Goal: Information Seeking & Learning: Learn about a topic

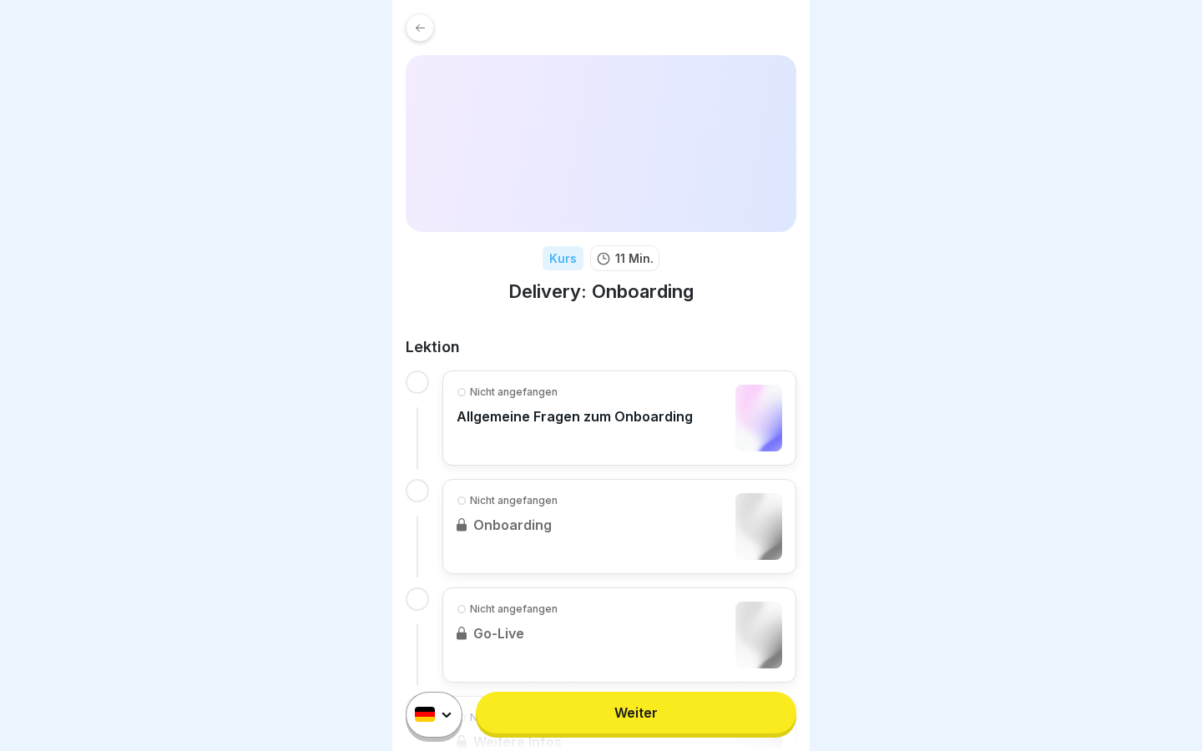
scroll to position [139, 0]
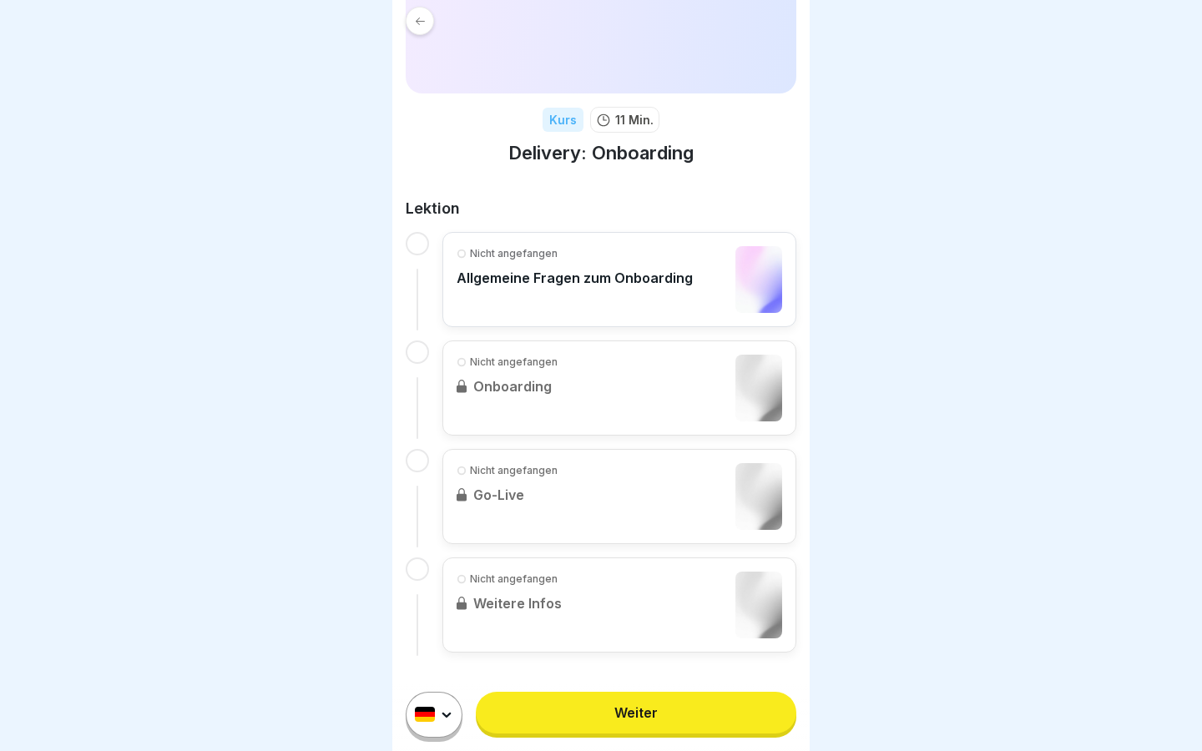
click at [418, 20] on img at bounding box center [601, 5] width 391 height 177
click at [421, 28] on img at bounding box center [601, 5] width 391 height 177
click at [719, 190] on div "Kurs 11 Min. Delivery: Onboarding Lektion Nicht angefangen Allgemeine Fragen zu…" at bounding box center [600, 263] width 417 height 804
click at [411, 20] on img at bounding box center [601, 5] width 391 height 177
click at [673, 686] on div "Weiter" at bounding box center [600, 714] width 417 height 73
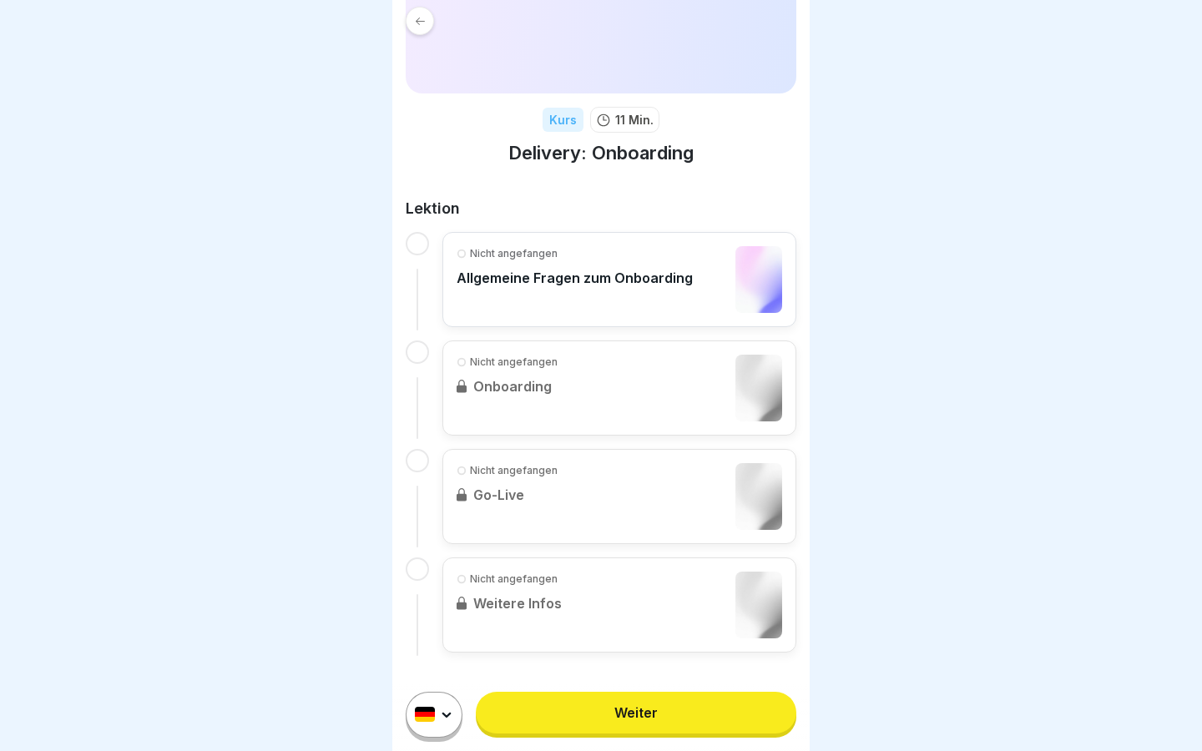
click at [666, 719] on link "Weiter" at bounding box center [636, 713] width 320 height 42
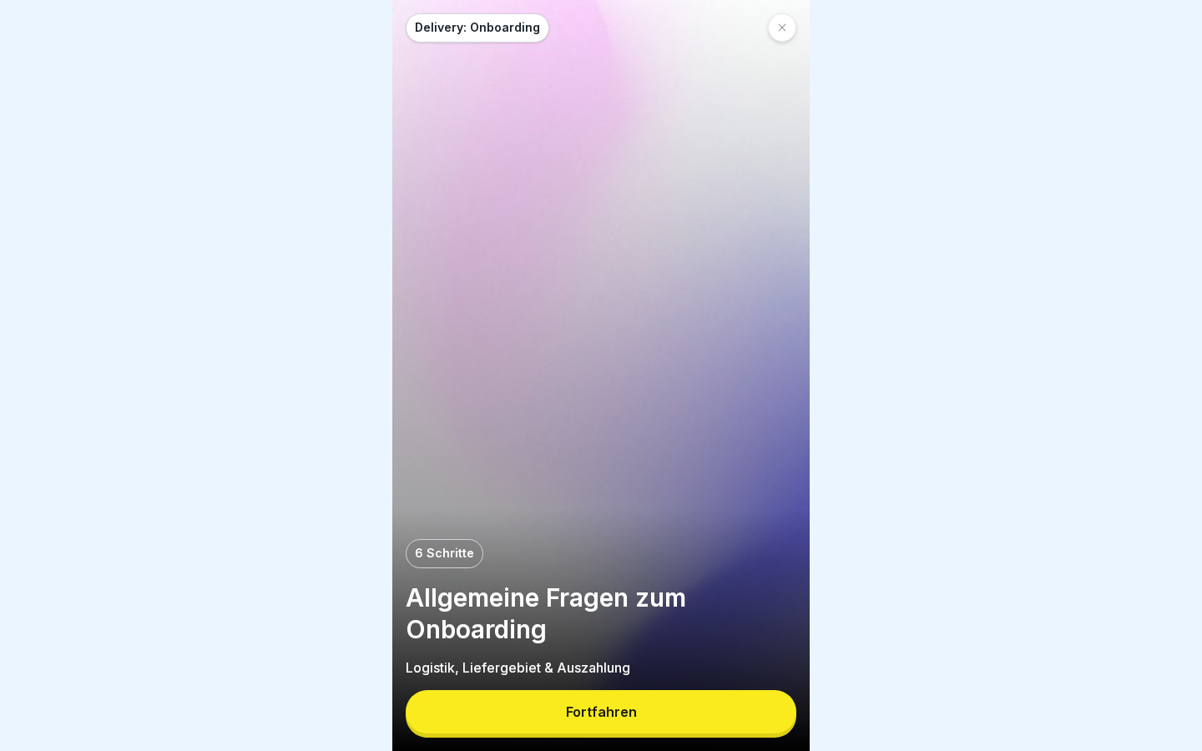
click at [638, 708] on button "Fortfahren" at bounding box center [601, 711] width 391 height 43
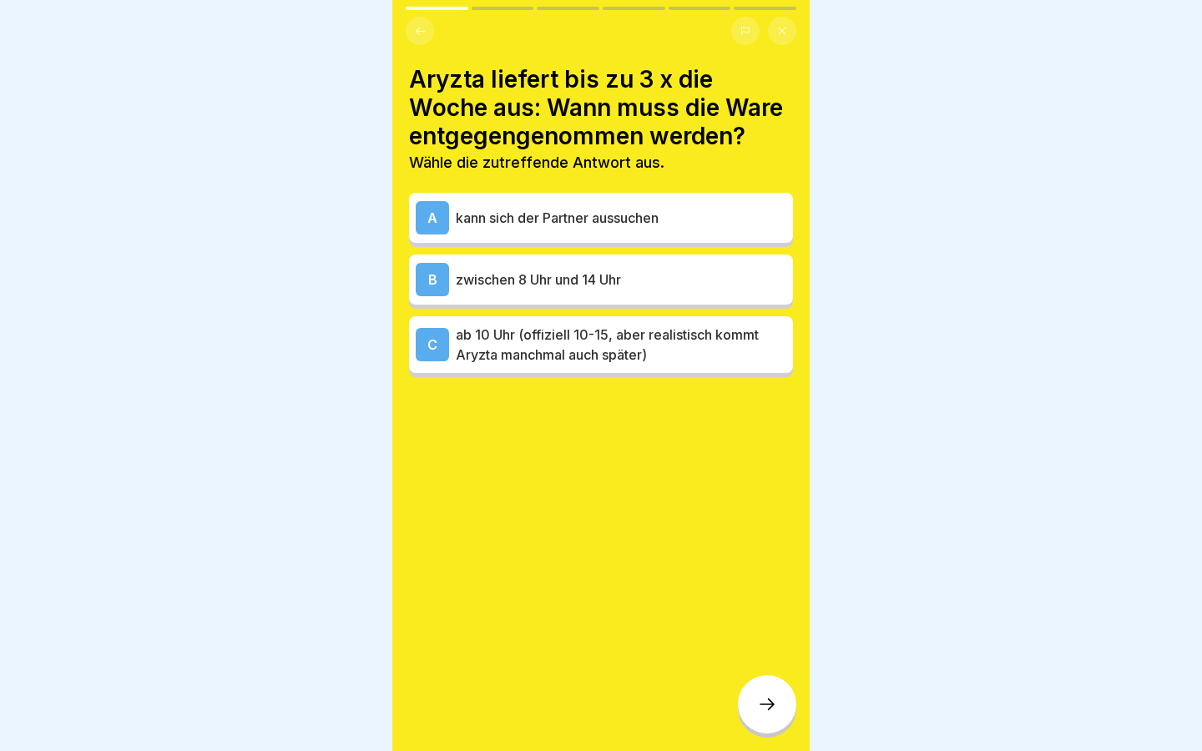
click at [603, 361] on p "ab 10 Uhr (offiziell 10-15, aber realistisch kommt Aryzta manchmal auch später)" at bounding box center [621, 345] width 330 height 40
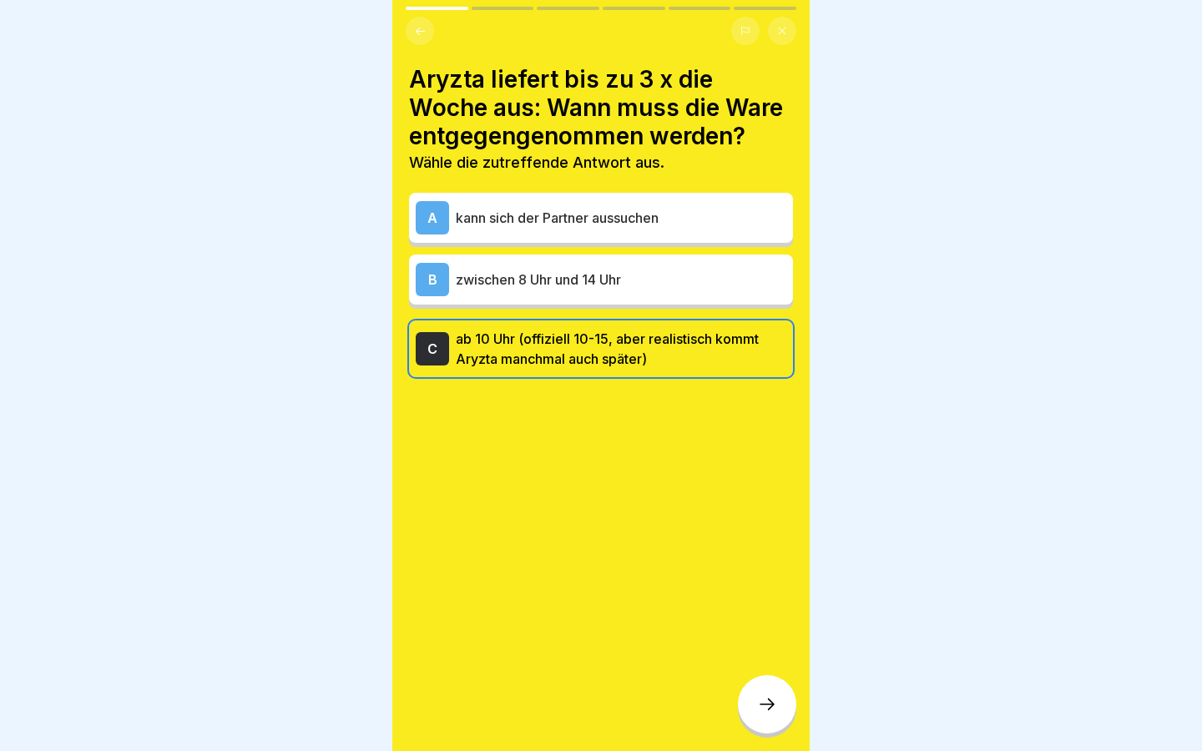
click at [764, 685] on div at bounding box center [767, 704] width 58 height 58
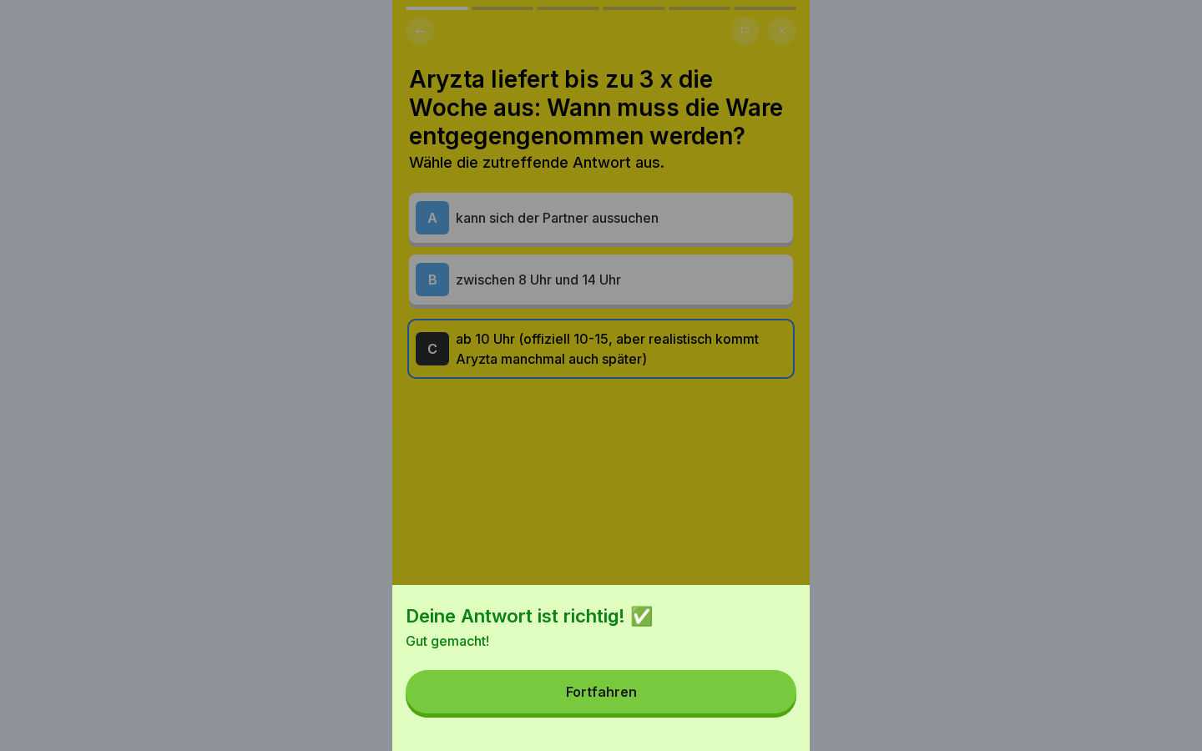
click at [702, 691] on button "Fortfahren" at bounding box center [601, 691] width 391 height 43
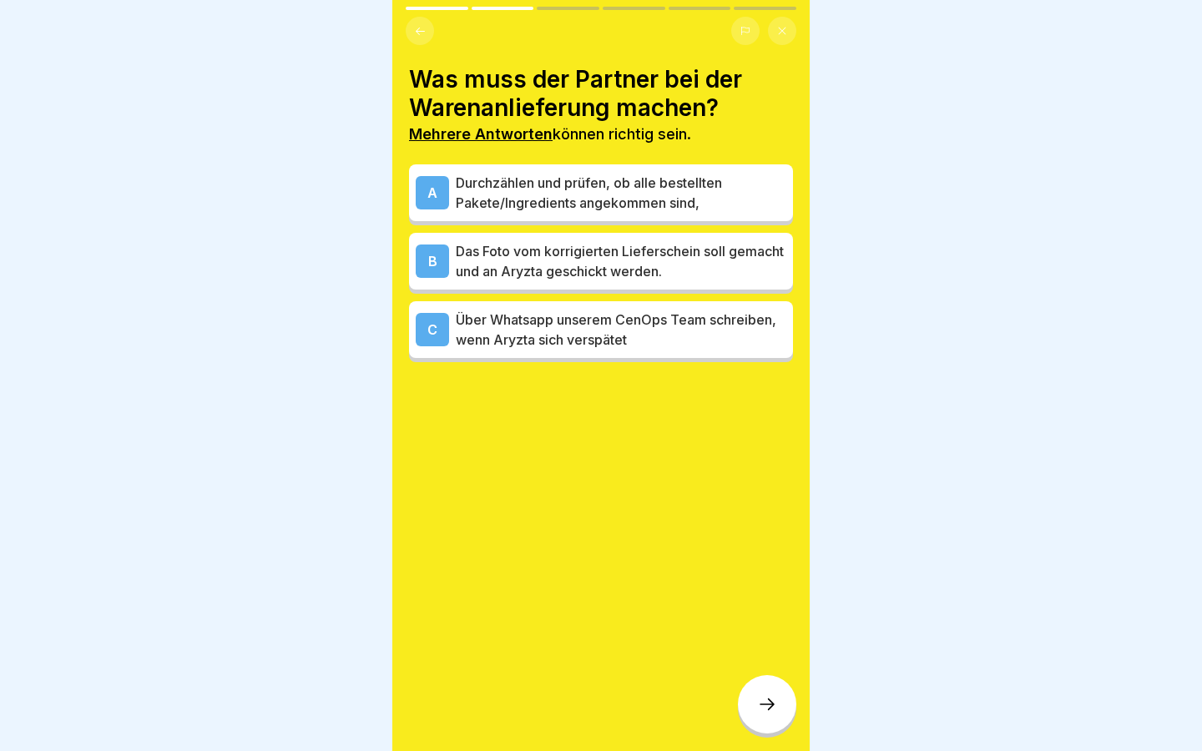
click at [616, 262] on p "Das Foto vom korrigierten Lieferschein soll gemacht und an Aryzta geschickt wer…" at bounding box center [621, 261] width 330 height 40
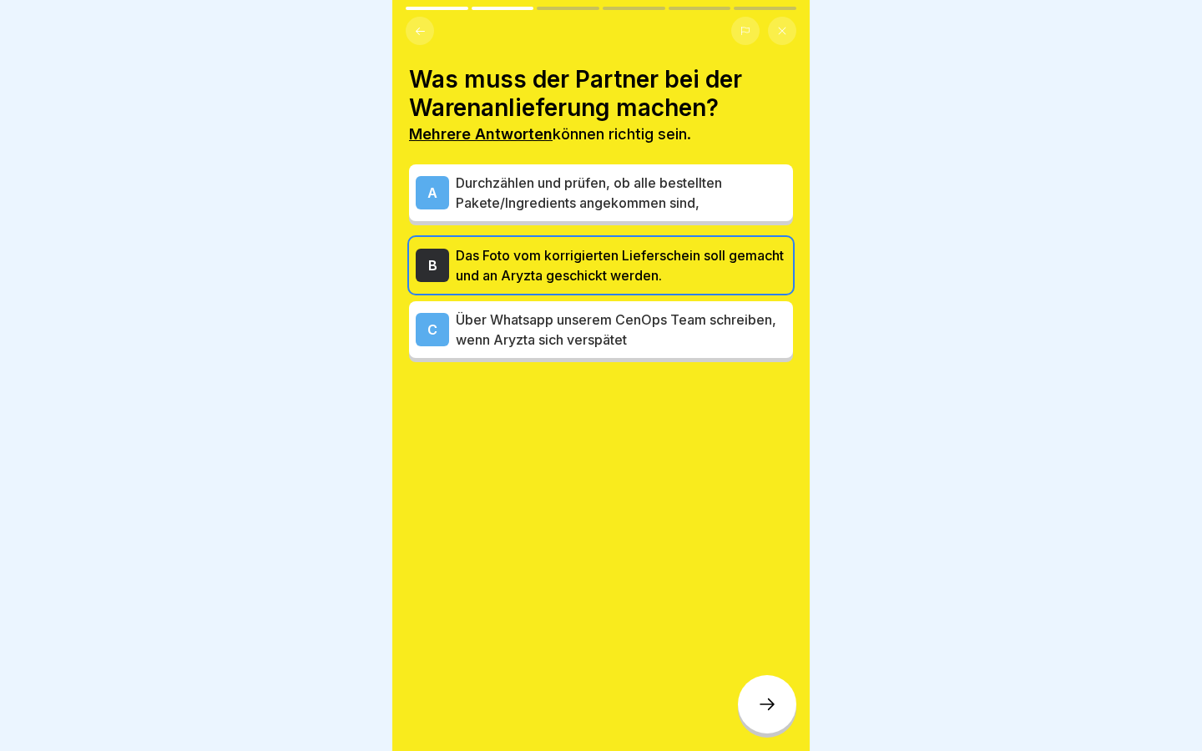
click at [768, 672] on div "Was muss der Partner bei der Warenanlieferung machen? Mehrere Antworten können …" at bounding box center [600, 375] width 417 height 751
click at [772, 708] on icon at bounding box center [767, 704] width 20 height 20
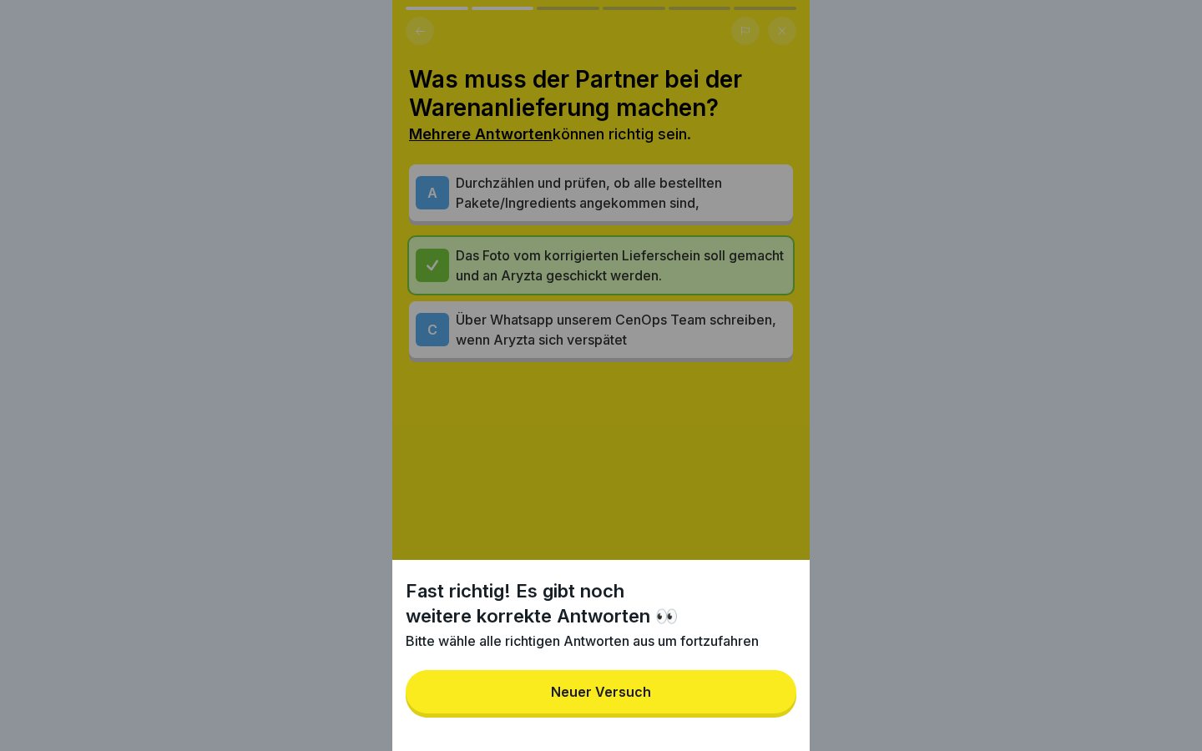
click at [711, 683] on button "Neuer Versuch" at bounding box center [601, 691] width 391 height 43
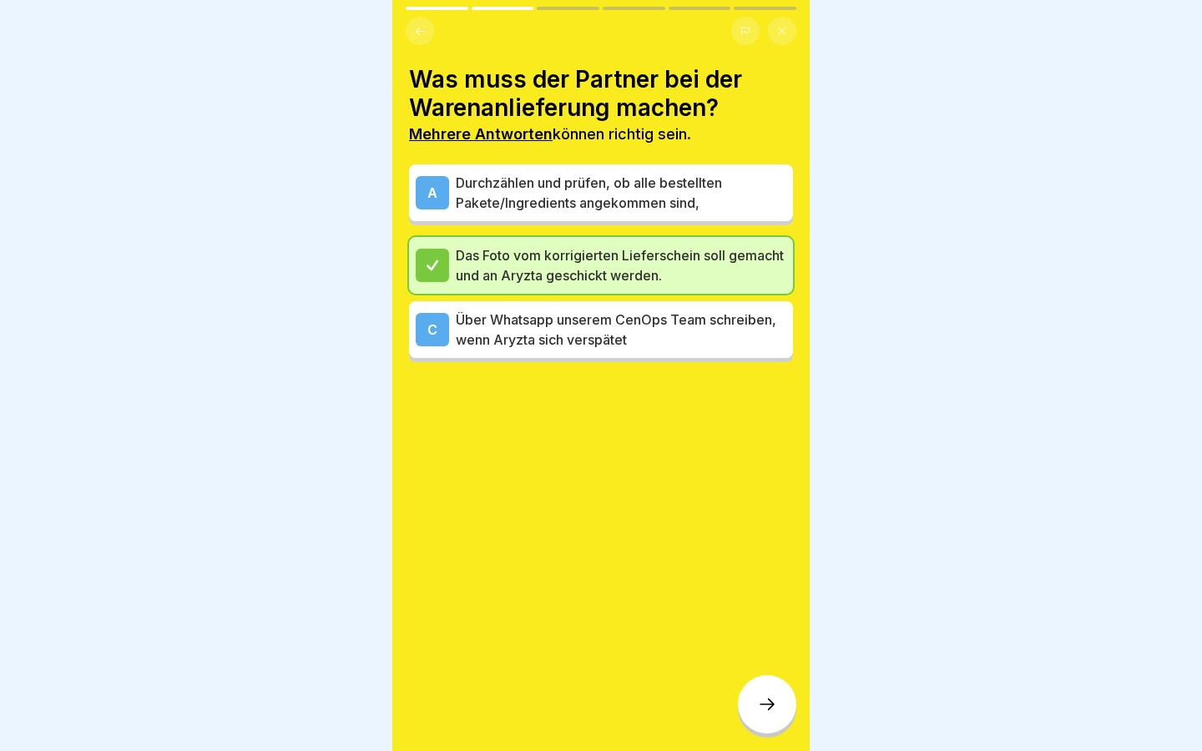
click at [620, 199] on p "Durchzählen und prüfen, ob alle bestellten Pakete/Ingredients angekommen sind," at bounding box center [621, 193] width 330 height 40
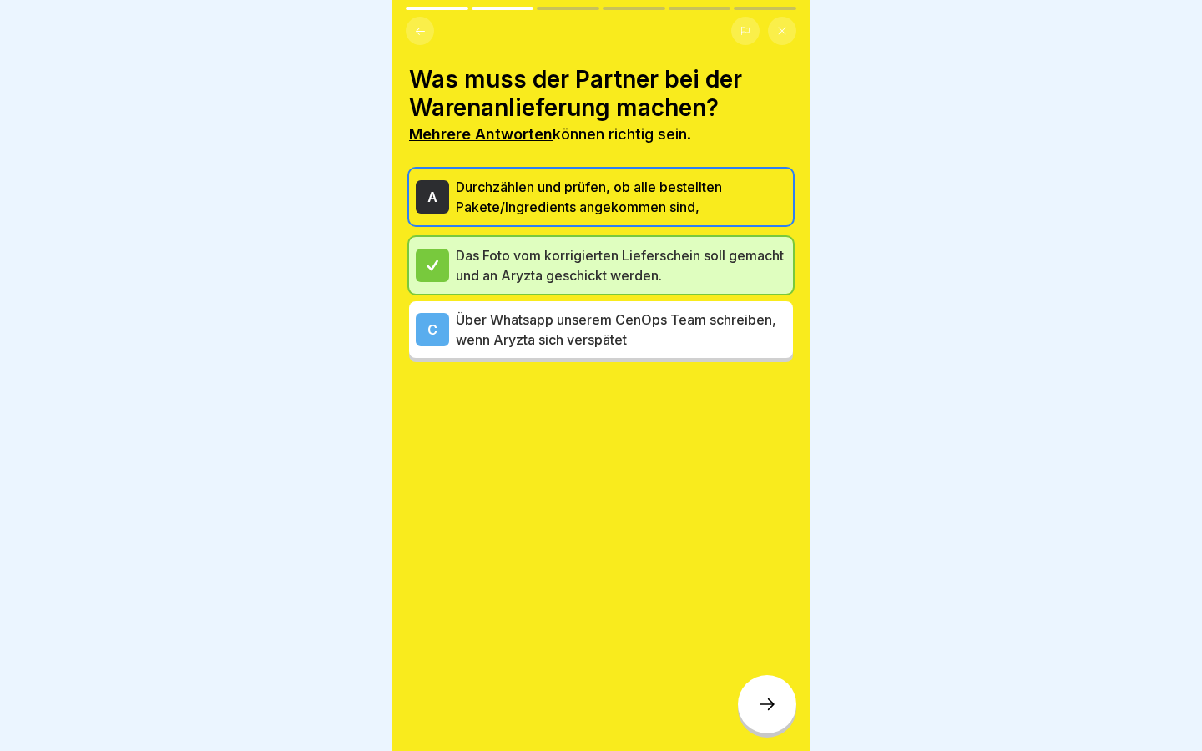
click at [766, 698] on icon at bounding box center [767, 704] width 20 height 20
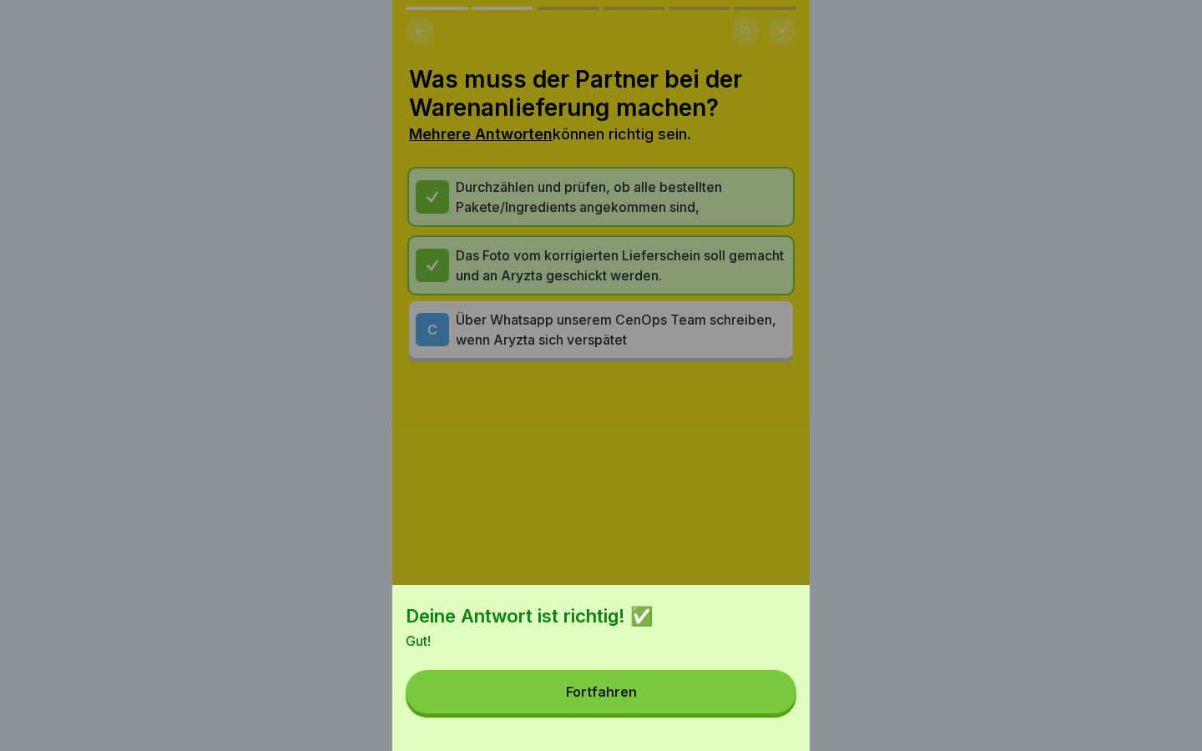
click at [742, 704] on button "Fortfahren" at bounding box center [601, 691] width 391 height 43
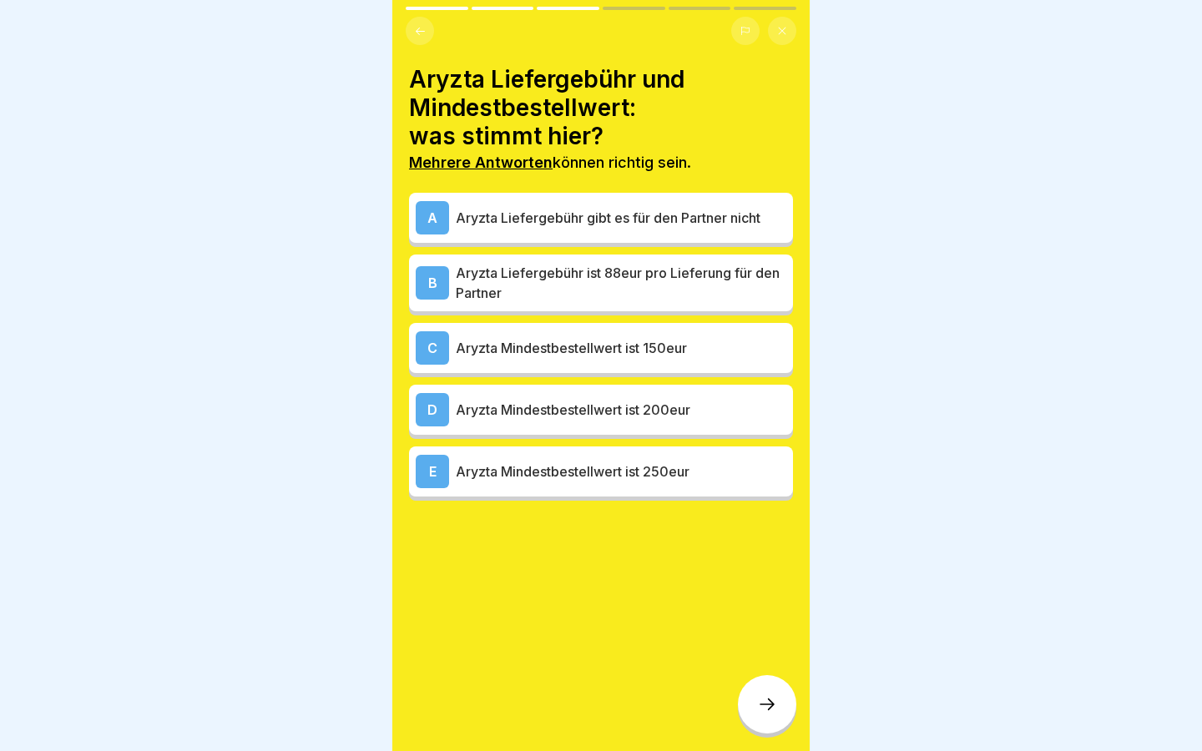
click at [671, 471] on p "Aryzta Mindestbestellwert ist 250eur" at bounding box center [621, 471] width 330 height 20
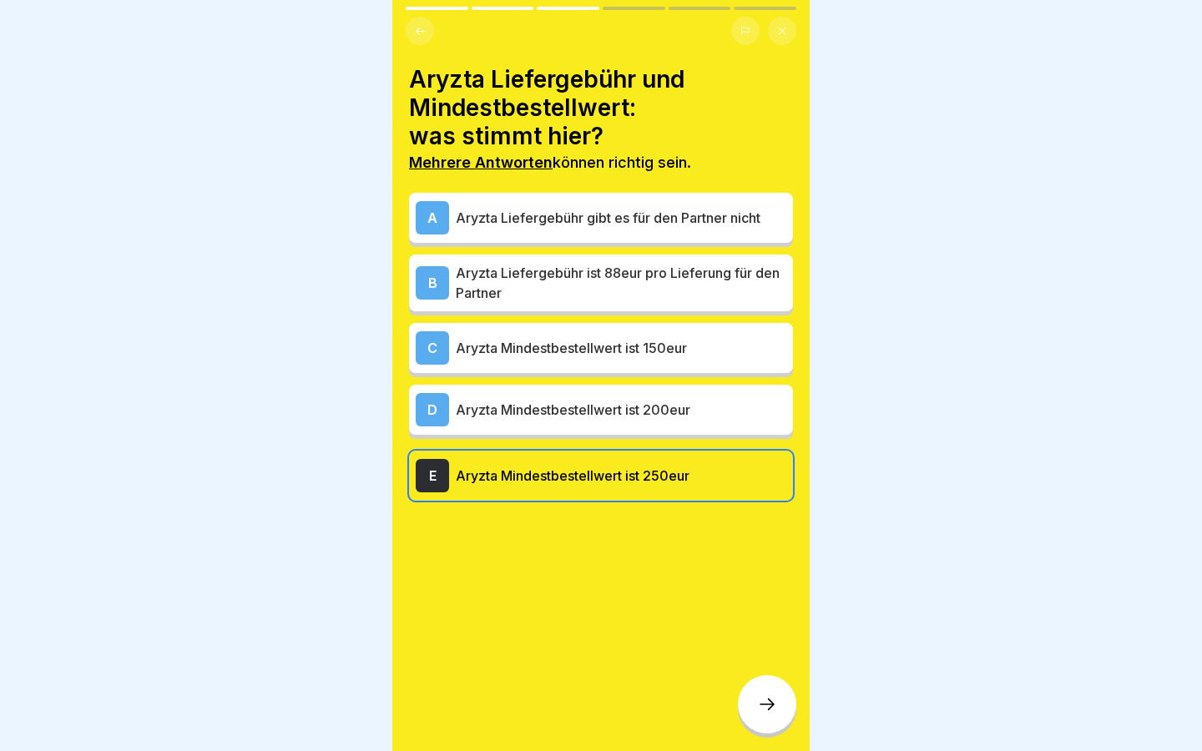
click at [765, 710] on icon at bounding box center [767, 704] width 20 height 20
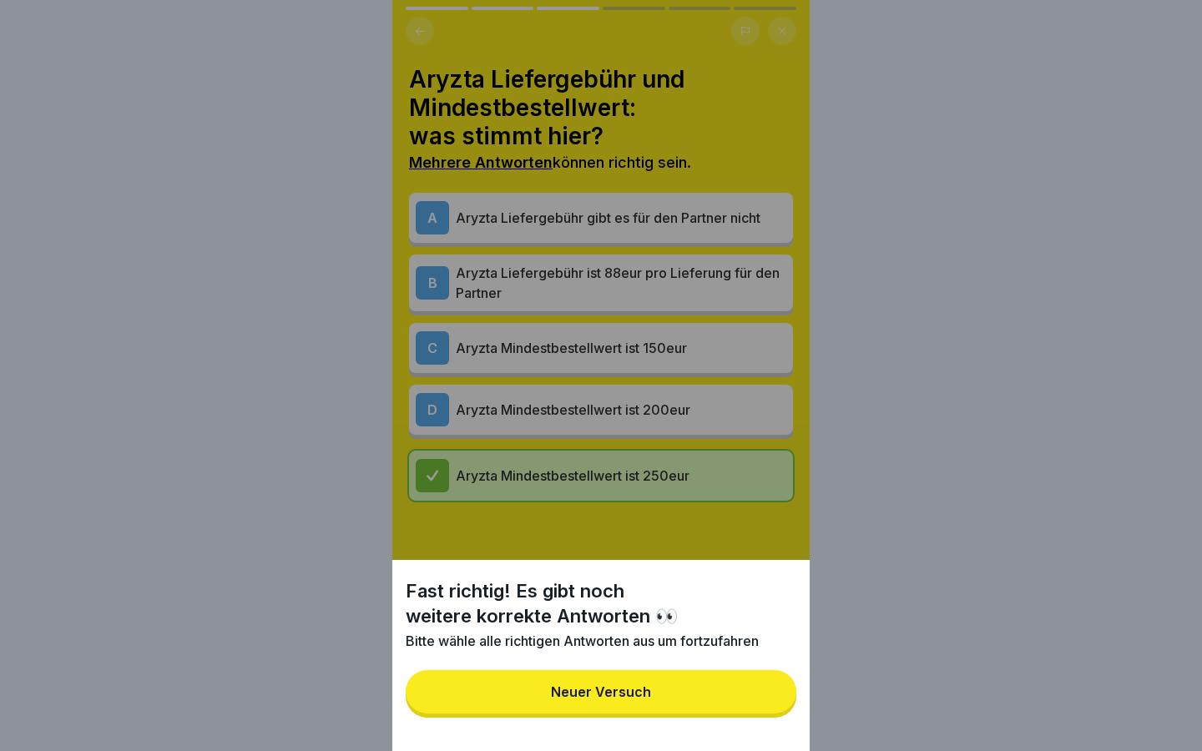
click at [676, 681] on button "Neuer Versuch" at bounding box center [601, 691] width 391 height 43
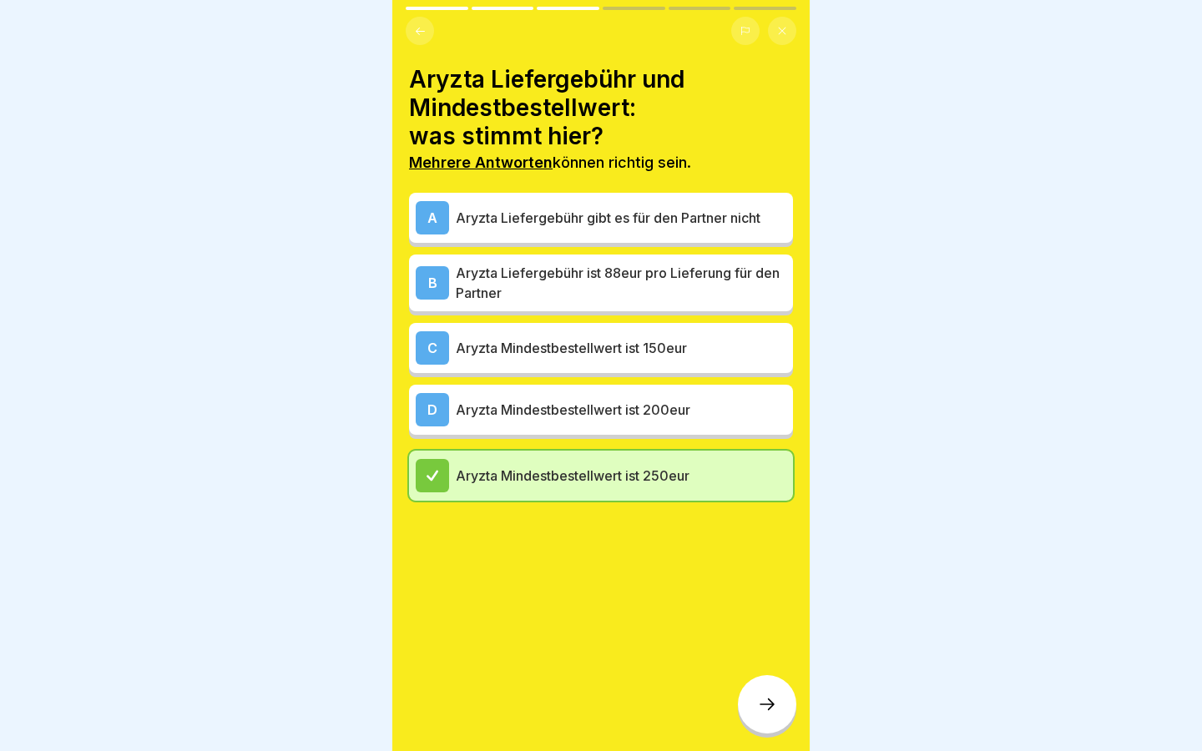
click at [628, 209] on p "Aryzta Liefergebühr gibt es für den Partner nicht" at bounding box center [621, 218] width 330 height 20
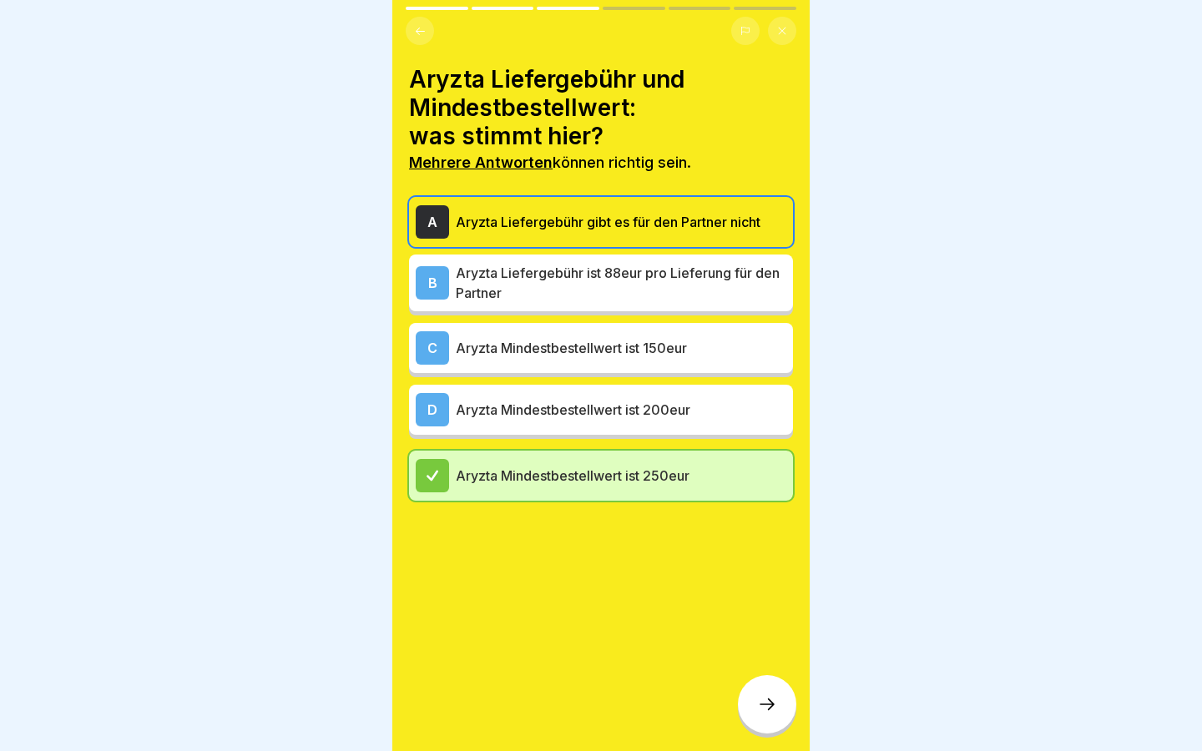
click at [764, 723] on div at bounding box center [767, 704] width 58 height 58
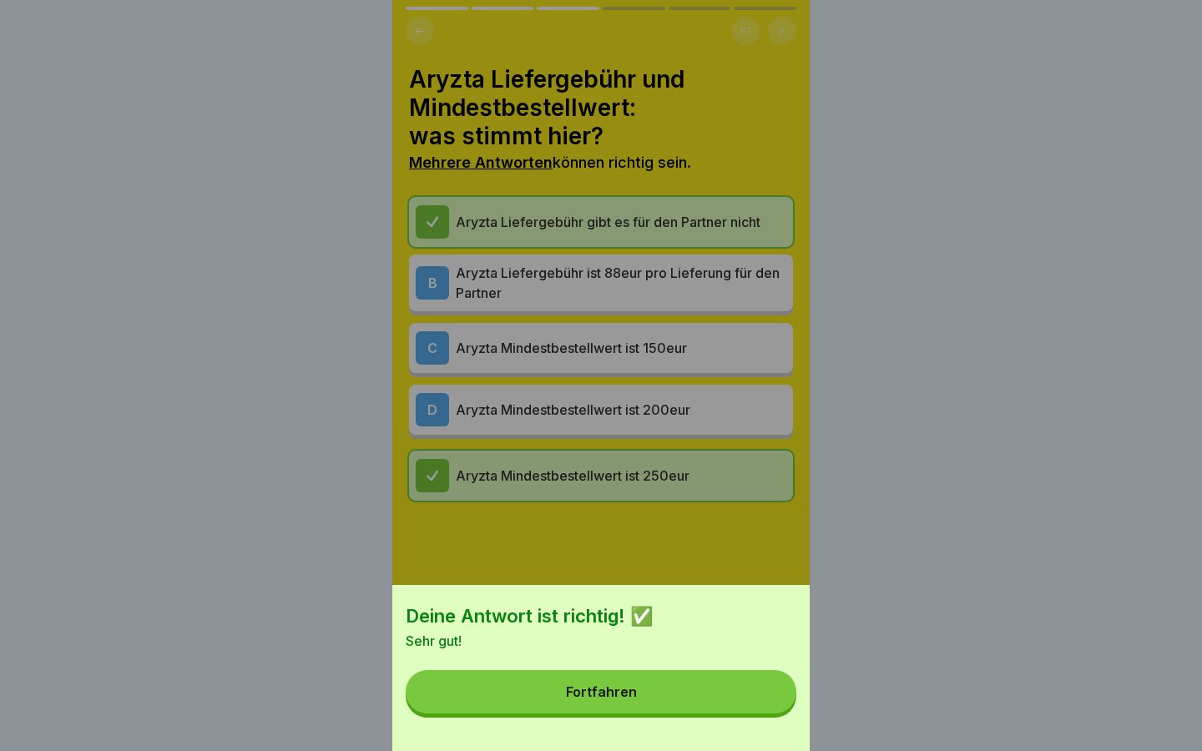
click at [733, 696] on button "Fortfahren" at bounding box center [601, 691] width 391 height 43
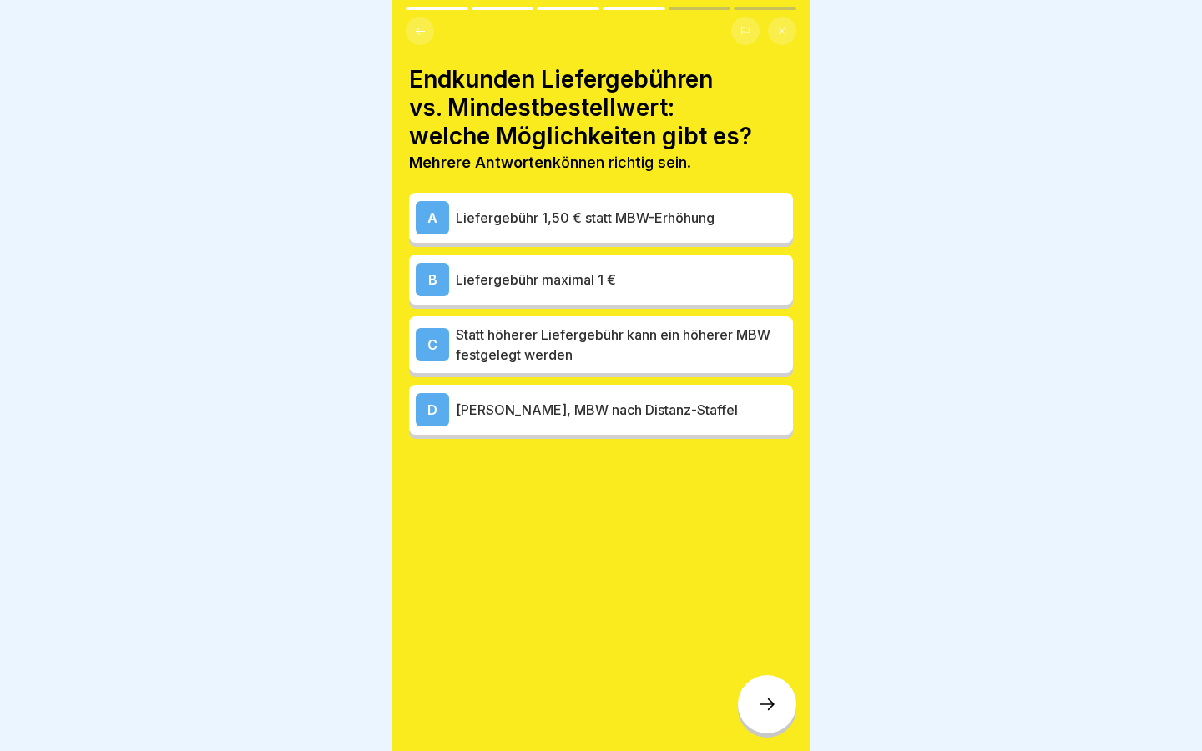
click at [613, 302] on div "B Liefergebühr maximal 1 €" at bounding box center [601, 280] width 384 height 50
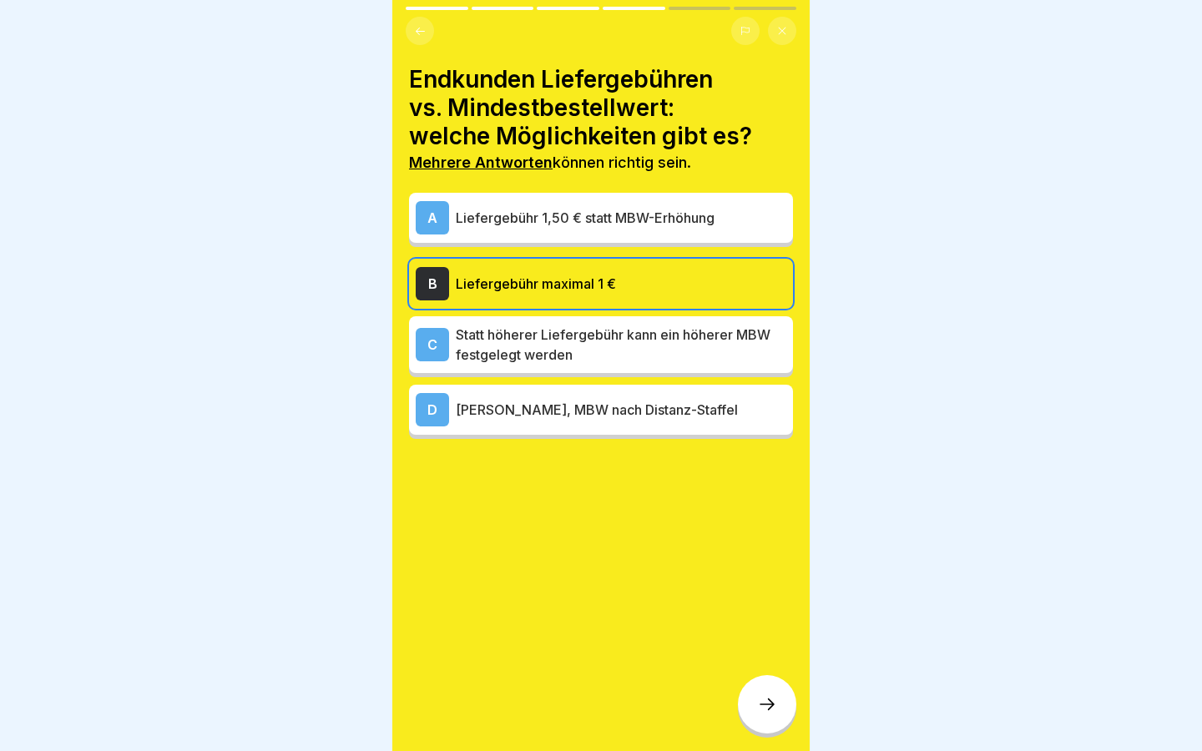
click at [628, 397] on div "D [PERSON_NAME], MBW nach Distanz-Staffel" at bounding box center [601, 409] width 371 height 33
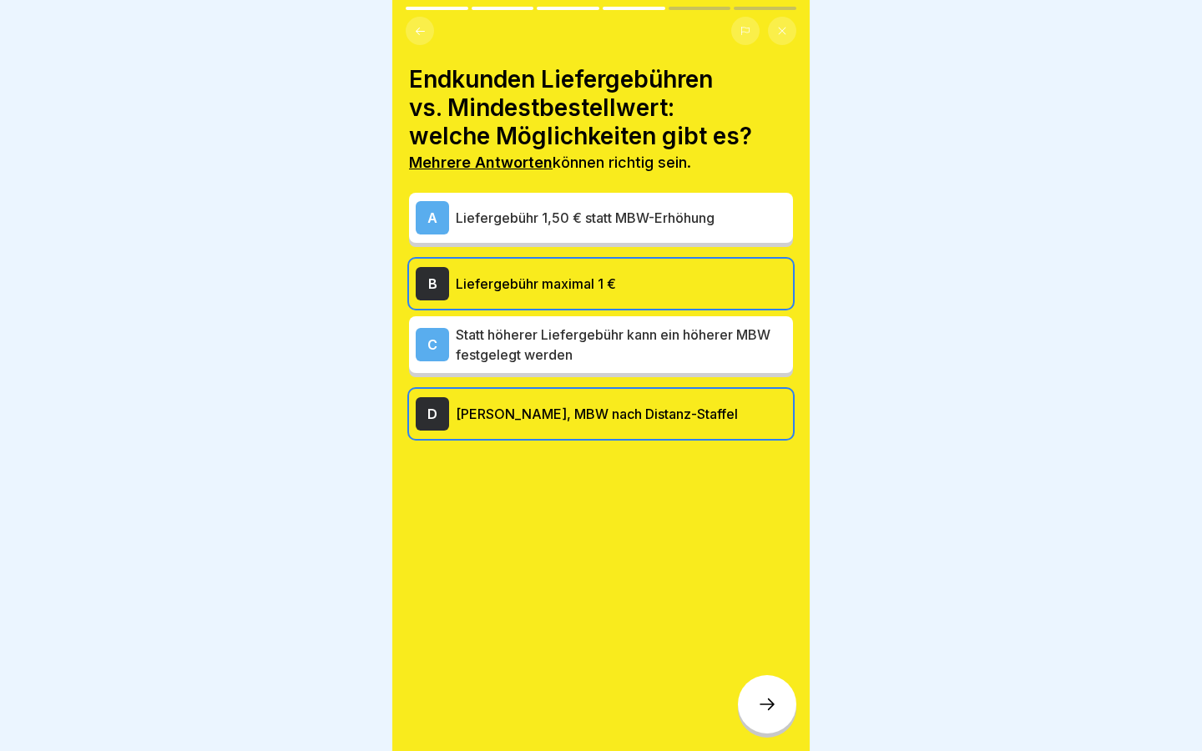
click at [781, 711] on div at bounding box center [767, 704] width 58 height 58
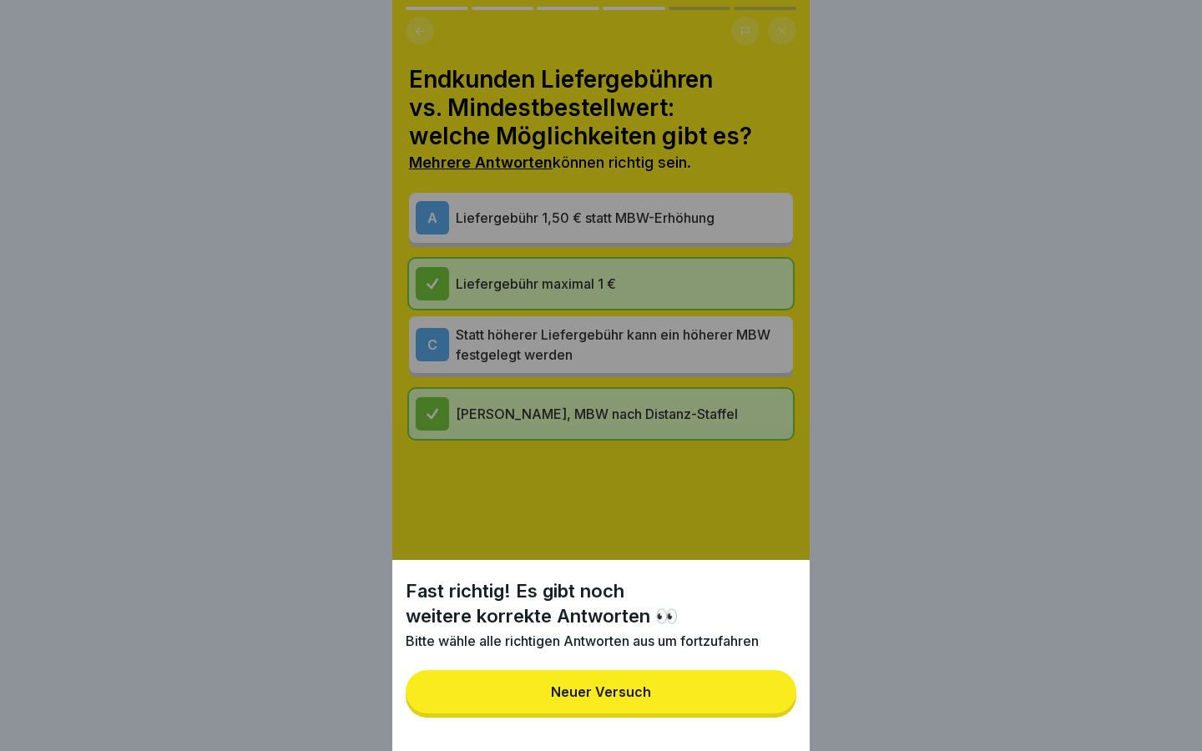
click at [727, 681] on button "Neuer Versuch" at bounding box center [601, 691] width 391 height 43
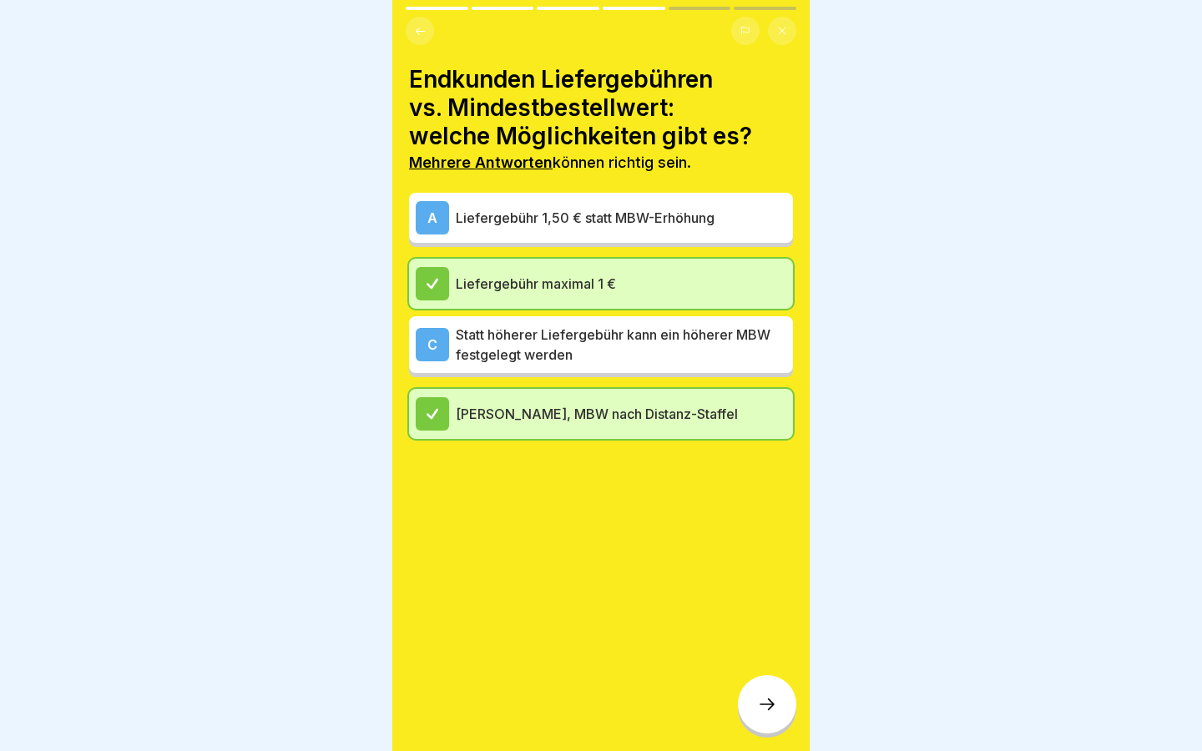
click at [660, 369] on div "C Statt höherer Liefergebühr kann ein höherer MBW festgelegt werden" at bounding box center [601, 344] width 384 height 57
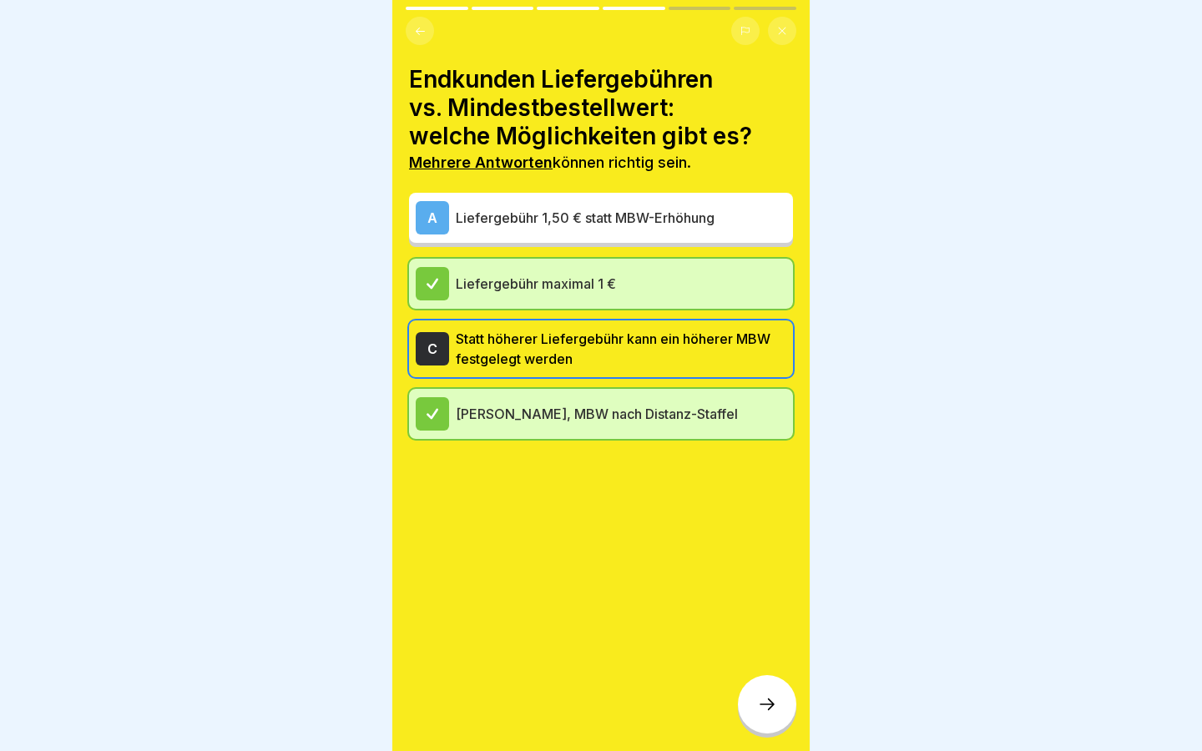
click at [778, 693] on div at bounding box center [767, 704] width 58 height 58
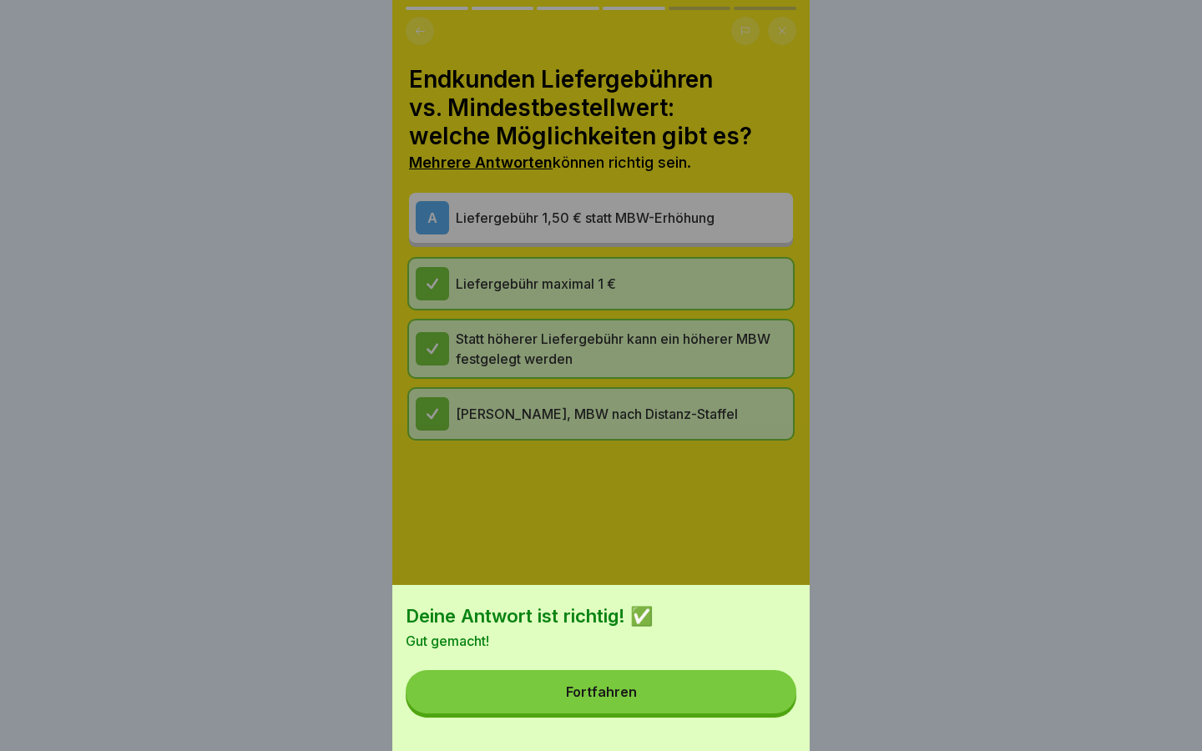
click at [739, 699] on button "Fortfahren" at bounding box center [601, 691] width 391 height 43
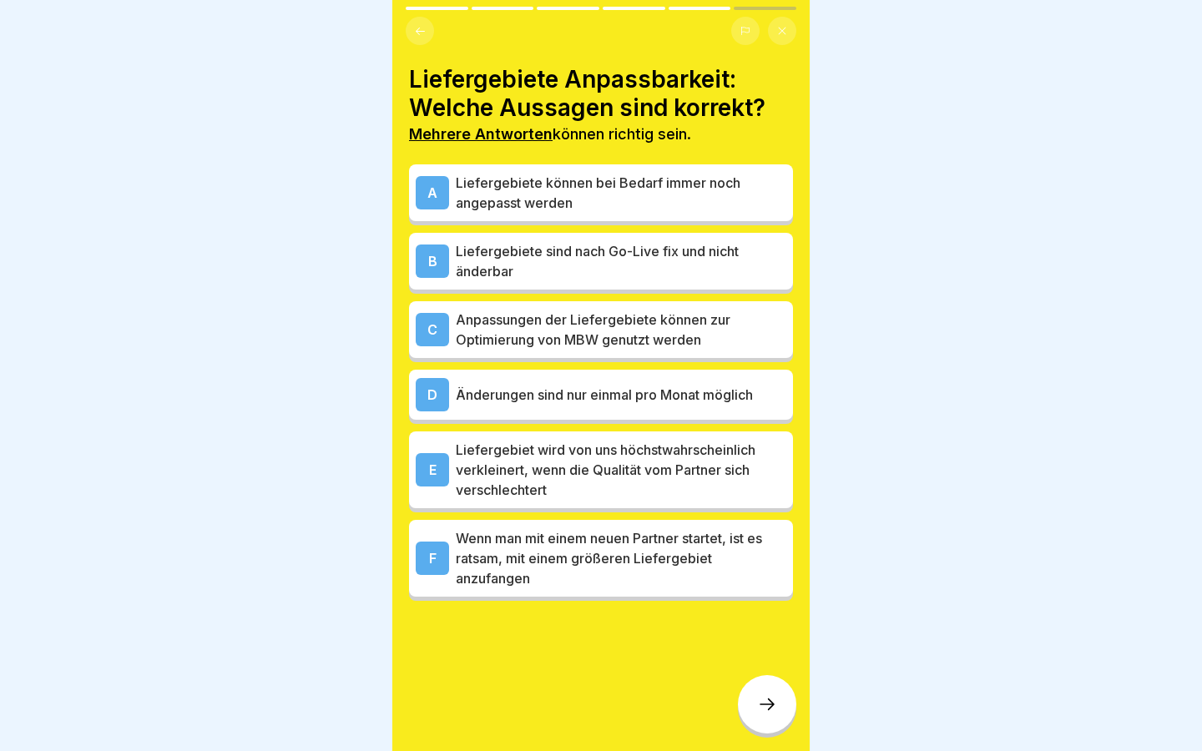
click at [592, 194] on p "Liefergebiete können bei Bedarf immer noch angepasst werden" at bounding box center [621, 193] width 330 height 40
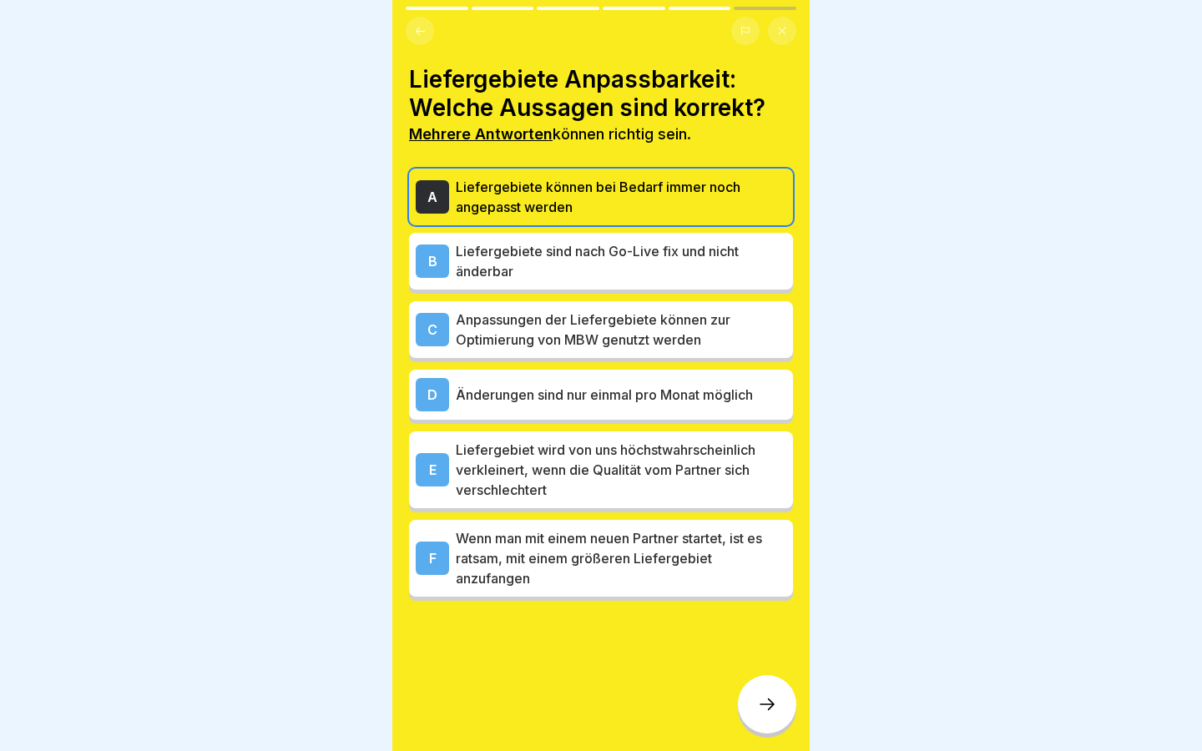
click at [601, 330] on p "Anpassungen der Liefergebiete können zur Optimierung von MBW genutzt werden" at bounding box center [621, 330] width 330 height 40
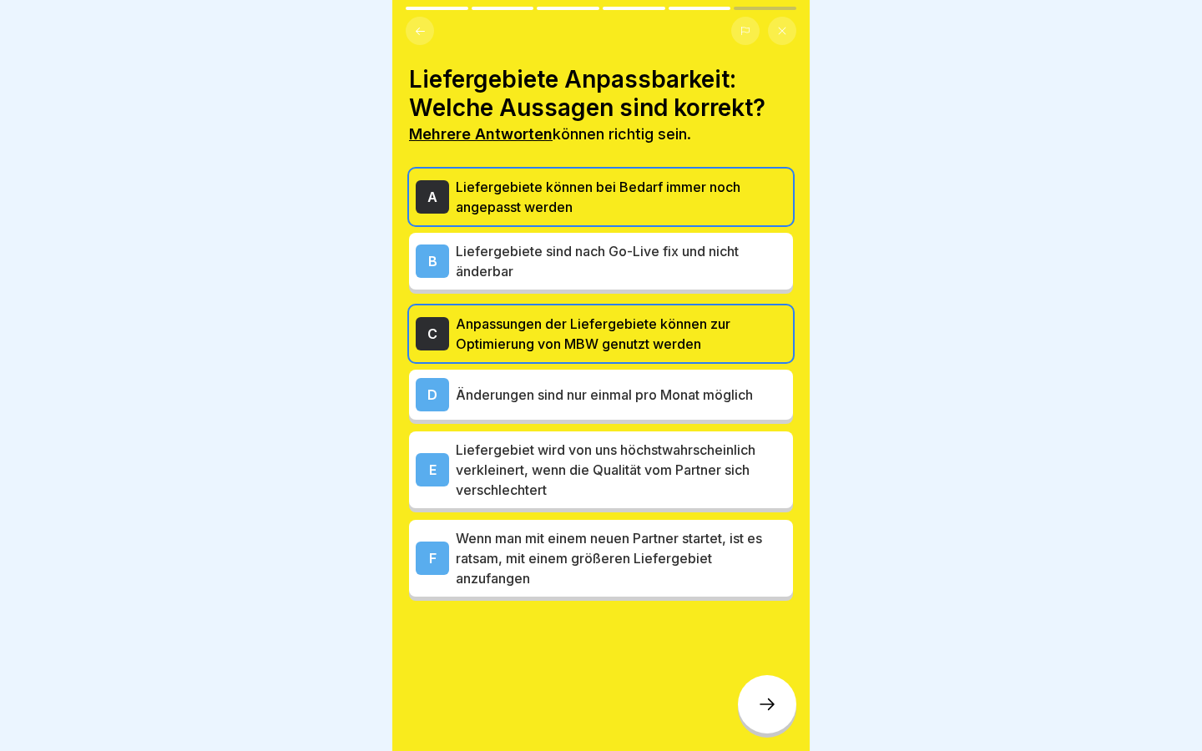
click at [672, 483] on p "Liefergebiet wird von uns höchstwahrscheinlich verkleinert, wenn die Qualität v…" at bounding box center [621, 470] width 330 height 60
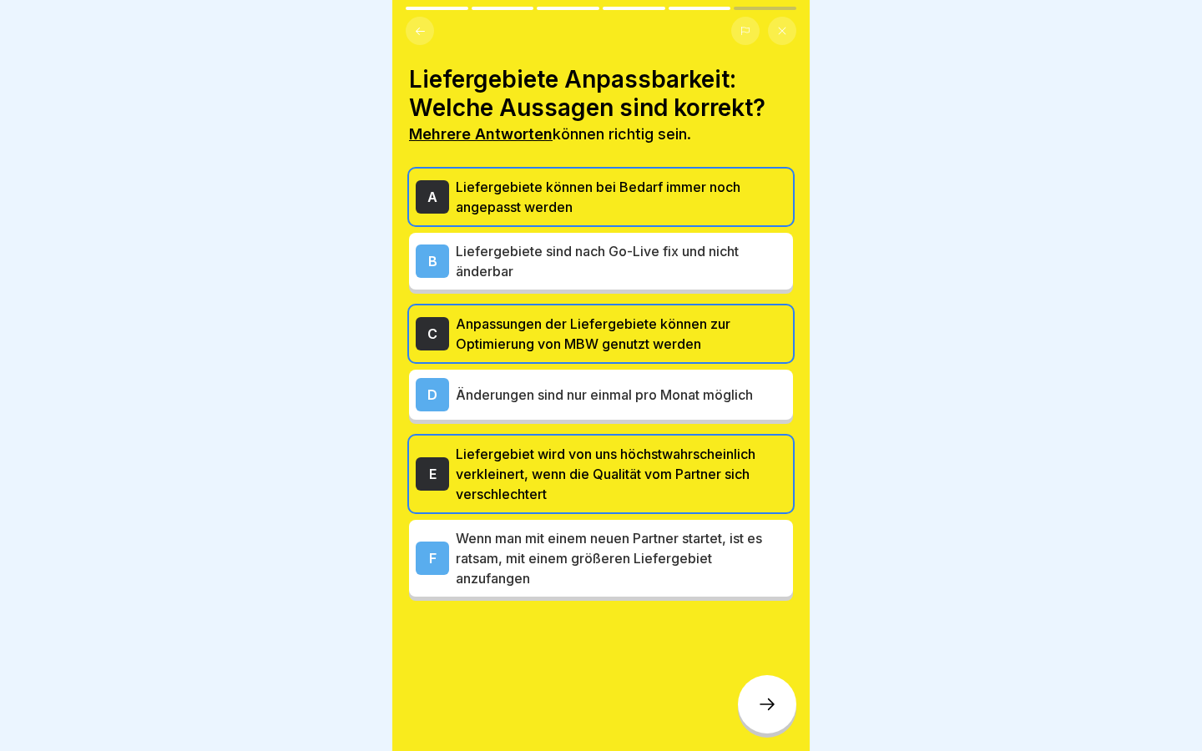
click at [748, 691] on div at bounding box center [767, 704] width 58 height 58
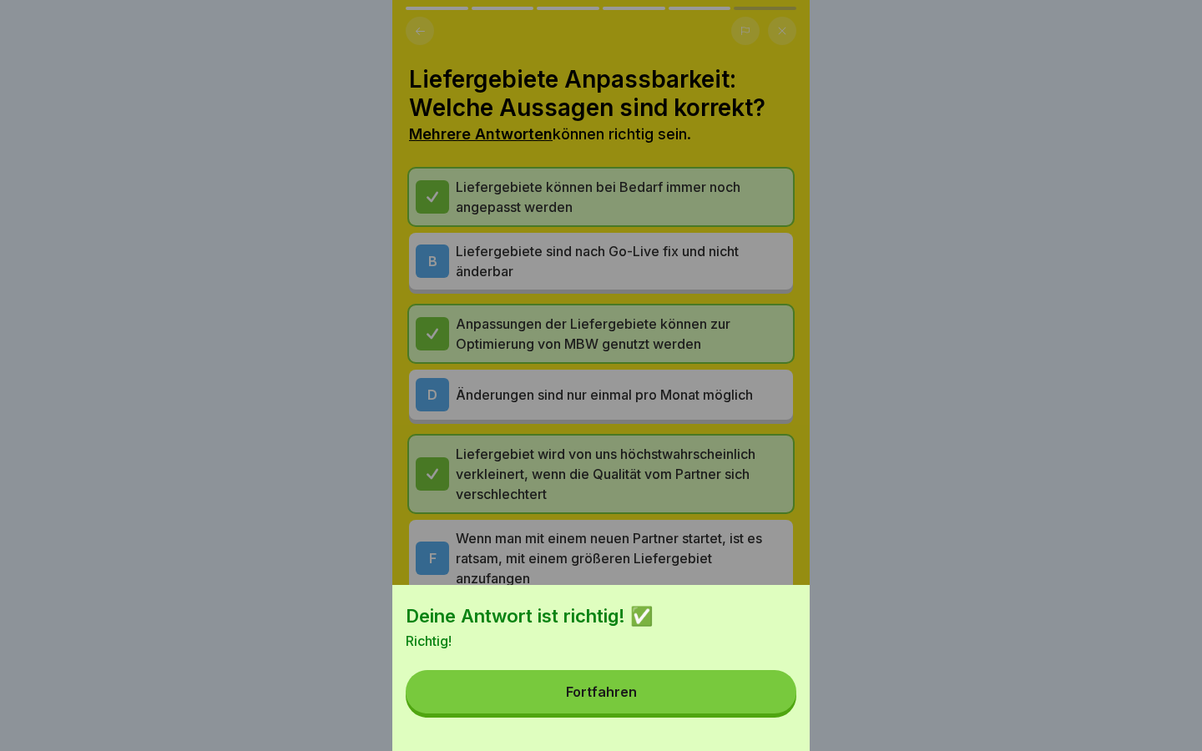
click at [729, 696] on button "Fortfahren" at bounding box center [601, 691] width 391 height 43
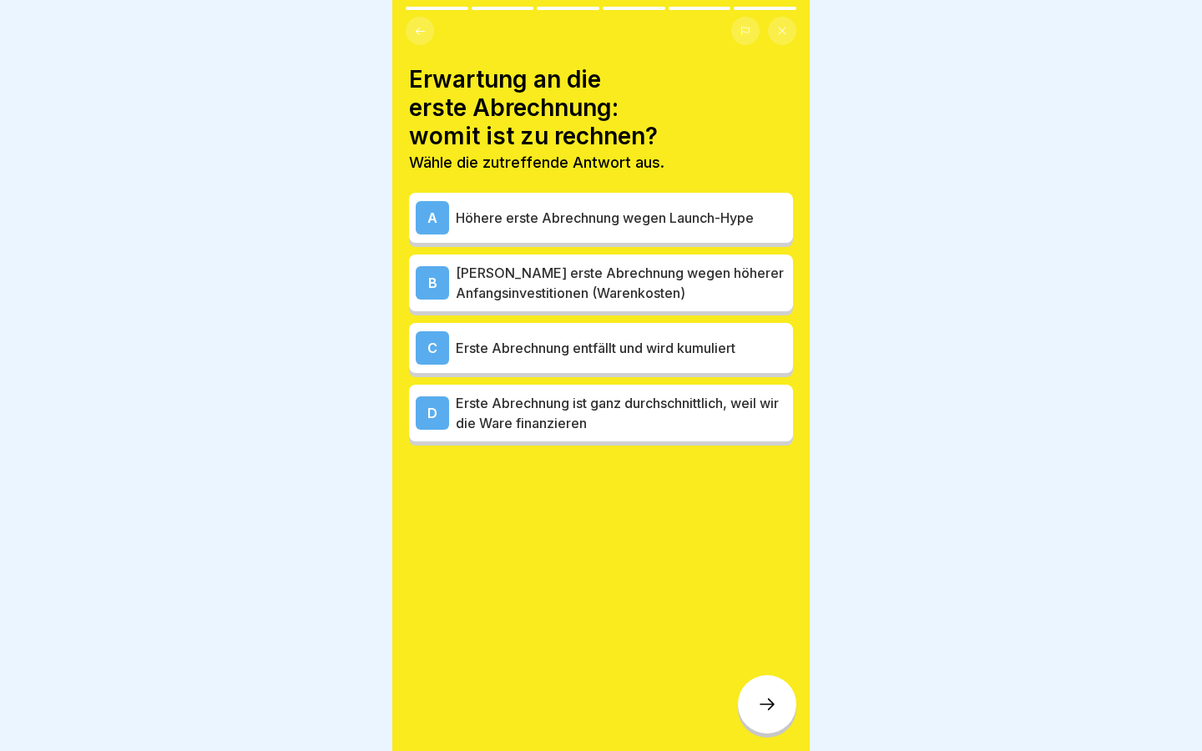
click at [660, 276] on p "[PERSON_NAME] erste Abrechnung wegen höherer Anfangsinvestitionen (Warenkosten)" at bounding box center [621, 283] width 330 height 40
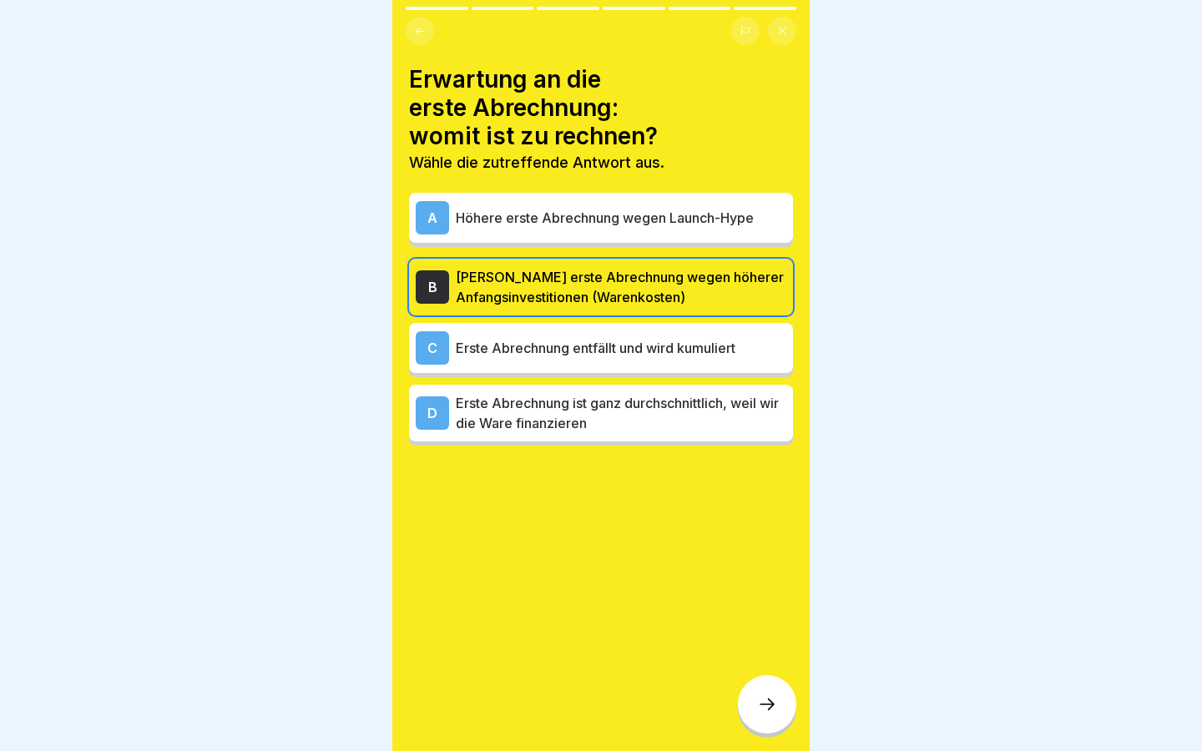
click at [776, 708] on icon at bounding box center [767, 704] width 20 height 20
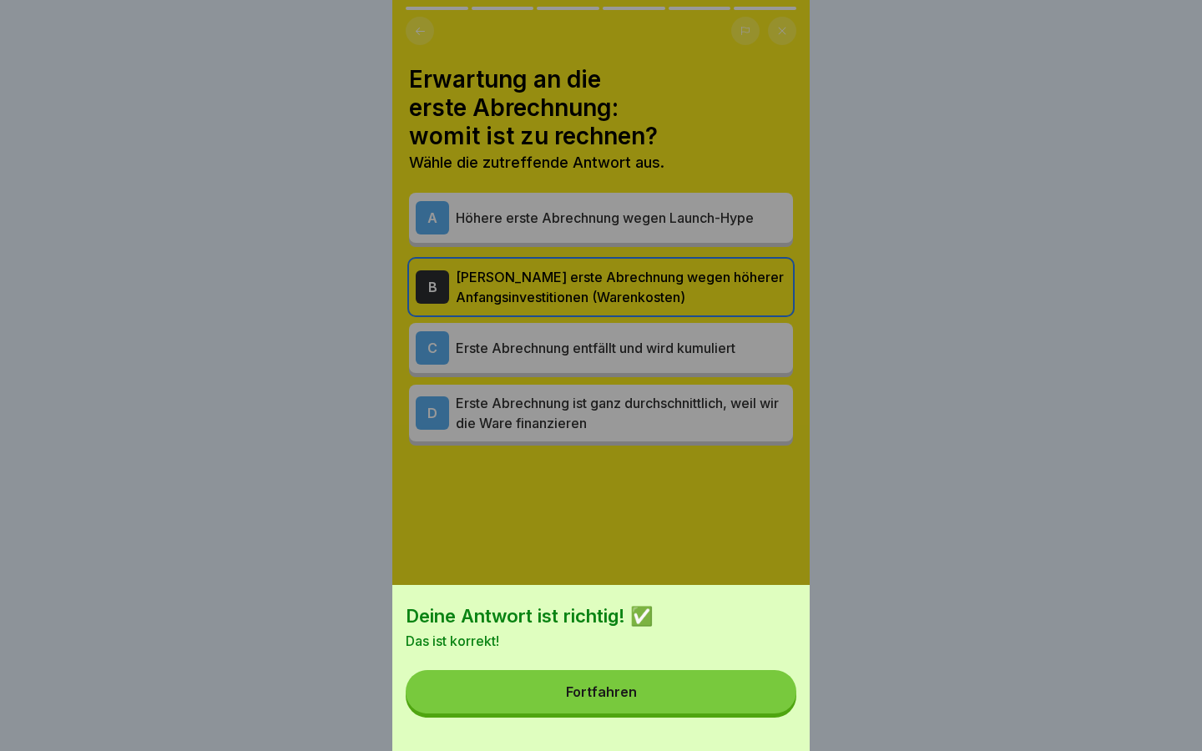
click at [731, 689] on button "Fortfahren" at bounding box center [601, 691] width 391 height 43
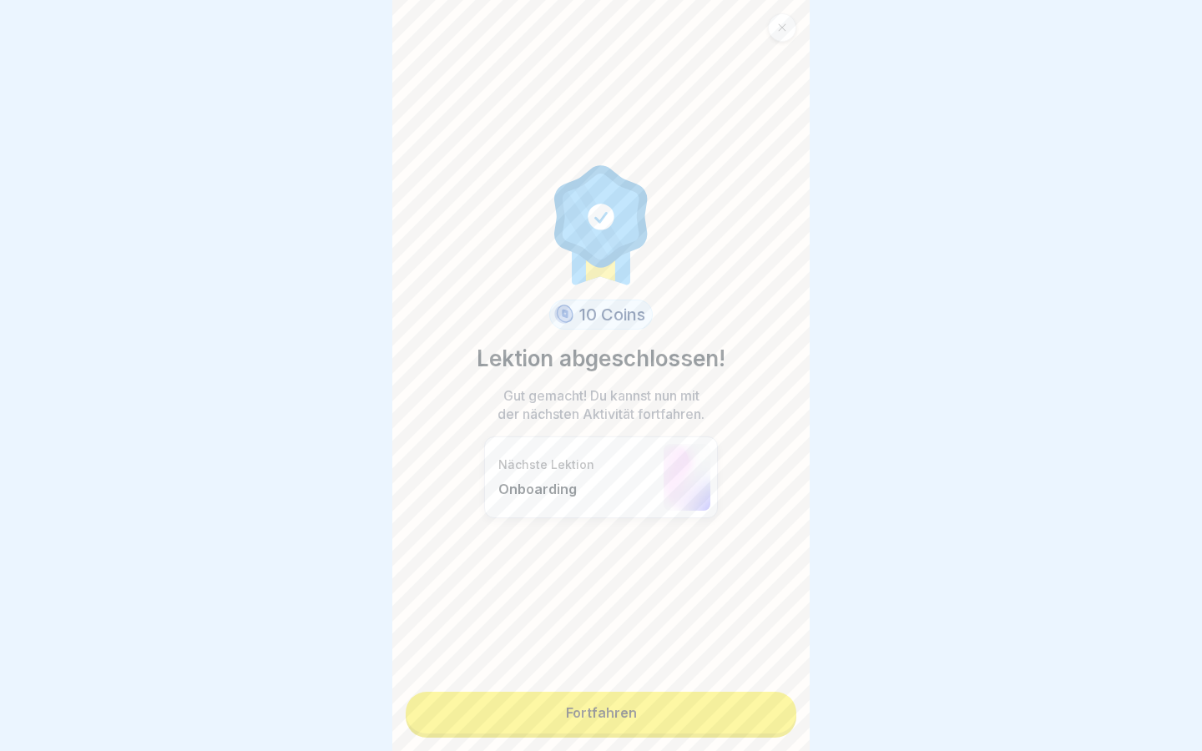
click at [693, 706] on link "Fortfahren" at bounding box center [601, 713] width 391 height 42
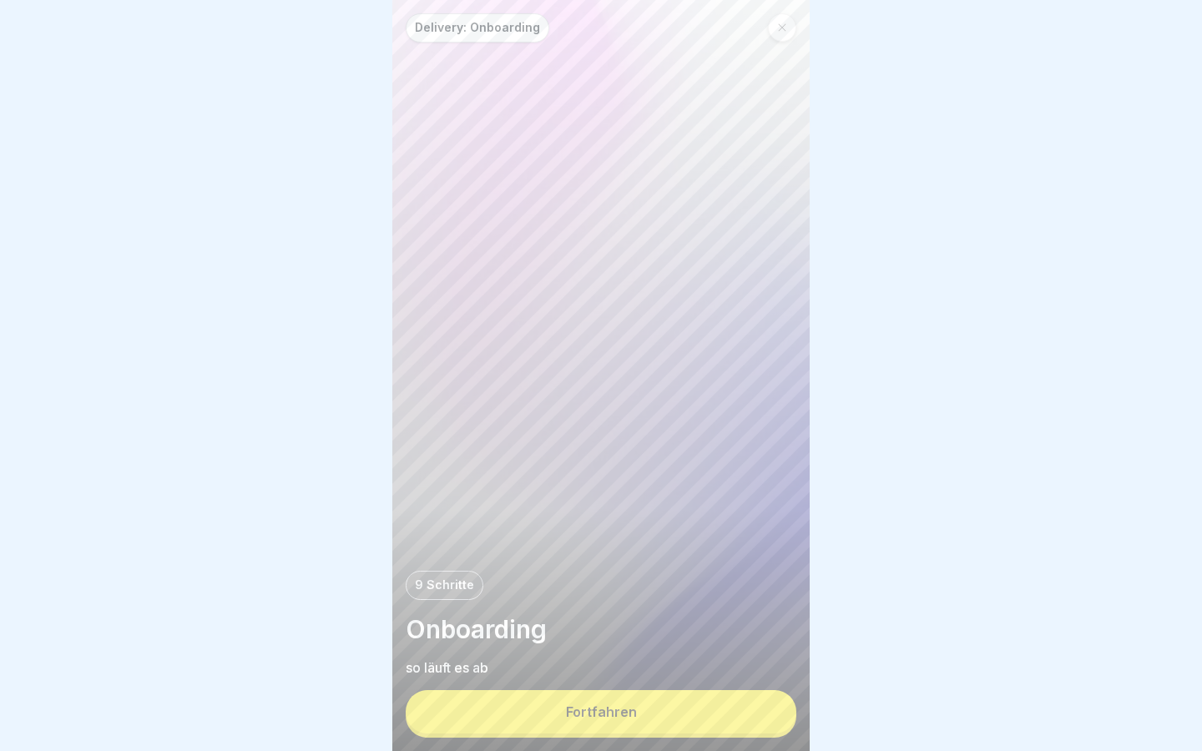
click at [653, 700] on button "Fortfahren" at bounding box center [601, 711] width 391 height 43
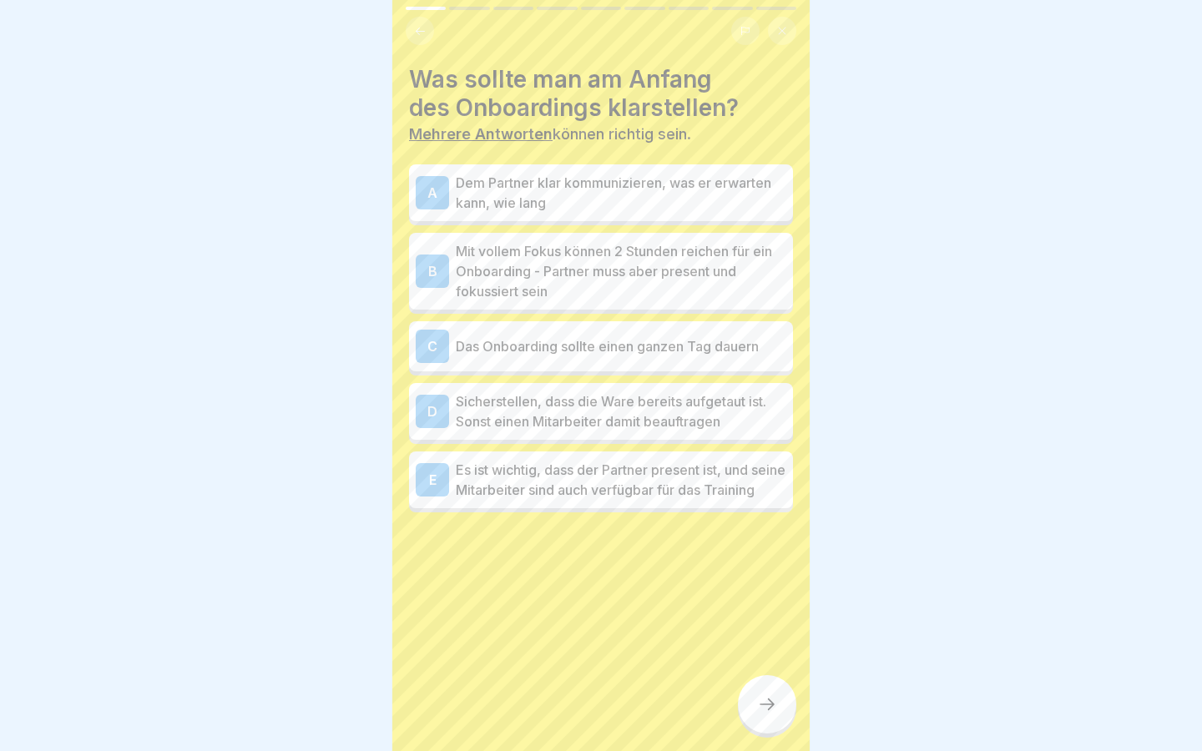
click at [602, 192] on p "Dem Partner klar kommunizieren, was er erwarten kann, wie lang" at bounding box center [621, 193] width 330 height 40
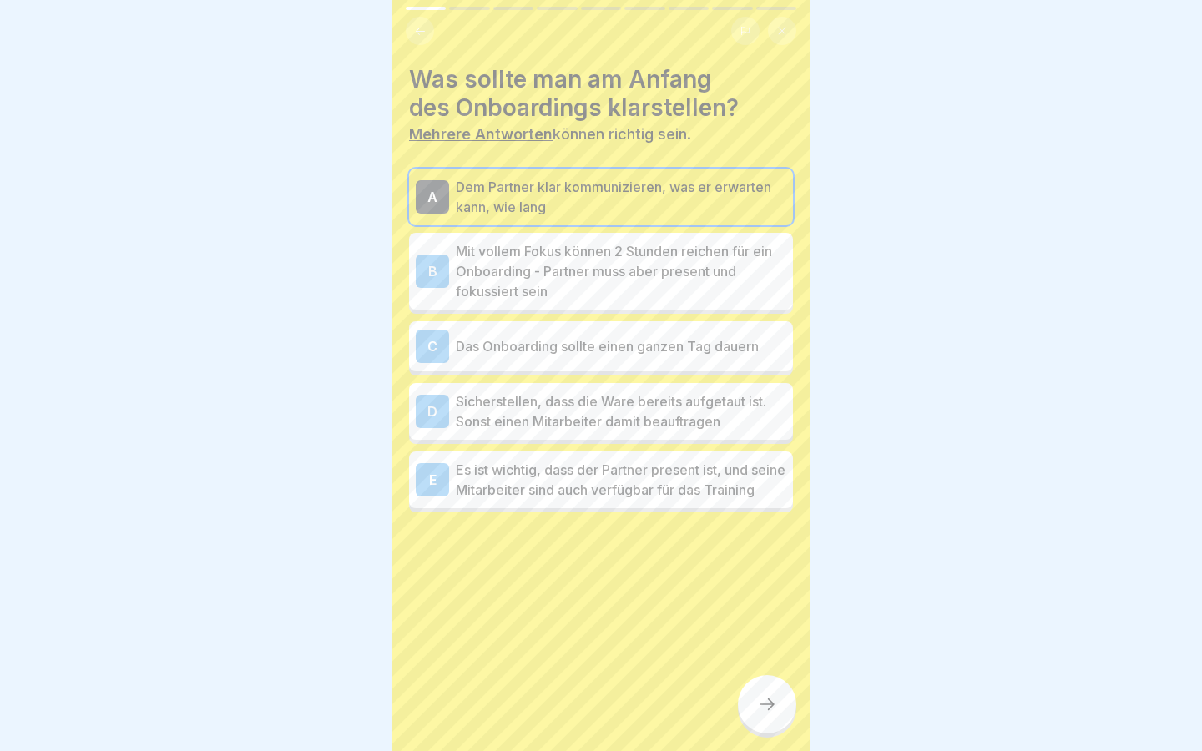
click at [611, 278] on p "Mit vollem Fokus können 2 Stunden reichen für ein Onboarding - Partner muss abe…" at bounding box center [621, 271] width 330 height 60
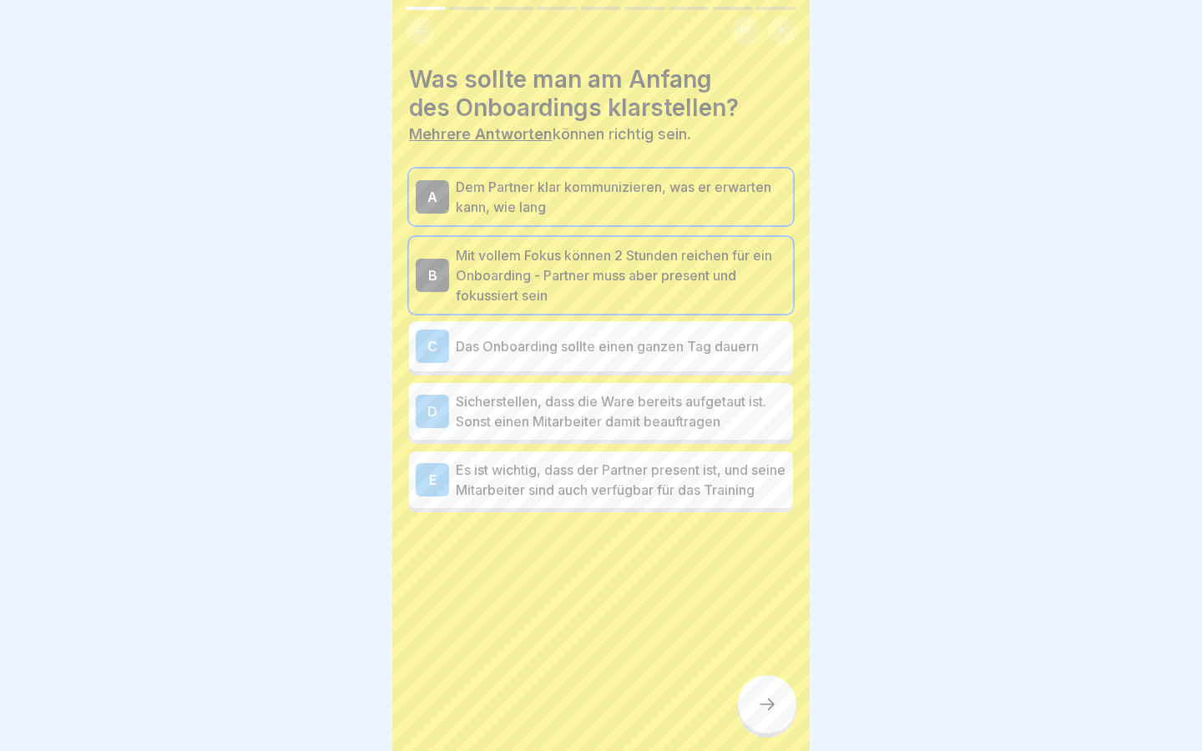
click at [619, 415] on p "Sicherstellen, dass die Ware bereits aufgetaut ist. Sonst einen Mitarbeiter dam…" at bounding box center [621, 411] width 330 height 40
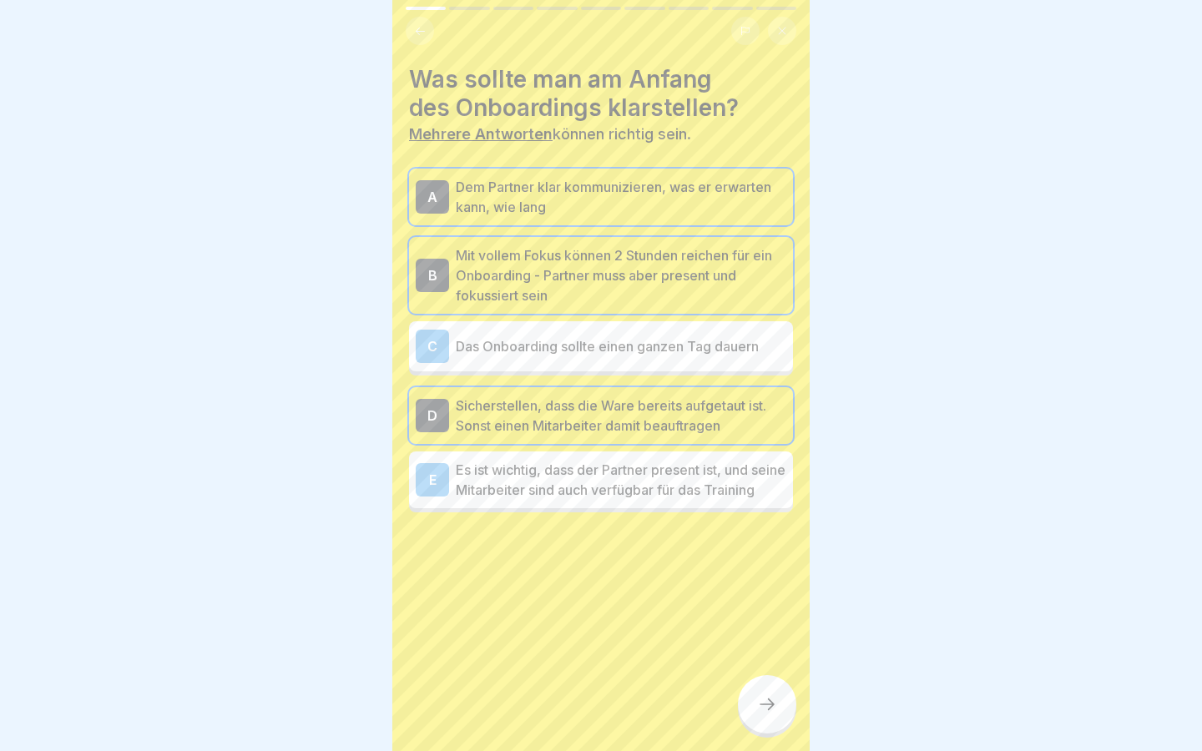
click at [632, 500] on p "Es ist wichtig, dass der Partner present ist, und seine Mitarbeiter sind auch v…" at bounding box center [621, 480] width 330 height 40
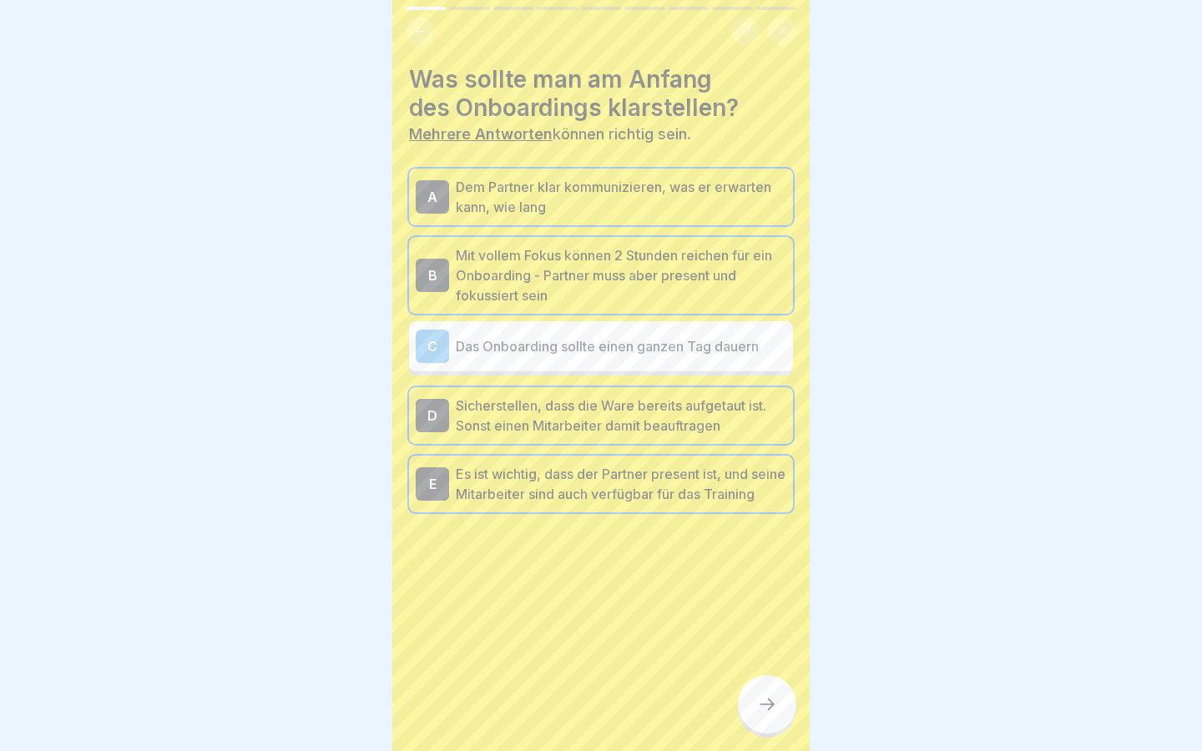
click at [748, 719] on div at bounding box center [767, 704] width 58 height 58
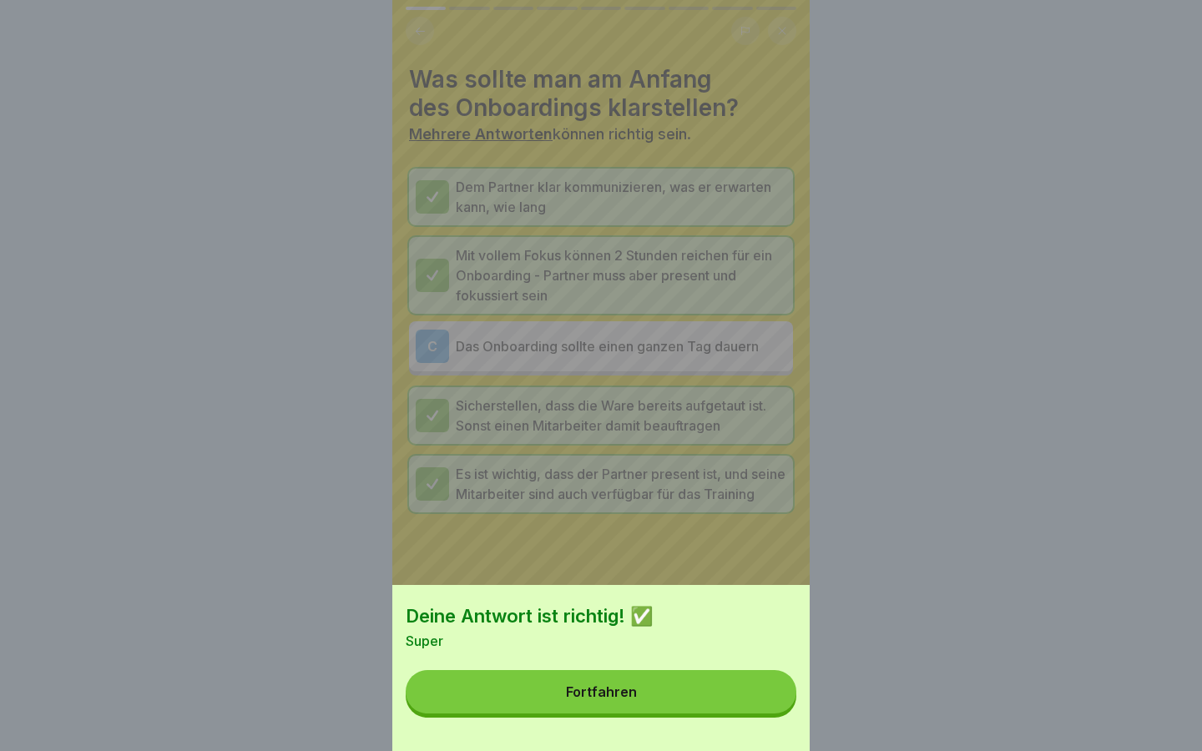
click at [715, 713] on div "Deine Antwort ist richtig! ✅ Super Fortfahren" at bounding box center [600, 668] width 417 height 166
click at [706, 691] on button "Fortfahren" at bounding box center [601, 691] width 391 height 43
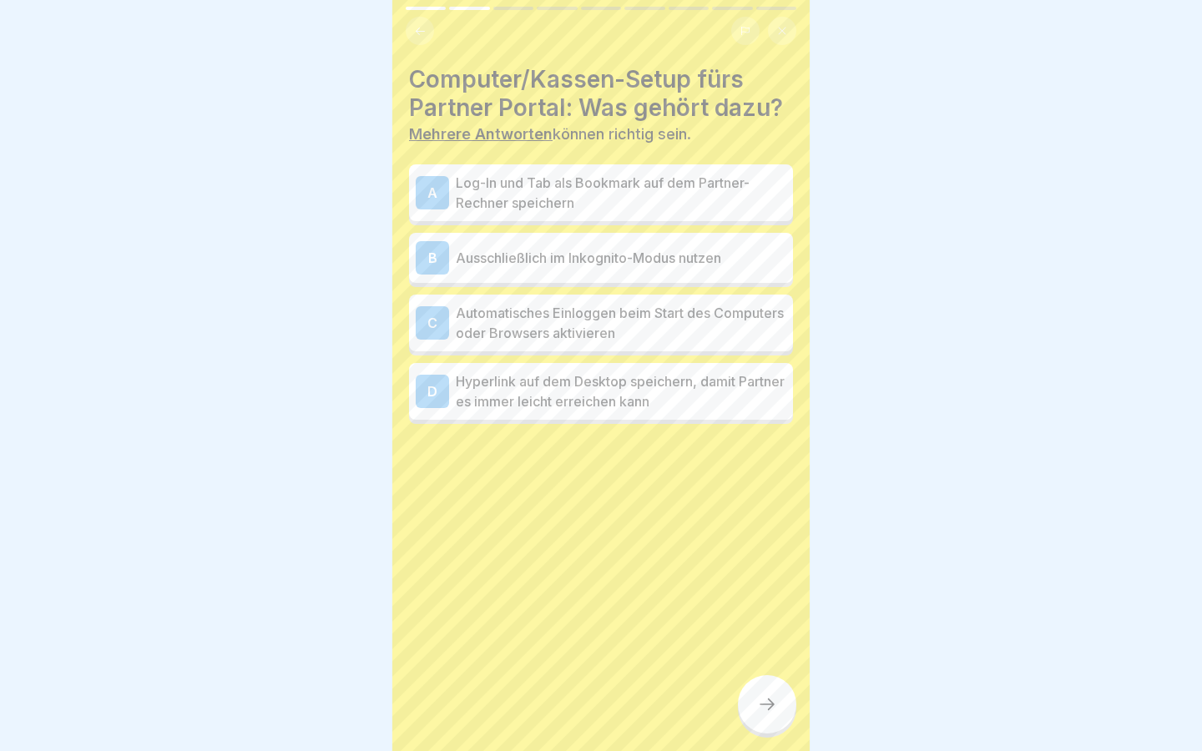
click at [653, 203] on p "Log-In und Tab als Bookmark auf dem Partner-Rechner speichern" at bounding box center [621, 193] width 330 height 40
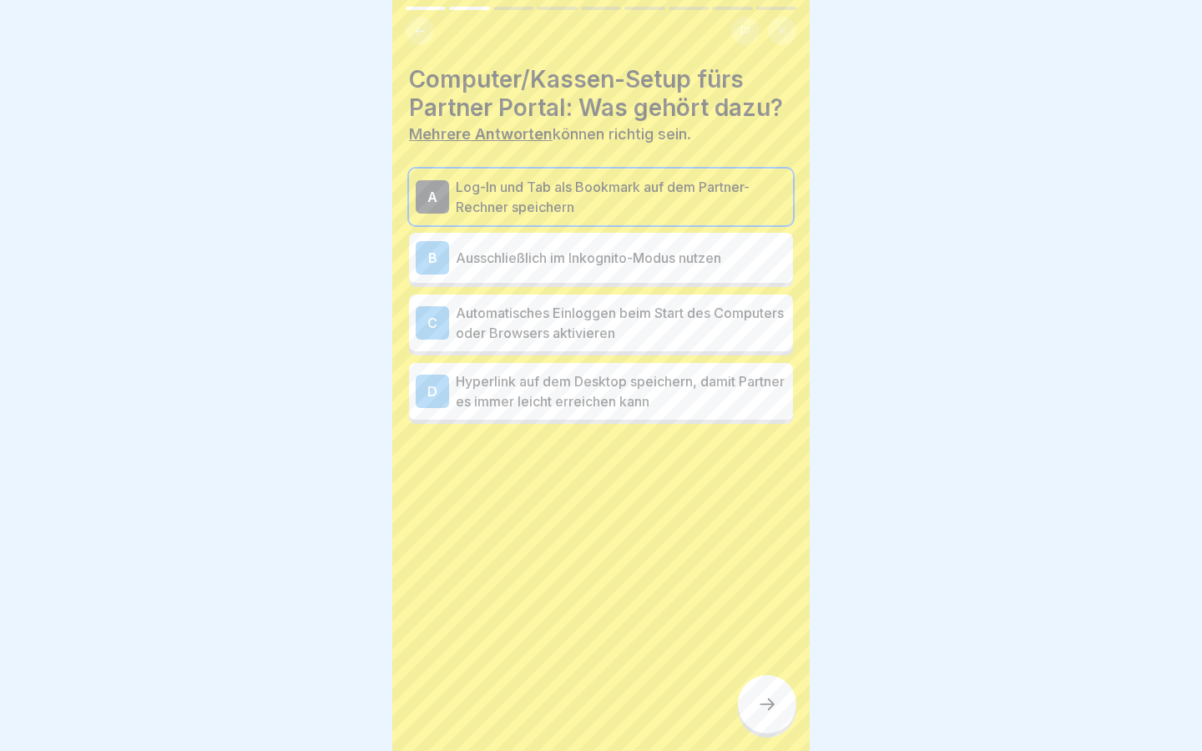
click at [657, 315] on p "Automatisches Einloggen beim Start des Computers oder Browsers aktivieren" at bounding box center [621, 323] width 330 height 40
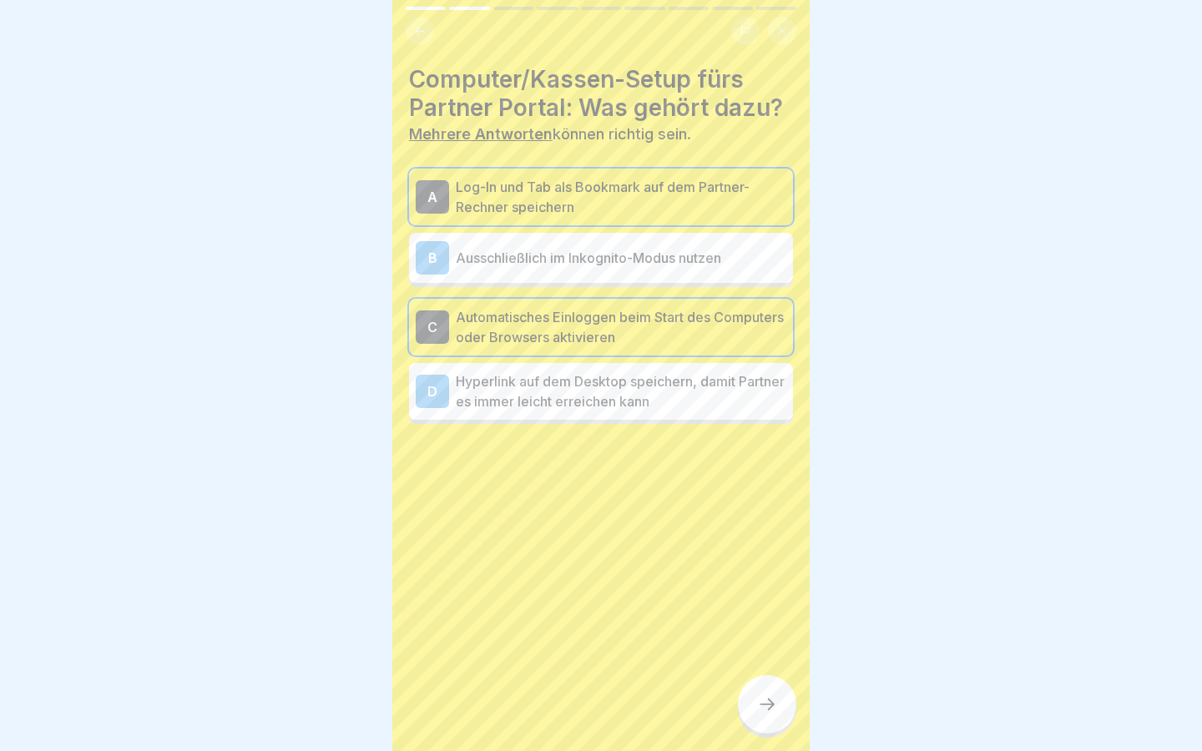
click at [658, 388] on p "Hyperlink auf dem Desktop speichern, damit Partner es immer leicht erreichen ka…" at bounding box center [621, 391] width 330 height 40
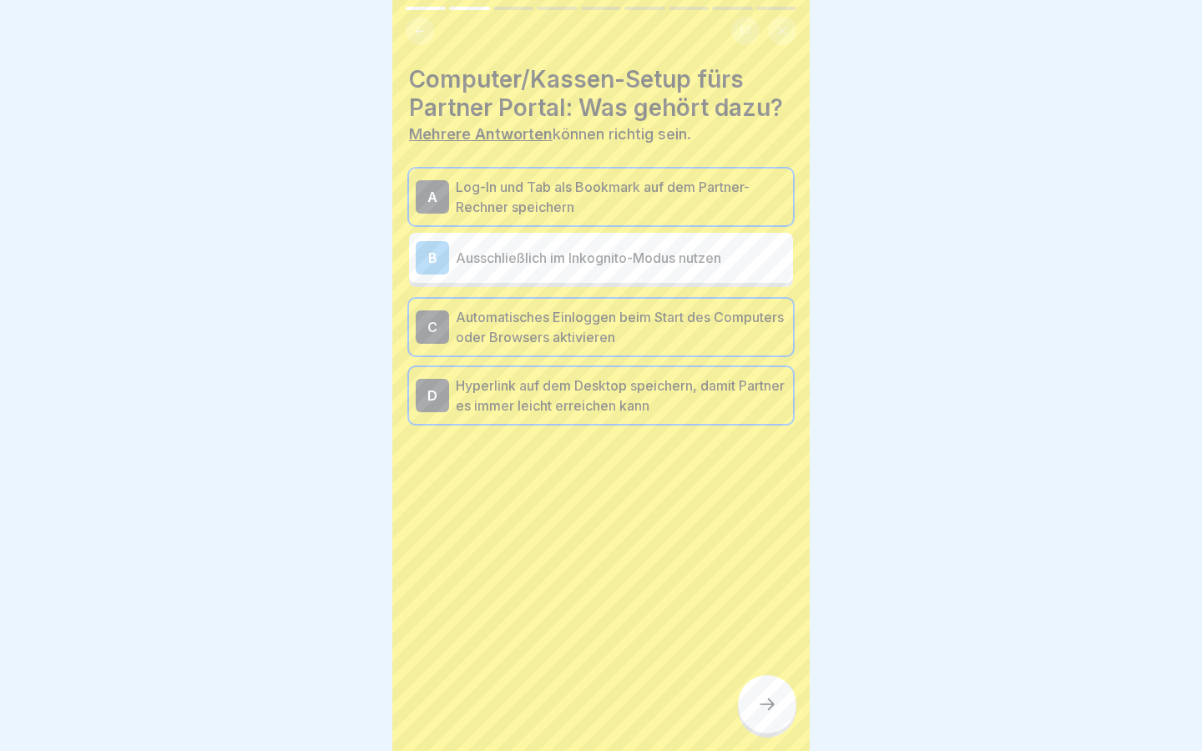
click at [763, 678] on div at bounding box center [767, 704] width 58 height 58
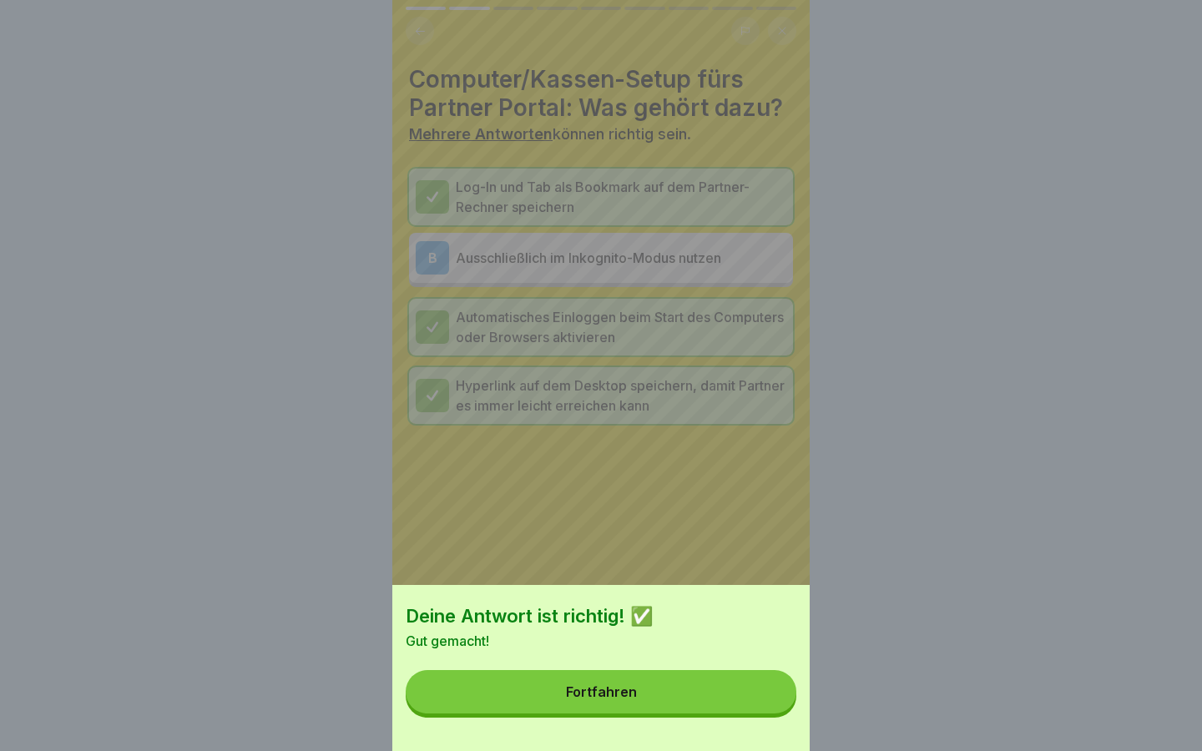
click at [703, 683] on button "Fortfahren" at bounding box center [601, 691] width 391 height 43
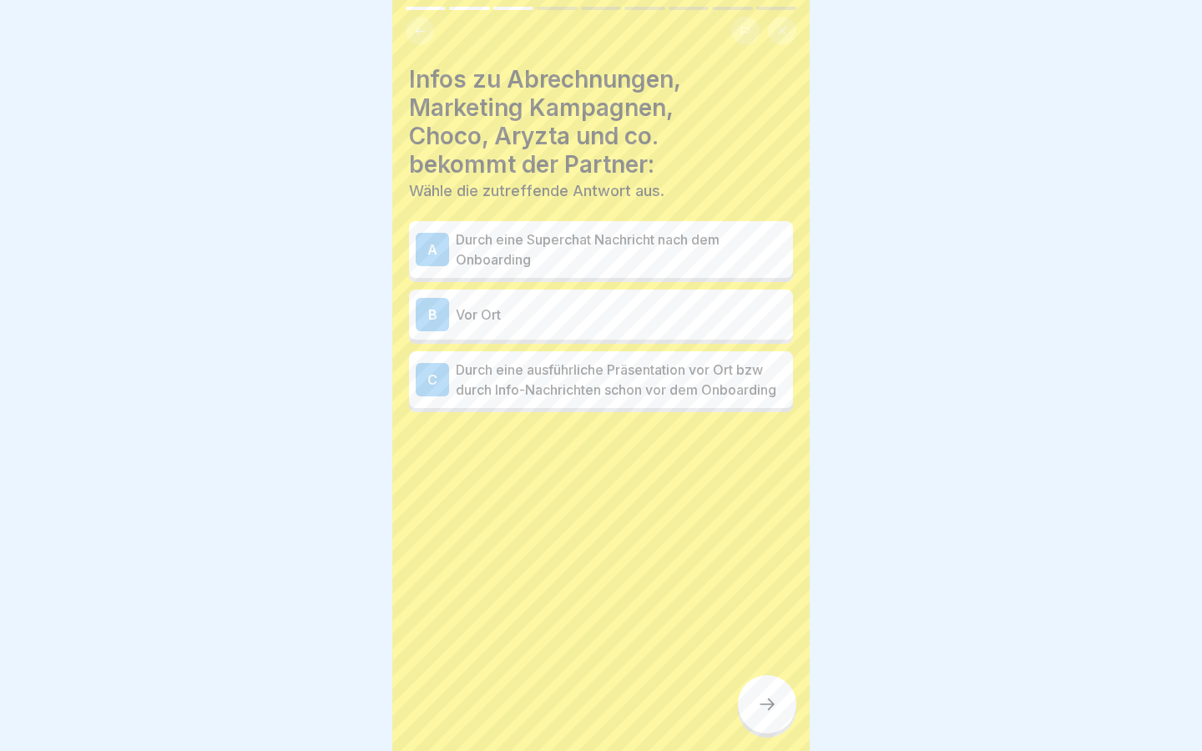
click at [597, 310] on p "Vor Ort" at bounding box center [621, 315] width 330 height 20
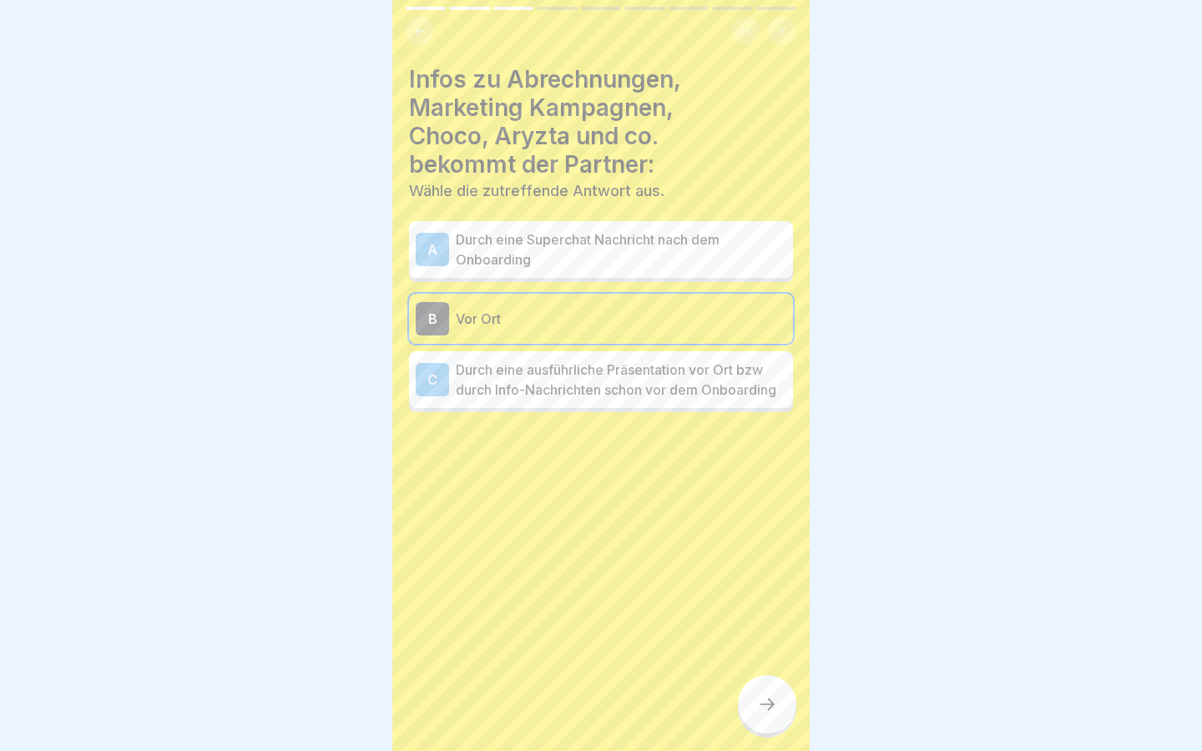
click at [605, 368] on p "Durch eine ausführliche Präsentation vor Ort bzw durch Info-Nachrichten schon v…" at bounding box center [621, 380] width 330 height 40
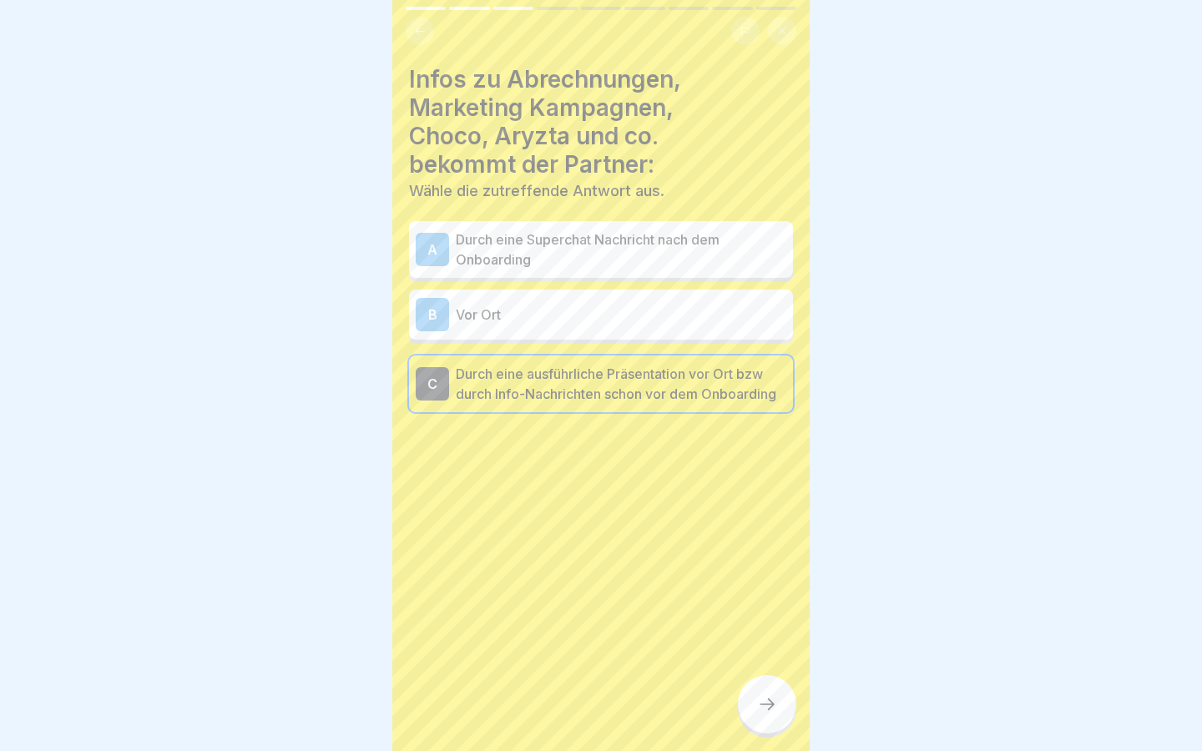
click at [785, 692] on div at bounding box center [767, 704] width 58 height 58
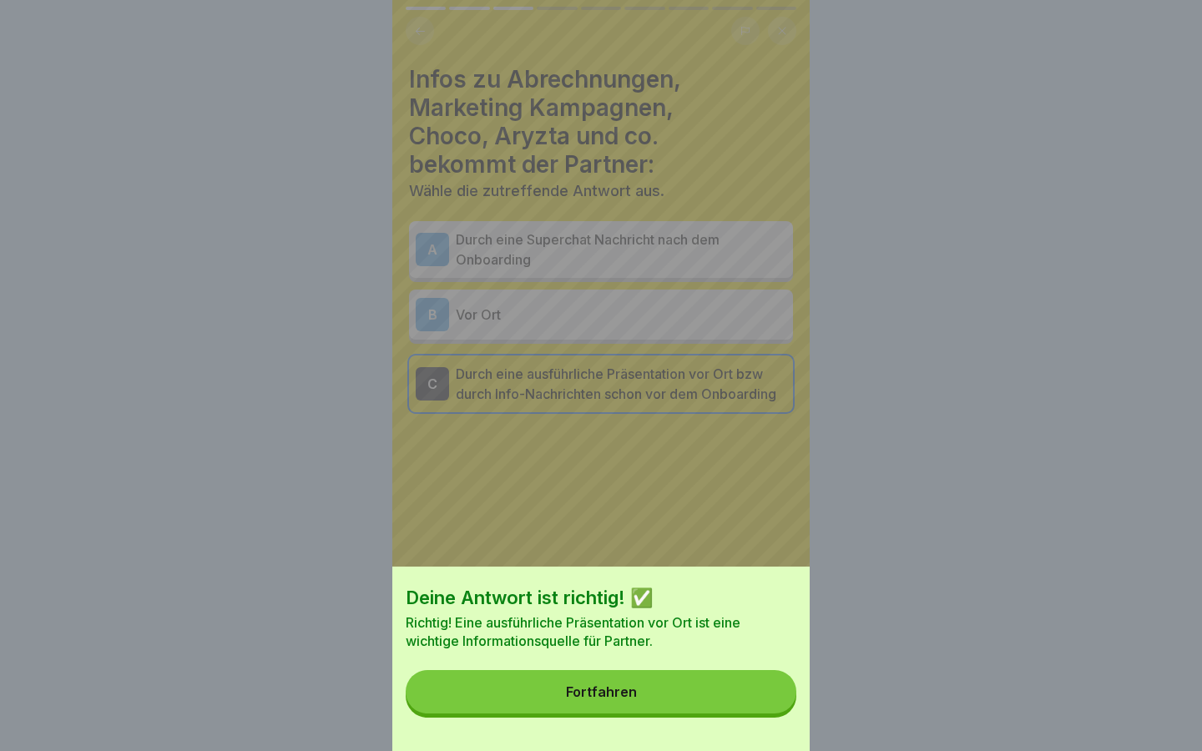
click at [719, 672] on button "Fortfahren" at bounding box center [601, 691] width 391 height 43
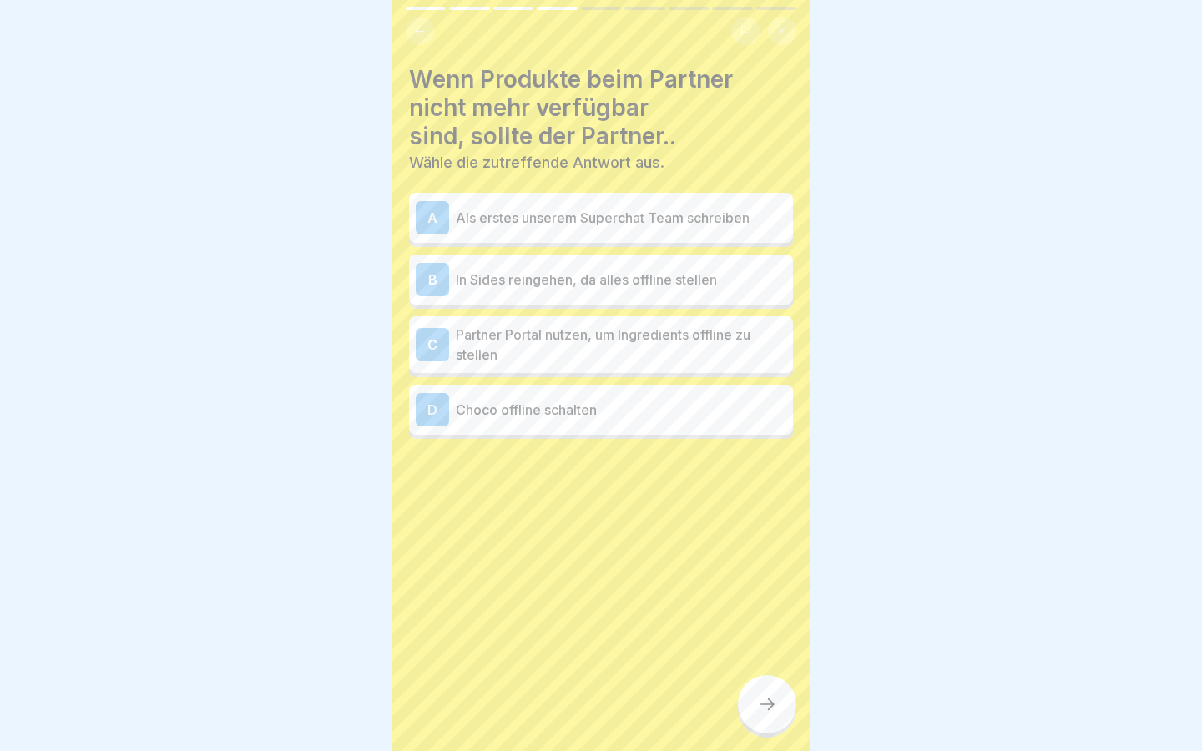
click at [634, 328] on p "Partner Portal nutzen, um Ingredients offline zu stellen" at bounding box center [621, 345] width 330 height 40
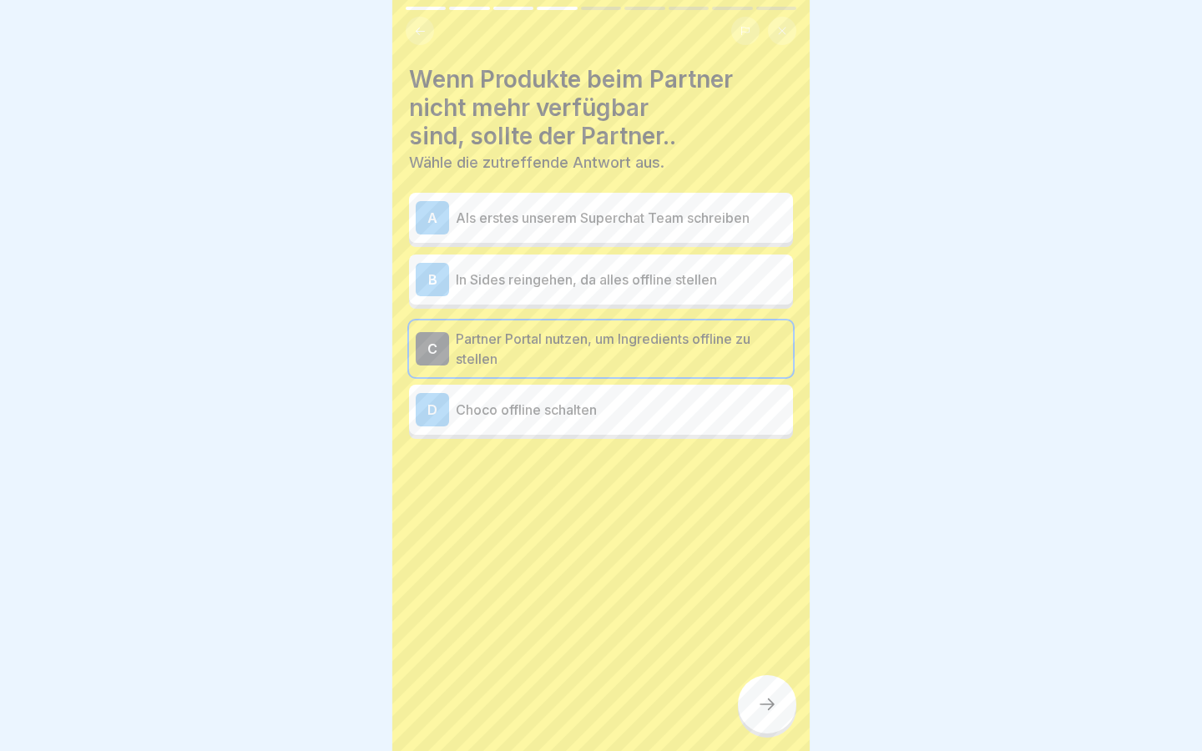
click at [782, 679] on div at bounding box center [767, 704] width 58 height 58
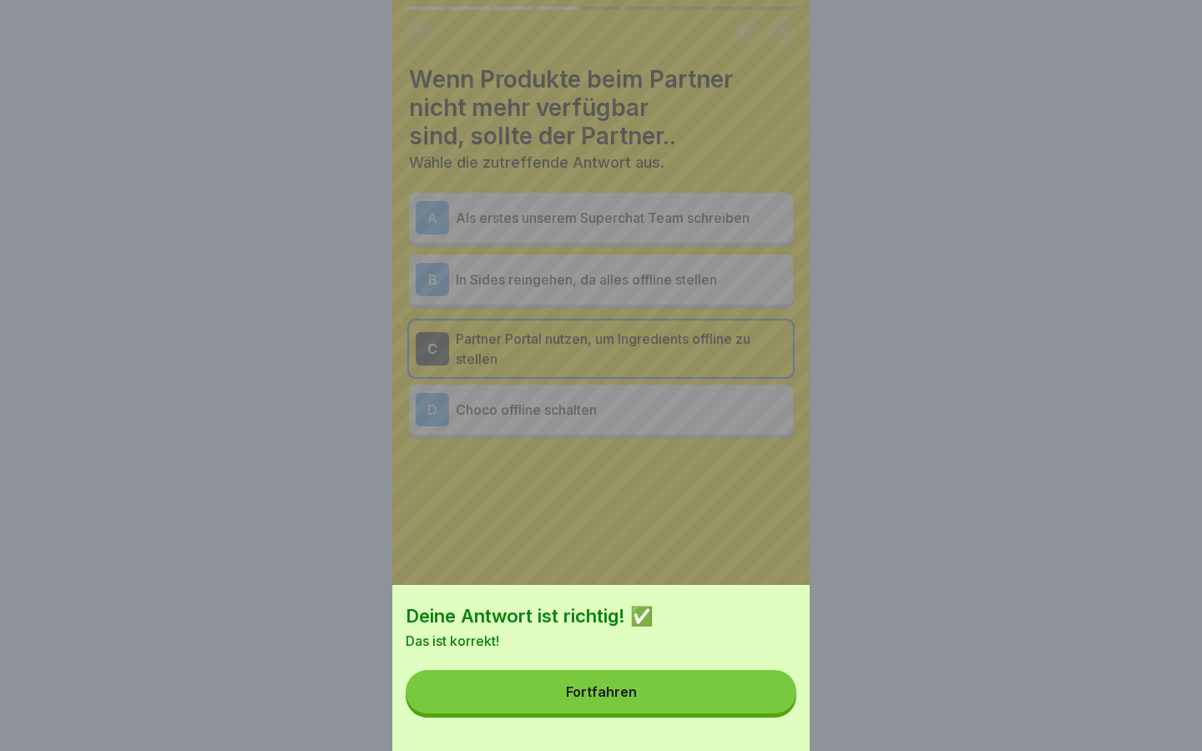
click at [748, 688] on button "Fortfahren" at bounding box center [601, 691] width 391 height 43
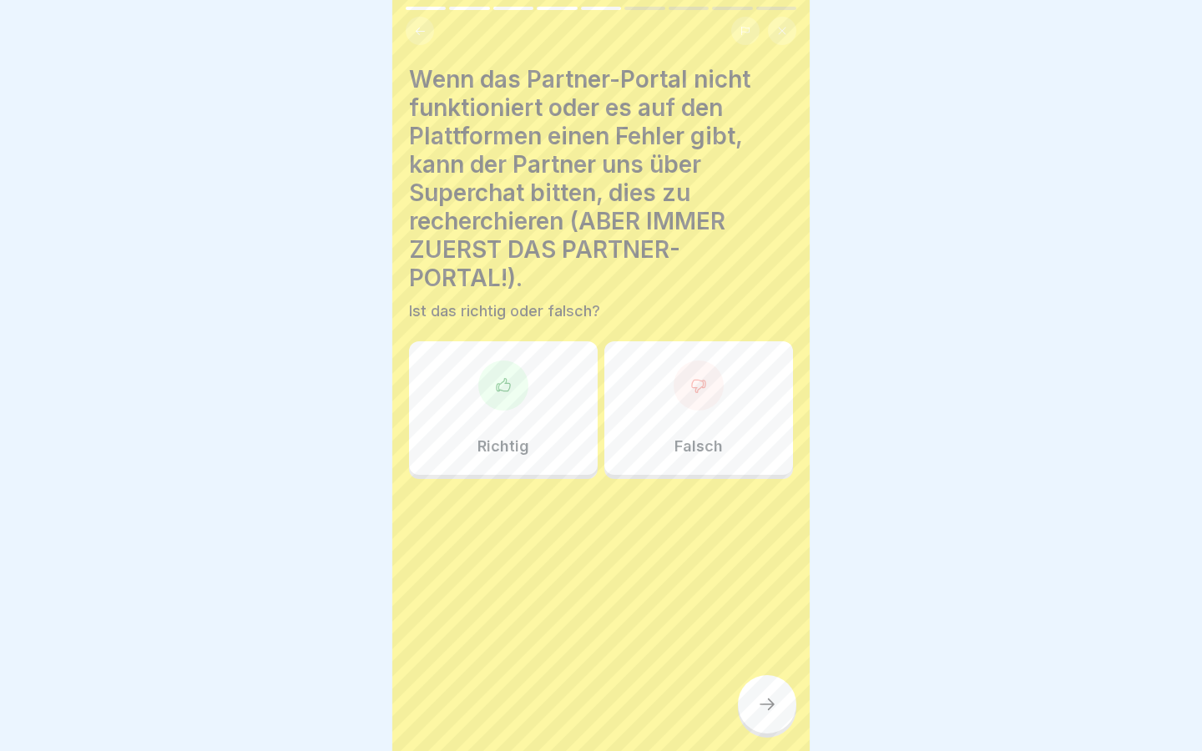
click at [483, 376] on div at bounding box center [503, 385] width 50 height 50
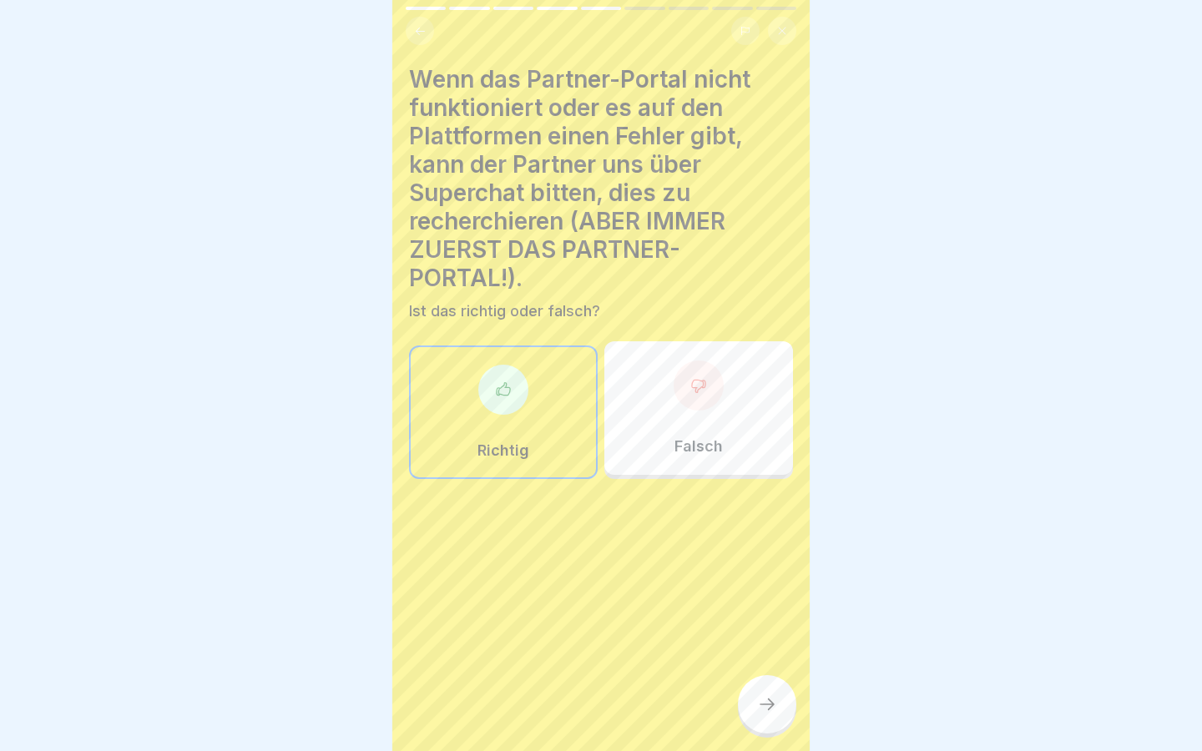
click at [766, 708] on icon at bounding box center [767, 704] width 20 height 20
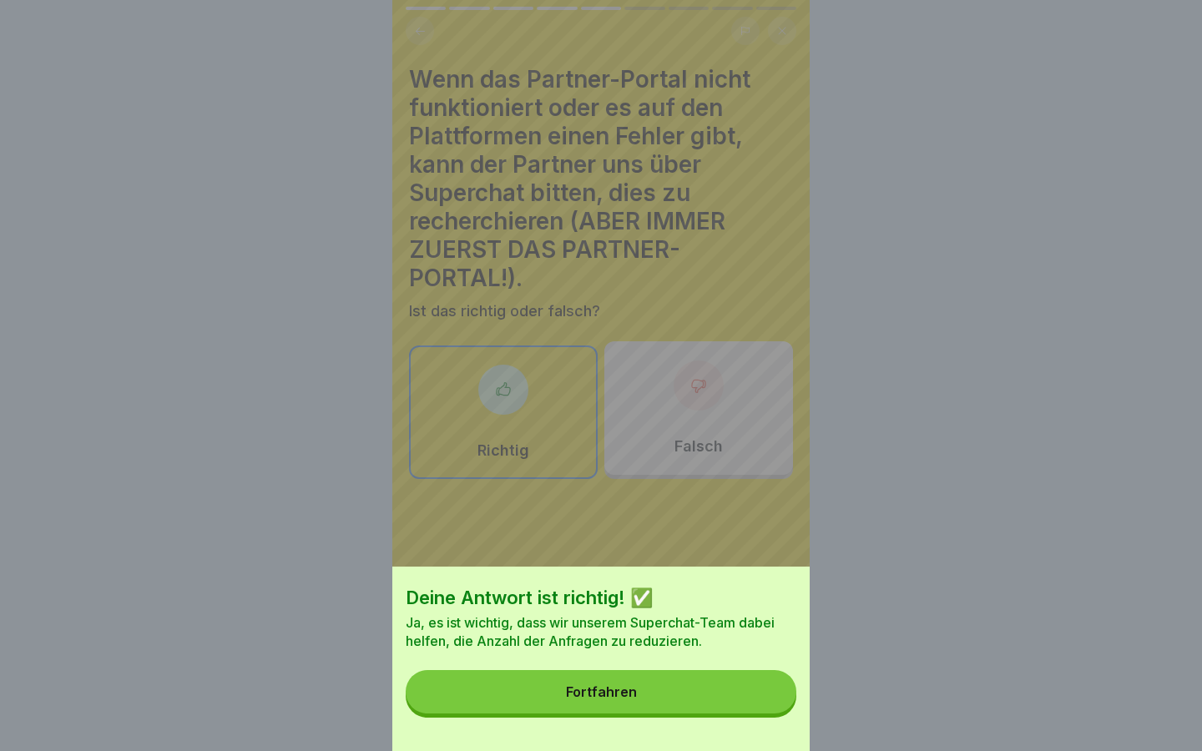
click at [714, 710] on button "Fortfahren" at bounding box center [601, 691] width 391 height 43
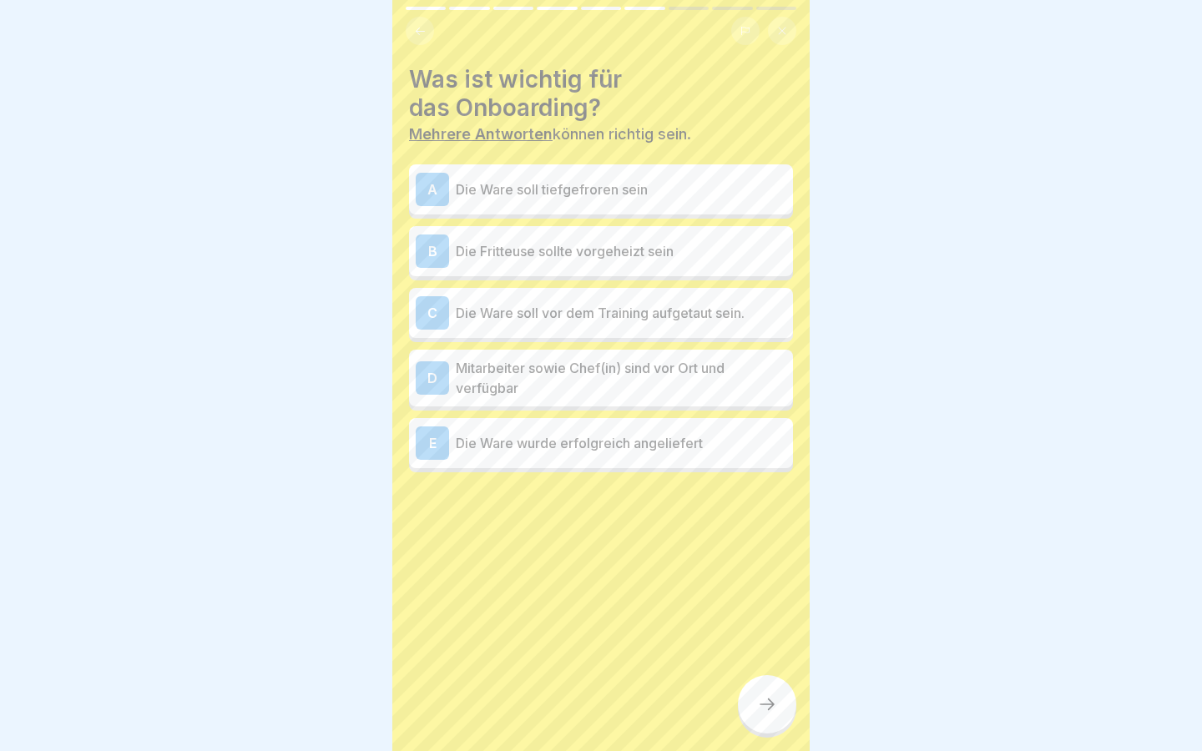
click at [649, 266] on div "B Die Fritteuse sollte vorgeheizt sein" at bounding box center [601, 250] width 371 height 33
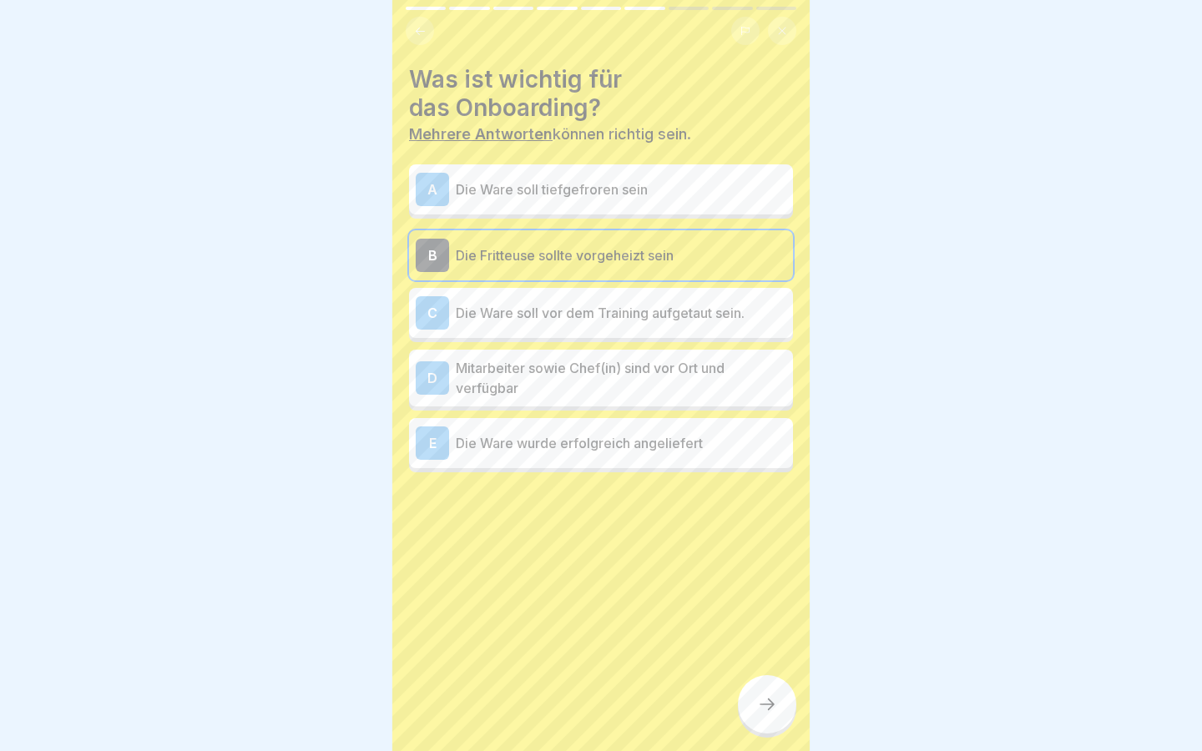
click at [653, 310] on p "Die Ware soll vor dem Training aufgetaut sein." at bounding box center [621, 313] width 330 height 20
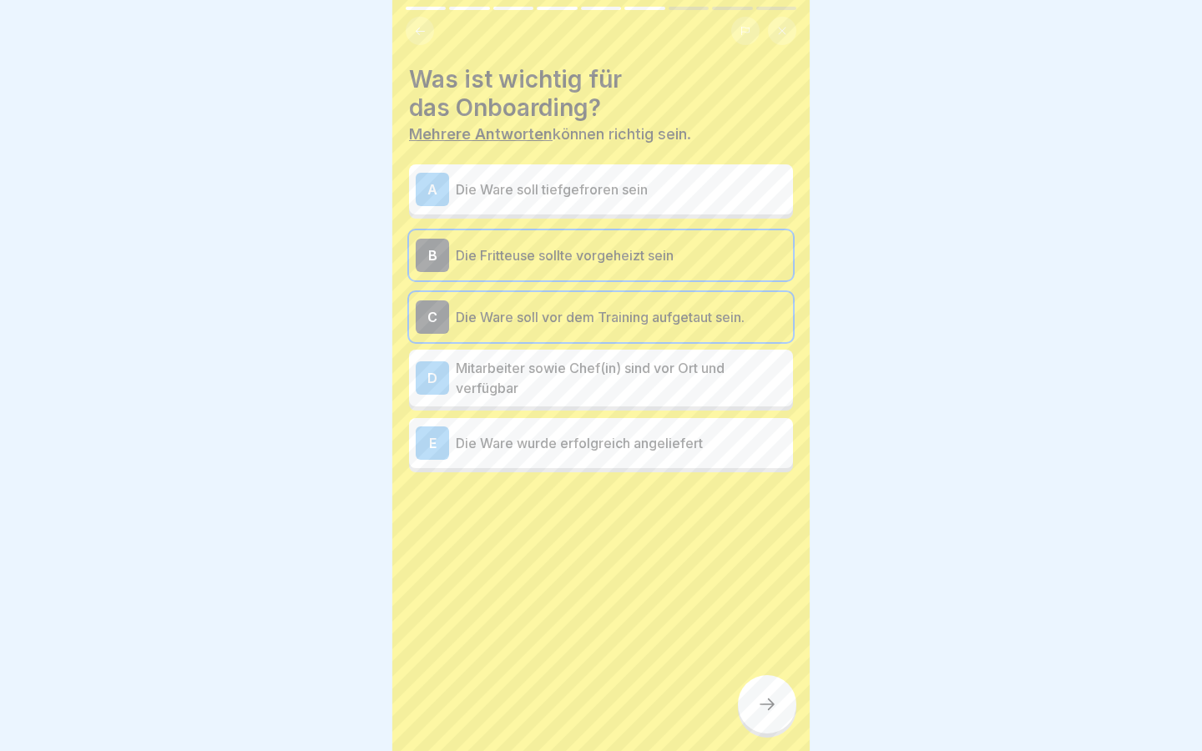
click at [672, 385] on p "Mitarbeiter sowie Chef(in) sind vor Ort und verfügbar" at bounding box center [621, 378] width 330 height 40
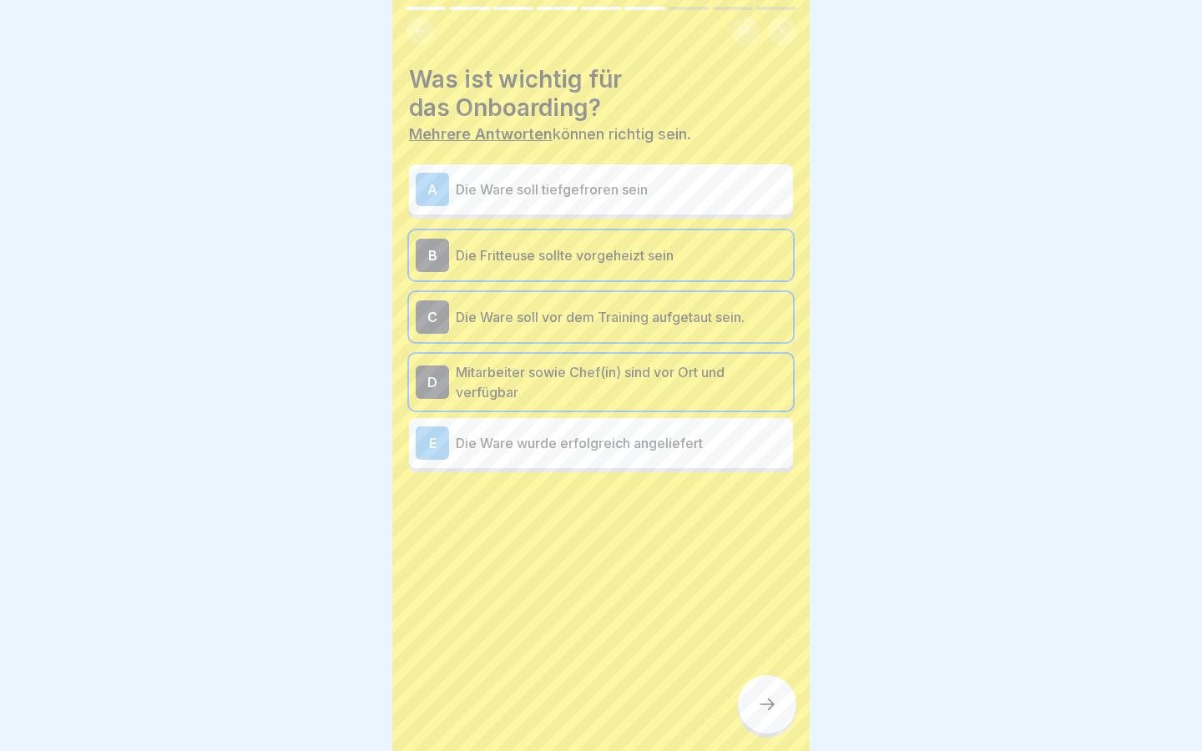
click at [713, 457] on div "E Die Ware wurde erfolgreich angeliefert" at bounding box center [601, 442] width 371 height 33
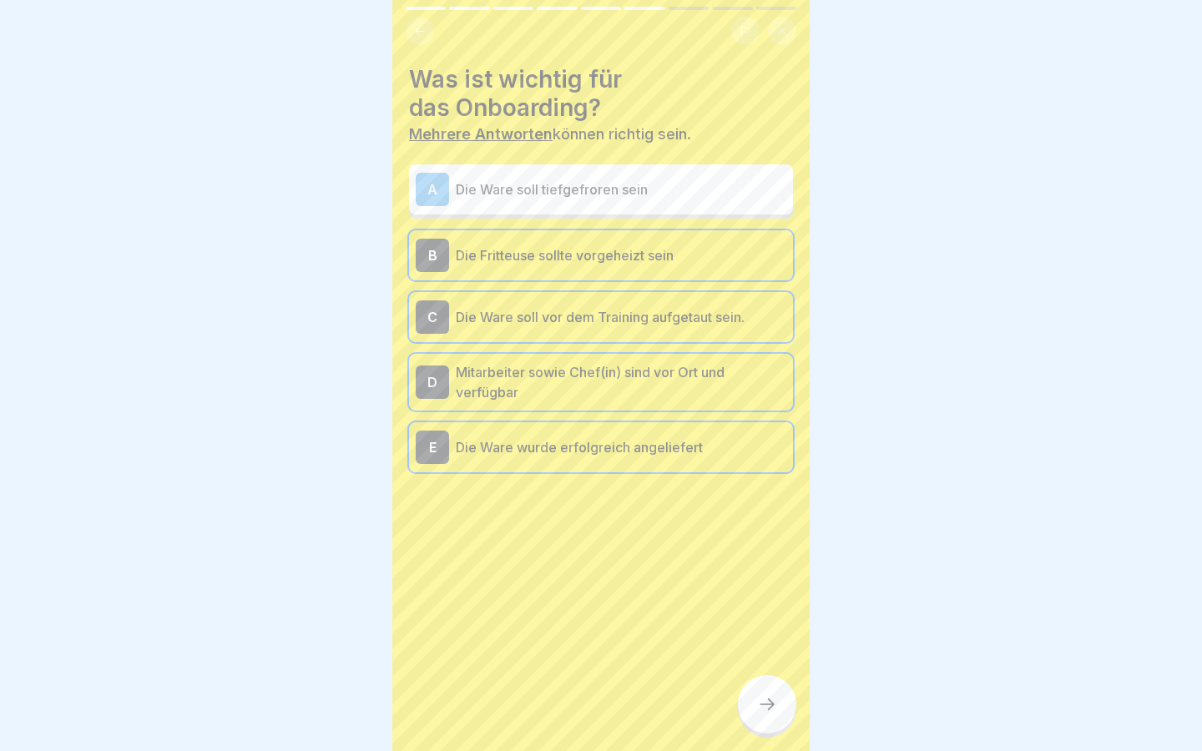
click at [778, 686] on div at bounding box center [767, 704] width 58 height 58
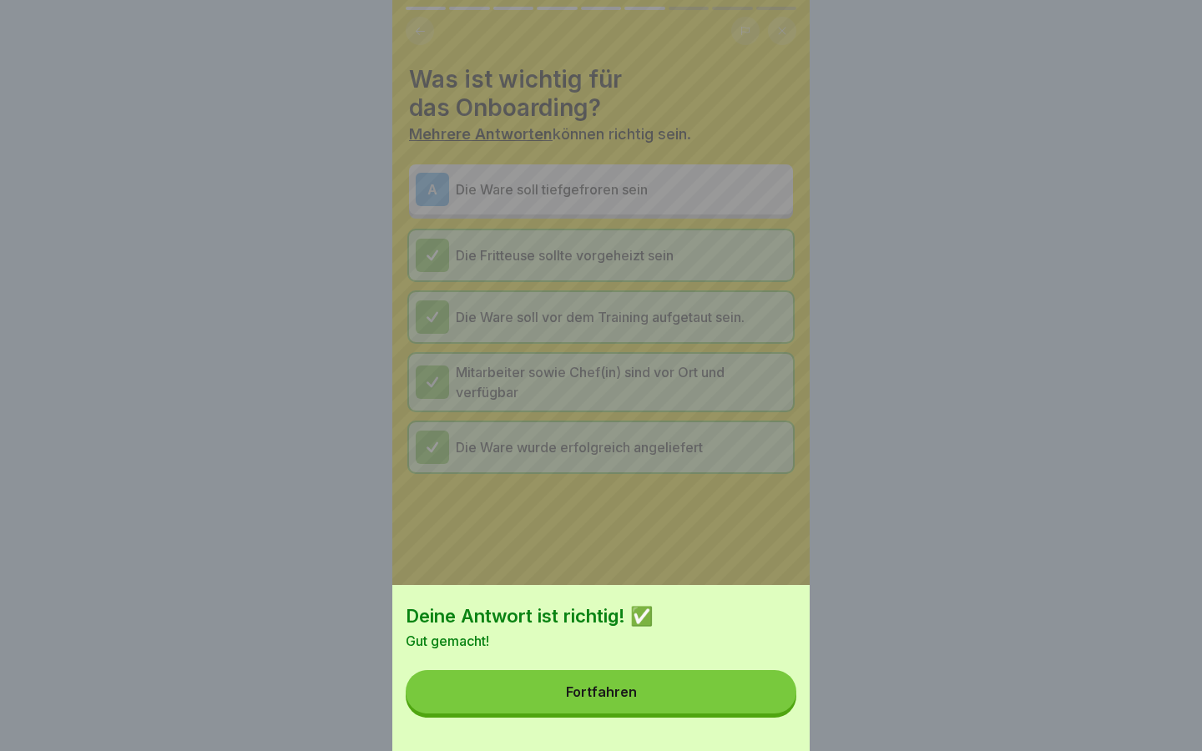
click at [740, 682] on button "Fortfahren" at bounding box center [601, 691] width 391 height 43
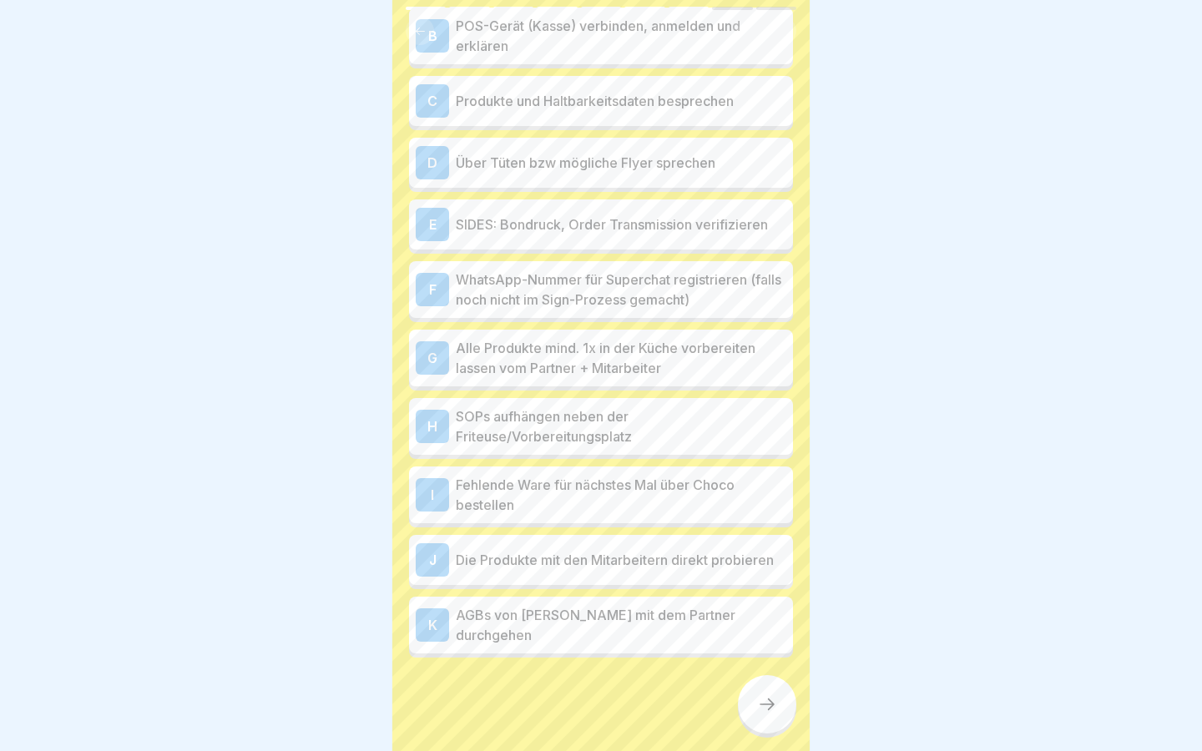
scroll to position [218, 0]
click at [634, 624] on p "AGBs von [PERSON_NAME] mit dem Partner durchgehen" at bounding box center [621, 626] width 330 height 40
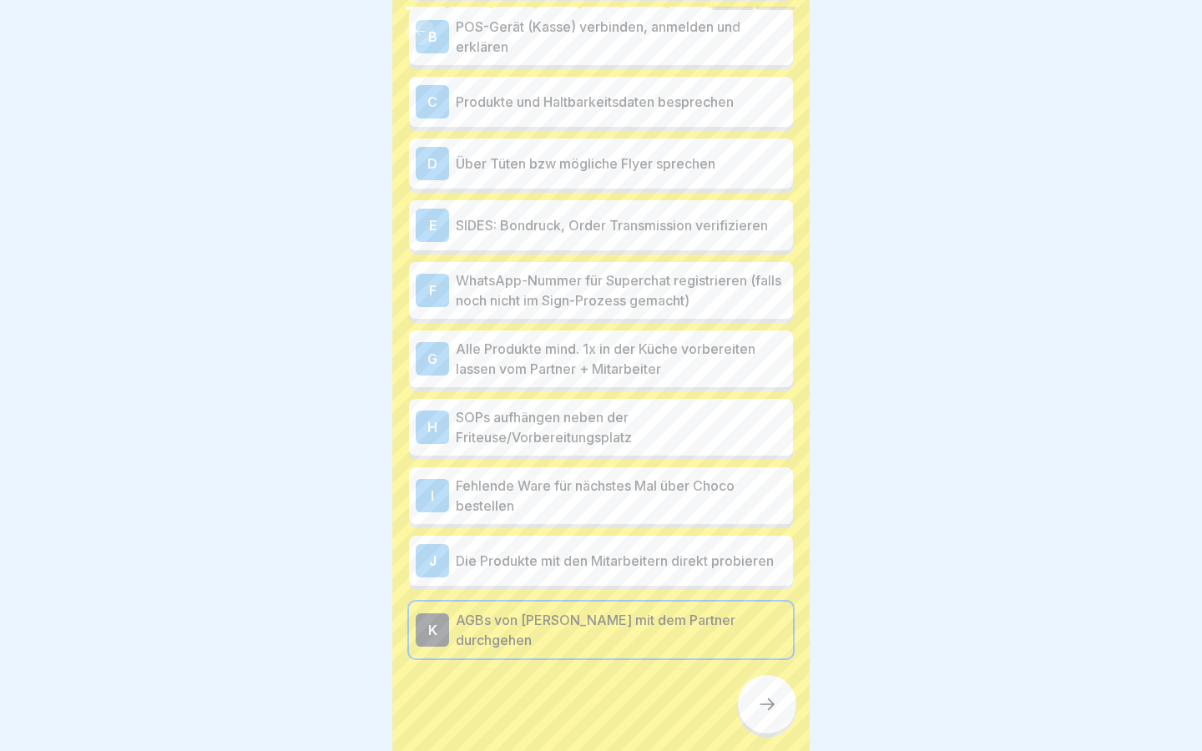
click at [756, 732] on div at bounding box center [601, 708] width 384 height 100
click at [770, 713] on icon at bounding box center [767, 704] width 20 height 20
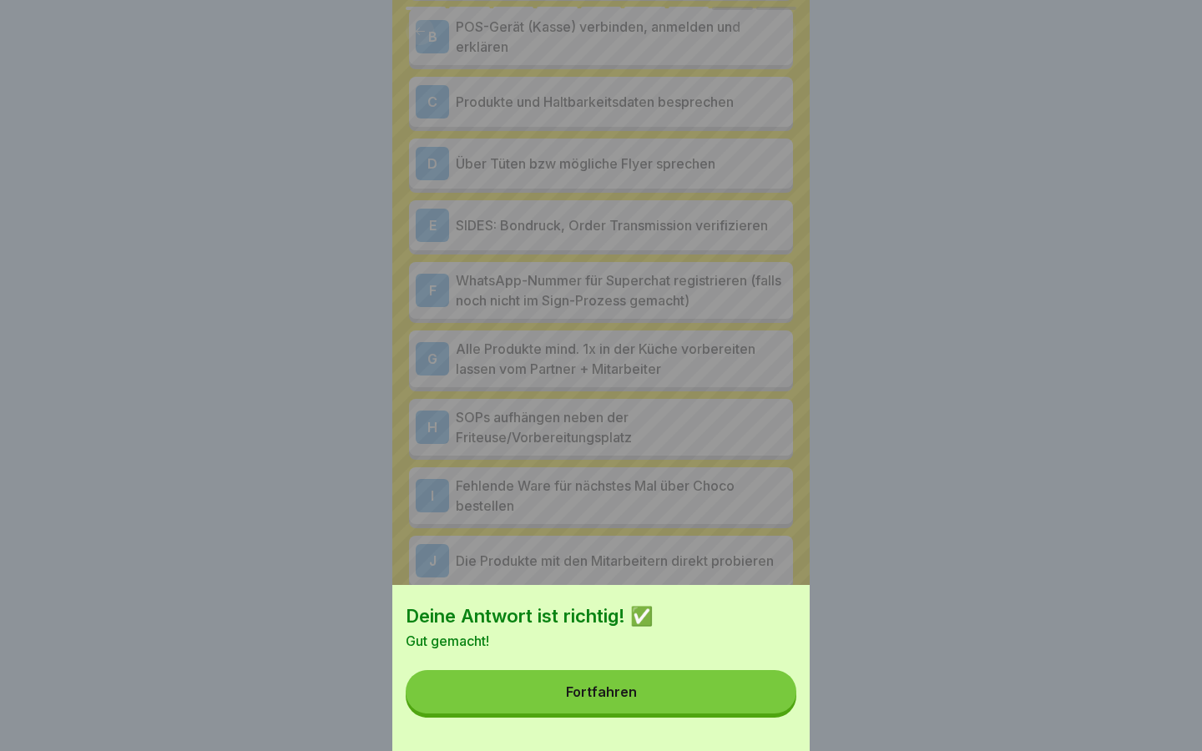
click at [714, 678] on button "Fortfahren" at bounding box center [601, 691] width 391 height 43
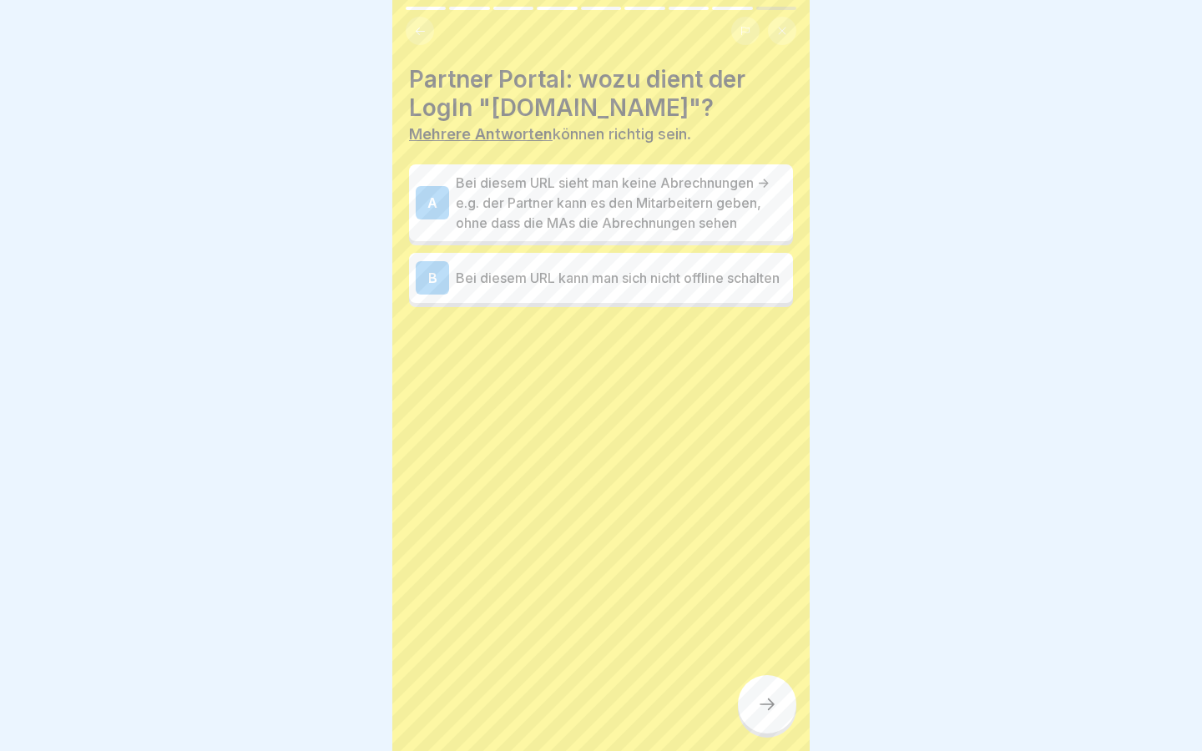
click at [689, 232] on p "Bei diesem URL sieht man keine Abrechnungen -> e.g. der Partner kann es den Mit…" at bounding box center [621, 203] width 330 height 60
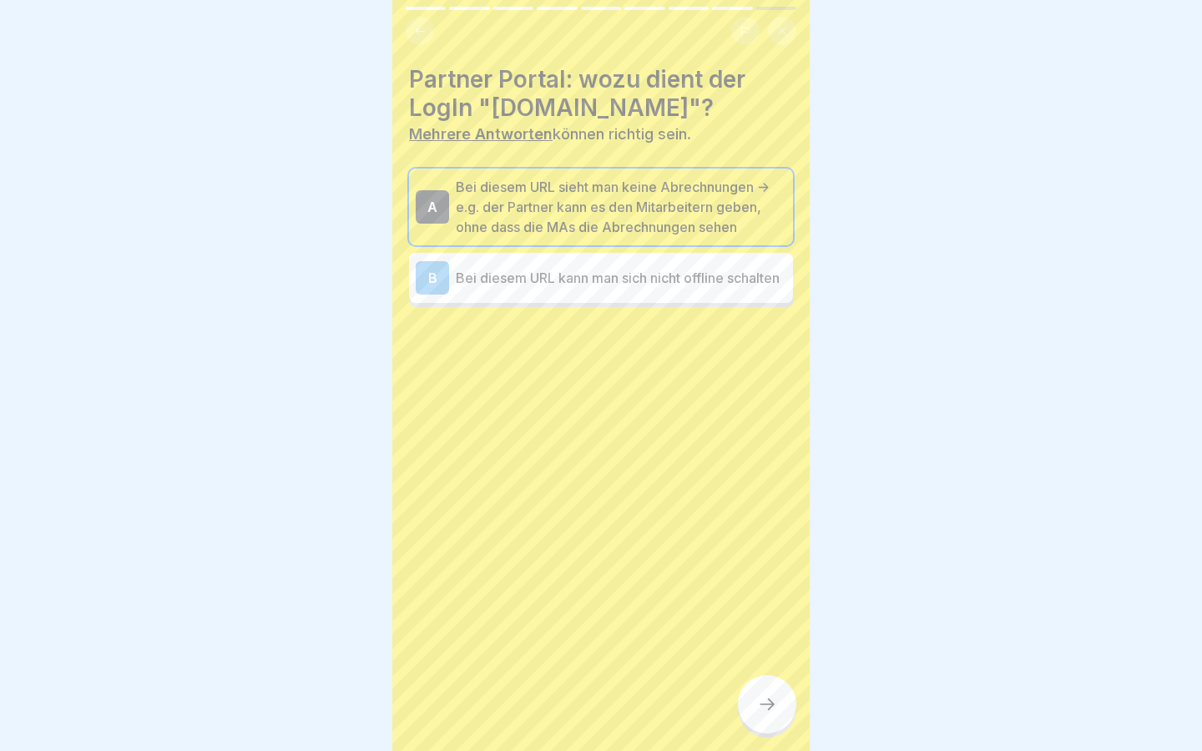
click at [756, 684] on div at bounding box center [767, 704] width 58 height 58
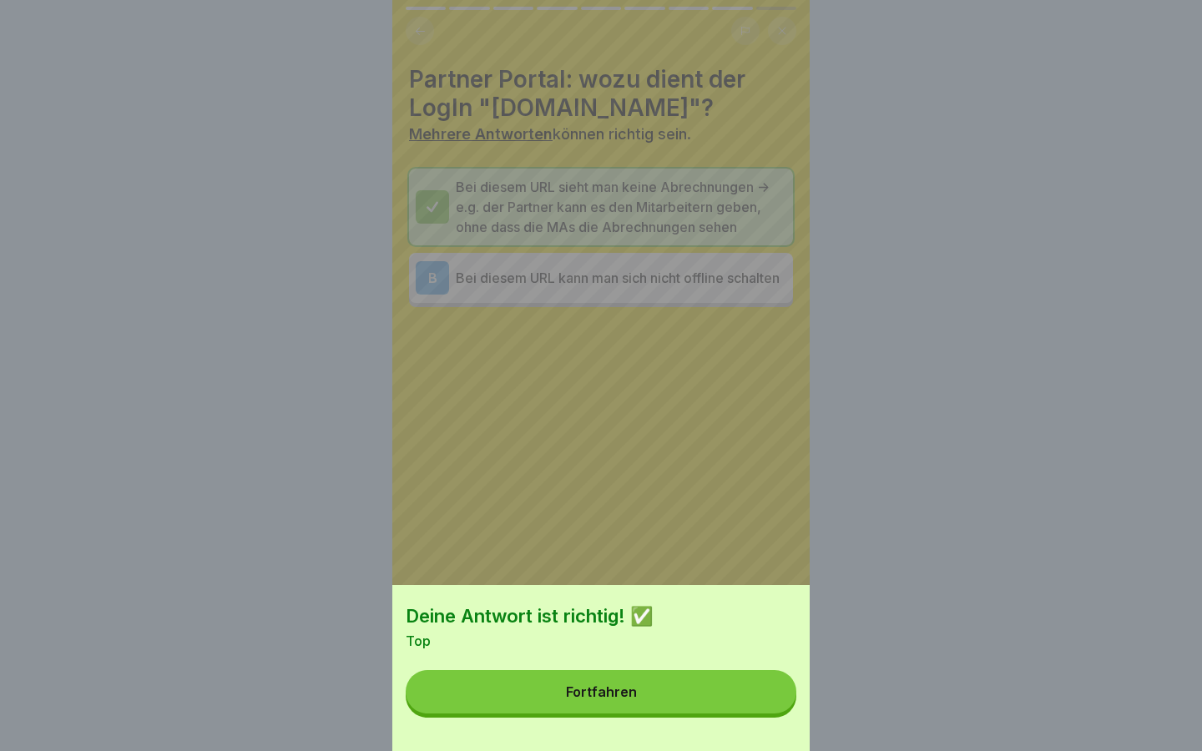
click at [698, 708] on button "Fortfahren" at bounding box center [601, 691] width 391 height 43
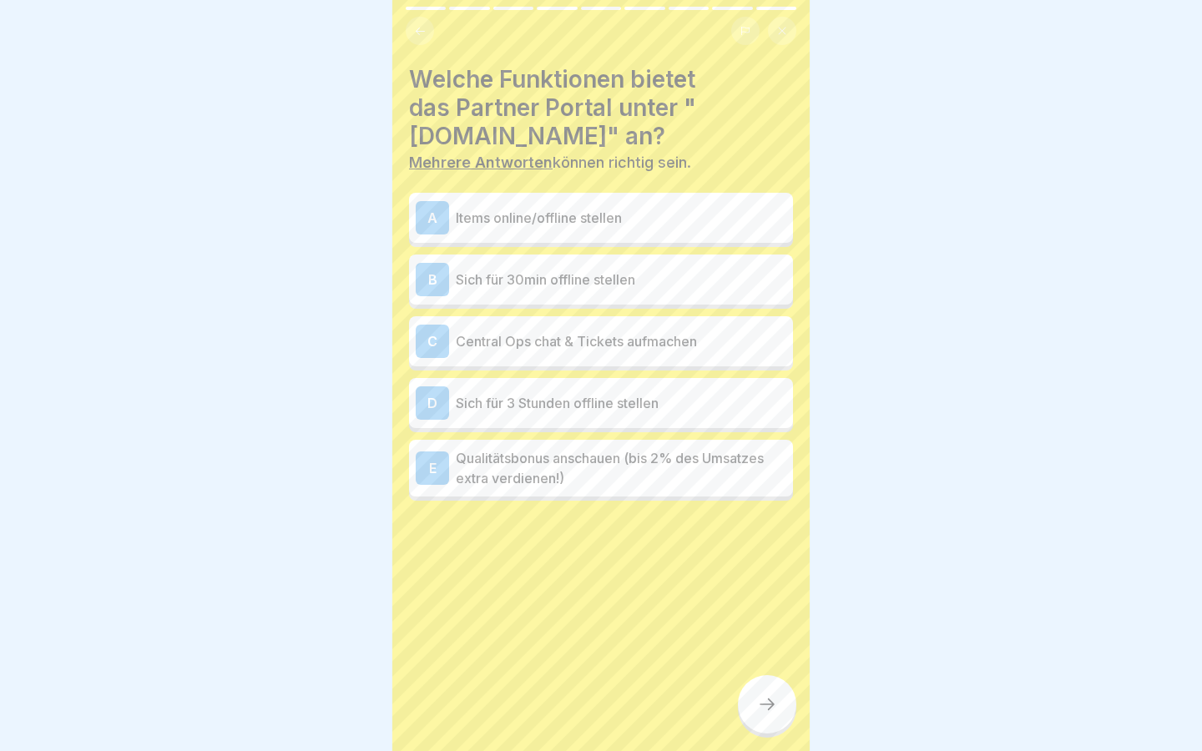
click at [575, 239] on div "A Items online/offline stellen" at bounding box center [601, 218] width 384 height 50
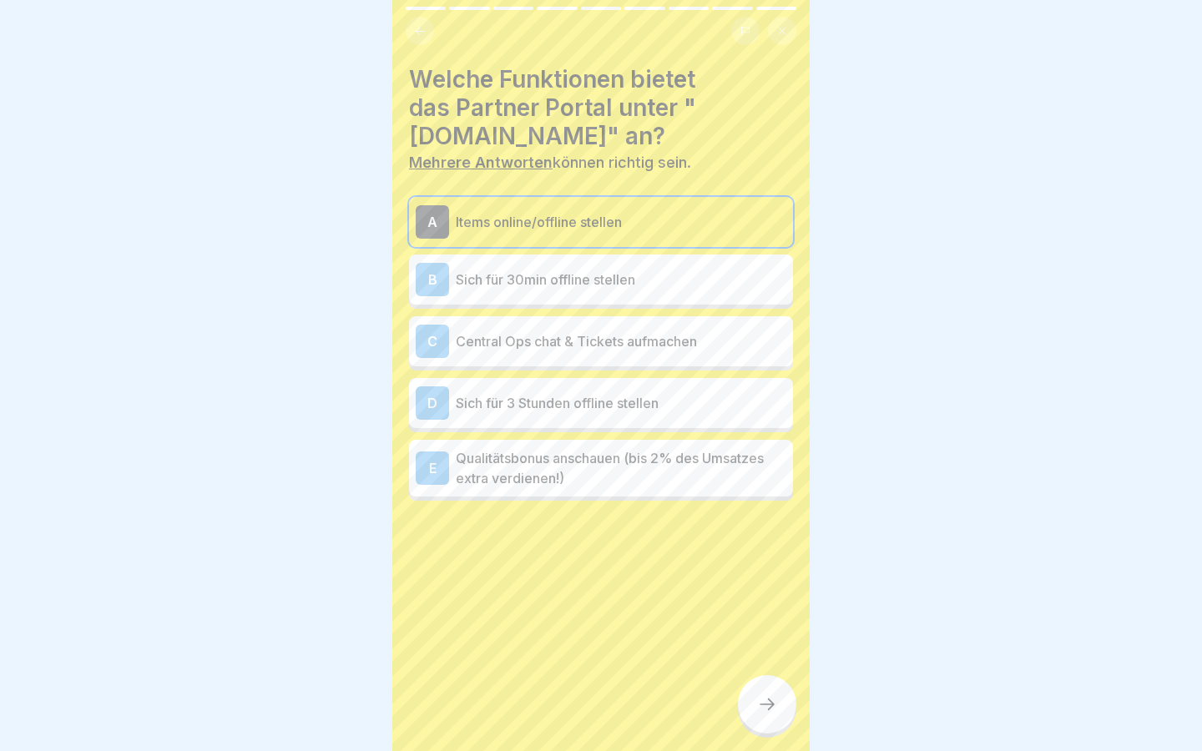
click at [575, 278] on p "Sich für 30min offline stellen" at bounding box center [621, 280] width 330 height 20
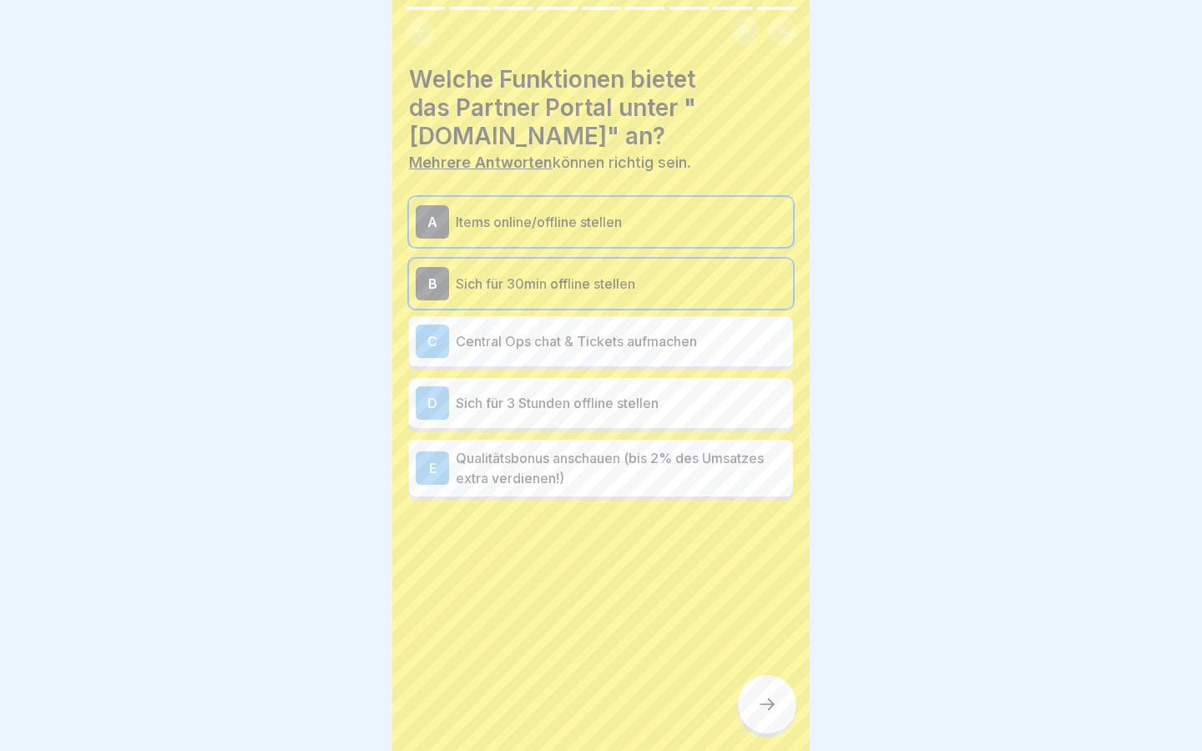
click at [608, 467] on p "Qualitätsbonus anschauen (bis 2% des Umsatzes extra verdienen!)" at bounding box center [621, 468] width 330 height 40
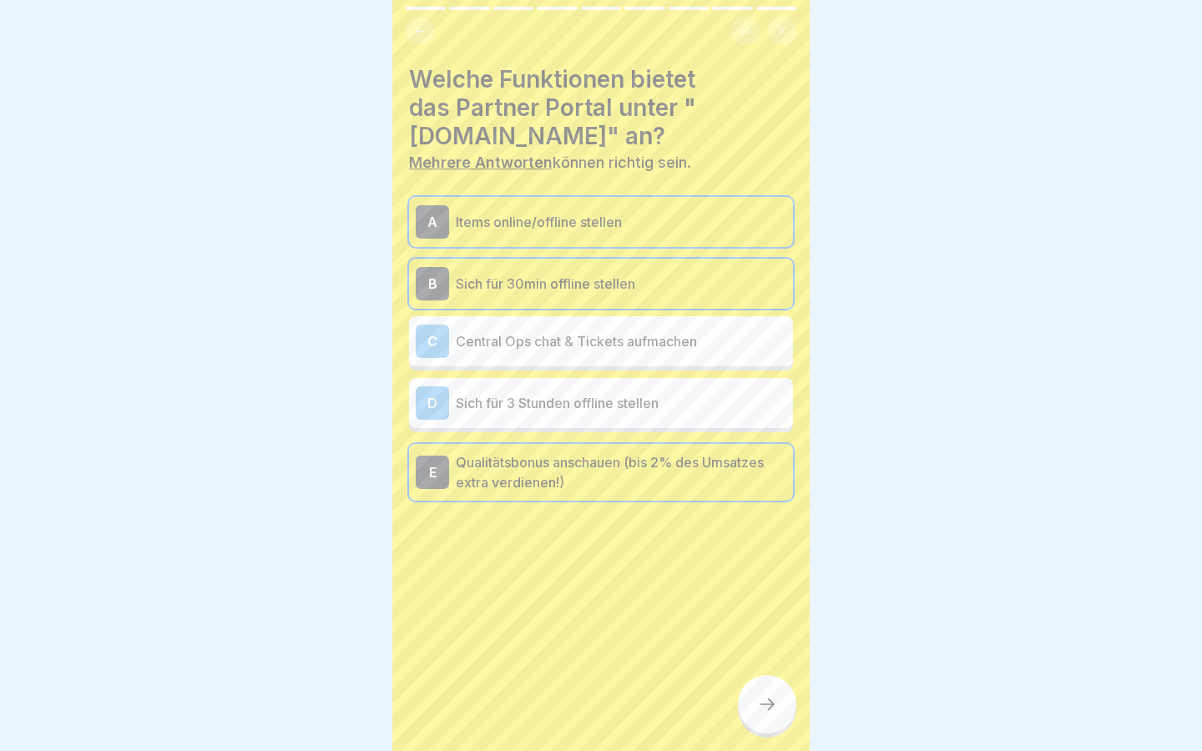
click at [768, 693] on div at bounding box center [767, 704] width 58 height 58
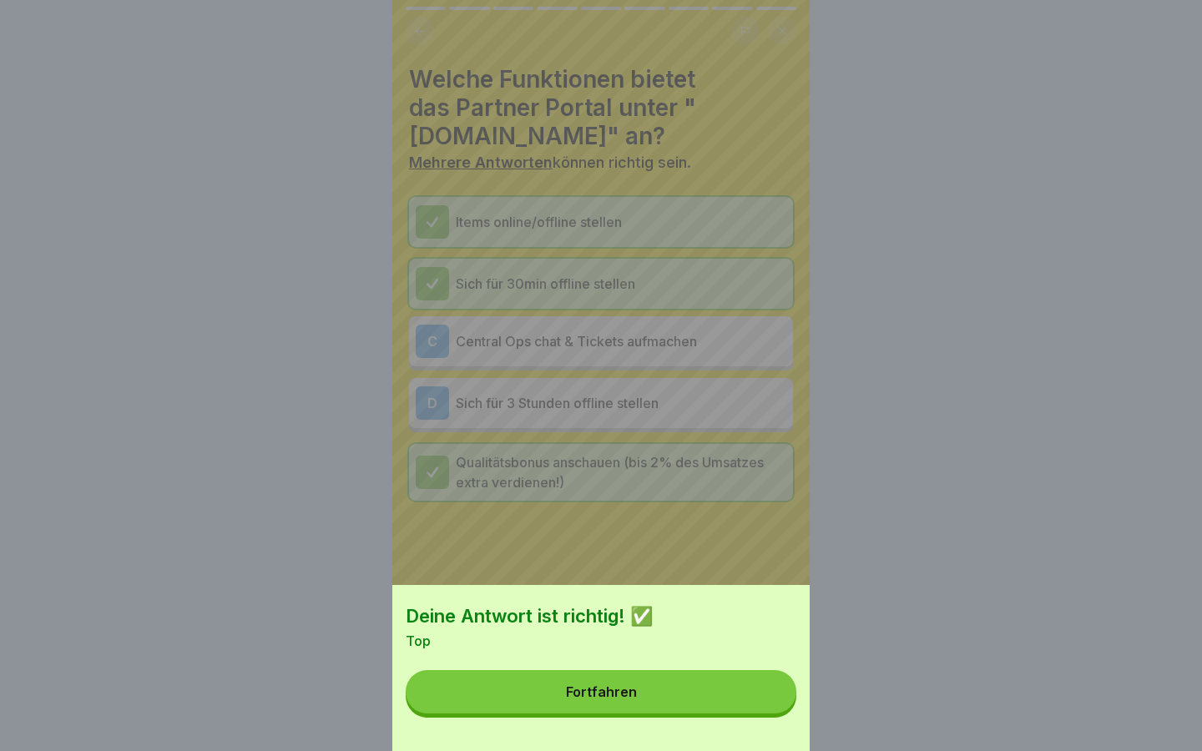
click at [719, 713] on div "Deine Antwort ist richtig! ✅ Top Fortfahren" at bounding box center [600, 668] width 417 height 166
click at [719, 667] on div "Deine Antwort ist richtig! ✅ Top Fortfahren" at bounding box center [600, 668] width 417 height 166
click at [718, 688] on button "Fortfahren" at bounding box center [601, 691] width 391 height 43
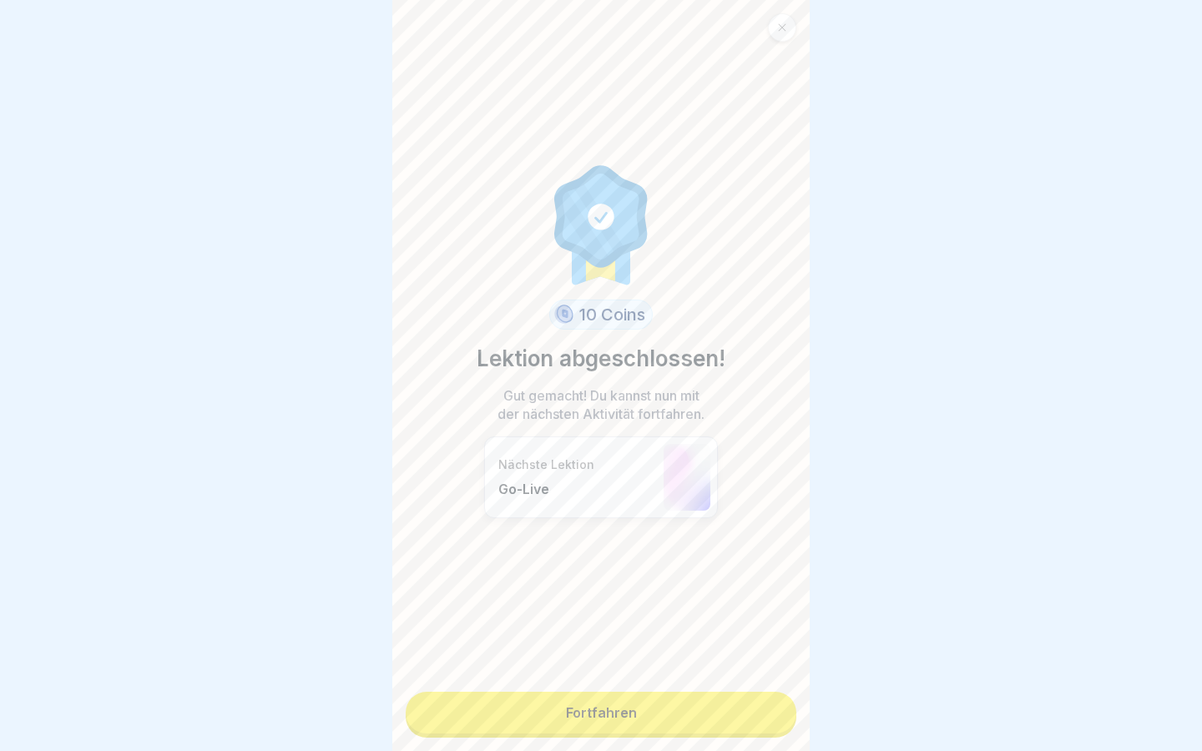
click at [684, 698] on link "Fortfahren" at bounding box center [601, 713] width 391 height 42
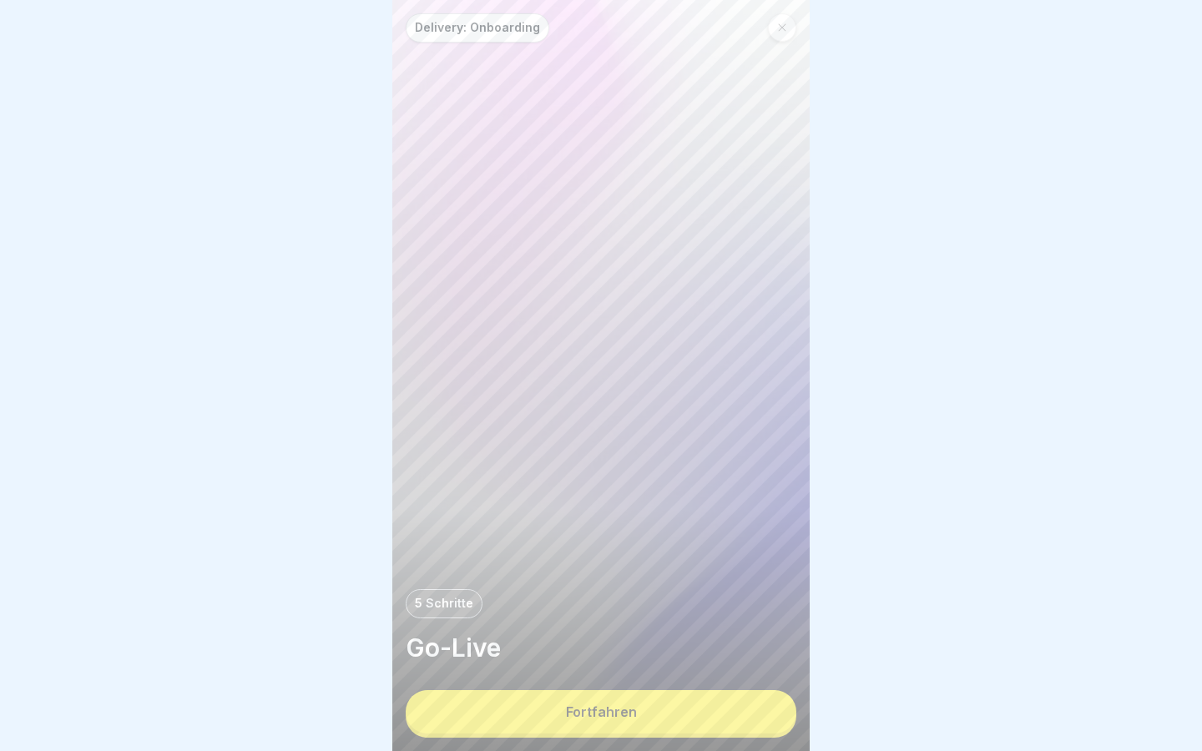
click at [684, 698] on button "Fortfahren" at bounding box center [601, 711] width 391 height 43
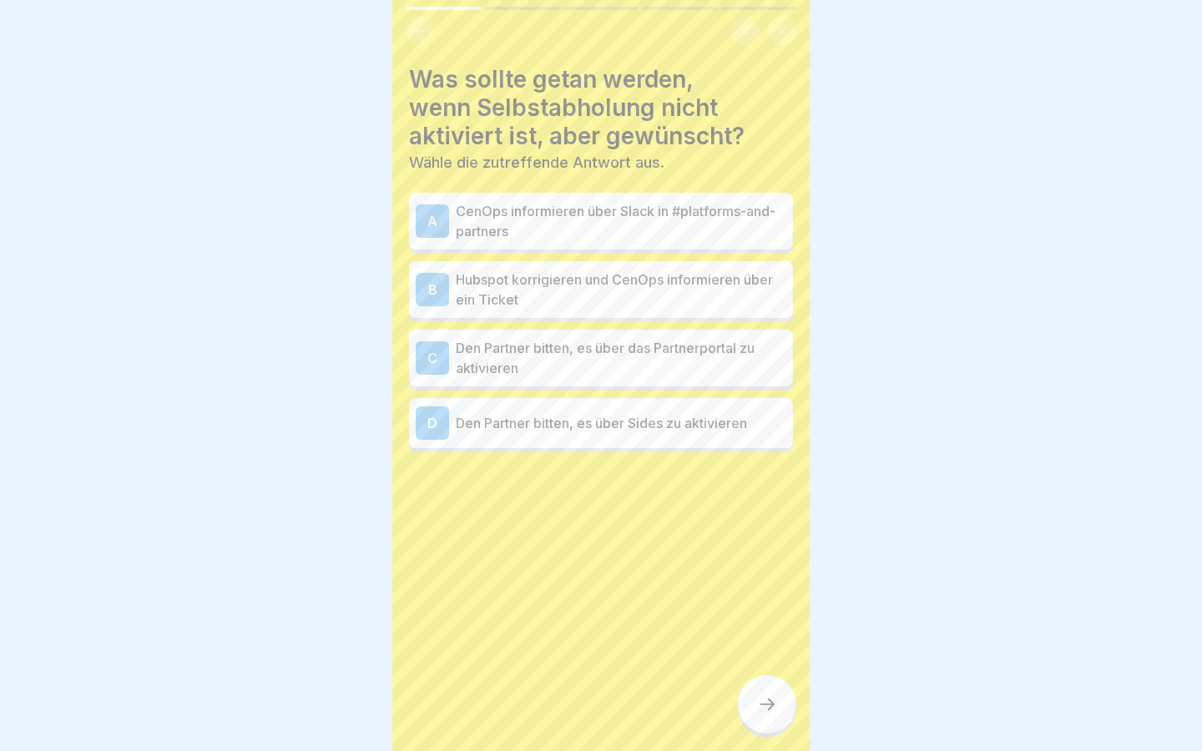
click at [625, 214] on p "CenOps informieren über Slack in #platforms-and-partners" at bounding box center [621, 221] width 330 height 40
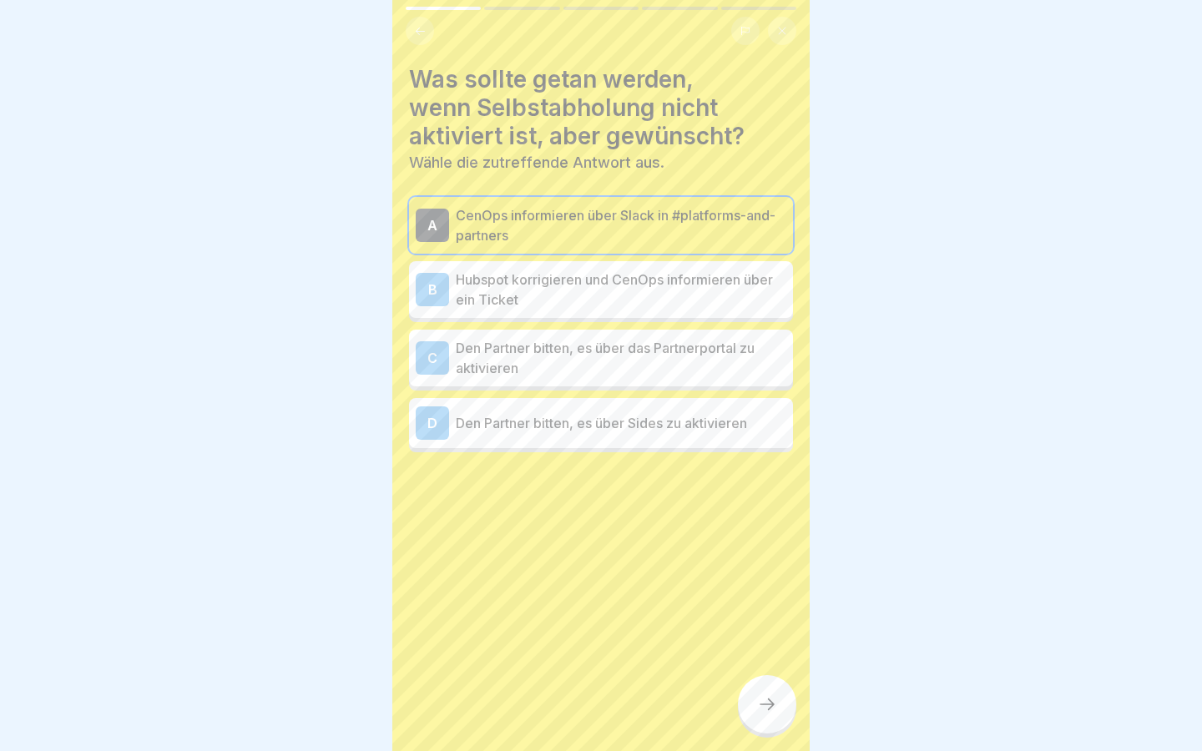
click at [669, 296] on p "Hubspot korrigieren und CenOps informieren über ein Ticket" at bounding box center [621, 290] width 330 height 40
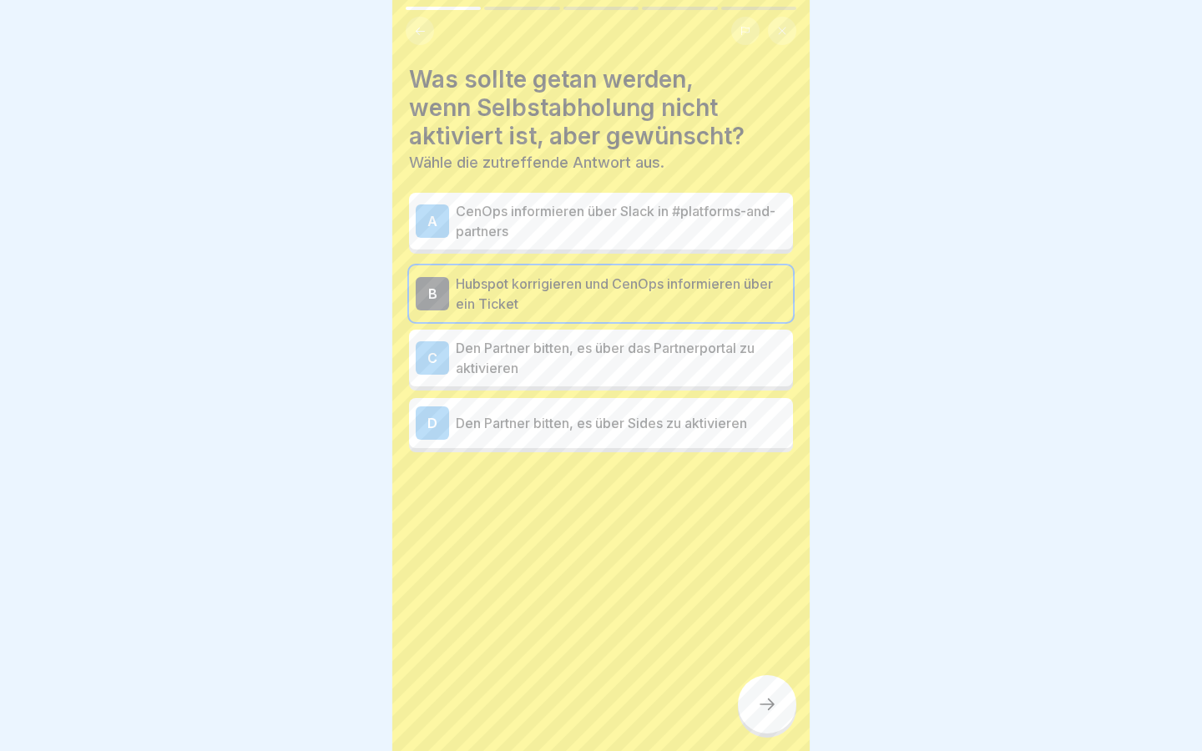
click at [779, 716] on div at bounding box center [767, 704] width 58 height 58
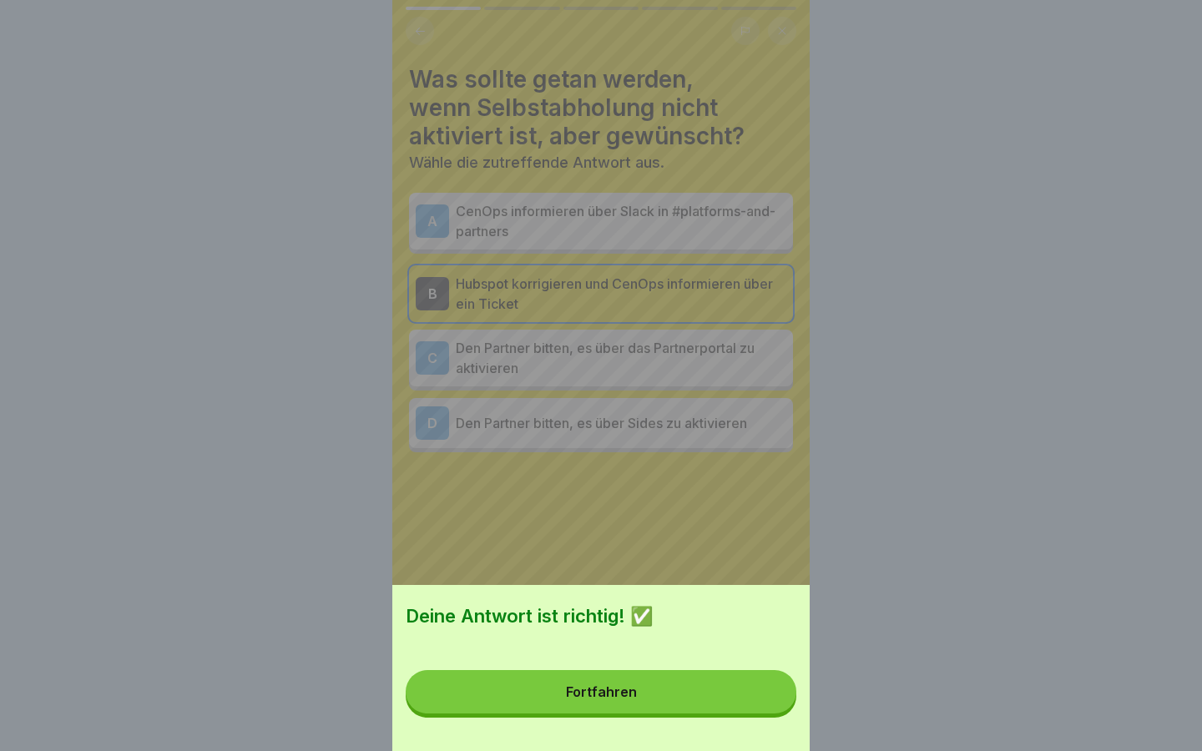
click at [707, 708] on button "Fortfahren" at bounding box center [601, 691] width 391 height 43
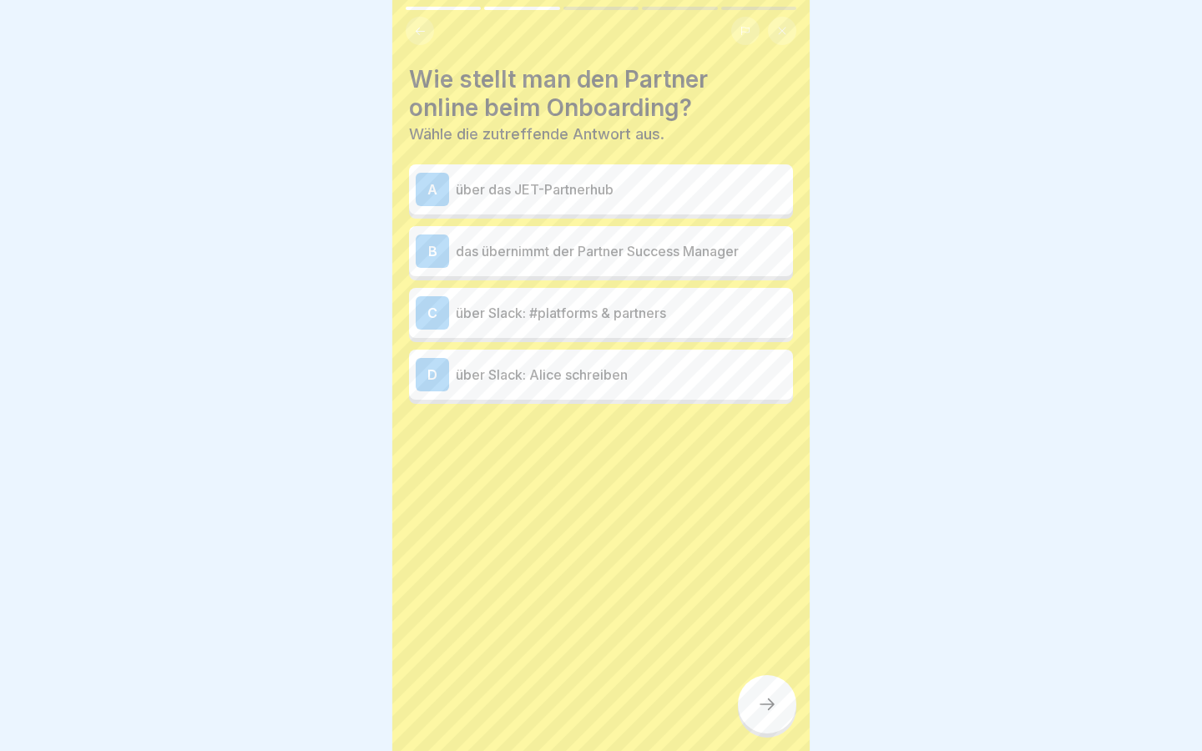
click at [601, 316] on p "über Slack: #platforms & partners" at bounding box center [621, 313] width 330 height 20
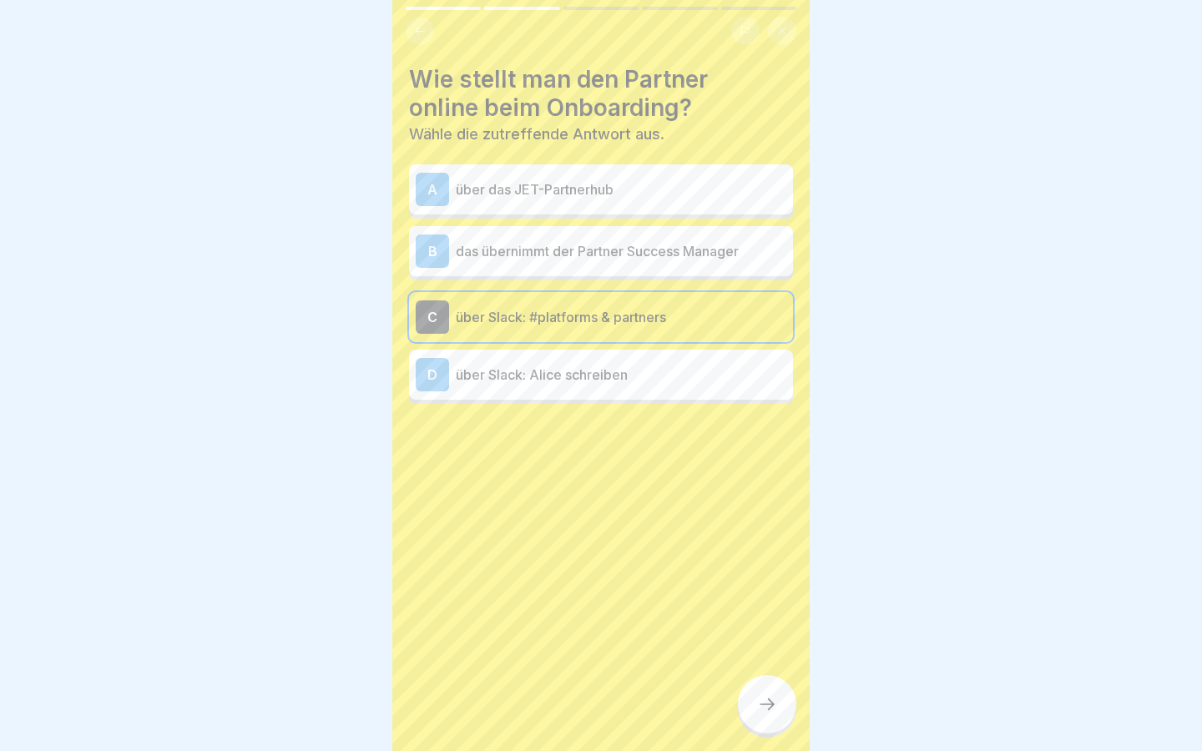
click at [768, 708] on icon at bounding box center [767, 704] width 20 height 20
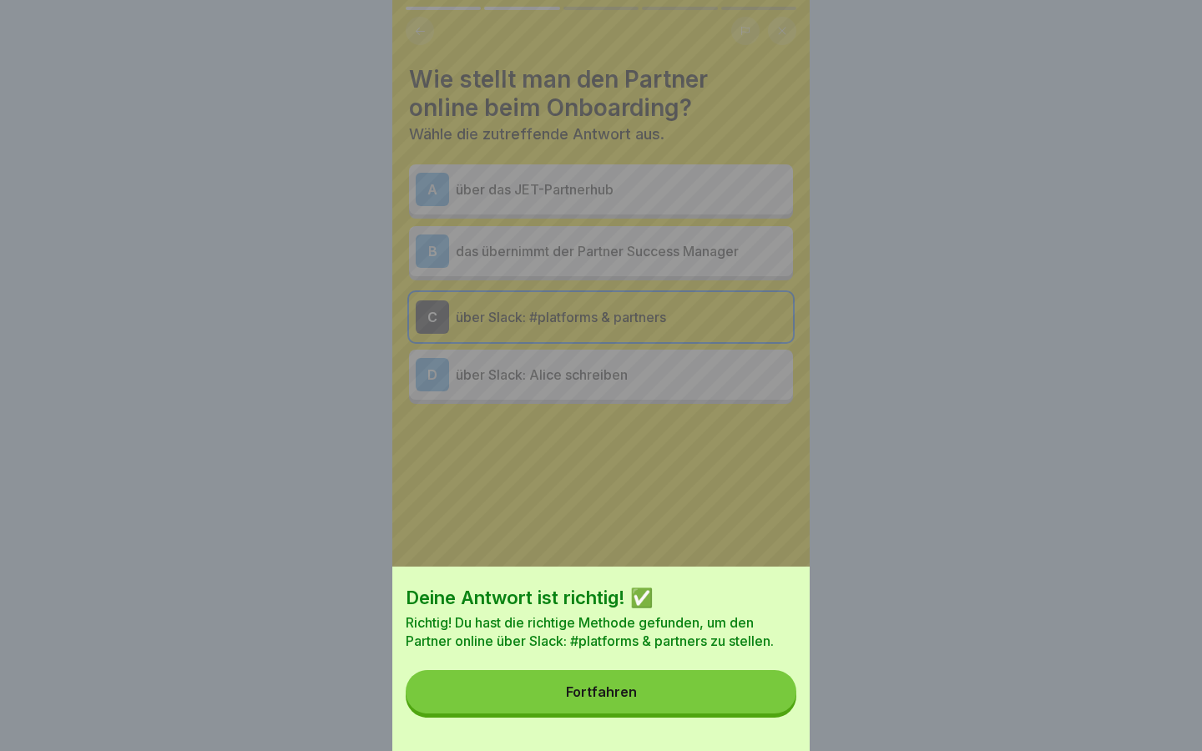
click at [669, 698] on button "Fortfahren" at bounding box center [601, 691] width 391 height 43
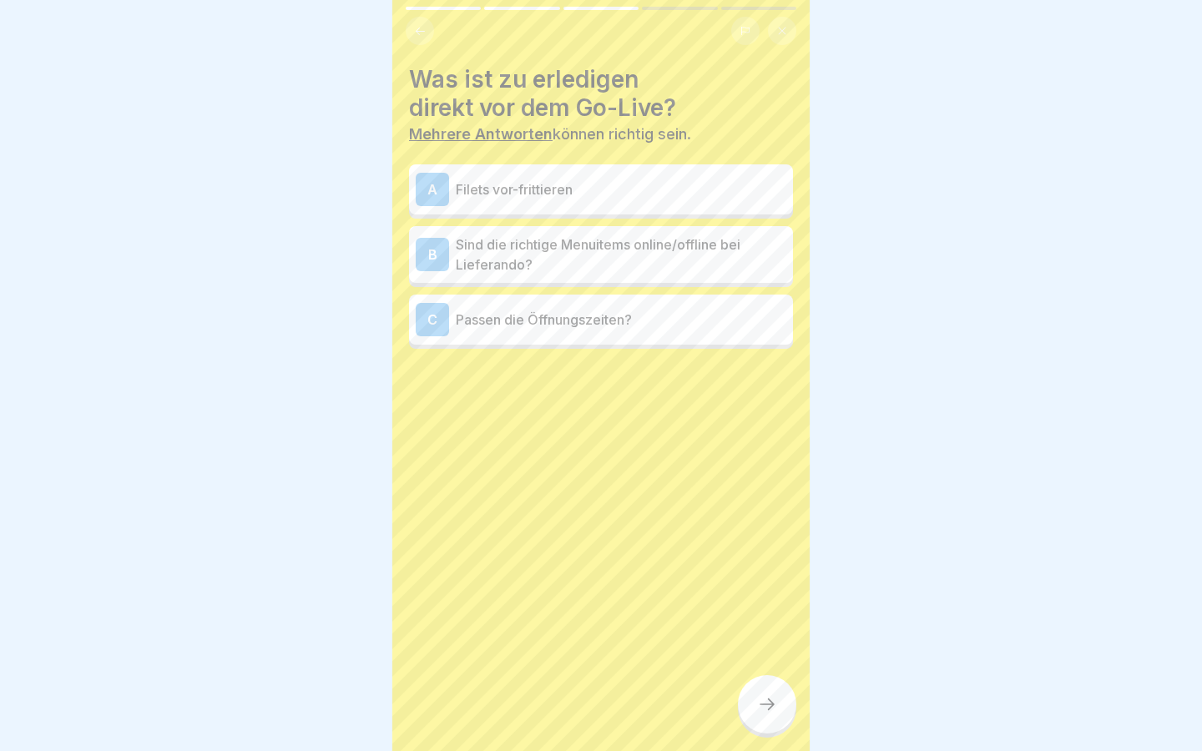
click at [590, 275] on div "B Sind die richtige Menuitems online/offline bei Lieferando?" at bounding box center [601, 254] width 384 height 57
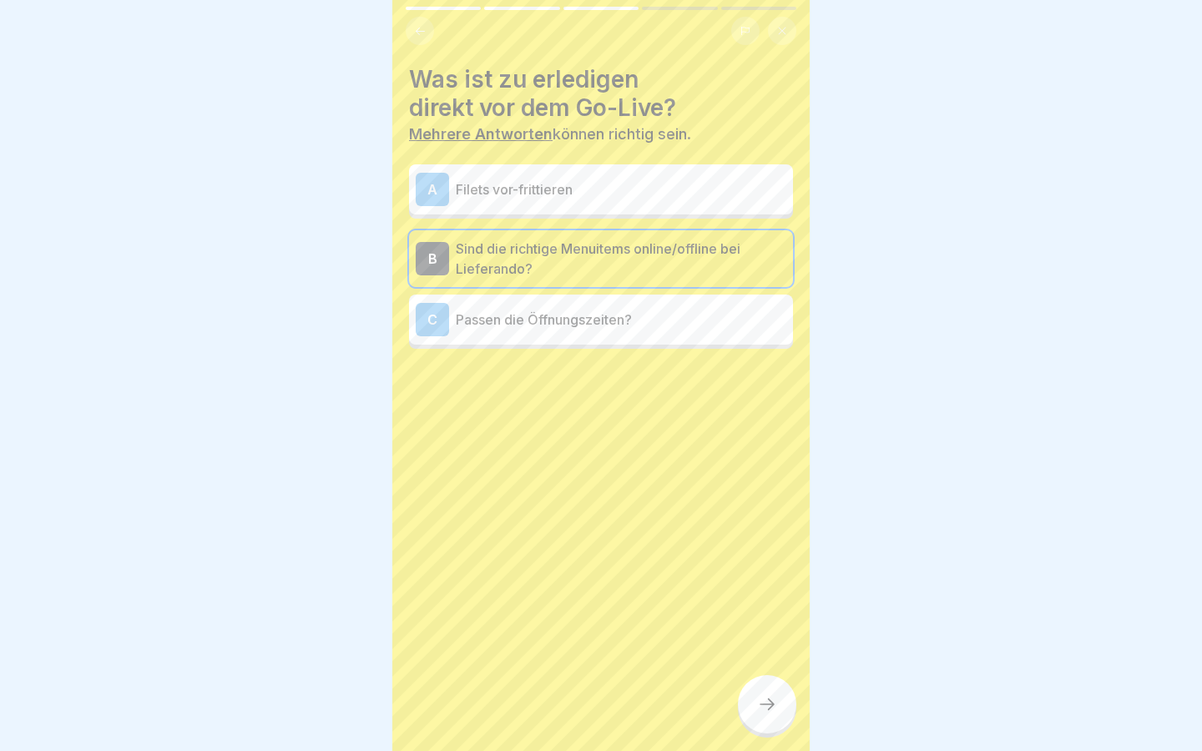
click at [685, 320] on p "Passen die Öffnungszeiten?" at bounding box center [621, 320] width 330 height 20
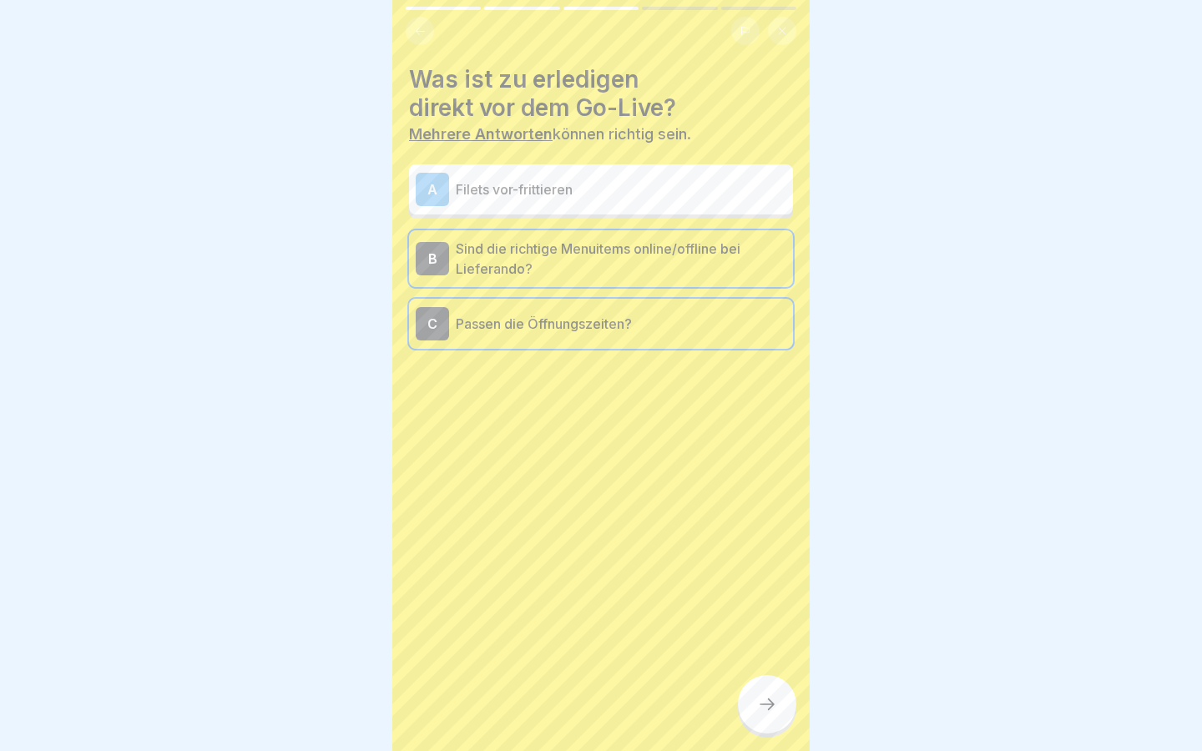
click at [768, 704] on icon at bounding box center [767, 704] width 20 height 20
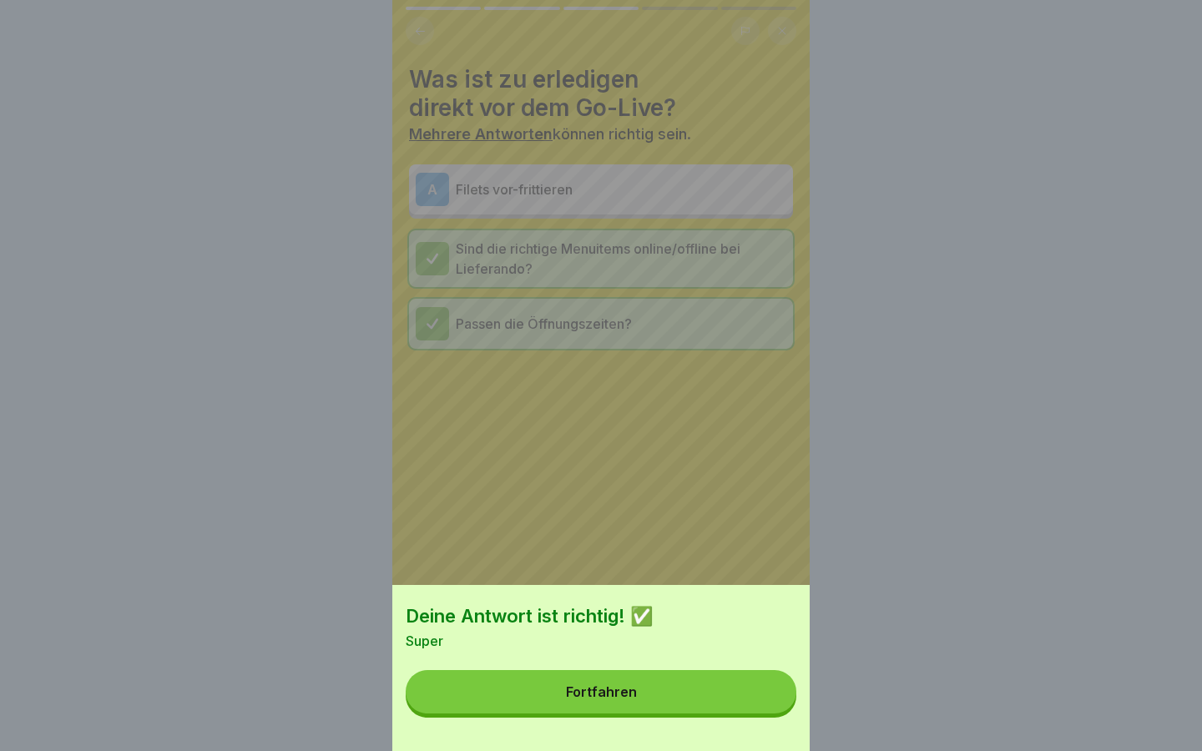
click at [668, 709] on button "Fortfahren" at bounding box center [601, 691] width 391 height 43
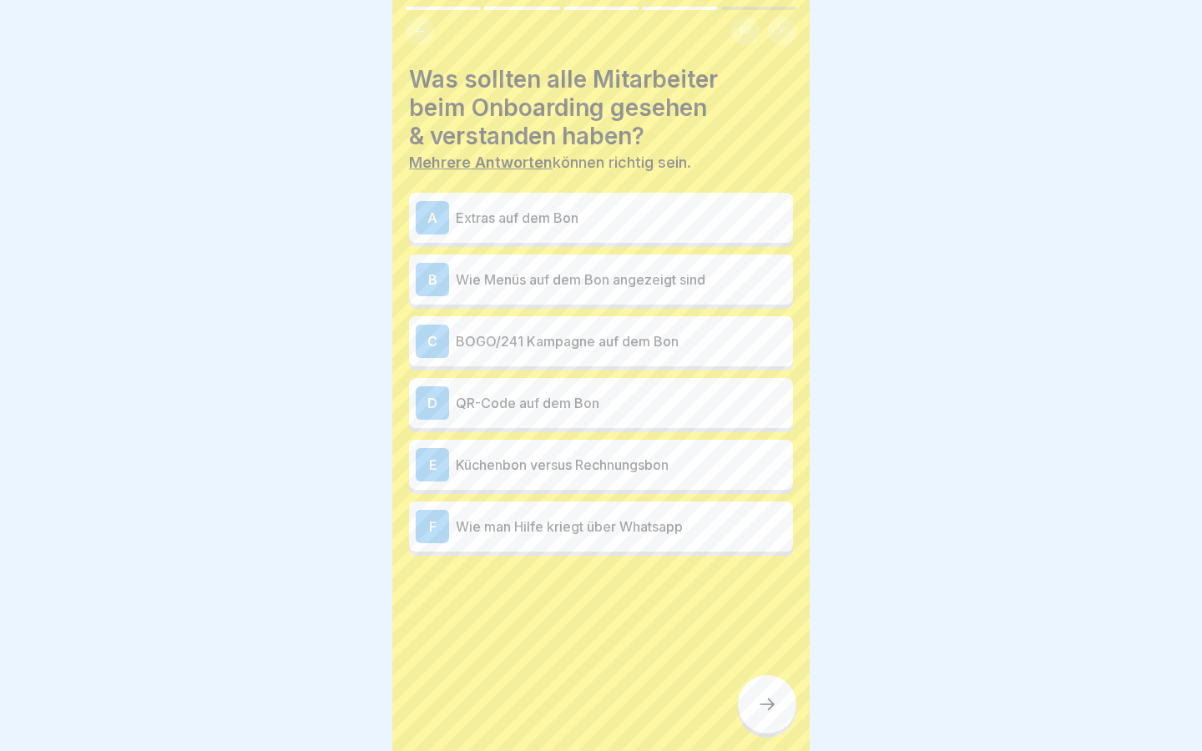
click at [713, 222] on p "Extras auf dem Bon" at bounding box center [621, 218] width 330 height 20
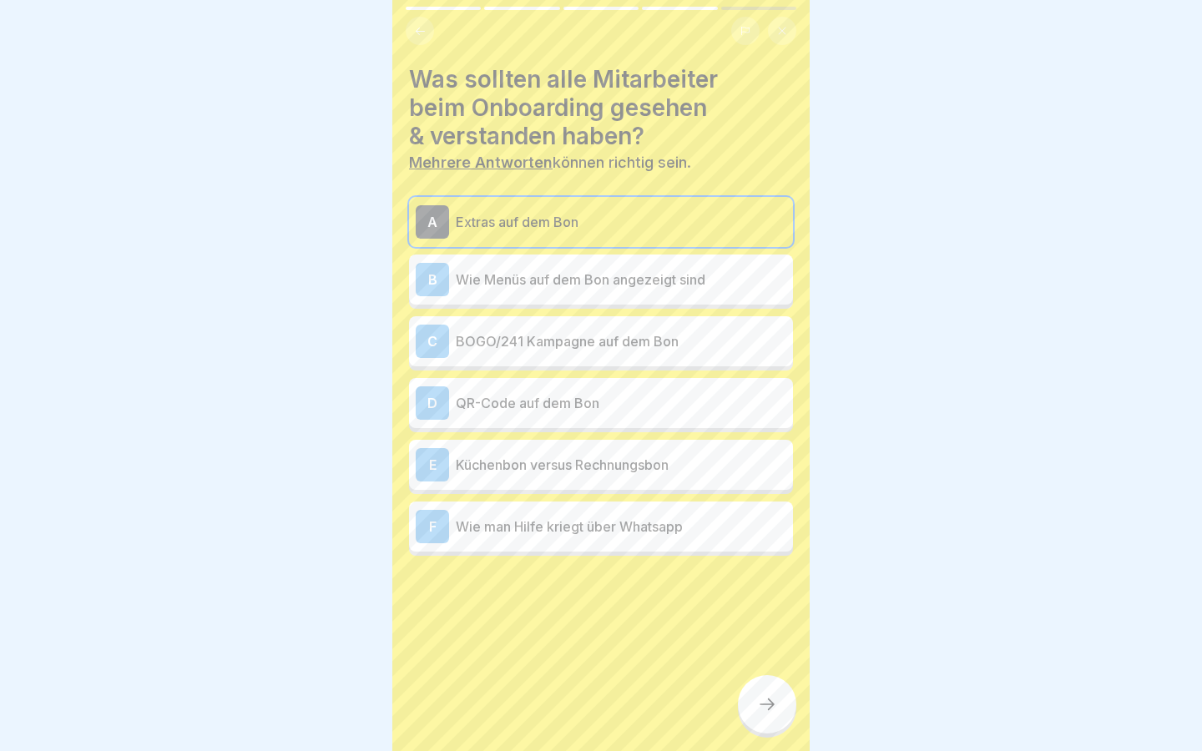
click at [714, 290] on div "B Wie Menüs auf dem Bon angezeigt sind" at bounding box center [601, 279] width 371 height 33
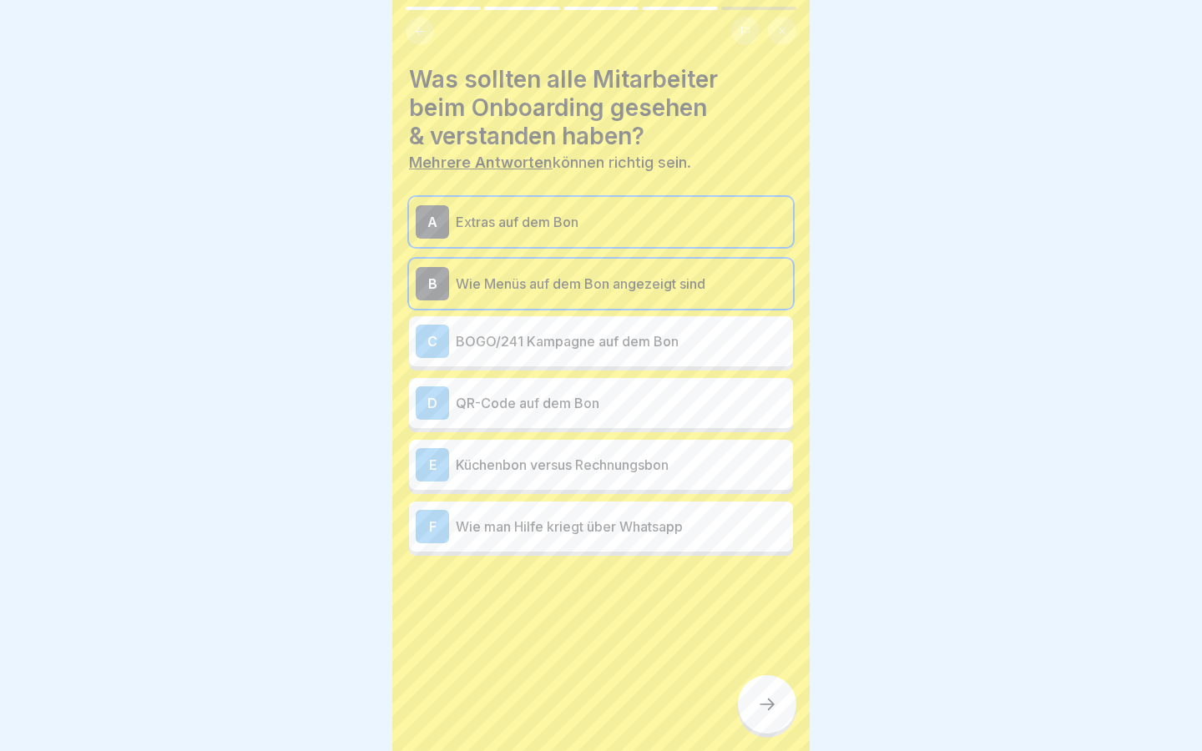
click at [710, 342] on p "BOGO/241 Kampagne auf dem Bon" at bounding box center [621, 341] width 330 height 20
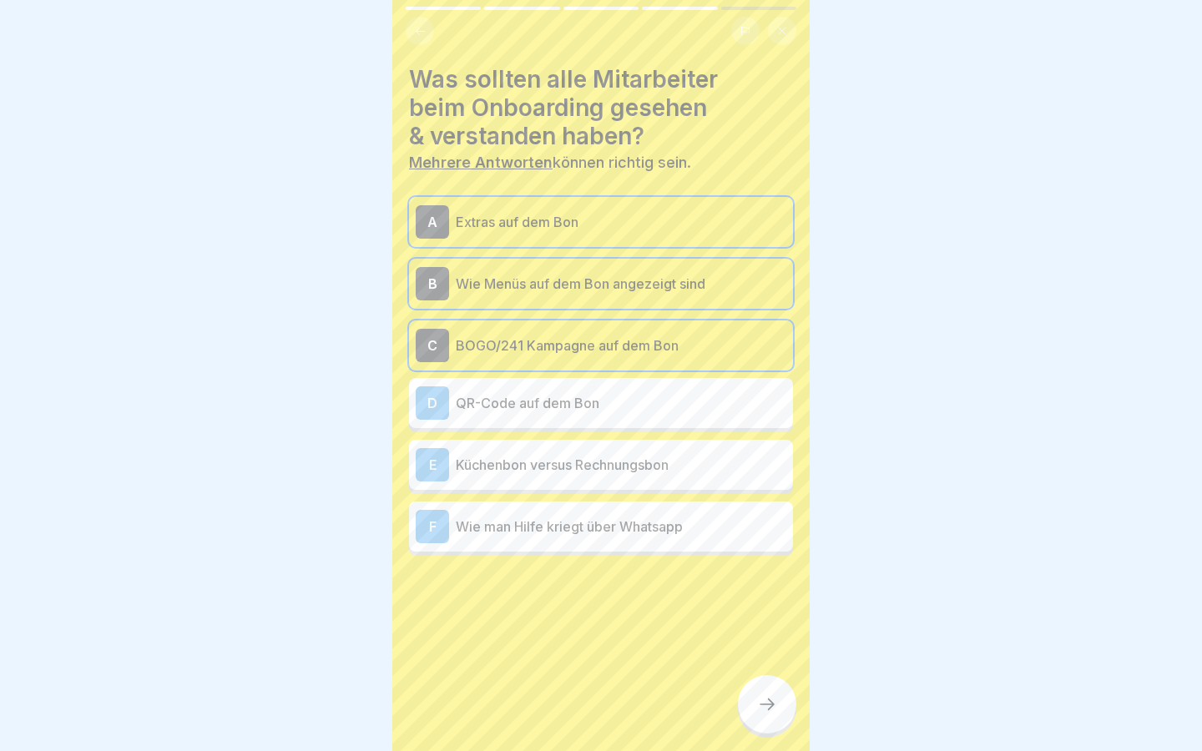
click at [712, 406] on p "QR-Code auf dem Bon" at bounding box center [621, 403] width 330 height 20
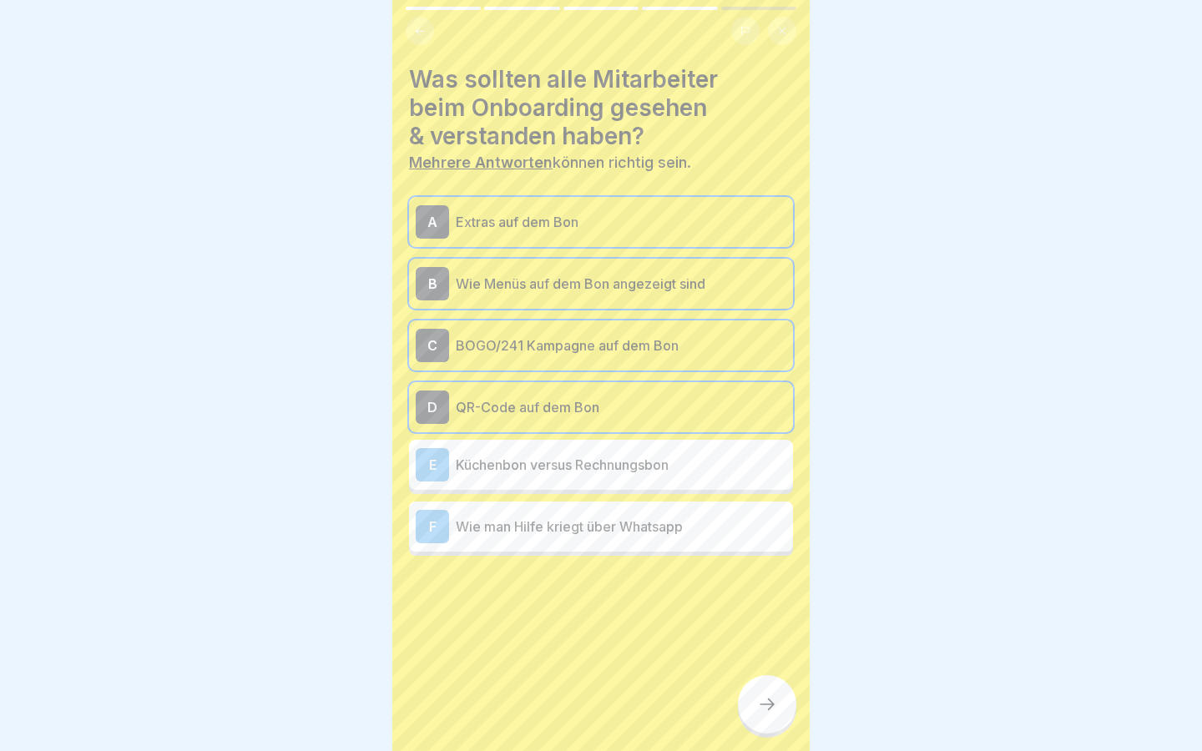
click at [711, 469] on p "Küchenbon versus Rechnungsbon" at bounding box center [621, 465] width 330 height 20
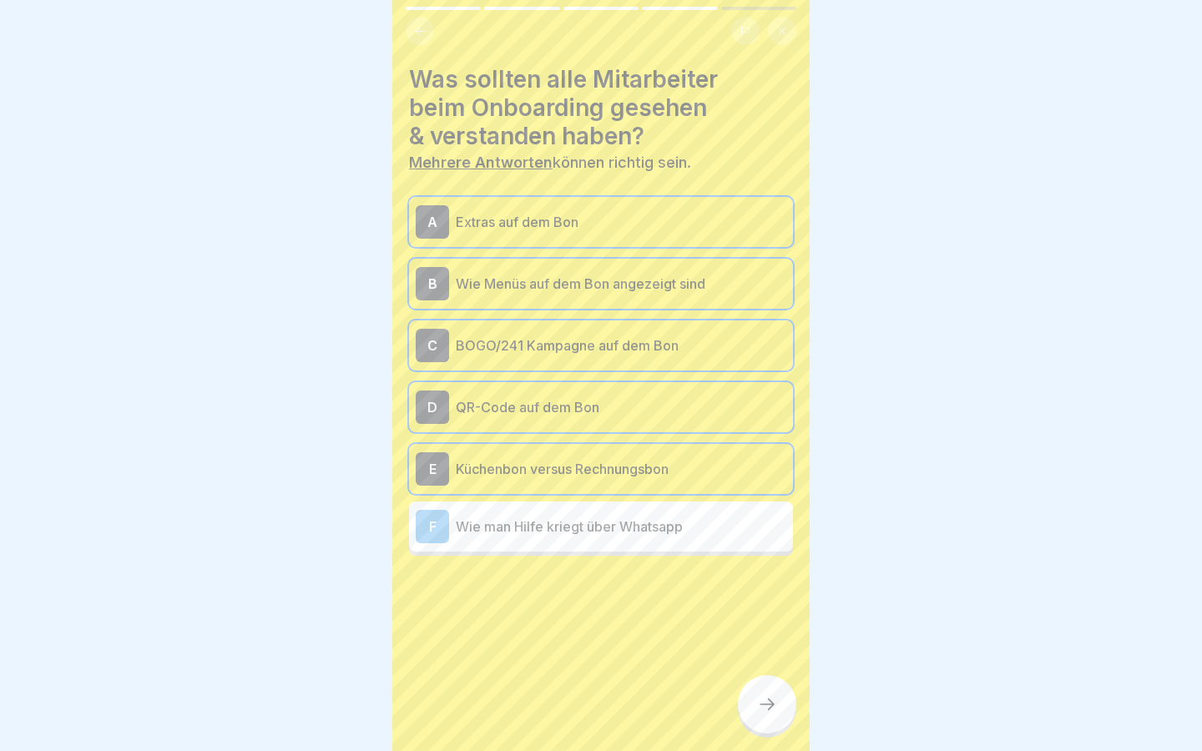
click at [720, 542] on div "F Wie man Hilfe kriegt über Whatsapp" at bounding box center [601, 527] width 384 height 50
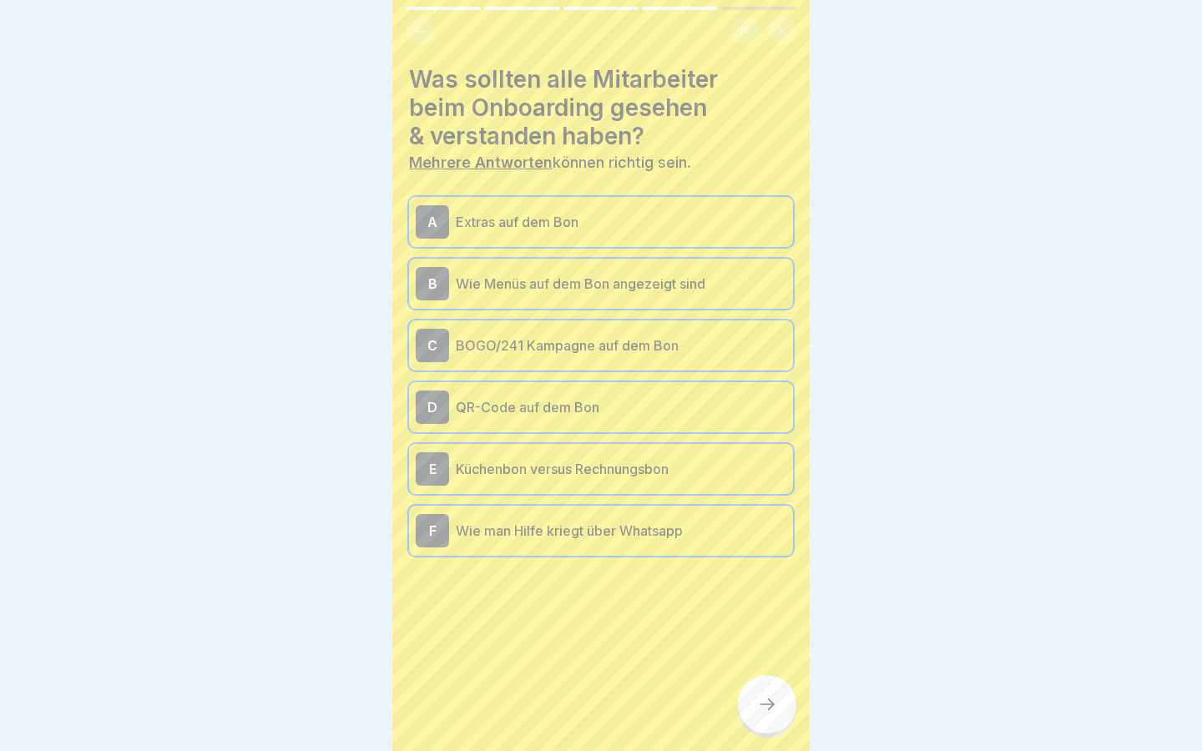
click at [780, 692] on div at bounding box center [767, 704] width 58 height 58
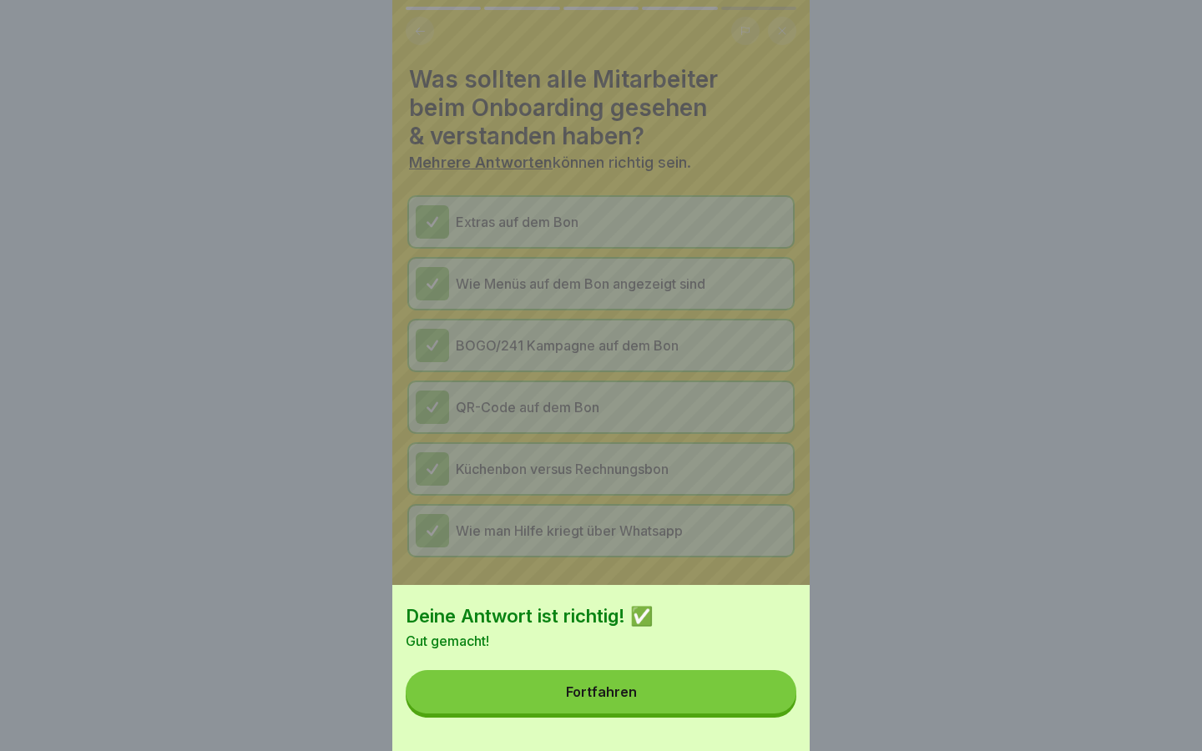
click at [744, 683] on button "Fortfahren" at bounding box center [601, 691] width 391 height 43
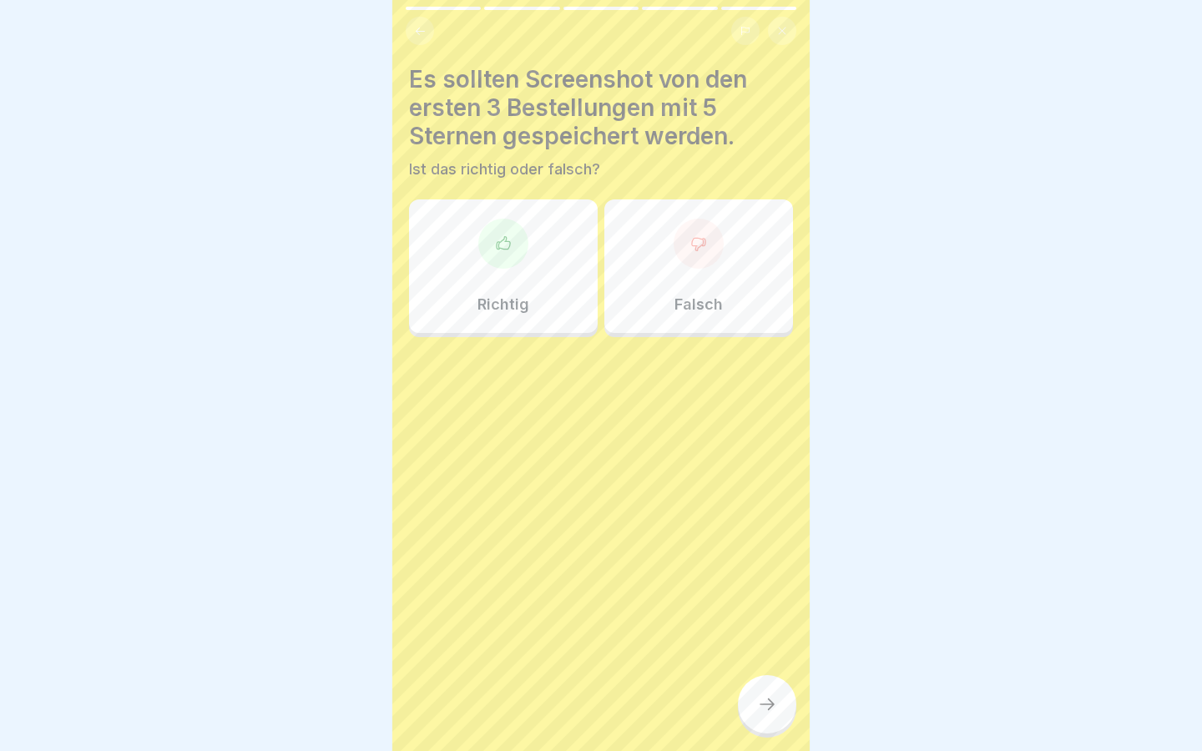
click at [492, 245] on div at bounding box center [503, 244] width 50 height 50
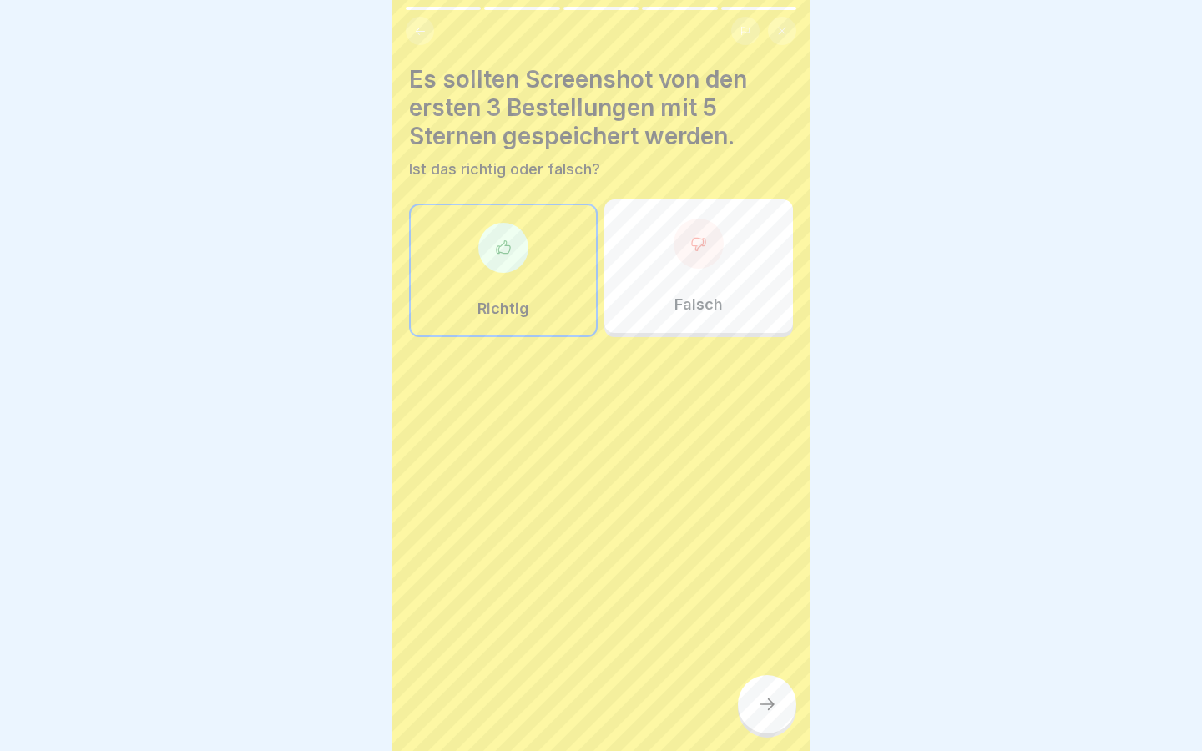
click at [782, 685] on div at bounding box center [767, 704] width 58 height 58
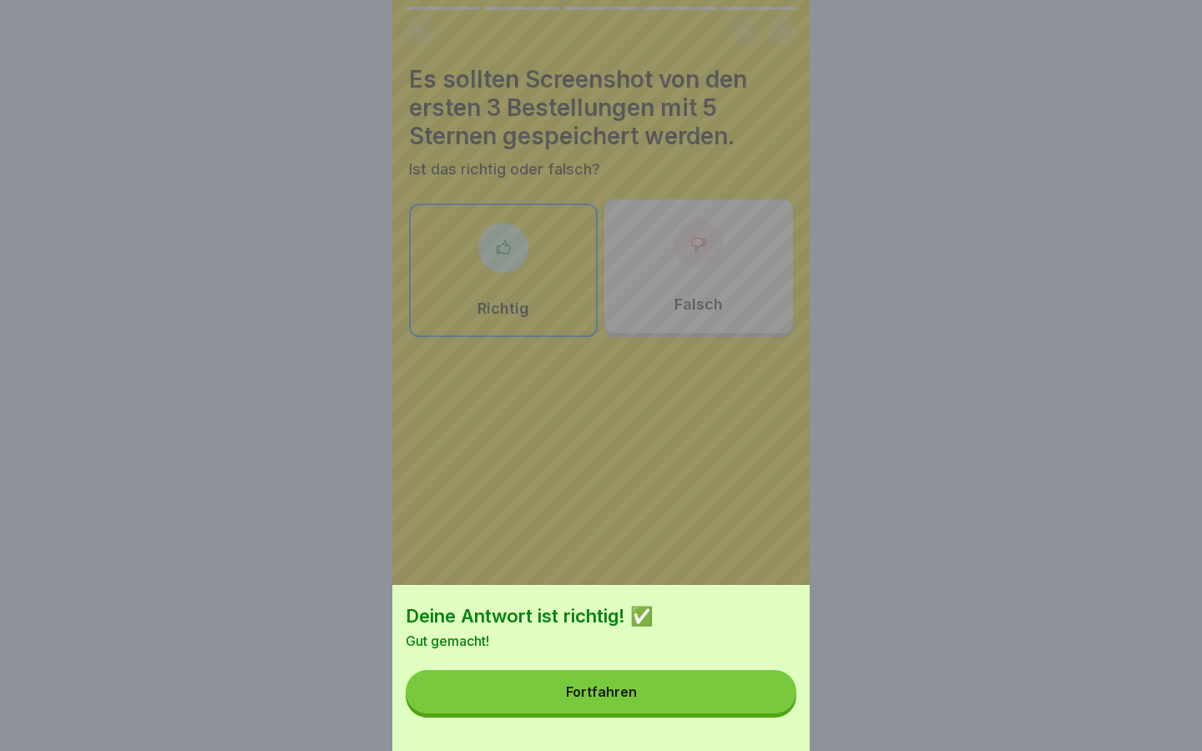
click at [699, 692] on button "Fortfahren" at bounding box center [601, 691] width 391 height 43
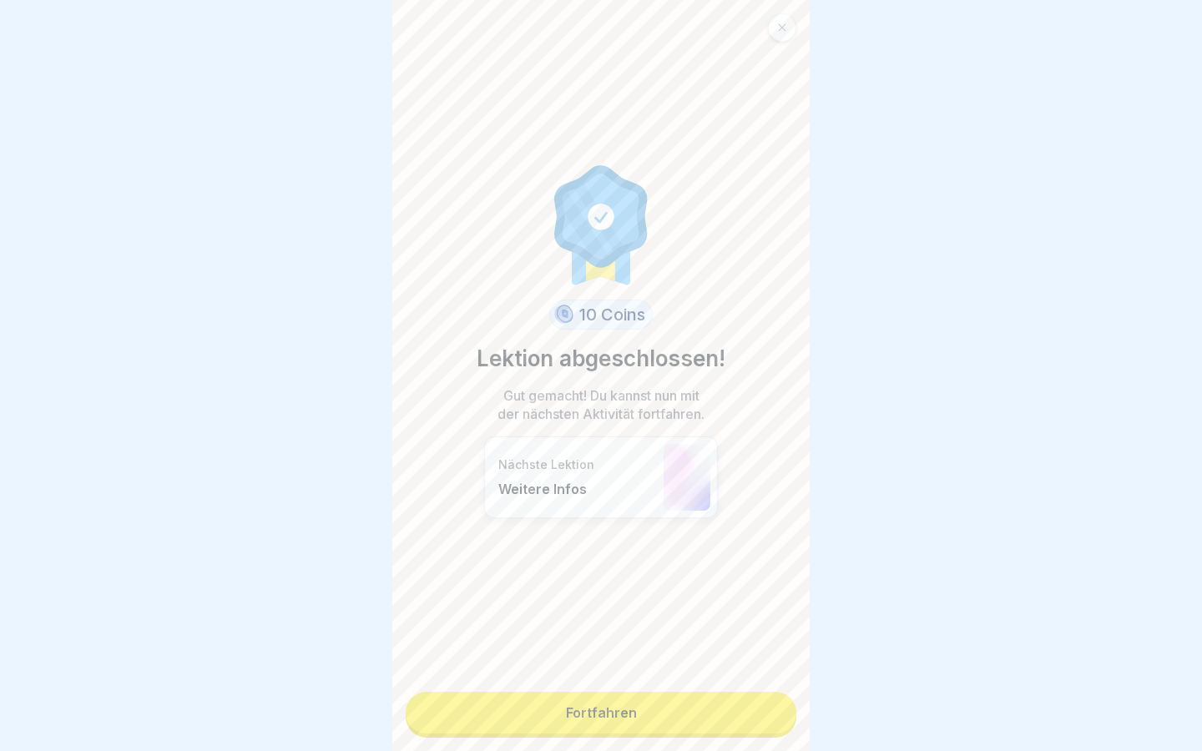
click at [668, 703] on link "Fortfahren" at bounding box center [601, 713] width 391 height 42
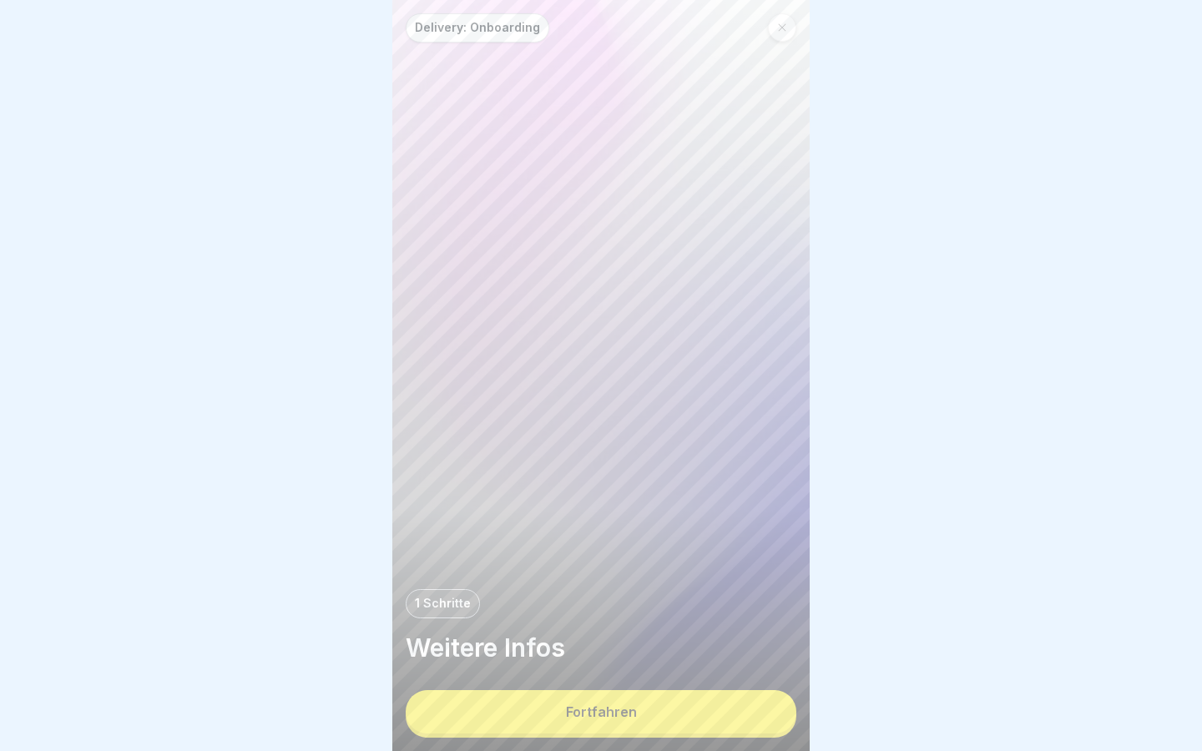
click at [616, 705] on button "Fortfahren" at bounding box center [601, 711] width 391 height 43
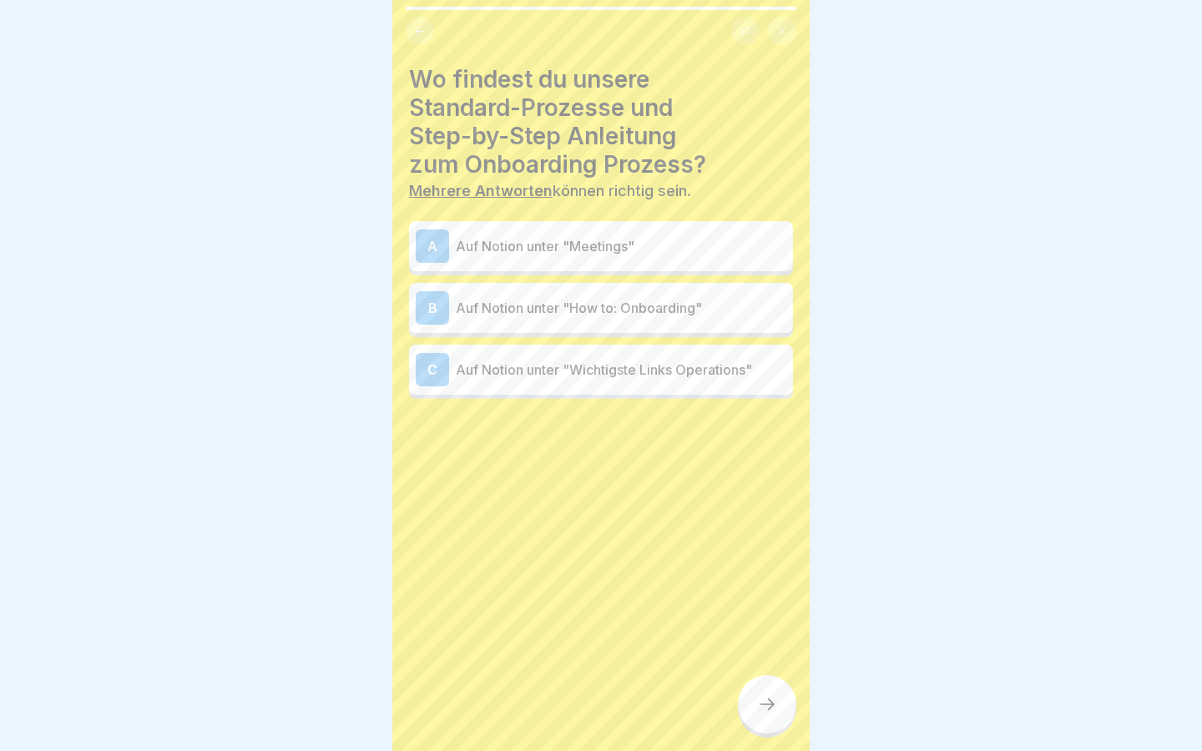
click at [579, 325] on div "B Auf Notion unter "How to: Onboarding"" at bounding box center [601, 308] width 384 height 50
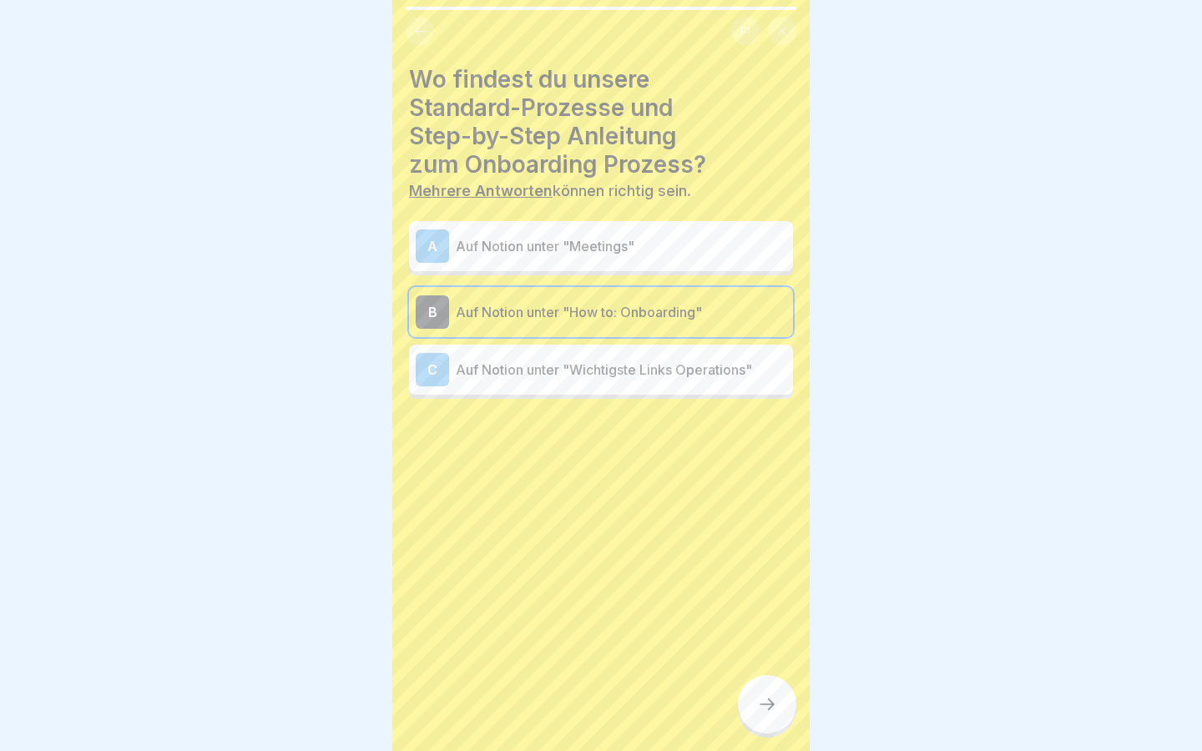
click at [583, 370] on p "Auf Notion unter "Wichtigste Links Operations"" at bounding box center [621, 370] width 330 height 20
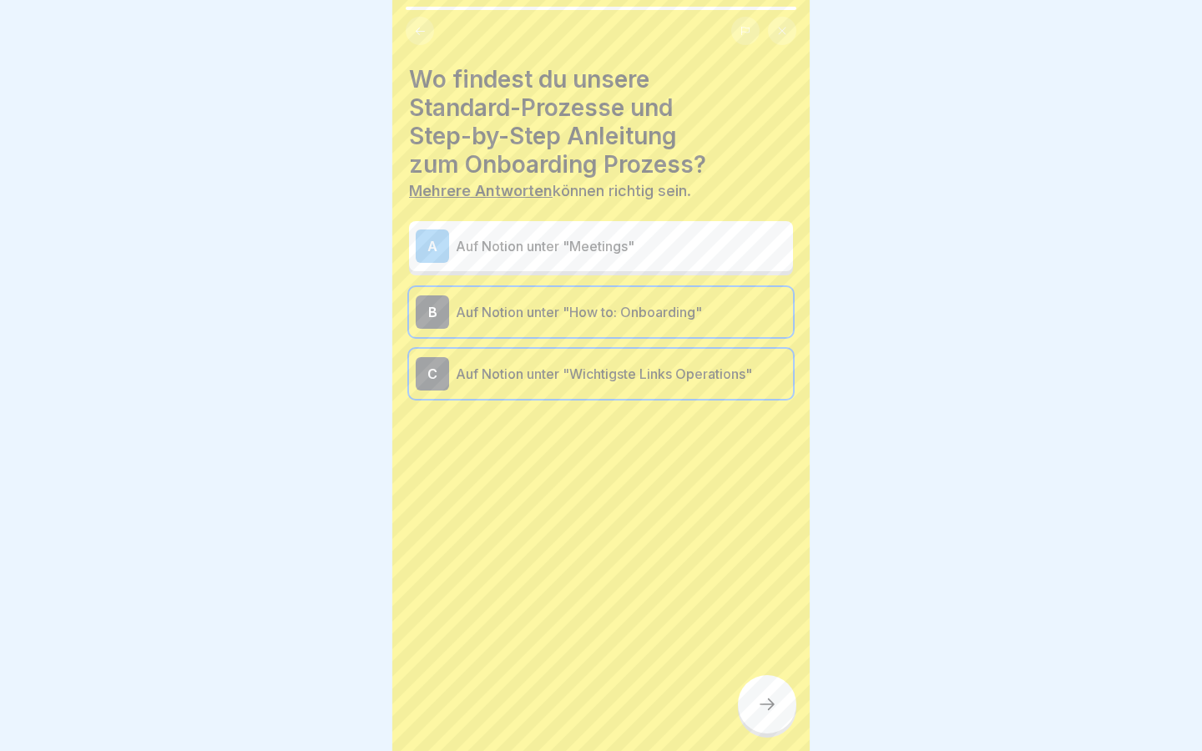
click at [784, 693] on div at bounding box center [767, 704] width 58 height 58
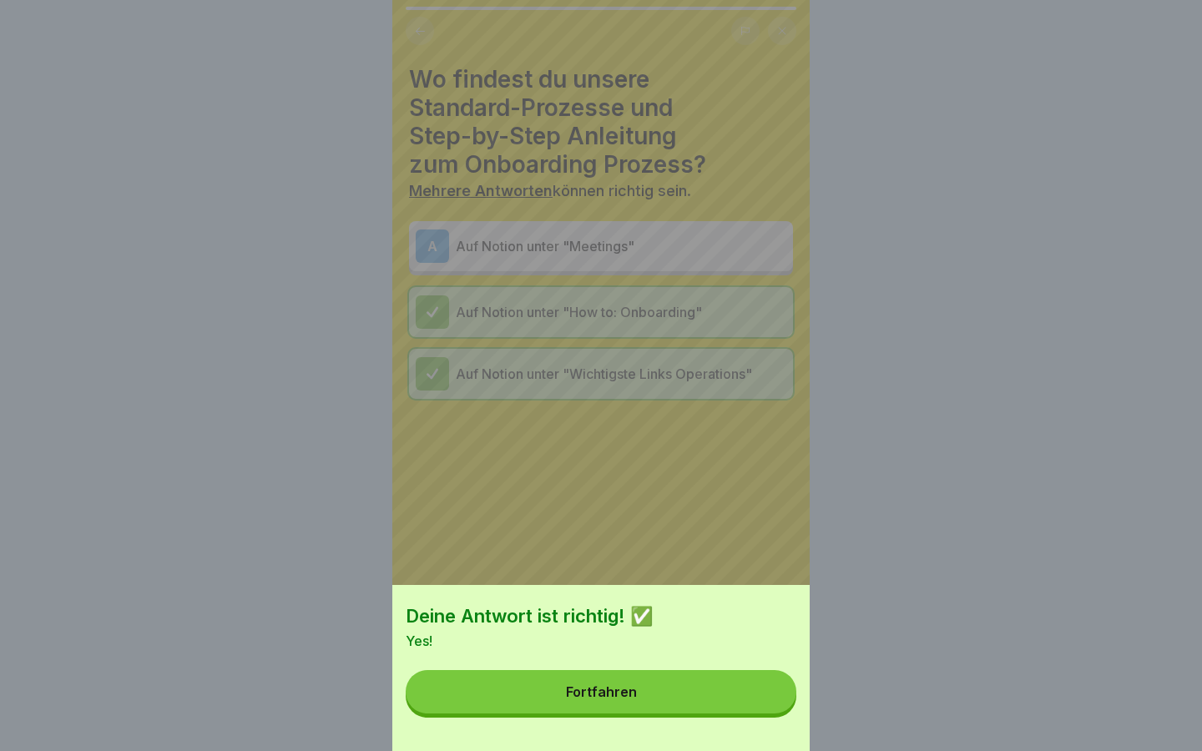
click at [729, 699] on button "Fortfahren" at bounding box center [601, 691] width 391 height 43
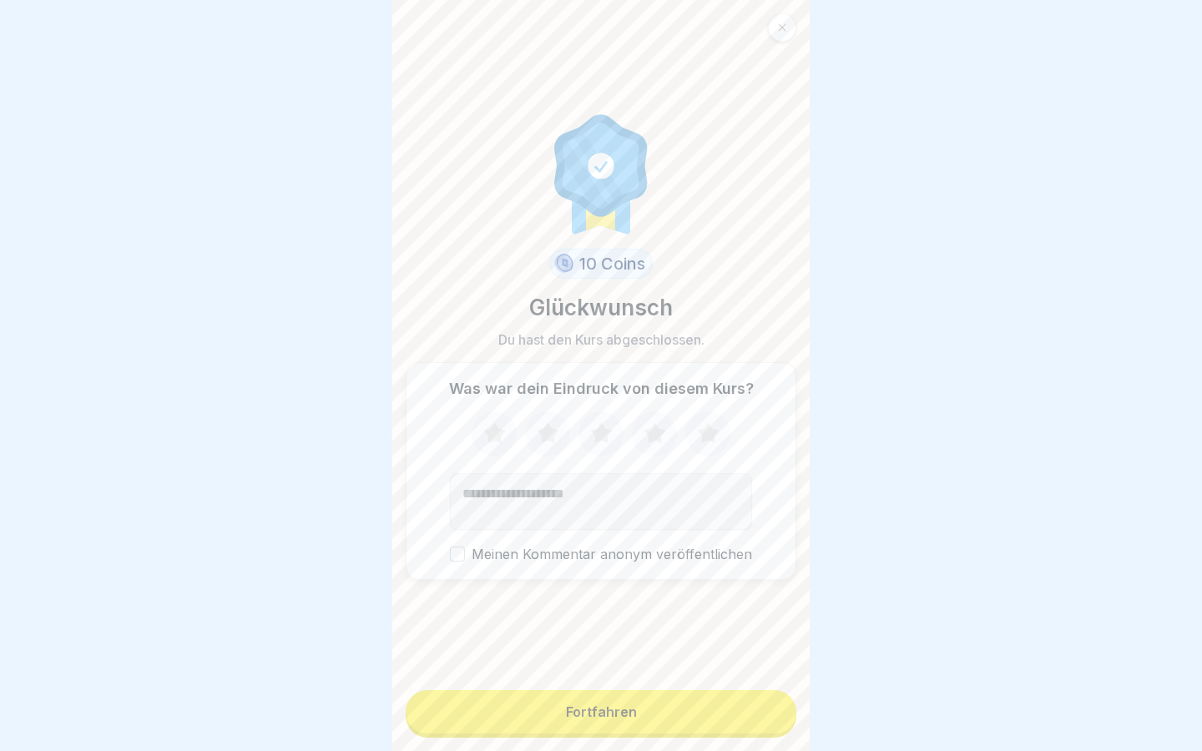
click at [687, 720] on button "Fortfahren" at bounding box center [601, 711] width 391 height 43
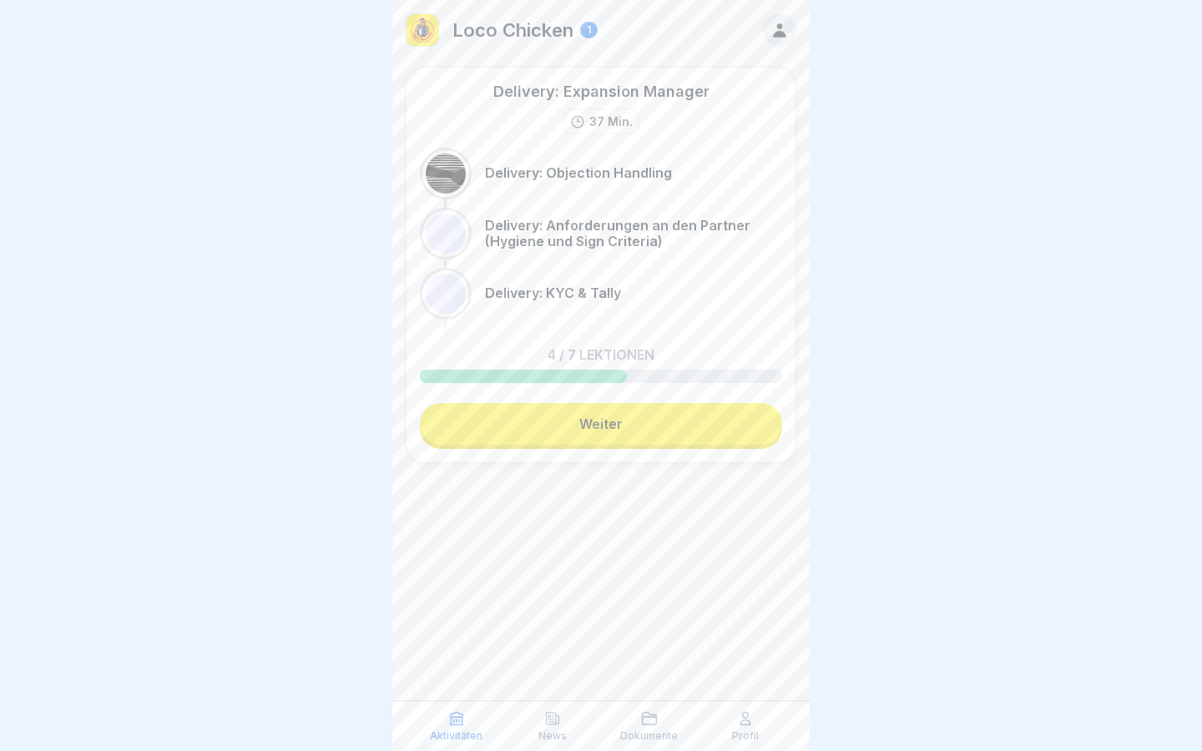
click at [448, 164] on div at bounding box center [446, 174] width 40 height 40
click at [451, 168] on div at bounding box center [446, 174] width 40 height 40
click at [570, 436] on link "Weiter" at bounding box center [601, 424] width 362 height 42
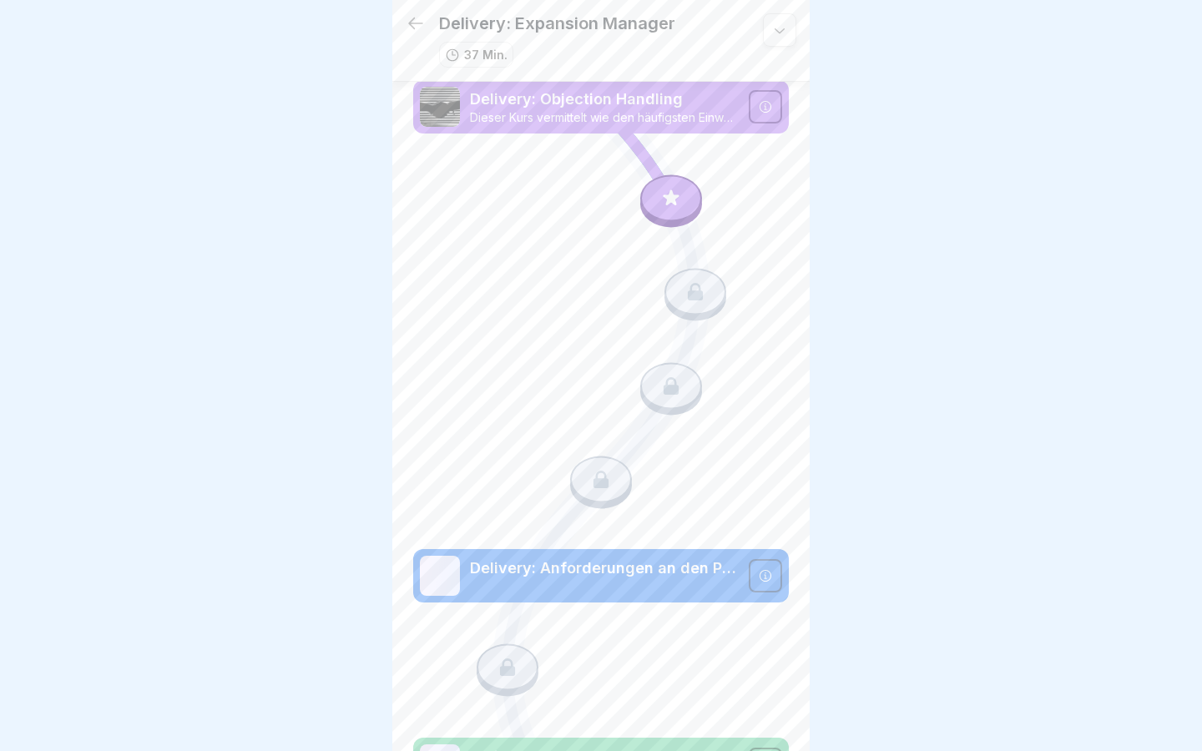
click at [673, 193] on div at bounding box center [671, 197] width 62 height 47
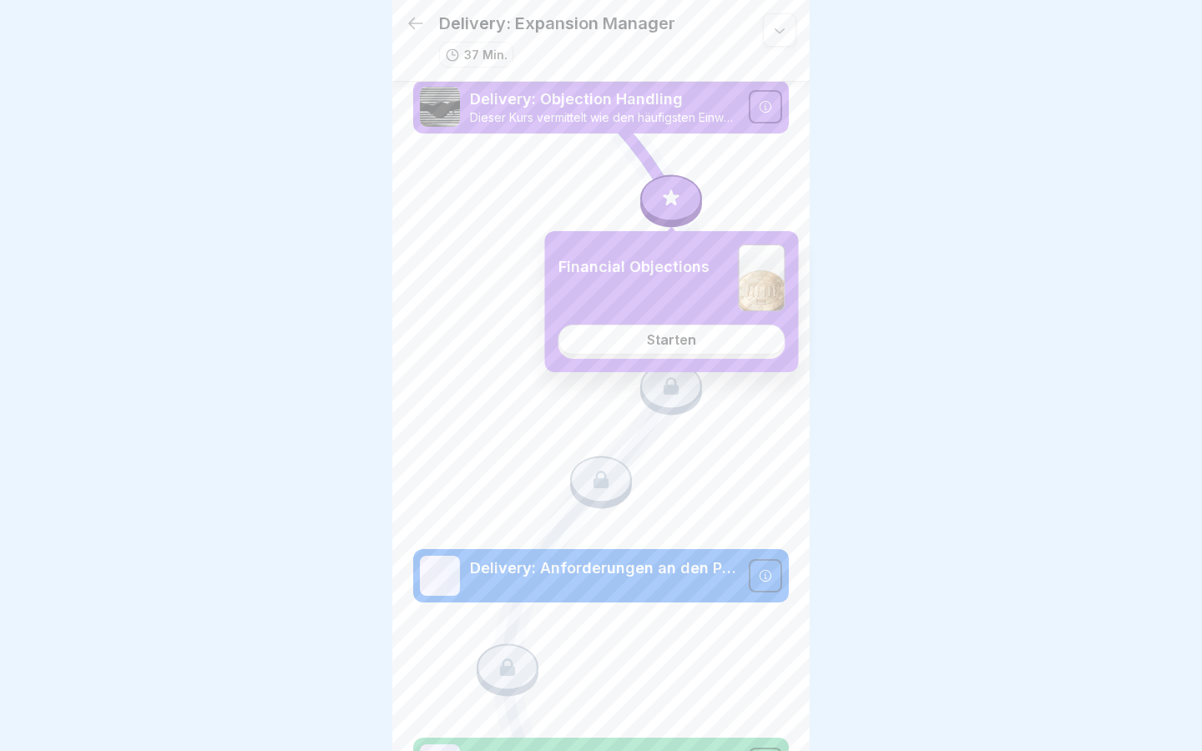
click at [653, 350] on link "Starten" at bounding box center [671, 340] width 227 height 30
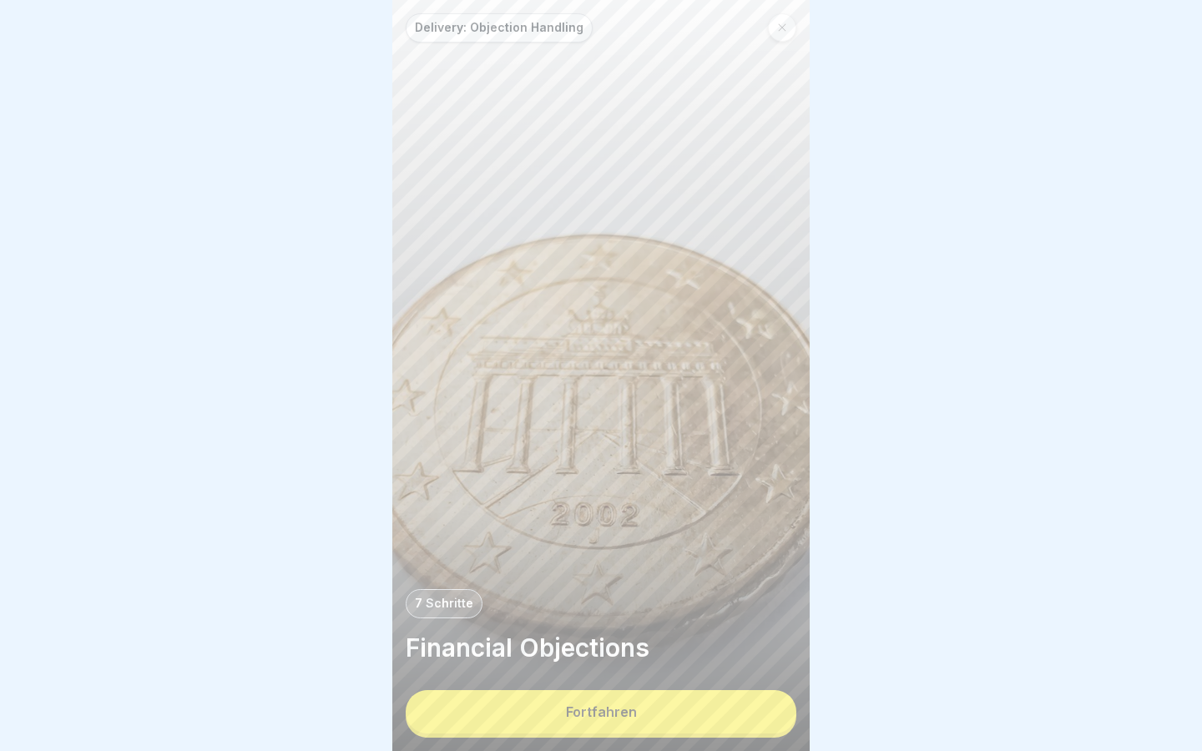
click at [623, 744] on div "Delivery: Objection Handling 7 Schritte Financial Objections Fortfahren" at bounding box center [600, 375] width 417 height 751
click at [628, 723] on button "Fortfahren" at bounding box center [601, 711] width 391 height 43
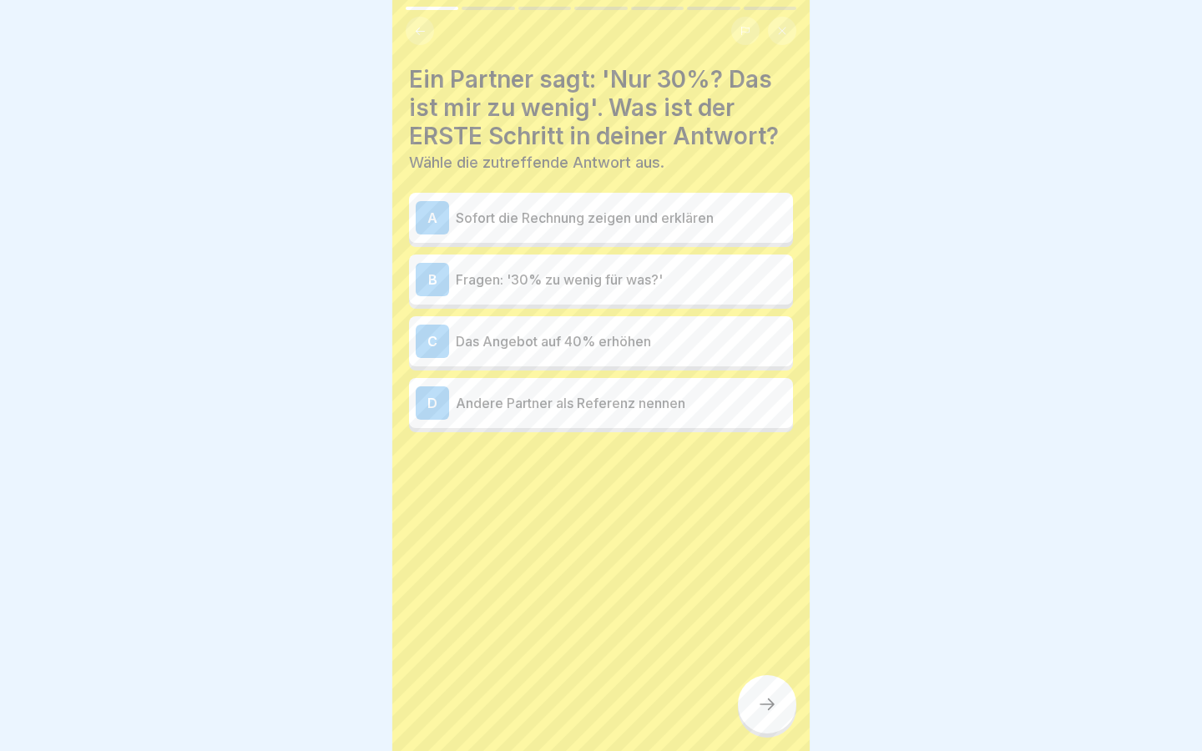
click at [666, 287] on p "Fragen: '30% zu wenig für was?'" at bounding box center [621, 280] width 330 height 20
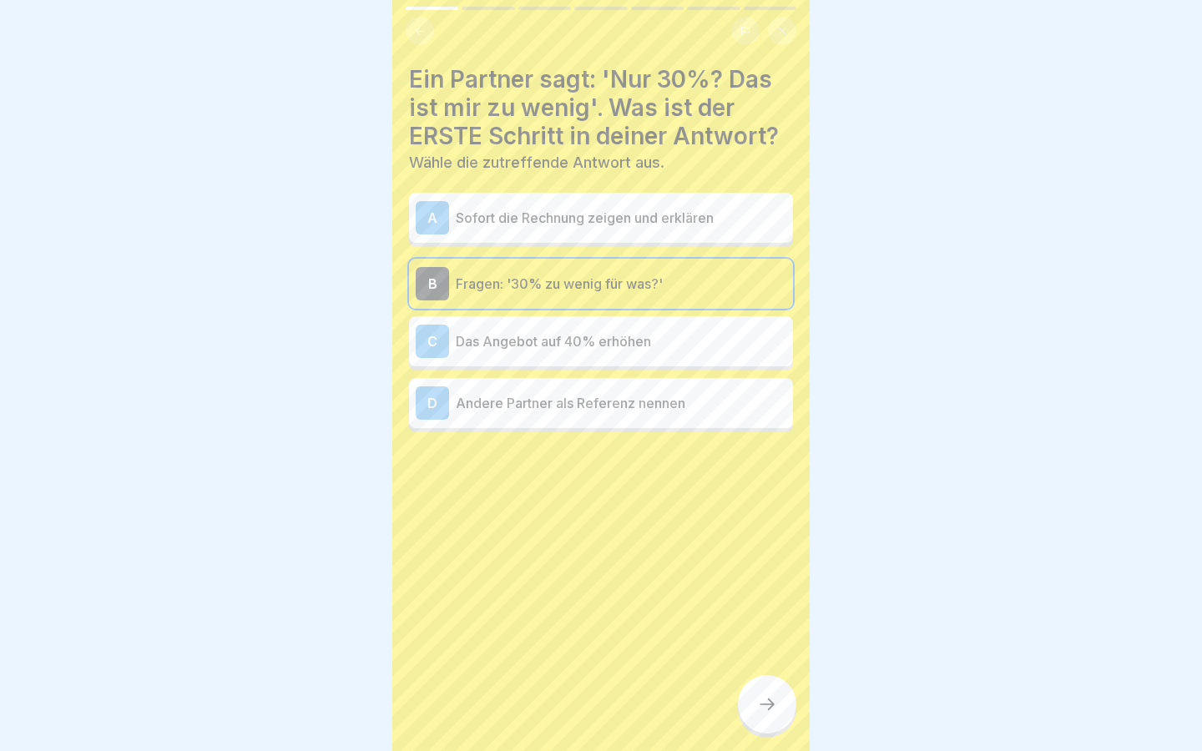
click at [759, 704] on icon at bounding box center [767, 704] width 20 height 20
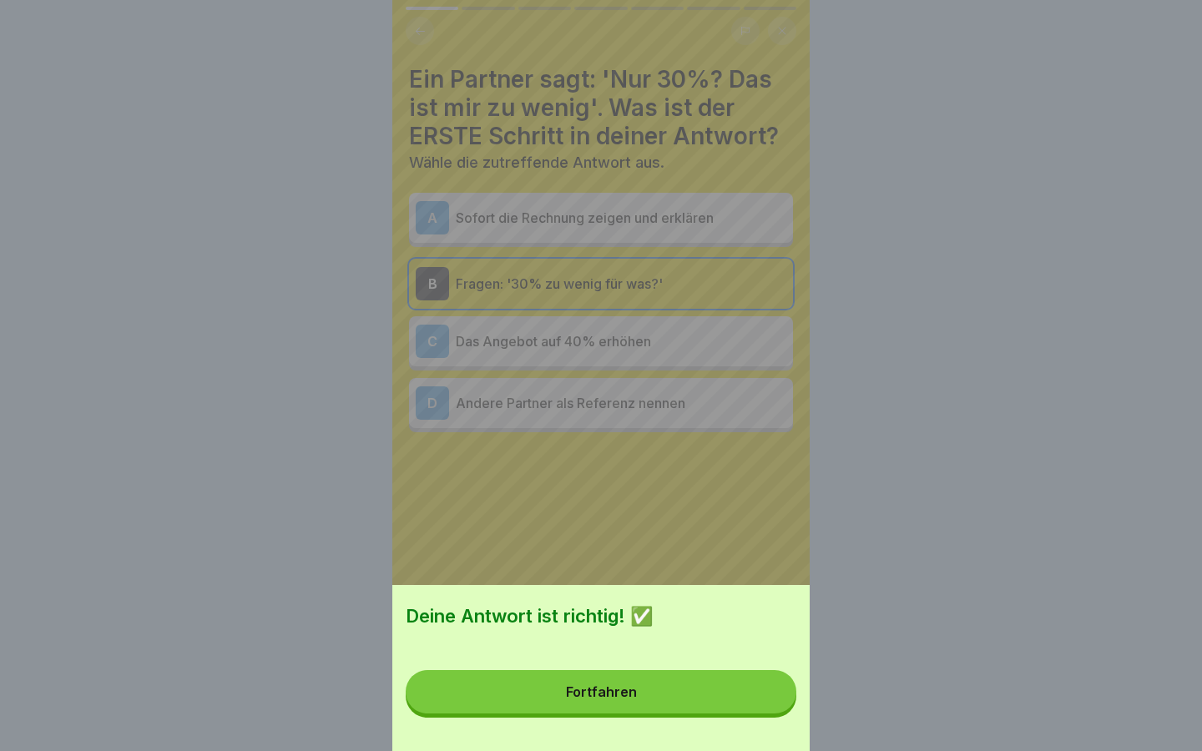
click at [711, 692] on button "Fortfahren" at bounding box center [601, 691] width 391 height 43
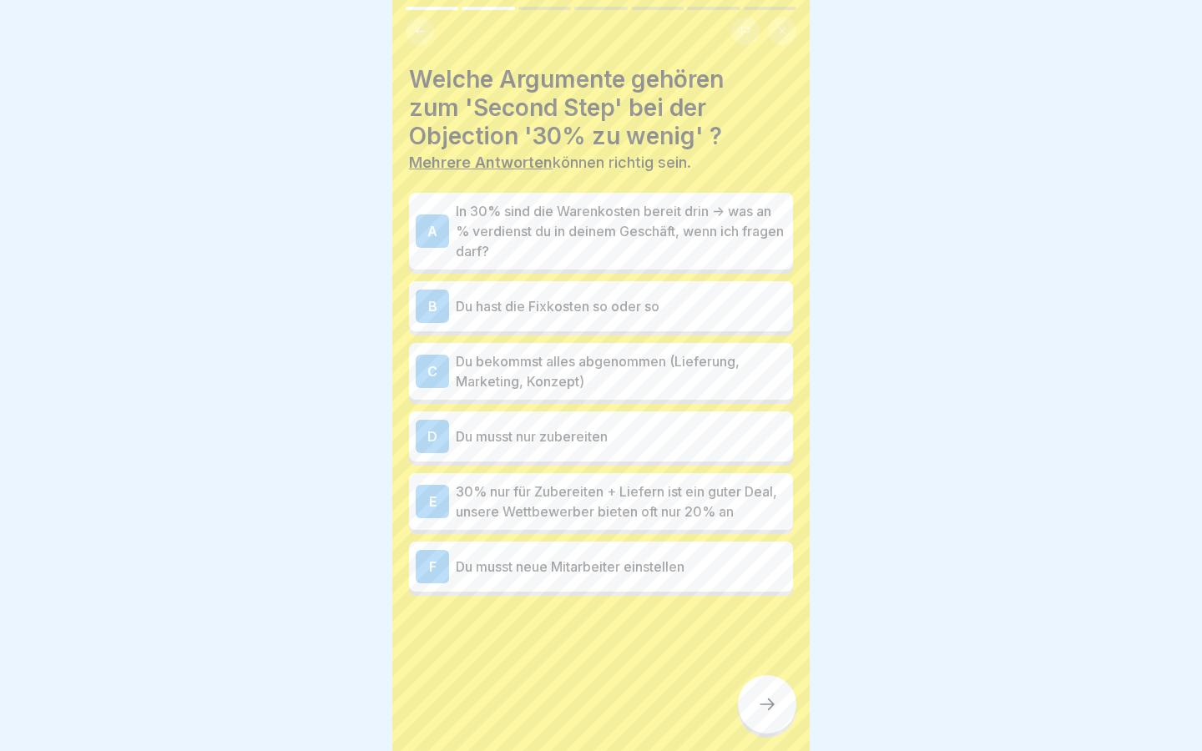
click at [696, 250] on p "In 30% sind die Warenkosten bereit drin -> was an % verdienst du in deinem Gesc…" at bounding box center [621, 231] width 330 height 60
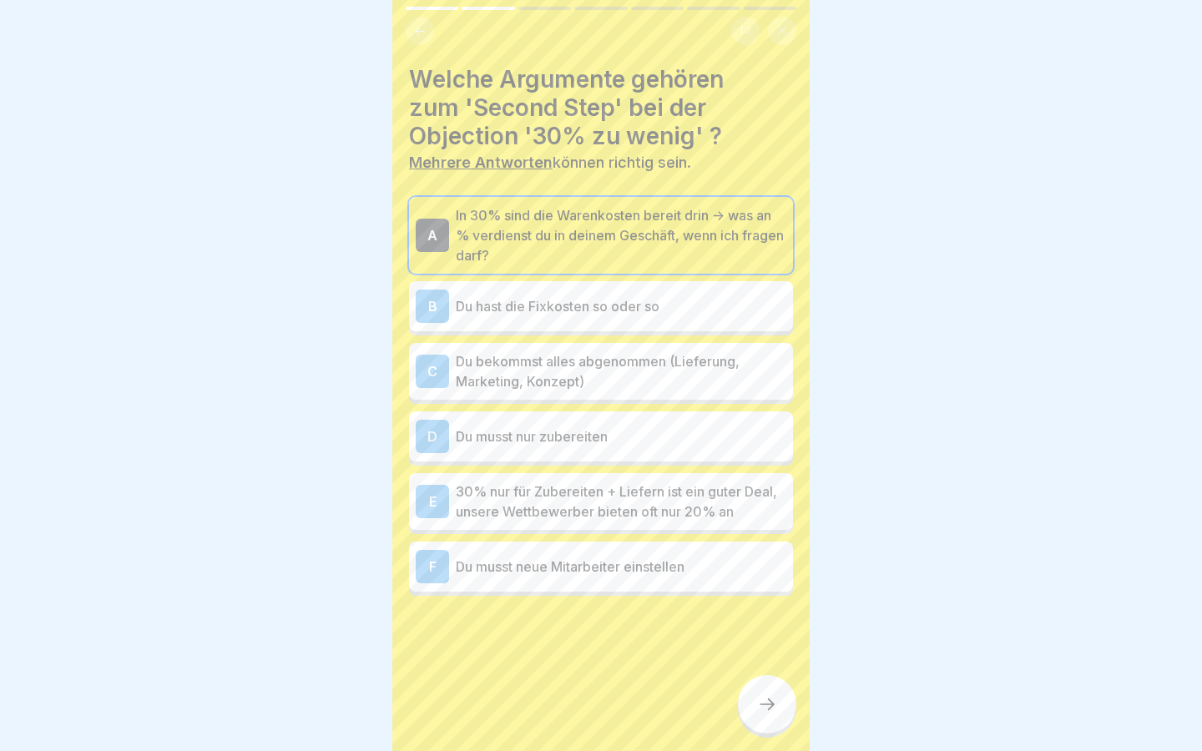
click at [718, 487] on p "30% nur für Zubereiten + Liefern ist ein guter Deal, unsere Wettbewerber bieten…" at bounding box center [621, 501] width 330 height 40
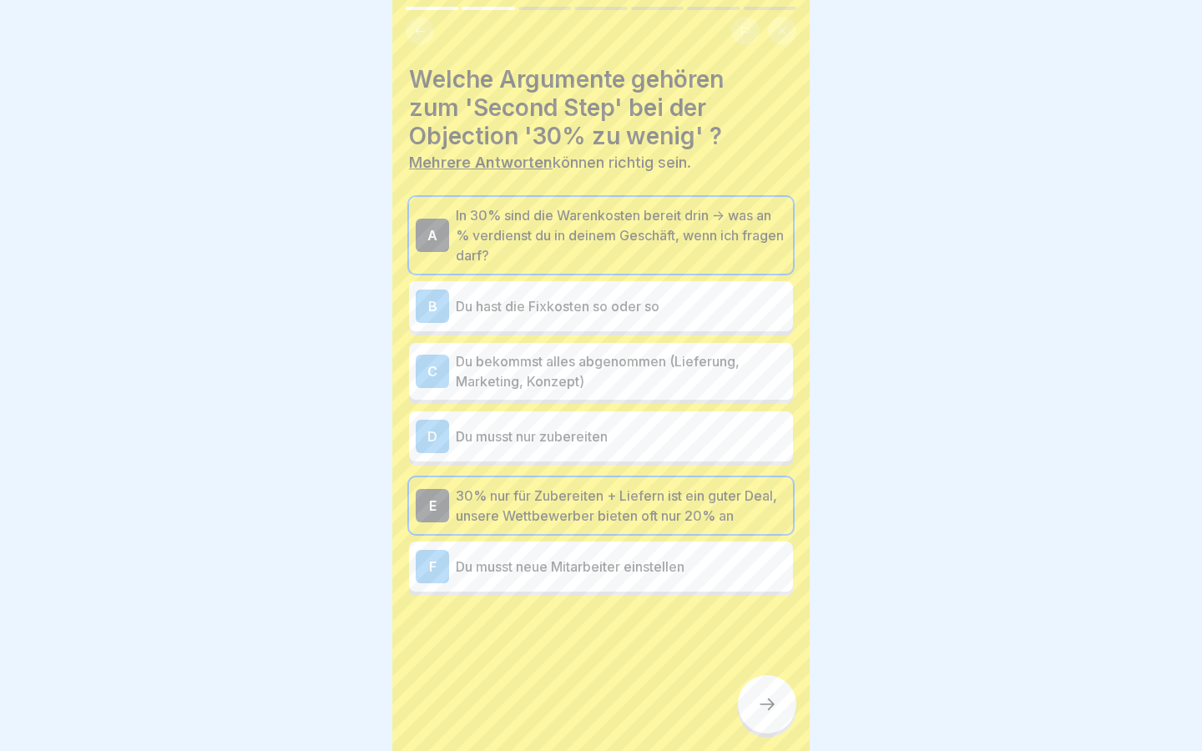
click at [679, 428] on p "Du musst nur zubereiten" at bounding box center [621, 436] width 330 height 20
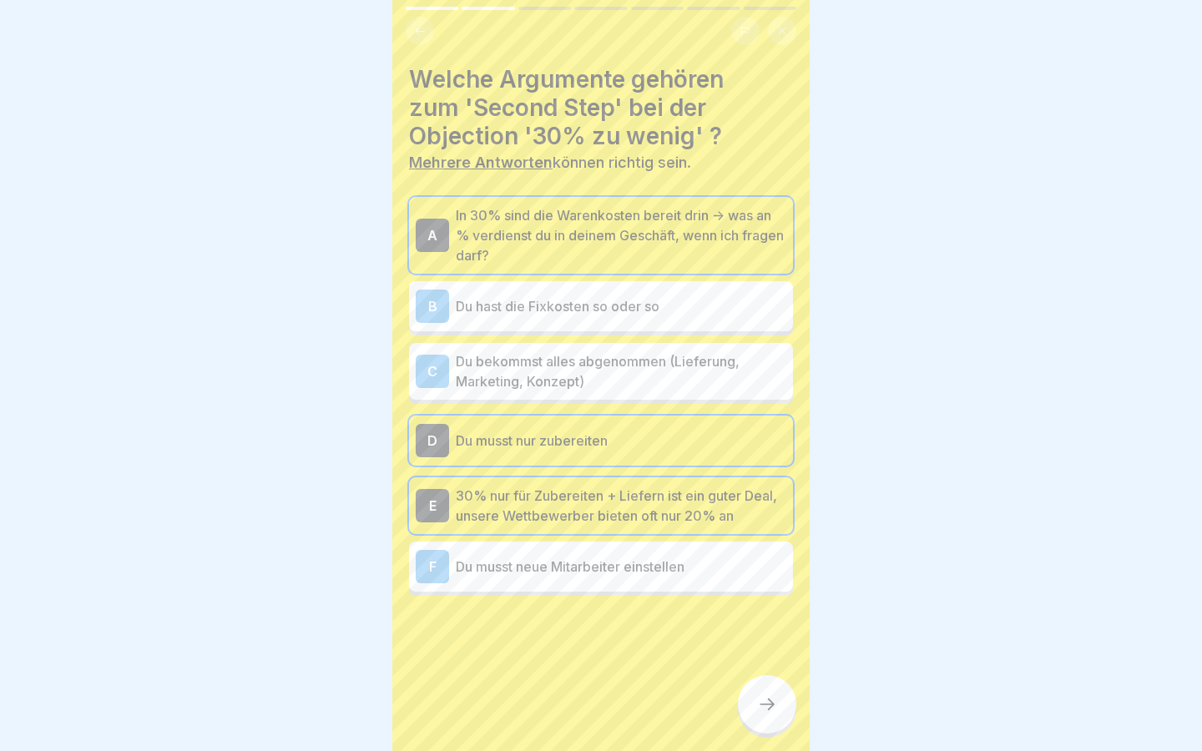
click at [687, 308] on p "Du hast die Fixkosten so oder so" at bounding box center [621, 306] width 330 height 20
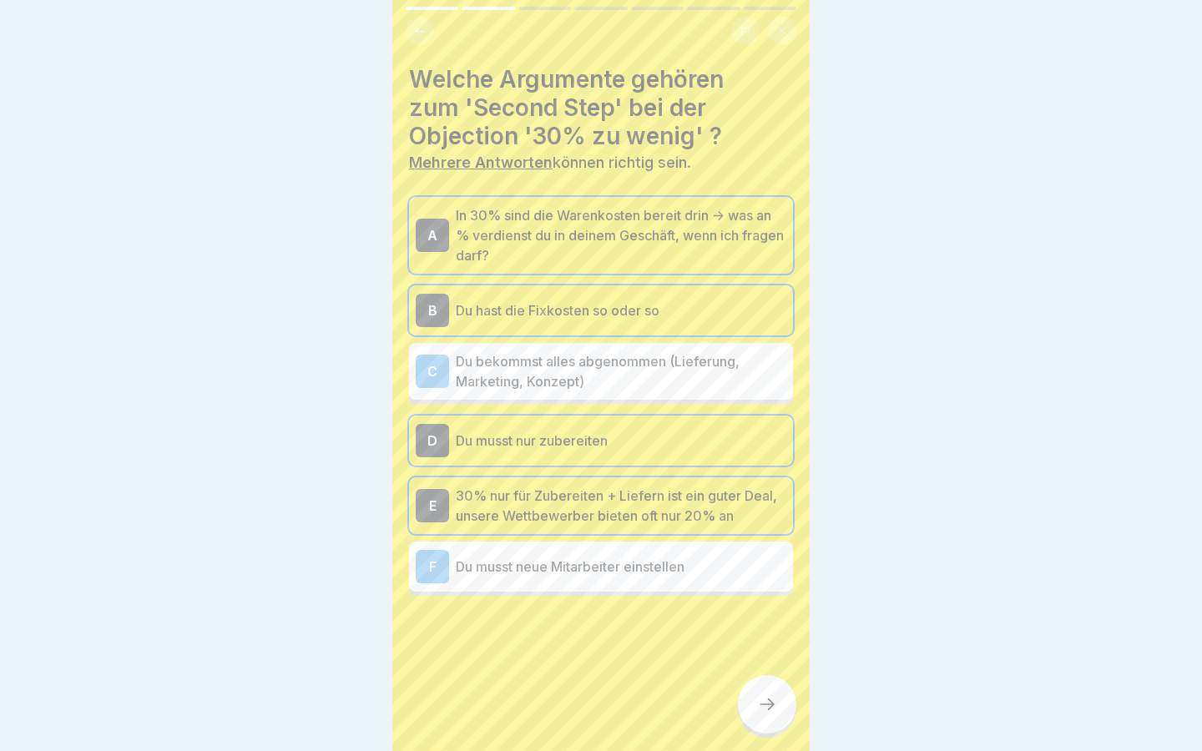
click at [759, 370] on p "Du bekommst alles abgenommen (Lieferung, Marketing, Konzept)" at bounding box center [621, 371] width 330 height 40
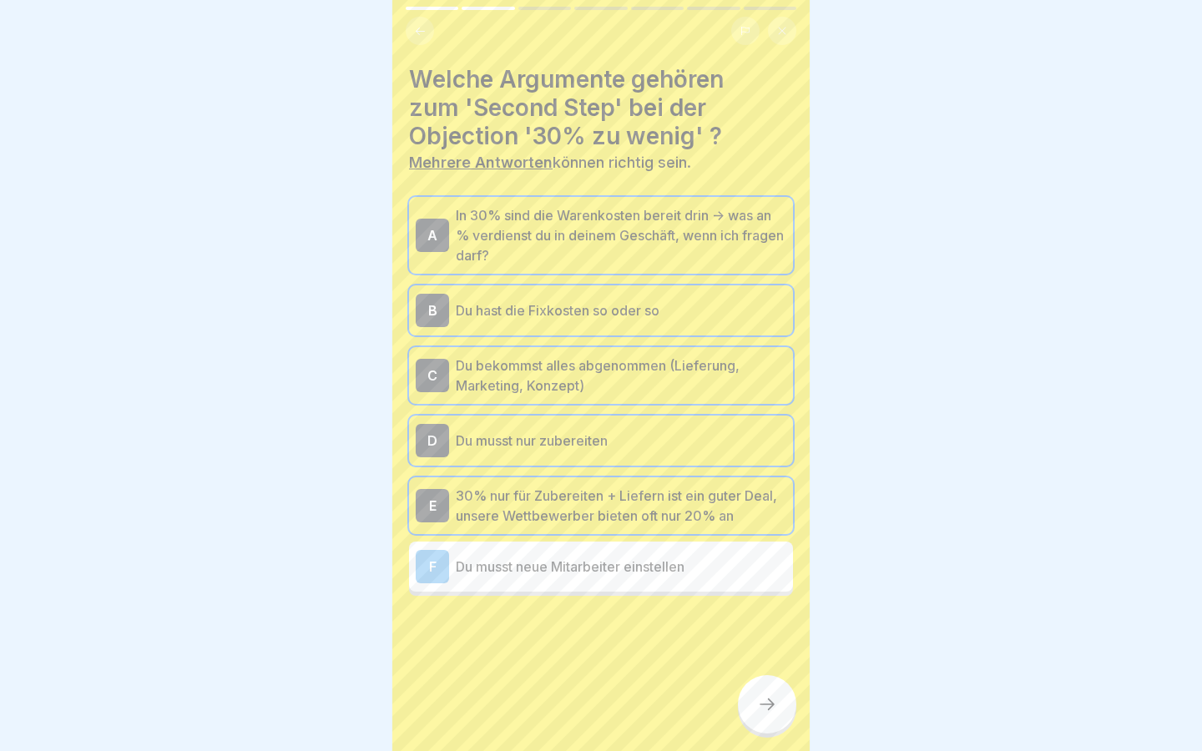
click at [779, 689] on div at bounding box center [767, 704] width 58 height 58
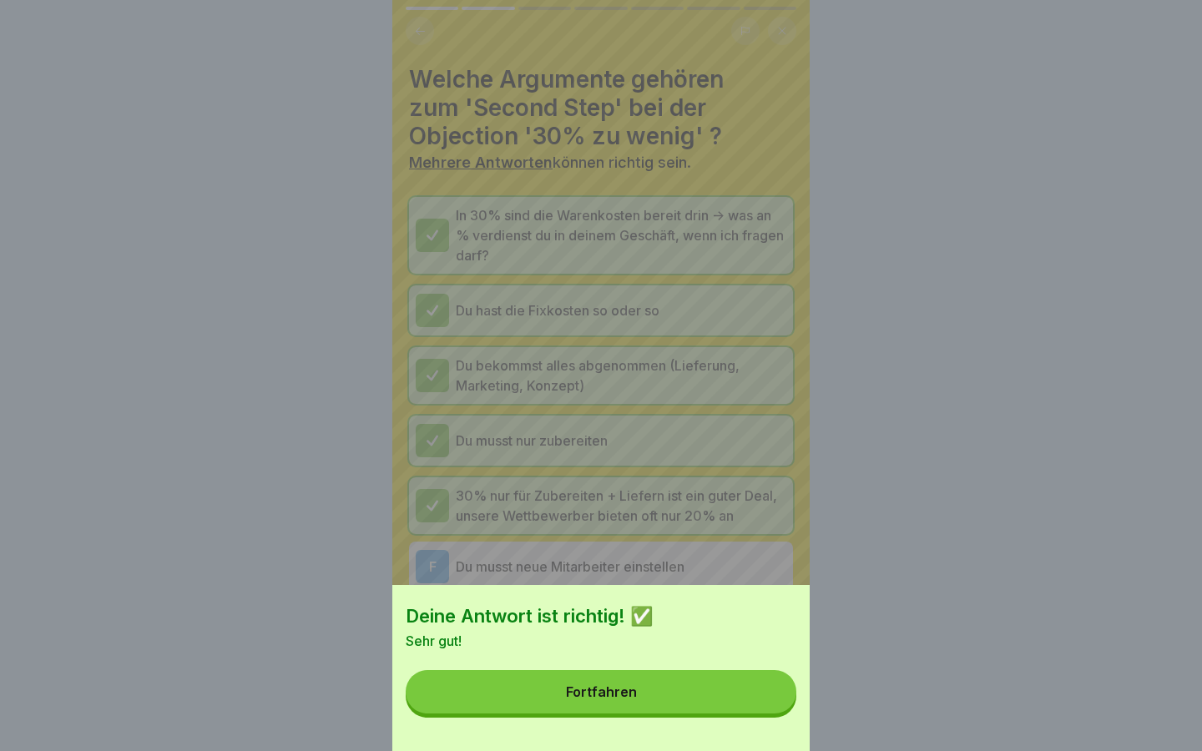
click at [744, 698] on button "Fortfahren" at bounding box center [601, 691] width 391 height 43
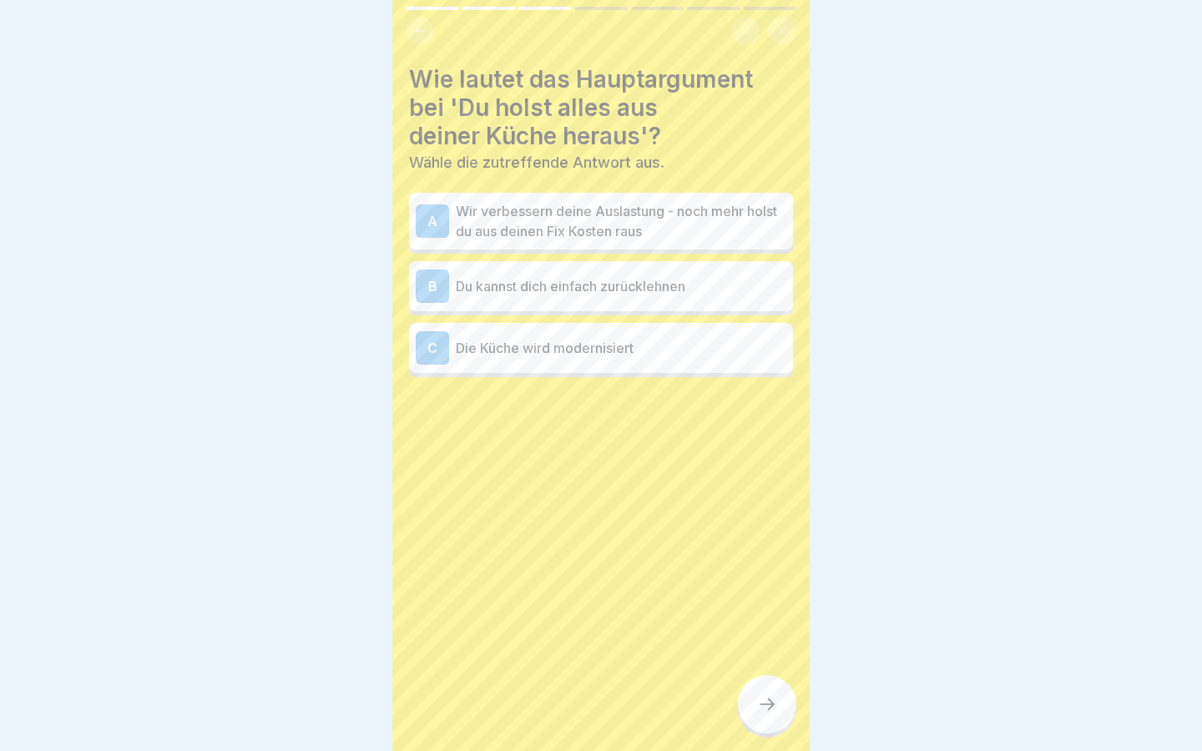
click at [670, 228] on p "Wir verbessern deine Auslastung - noch mehr holst du aus deinen Fix Kosten raus" at bounding box center [621, 221] width 330 height 40
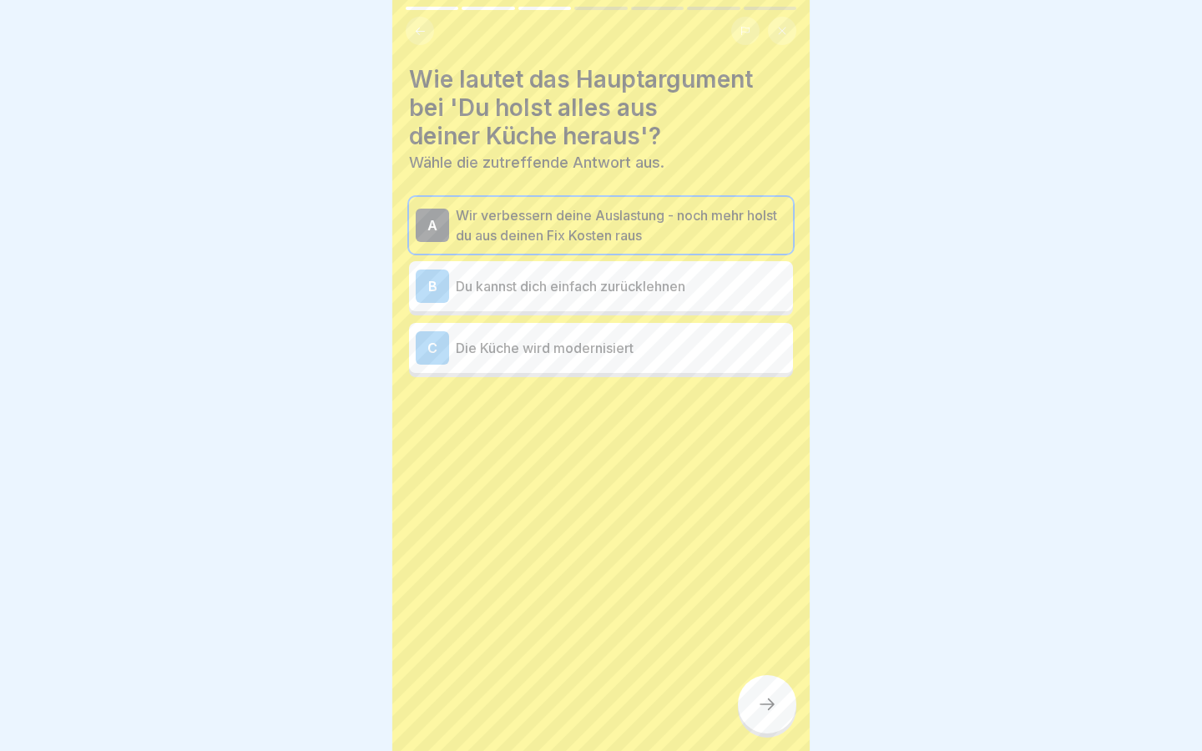
click at [771, 689] on div at bounding box center [767, 704] width 58 height 58
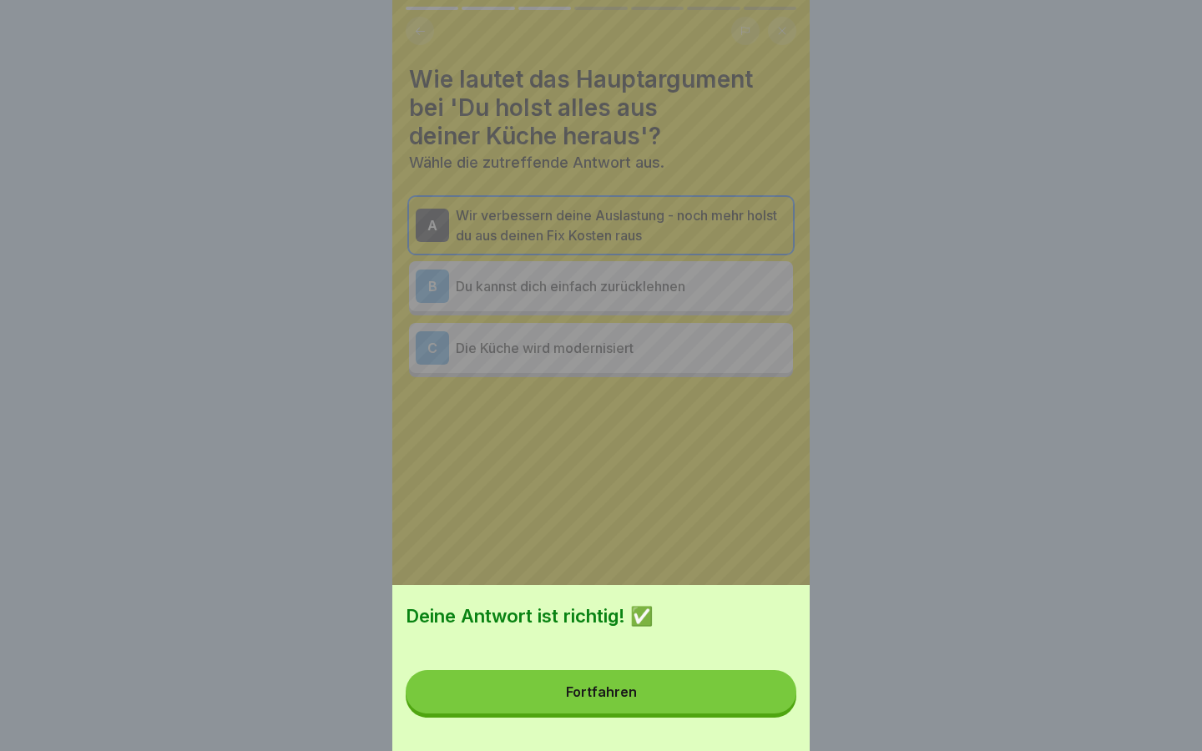
click at [734, 712] on button "Fortfahren" at bounding box center [601, 691] width 391 height 43
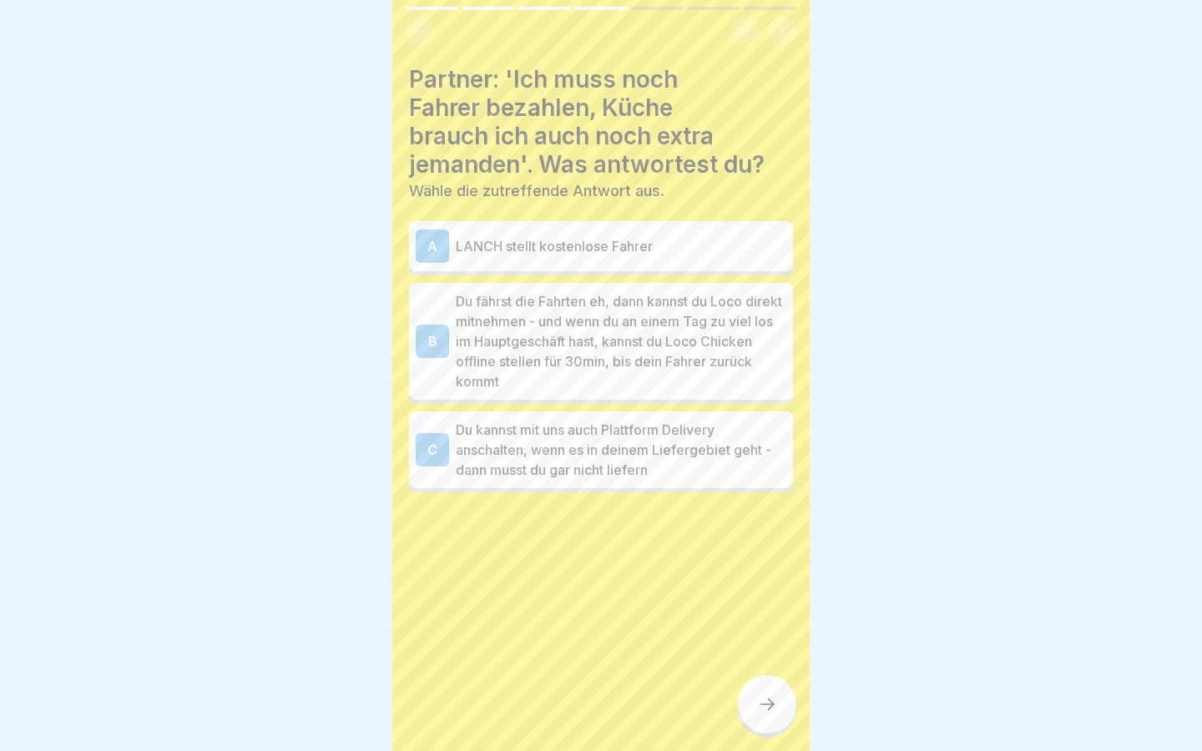
click at [728, 353] on p "Du fährst die Fahrten eh, dann kannst du Loco direkt mitnehmen - und wenn du an…" at bounding box center [621, 341] width 330 height 100
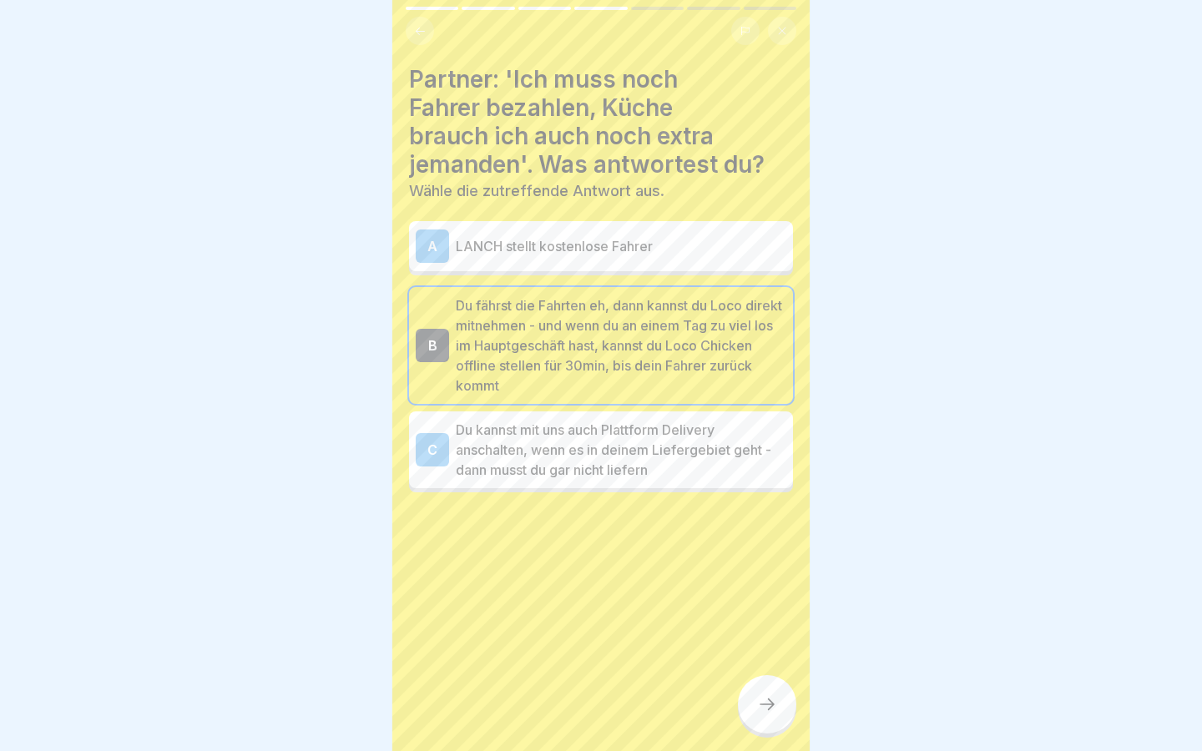
click at [786, 706] on div at bounding box center [767, 704] width 58 height 58
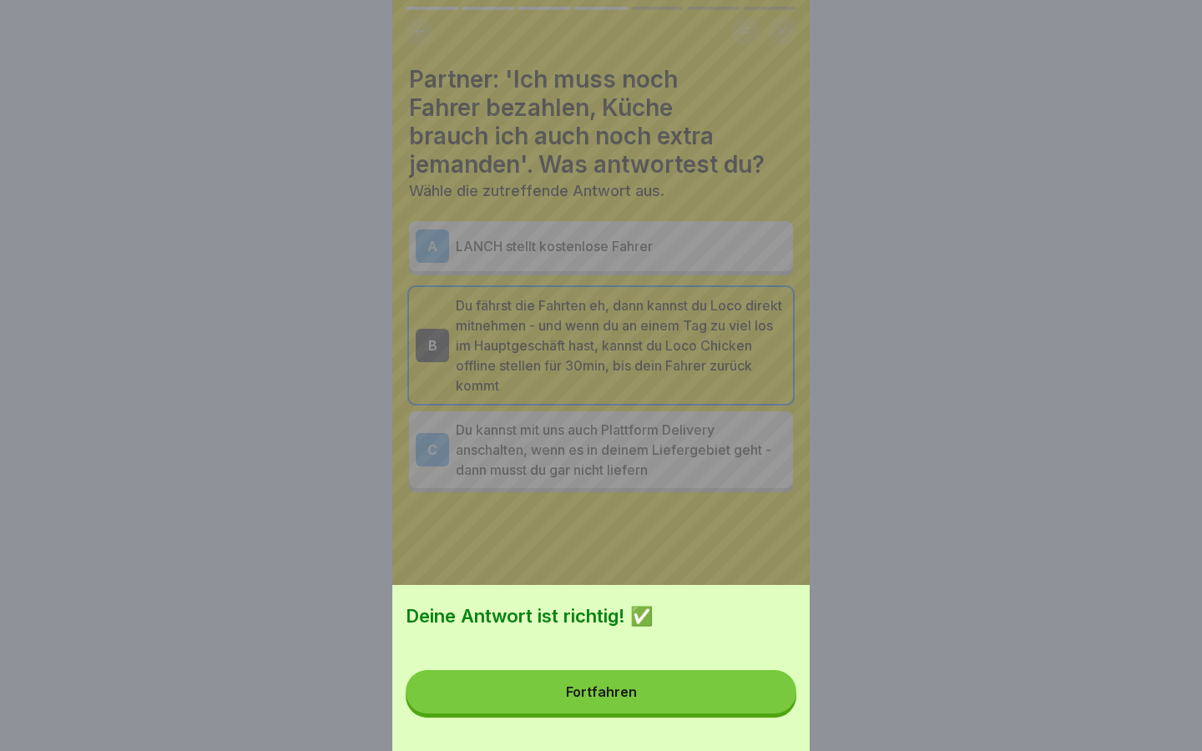
click at [723, 703] on button "Fortfahren" at bounding box center [601, 691] width 391 height 43
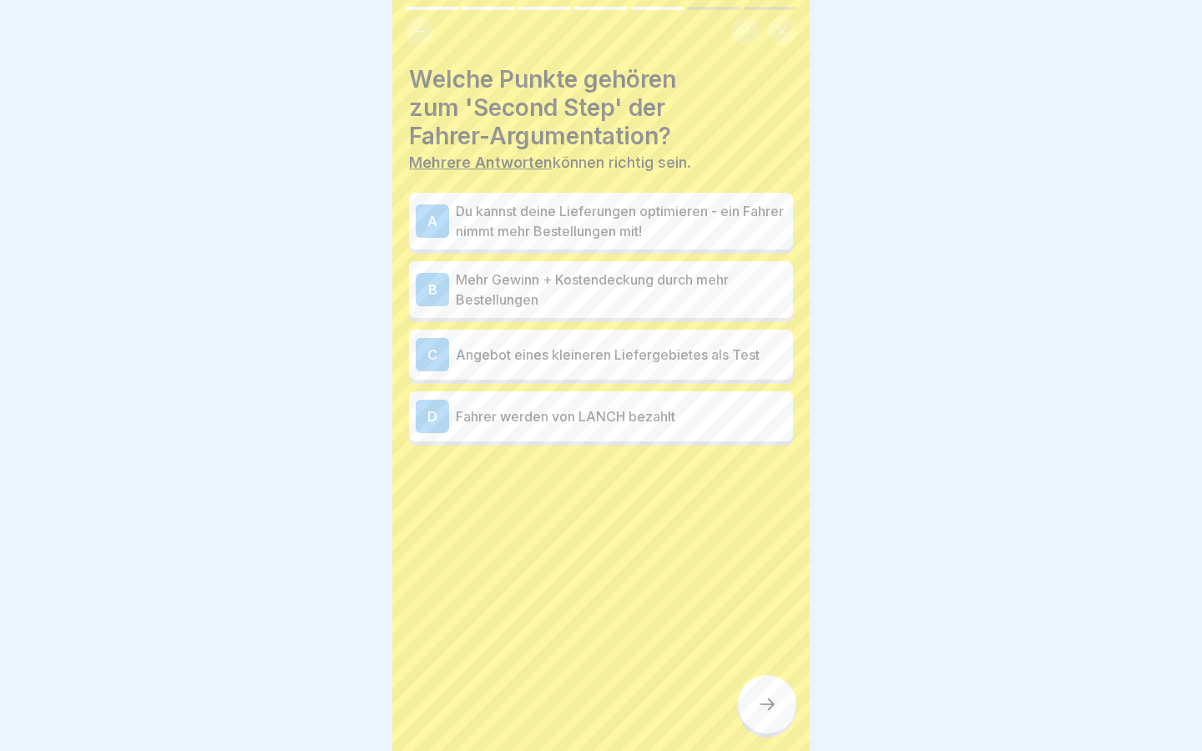
click at [703, 220] on p "Du kannst deine Lieferungen optimieren - ein Fahrer nimmt mehr Bestellungen mit!" at bounding box center [621, 221] width 330 height 40
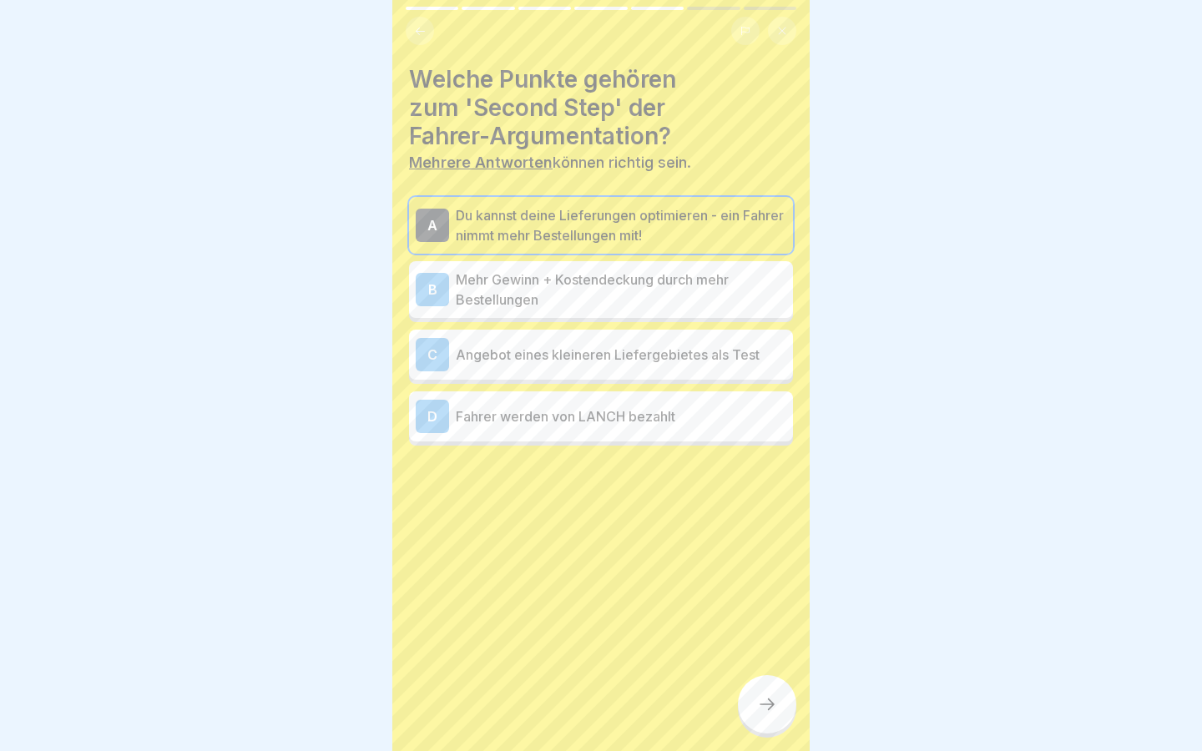
click at [734, 345] on p "Angebot eines kleineren Liefergebietes als Test" at bounding box center [621, 355] width 330 height 20
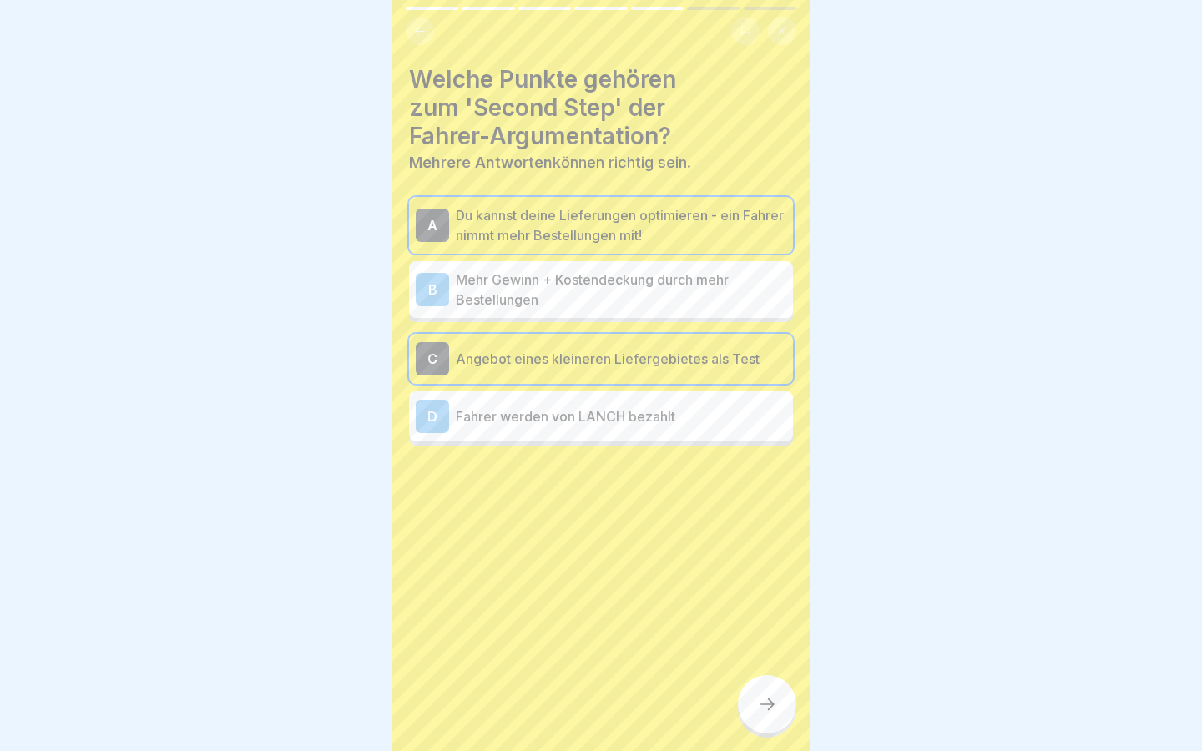
click at [769, 689] on div at bounding box center [767, 704] width 58 height 58
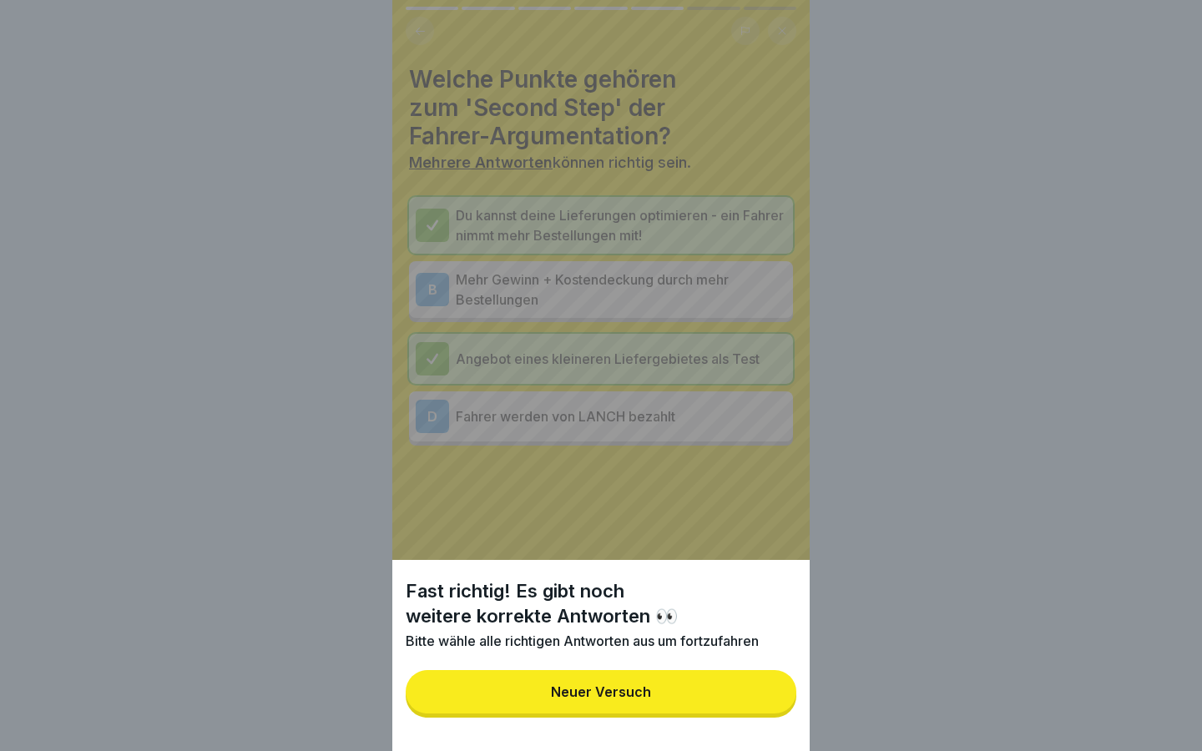
click at [661, 679] on button "Neuer Versuch" at bounding box center [601, 691] width 391 height 43
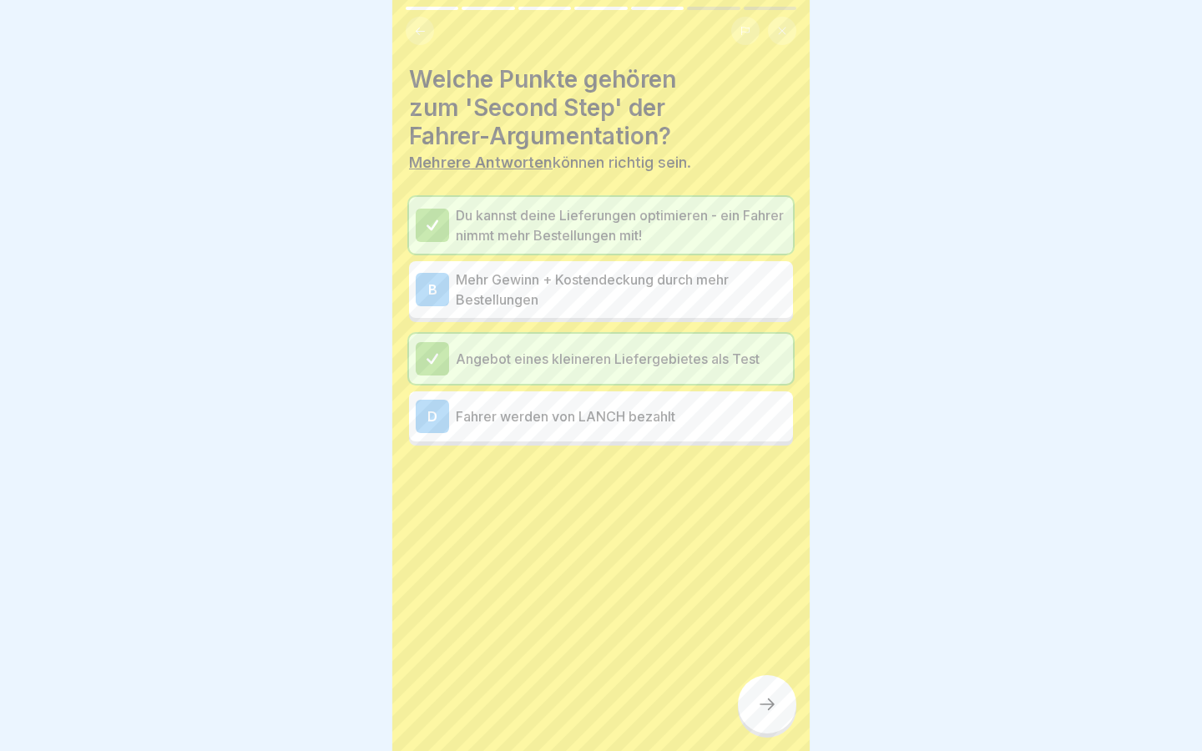
click at [581, 302] on p "Mehr Gewinn + Kostendeckung durch mehr Bestellungen" at bounding box center [621, 290] width 330 height 40
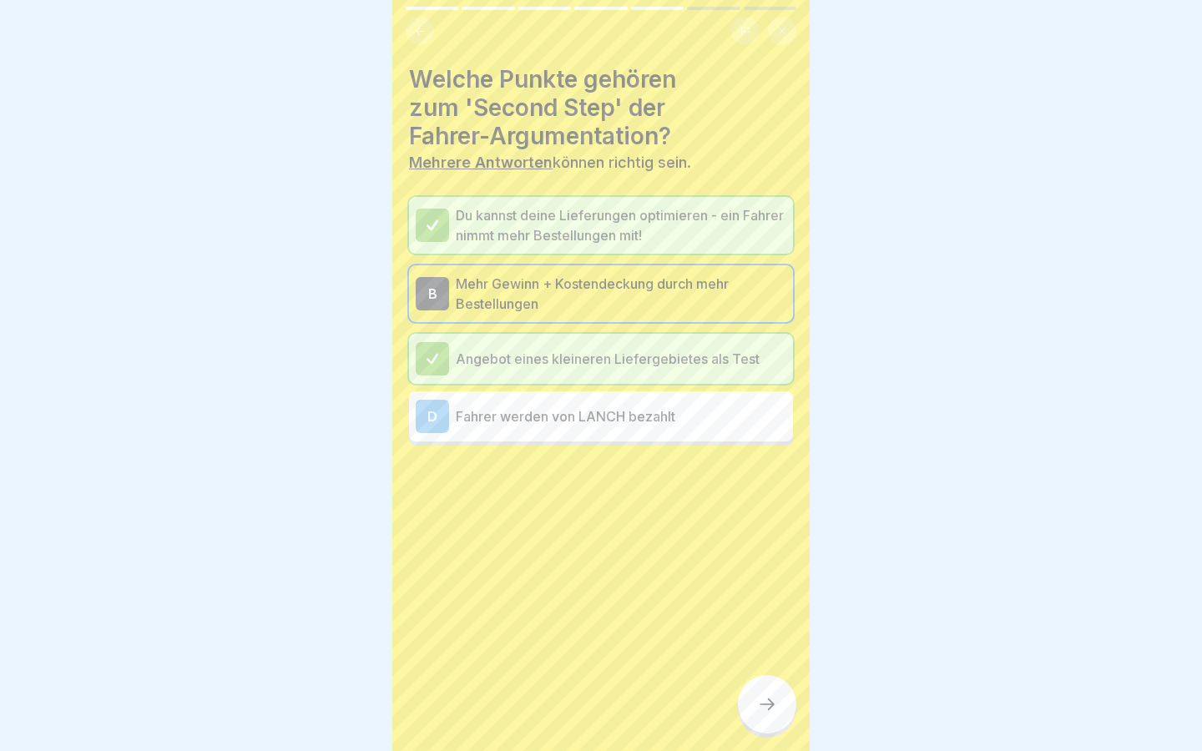
click at [770, 708] on icon at bounding box center [766, 704] width 15 height 12
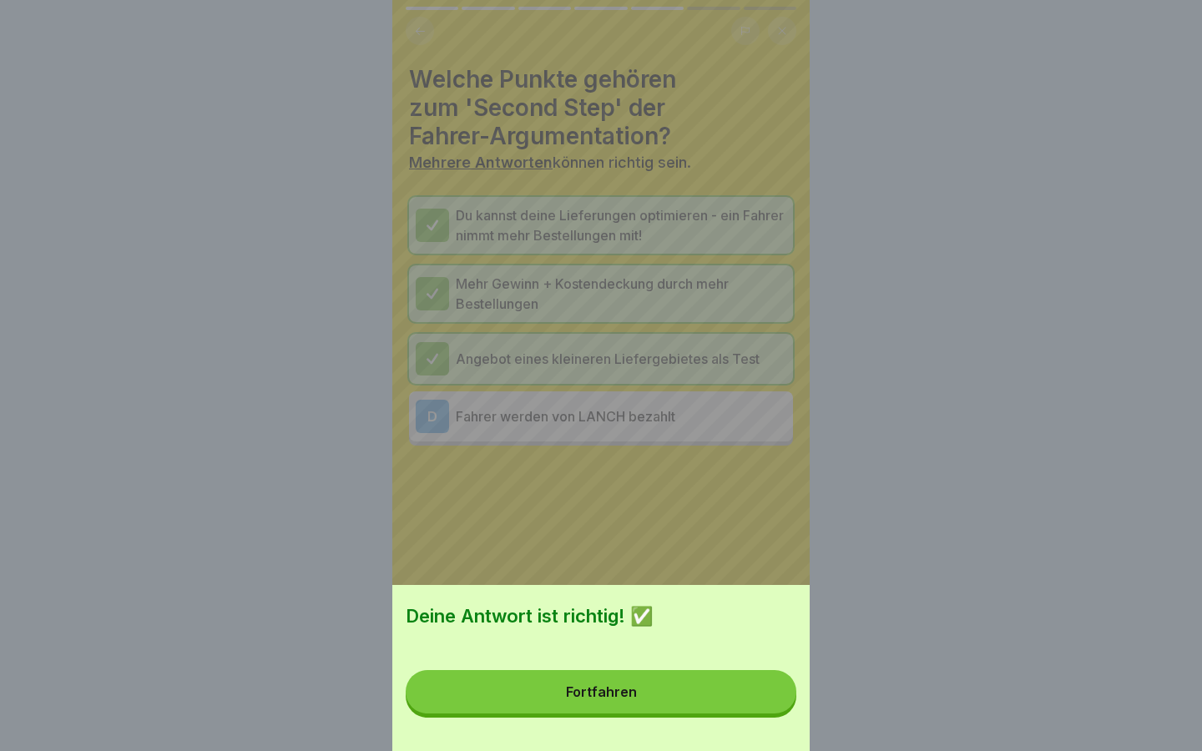
click at [724, 695] on button "Fortfahren" at bounding box center [601, 691] width 391 height 43
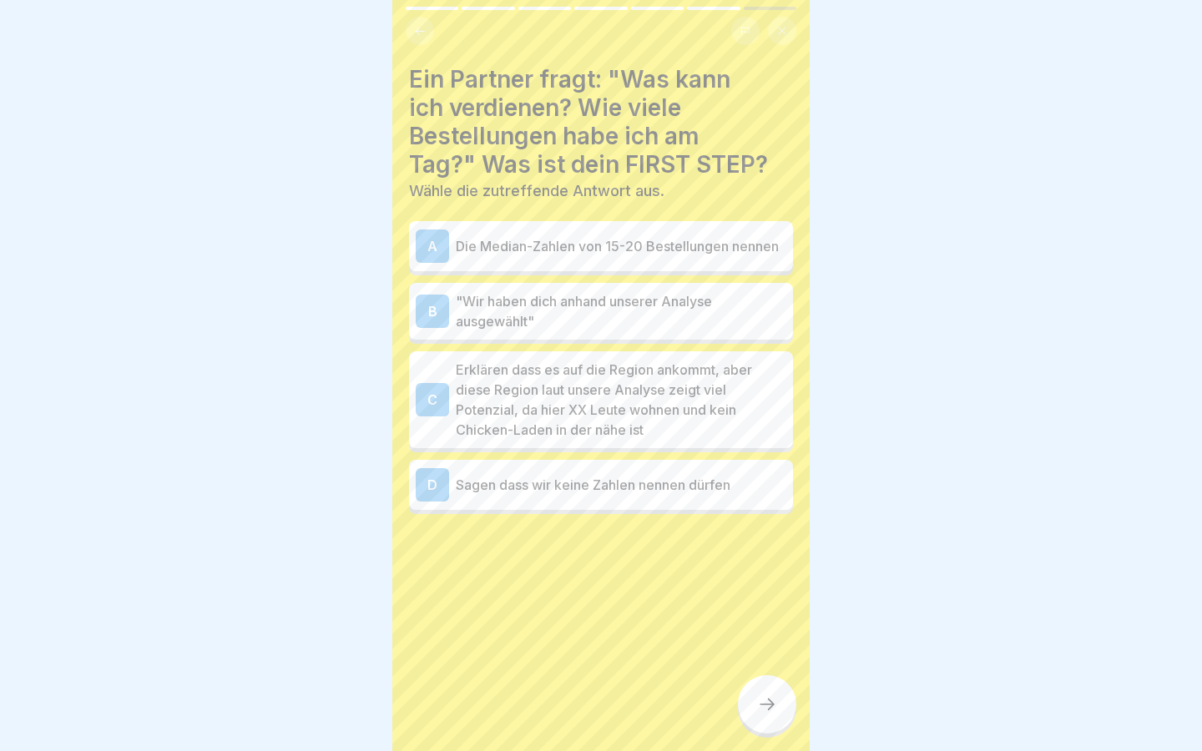
click at [655, 409] on p "Erklären dass es auf die Region ankommt, aber diese Region laut unsere Analyse …" at bounding box center [621, 400] width 330 height 80
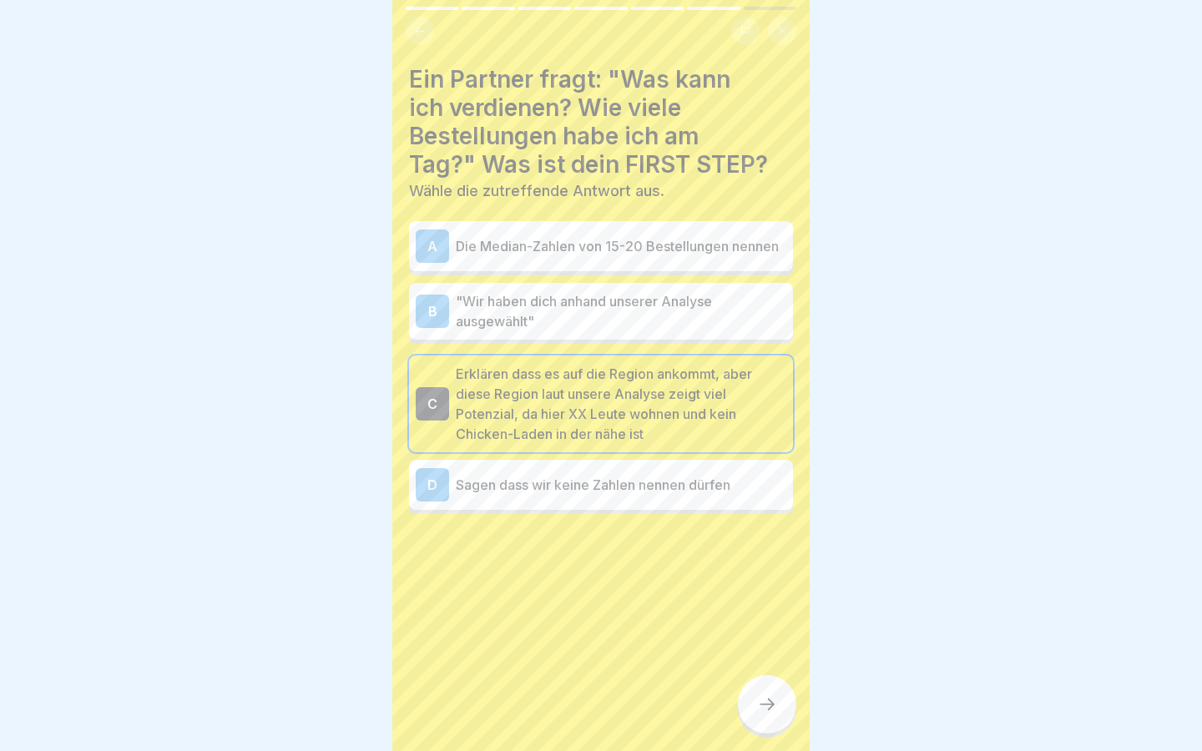
click at [762, 707] on icon at bounding box center [767, 704] width 20 height 20
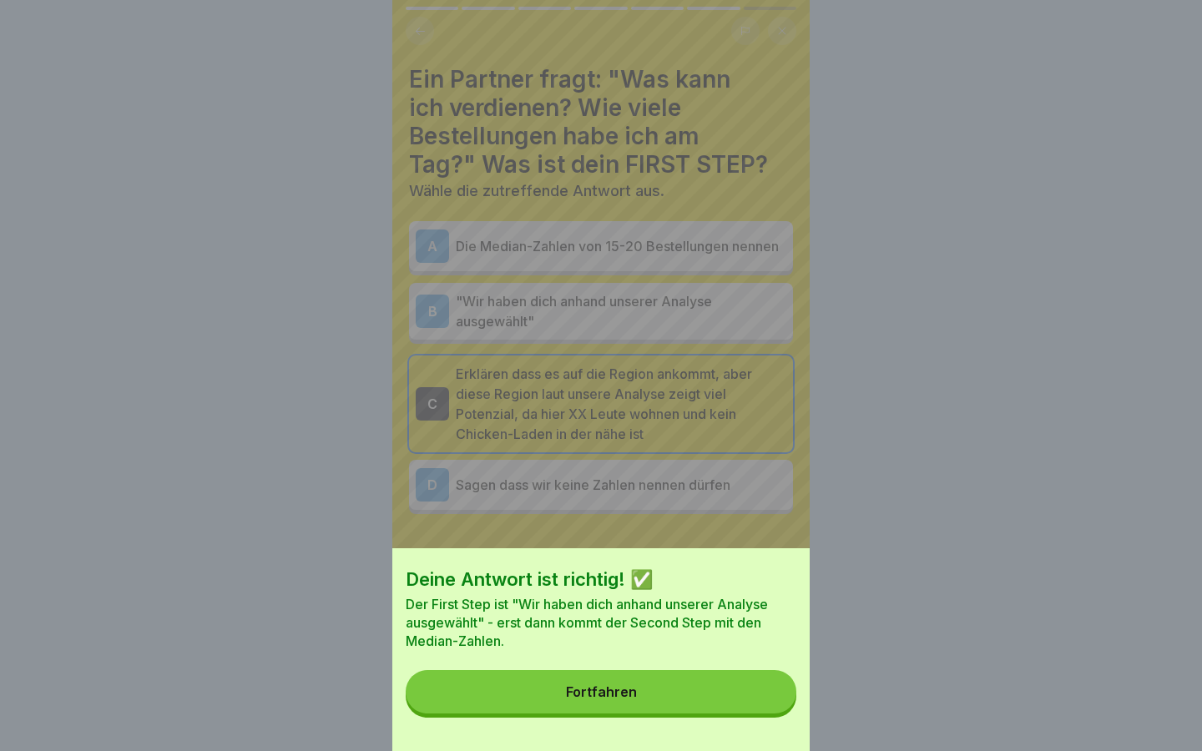
click at [717, 701] on button "Fortfahren" at bounding box center [601, 691] width 391 height 43
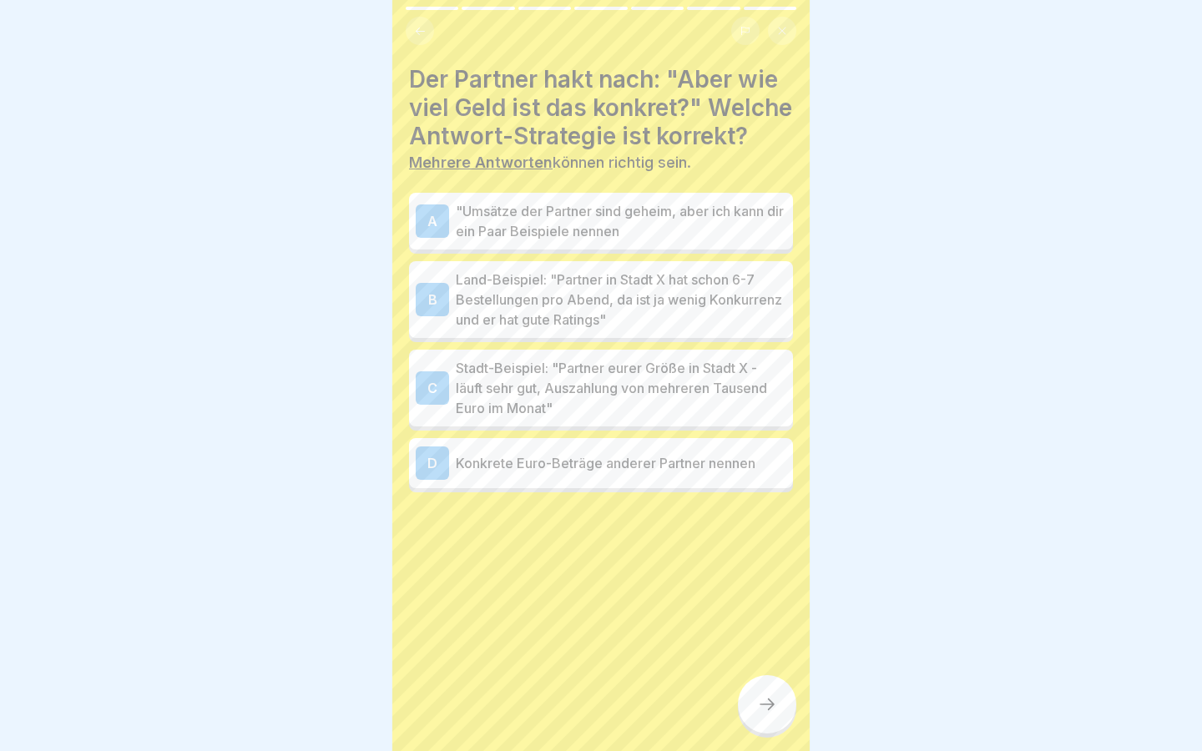
click at [643, 241] on p ""Umsätze der Partner sind geheim, aber ich kann dir ein Paar Beispiele nennen" at bounding box center [621, 221] width 330 height 40
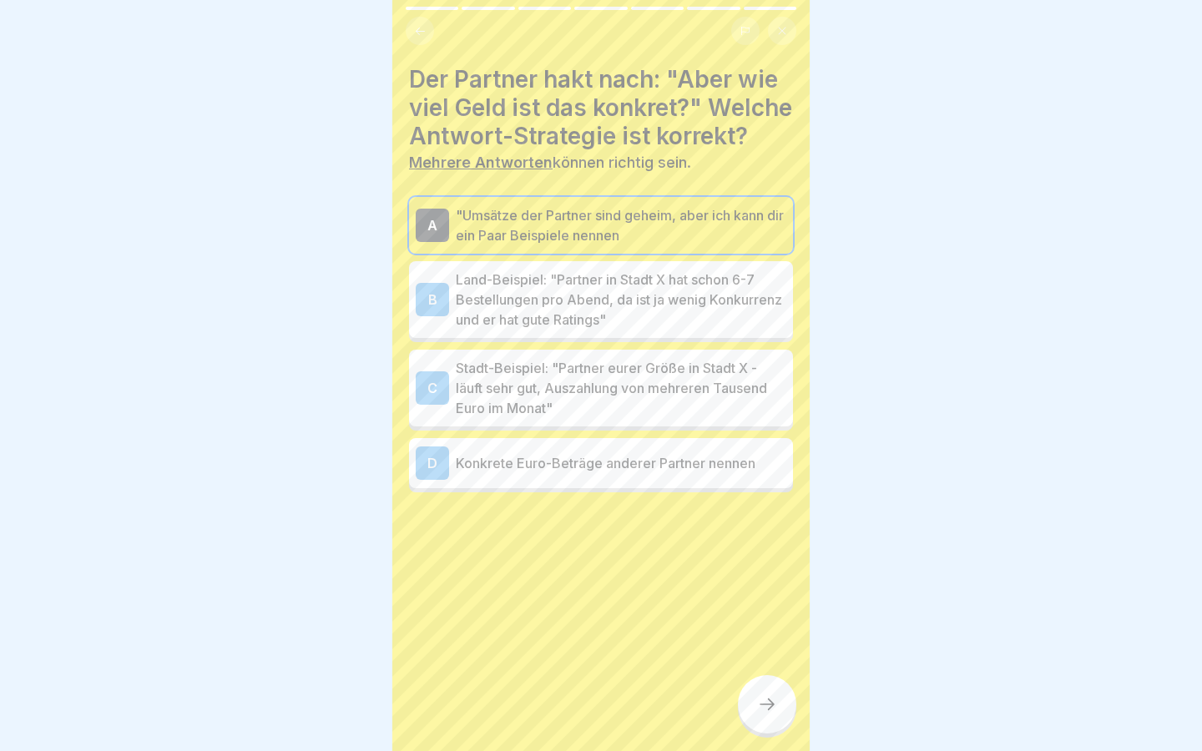
click at [663, 330] on p "Land-Beispiel: "Partner in Stadt X hat schon 6-7 Bestellungen pro Abend, da ist…" at bounding box center [621, 300] width 330 height 60
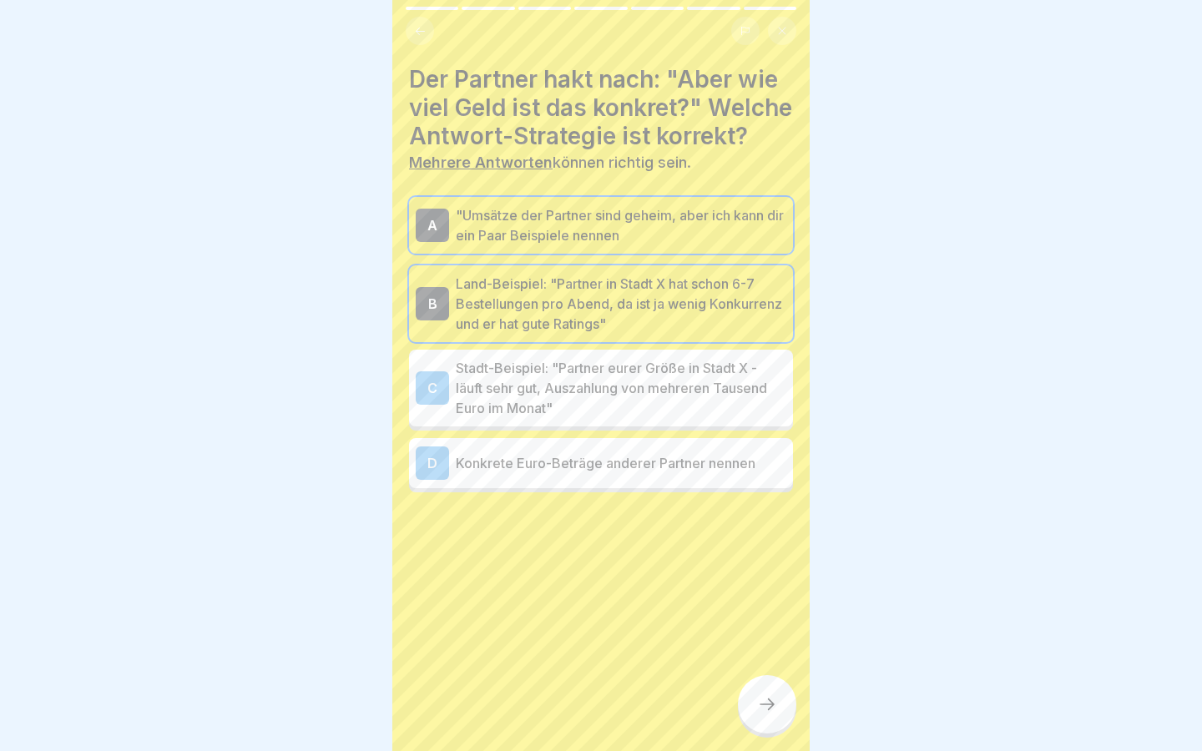
click at [682, 418] on p "Stadt-Beispiel: "Partner eurer Größe in Stadt X - läuft sehr gut, Auszahlung vo…" at bounding box center [621, 388] width 330 height 60
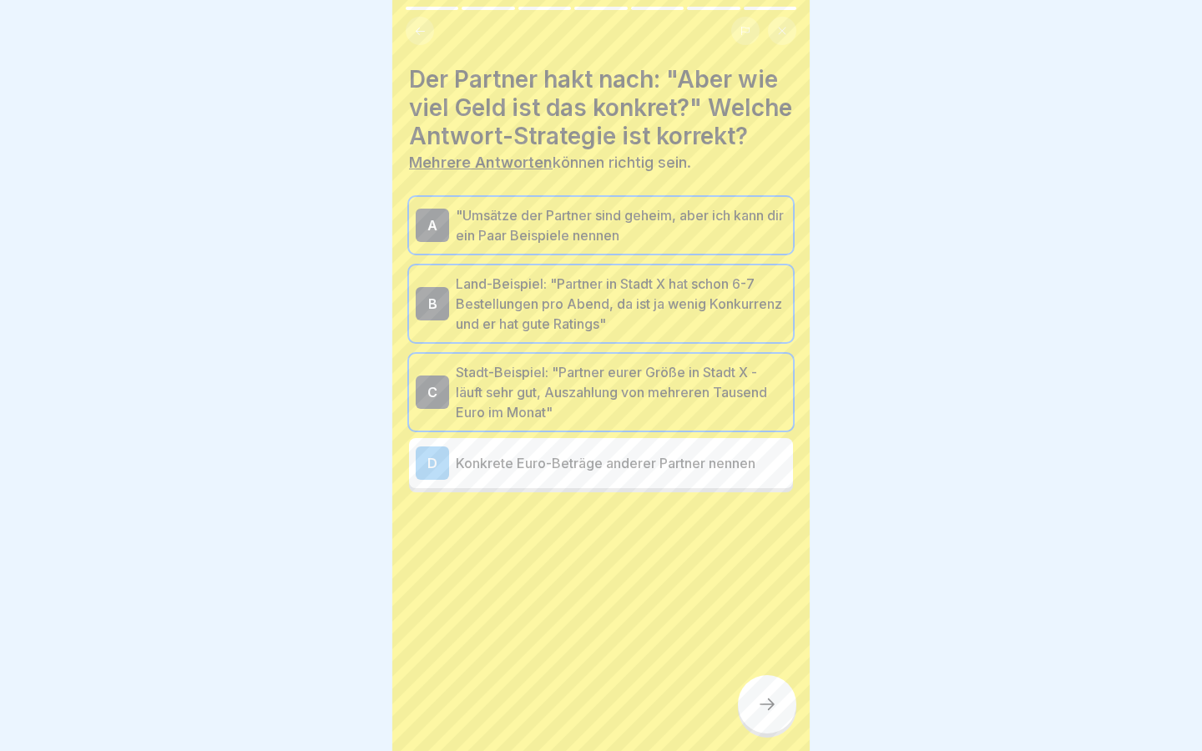
click at [765, 732] on div at bounding box center [767, 704] width 58 height 58
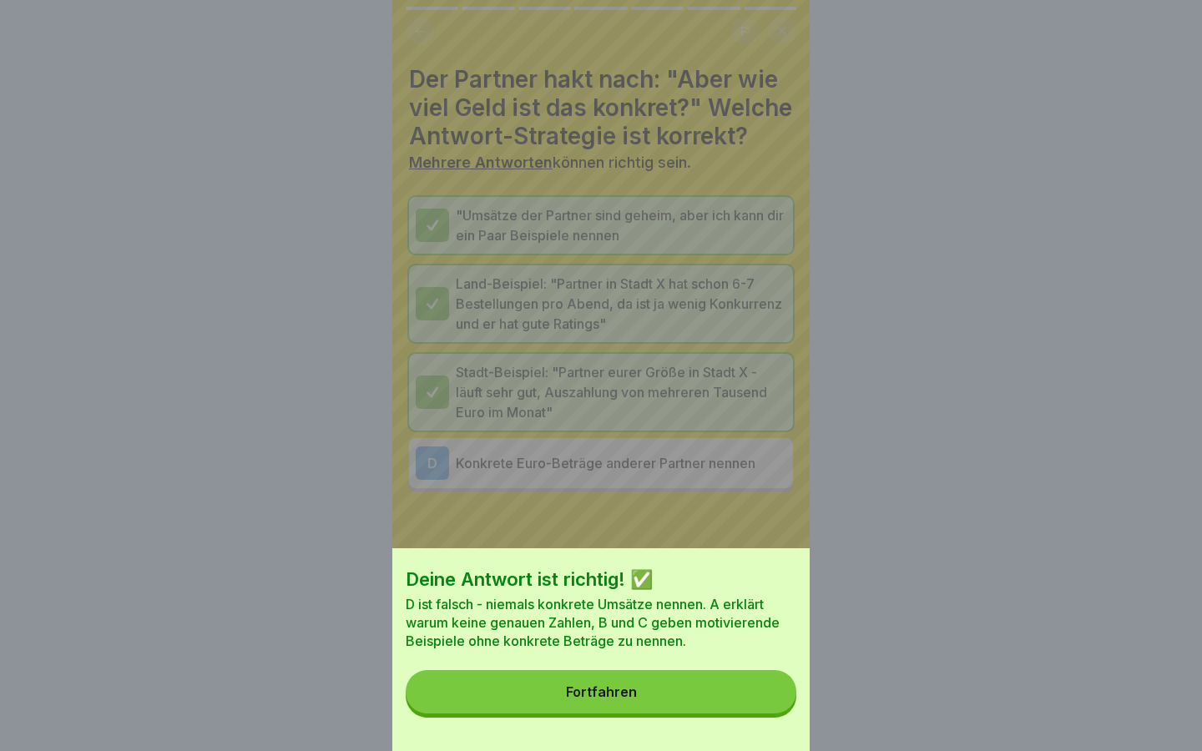
click at [697, 702] on button "Fortfahren" at bounding box center [601, 691] width 391 height 43
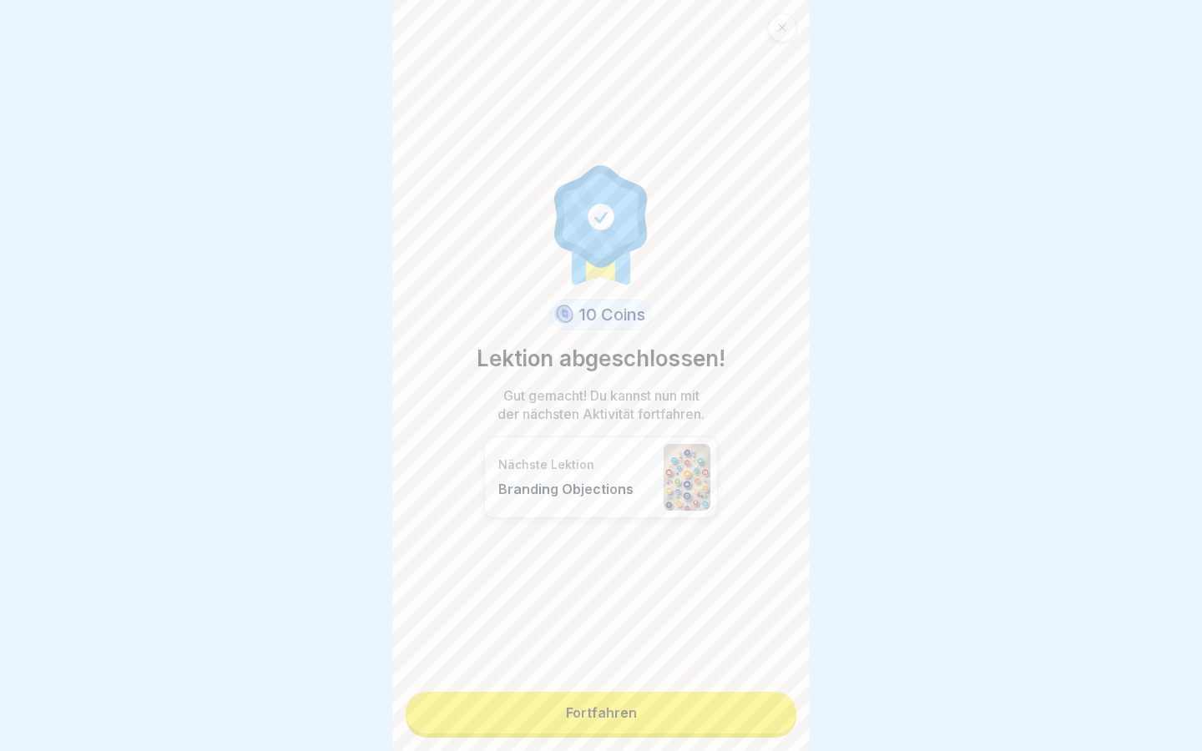
click at [644, 714] on link "Fortfahren" at bounding box center [601, 713] width 391 height 42
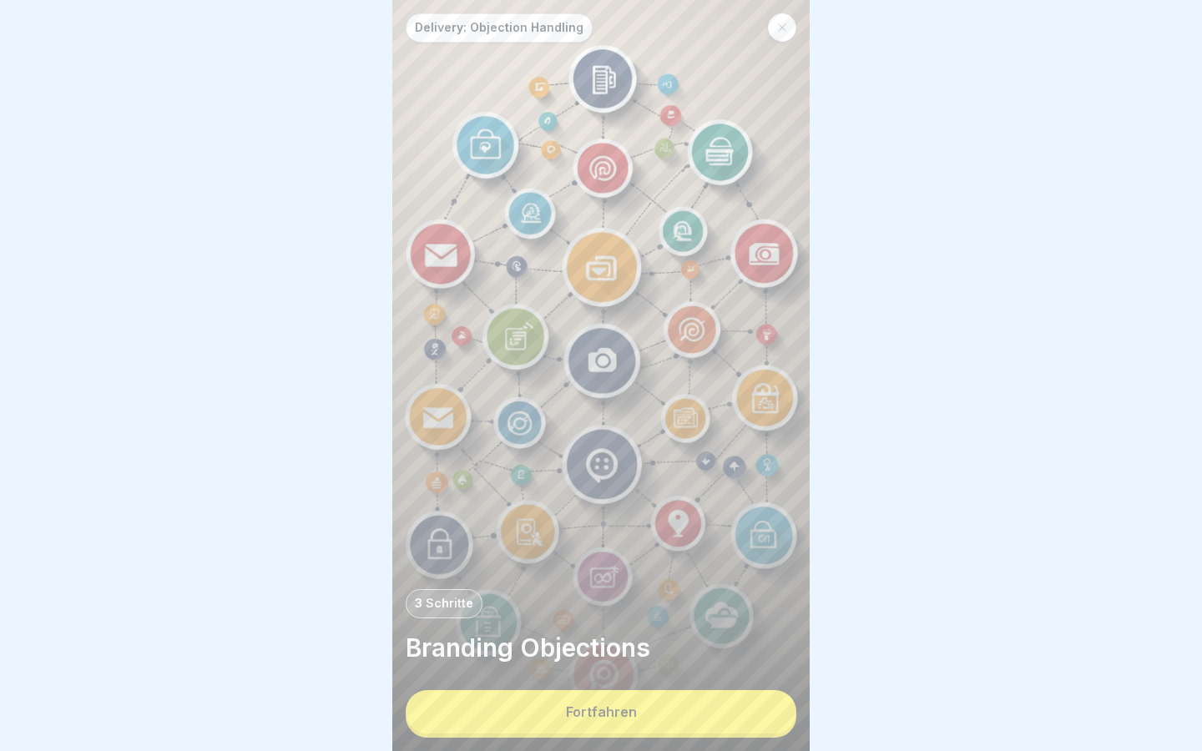
click at [644, 714] on button "Fortfahren" at bounding box center [601, 711] width 391 height 43
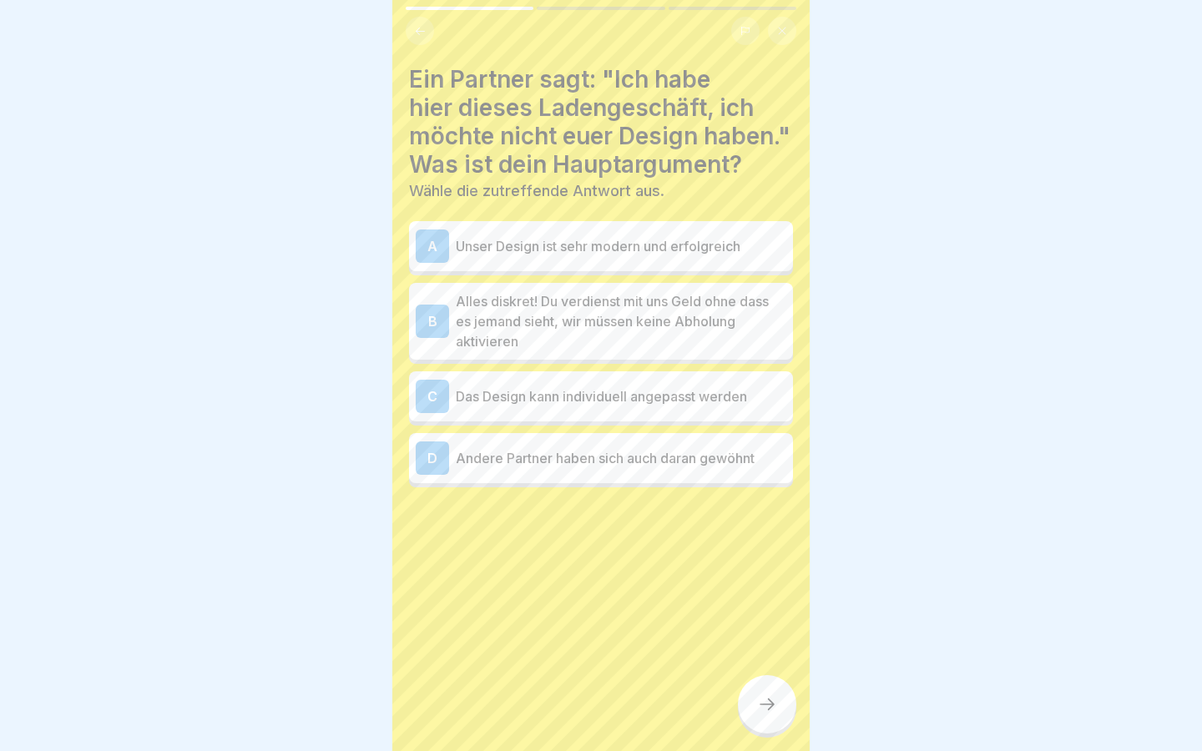
click at [618, 313] on p "Alles diskret! Du verdienst mit uns Geld ohne dass es jemand sieht, wir müssen …" at bounding box center [621, 321] width 330 height 60
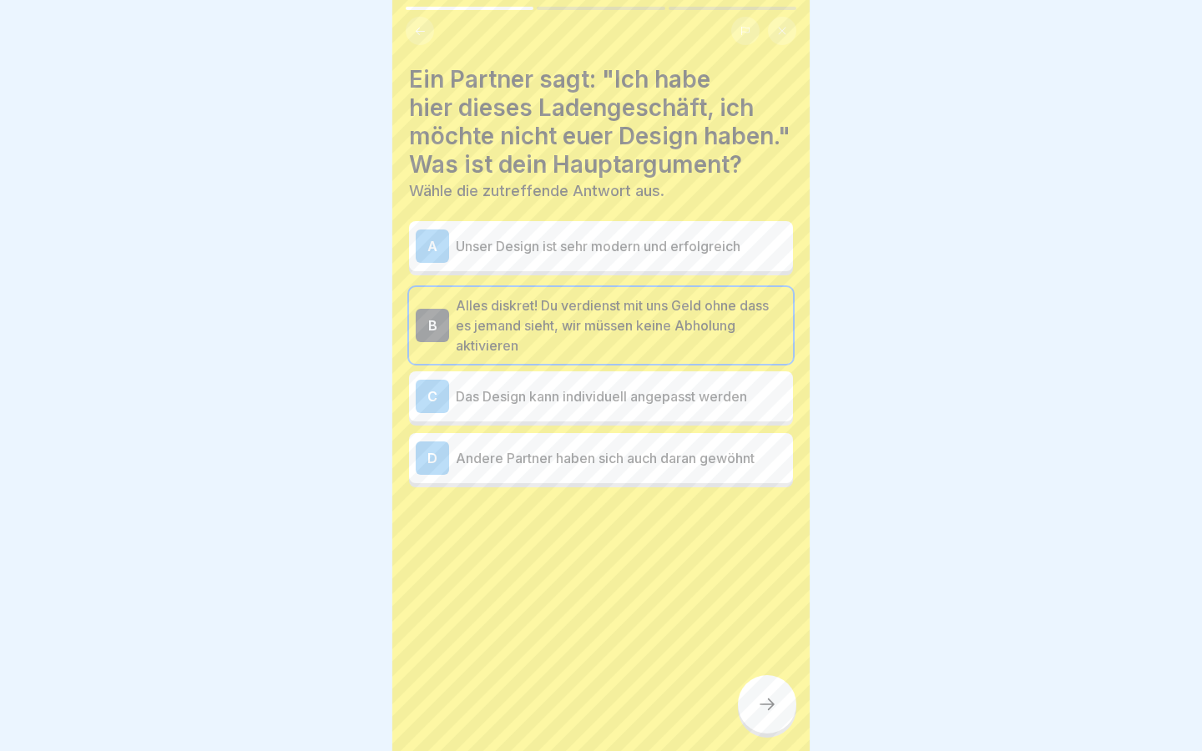
click at [776, 699] on icon at bounding box center [767, 704] width 20 height 20
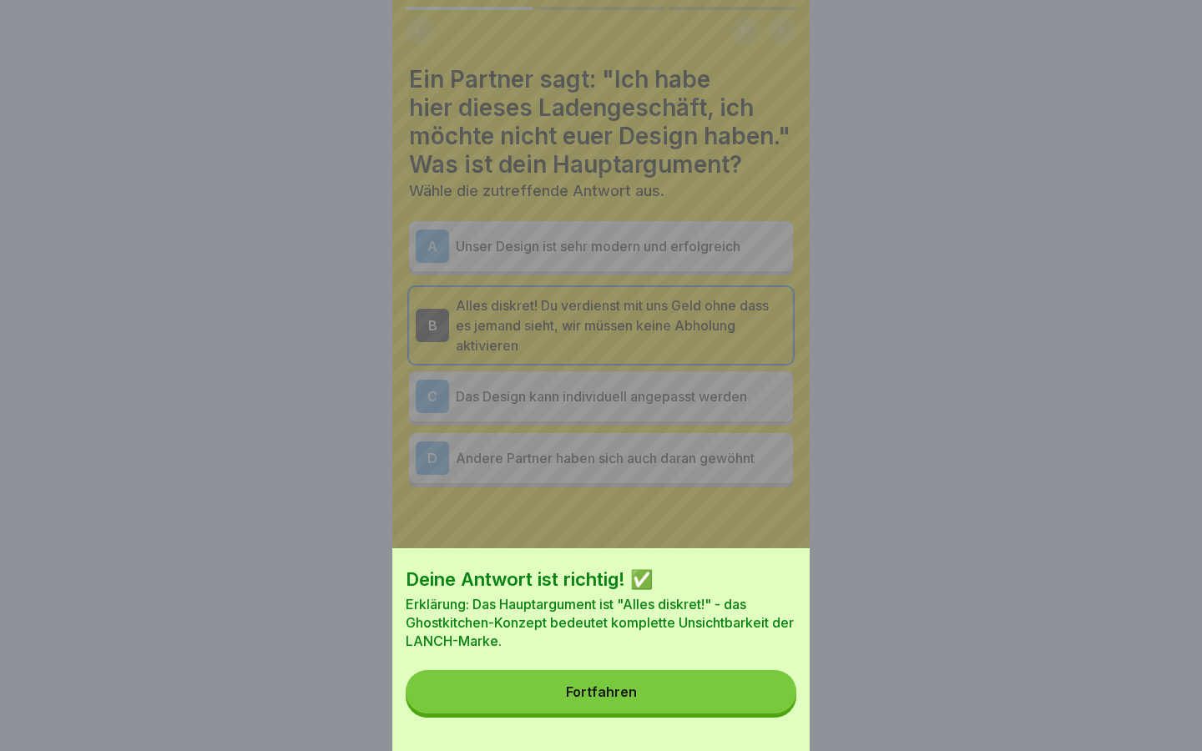
click at [737, 694] on button "Fortfahren" at bounding box center [601, 691] width 391 height 43
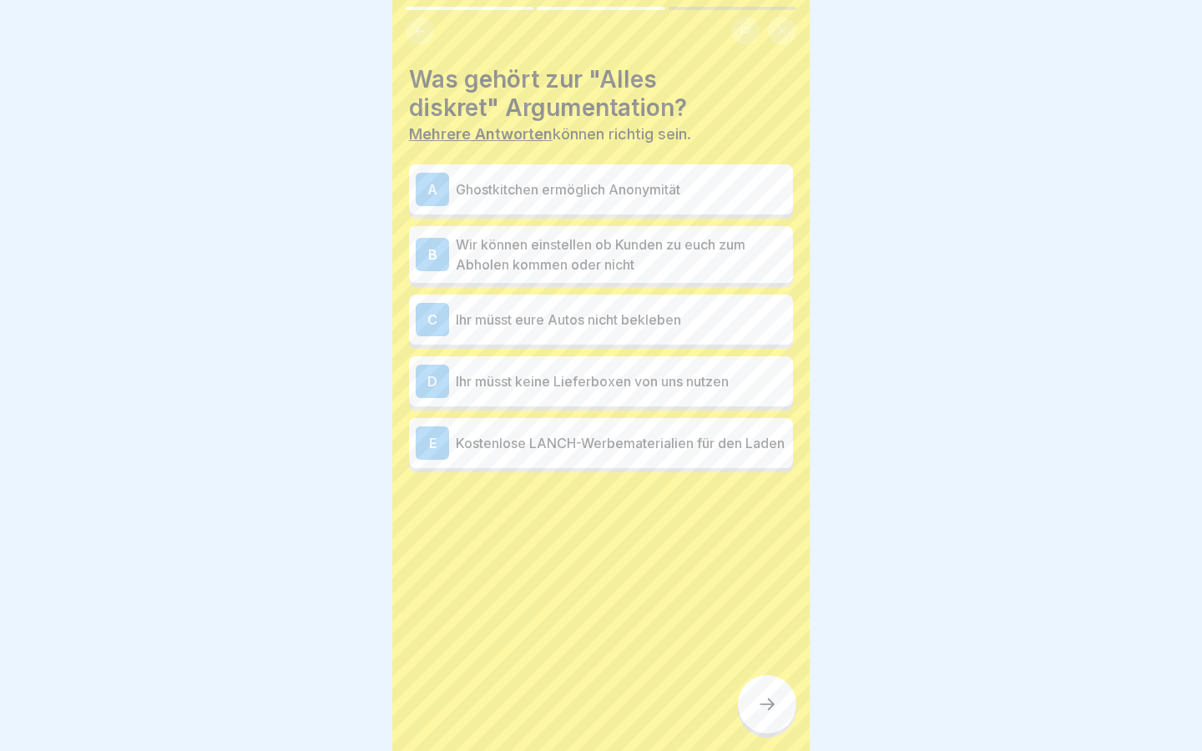
click at [616, 194] on p "Ghostkitchen ermöglich Anonymität" at bounding box center [621, 189] width 330 height 20
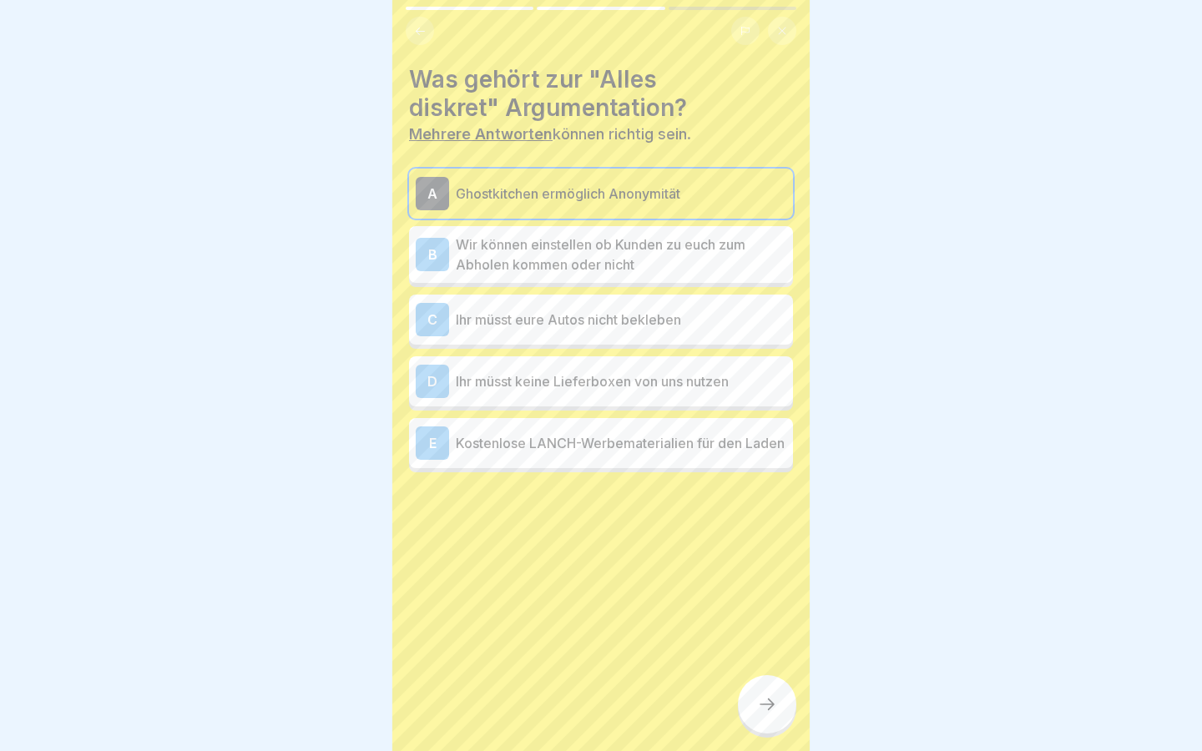
click at [628, 256] on p "Wir können einstellen ob Kunden zu euch zum Abholen kommen oder nicht" at bounding box center [621, 254] width 330 height 40
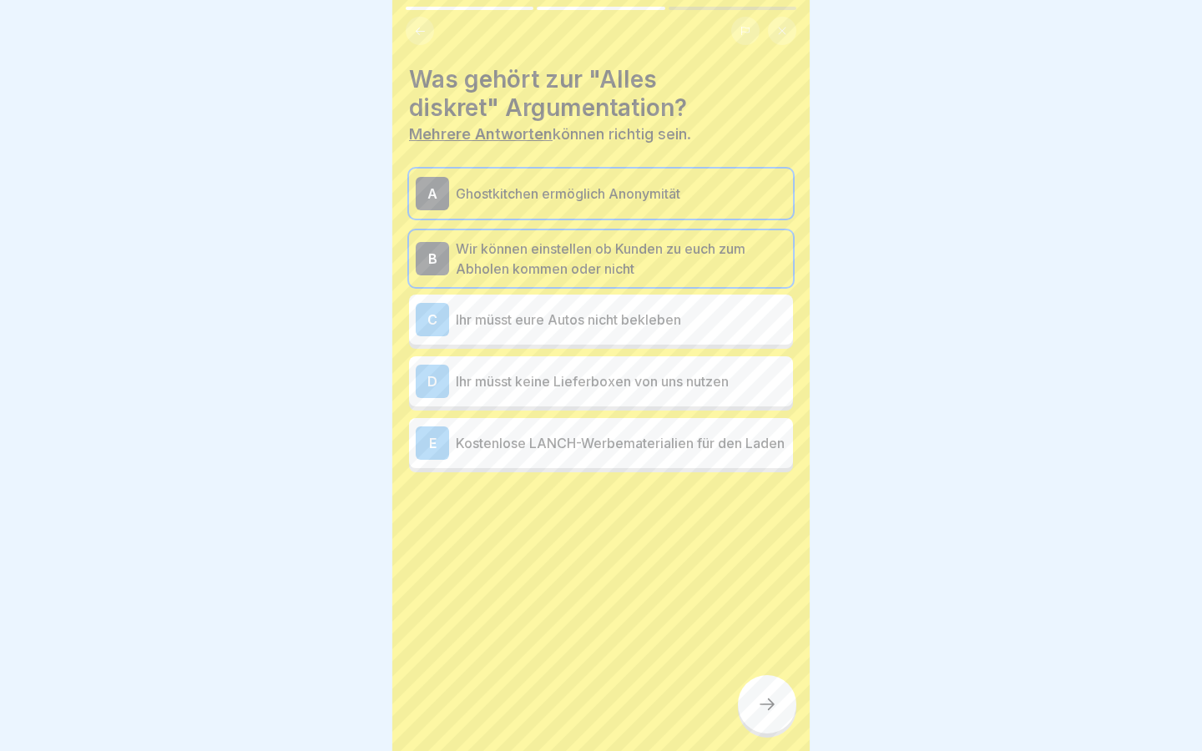
click at [695, 325] on p "Ihr müsst eure Autos nicht bekleben" at bounding box center [621, 320] width 330 height 20
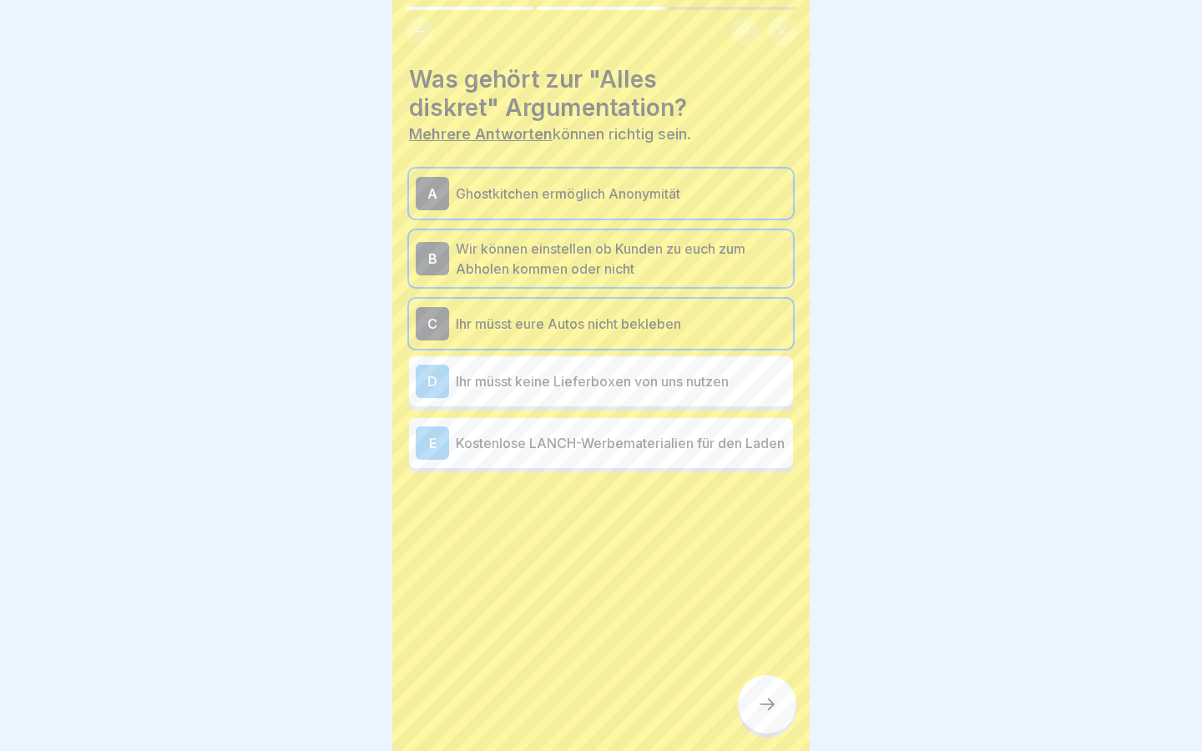
click at [695, 379] on p "Ihr müsst keine Lieferboxen von uns nutzen" at bounding box center [621, 381] width 330 height 20
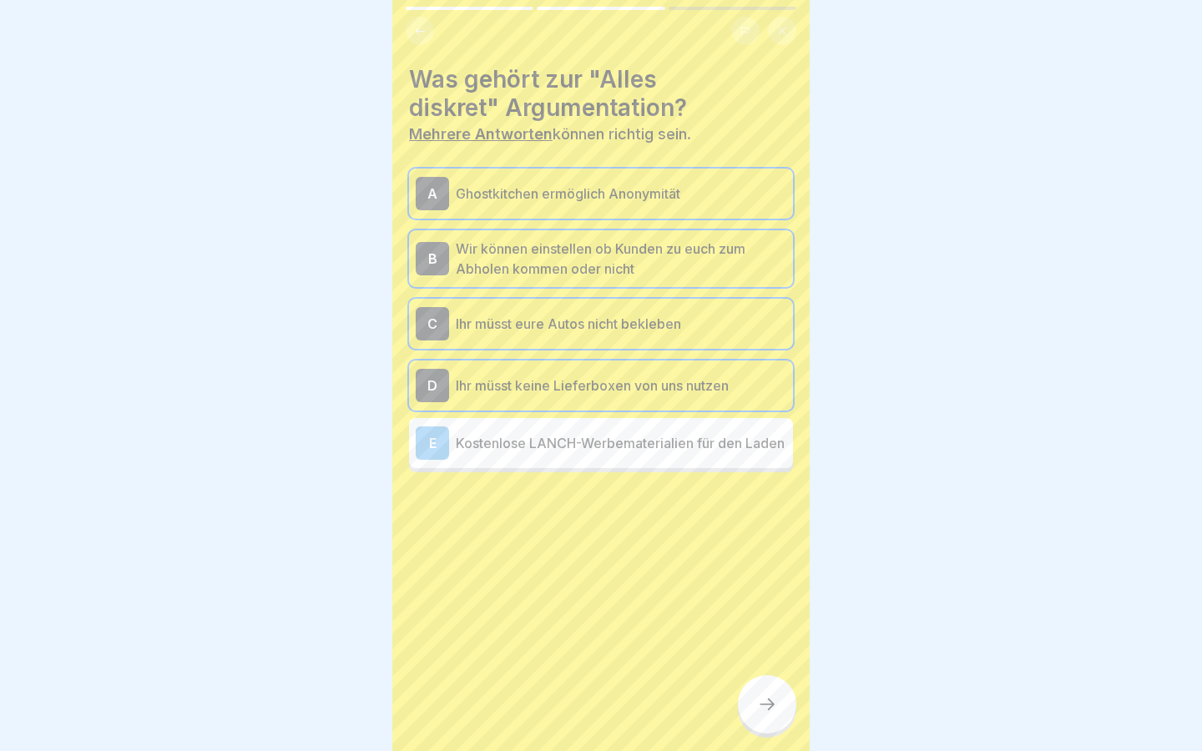
click at [768, 681] on div at bounding box center [767, 704] width 58 height 58
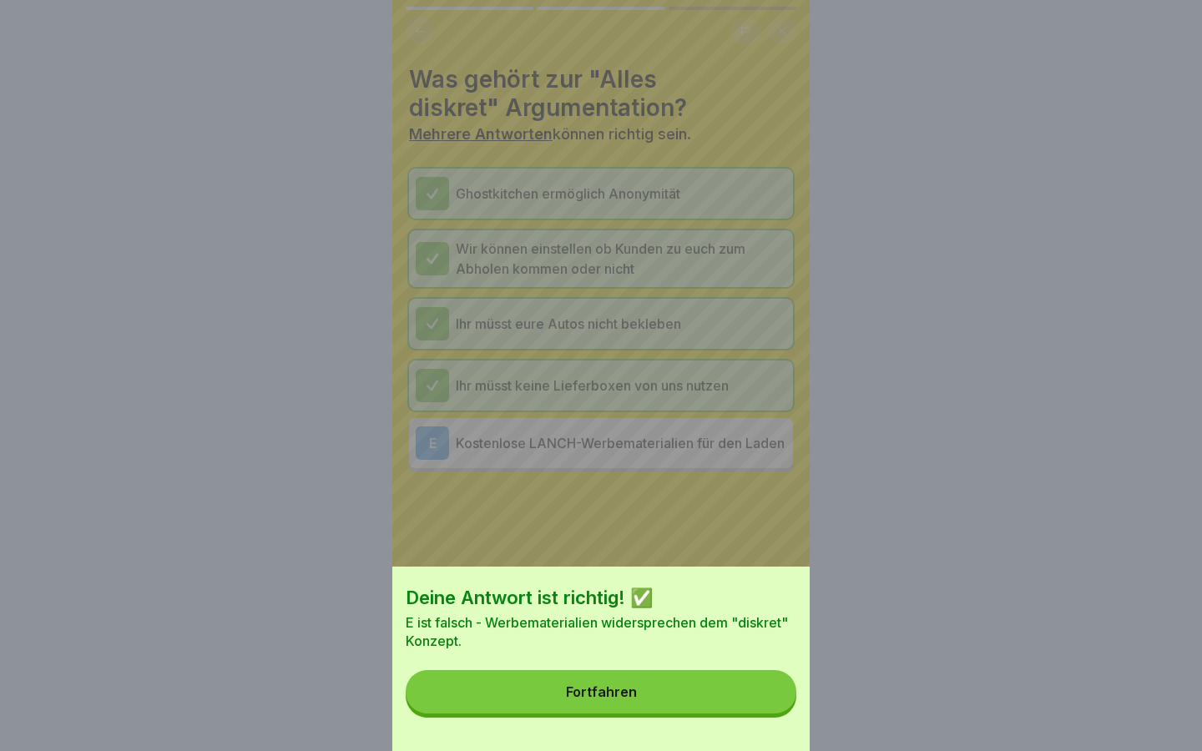
click at [729, 686] on button "Fortfahren" at bounding box center [601, 691] width 391 height 43
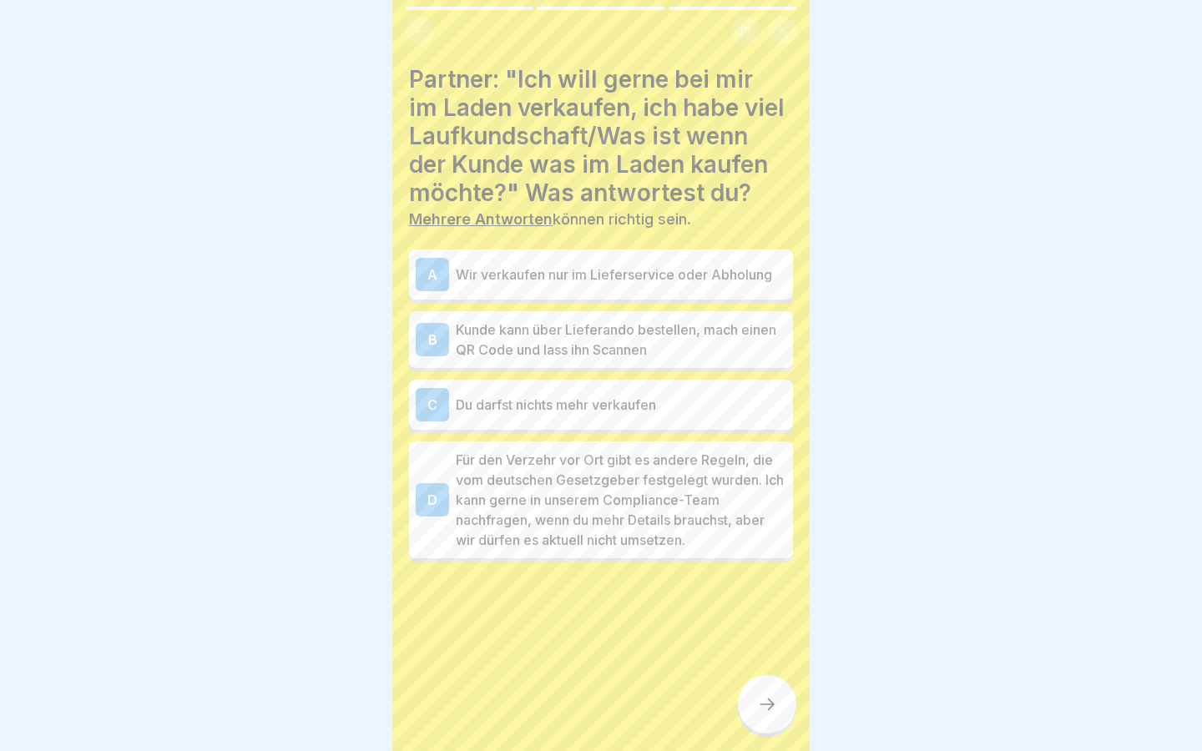
click at [603, 322] on p "Kunde kann über Lieferando bestellen, mach einen QR Code und lass ihn Scannen" at bounding box center [621, 340] width 330 height 40
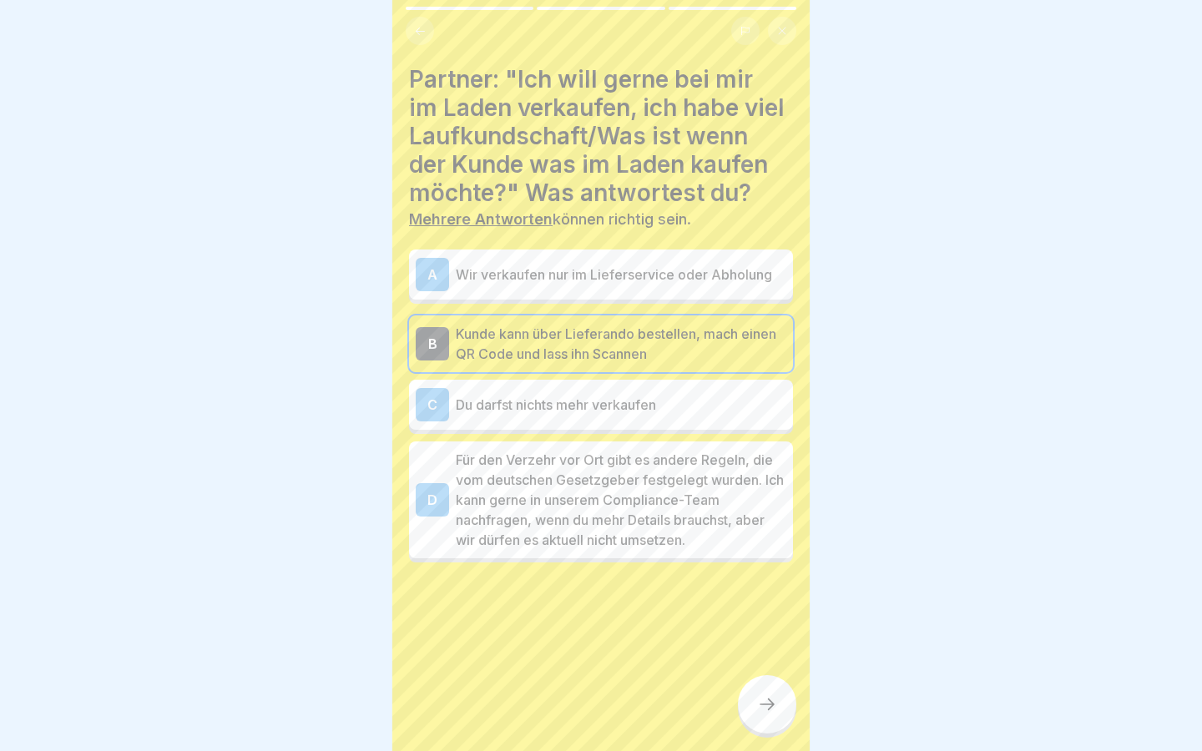
click at [774, 700] on icon at bounding box center [767, 704] width 20 height 20
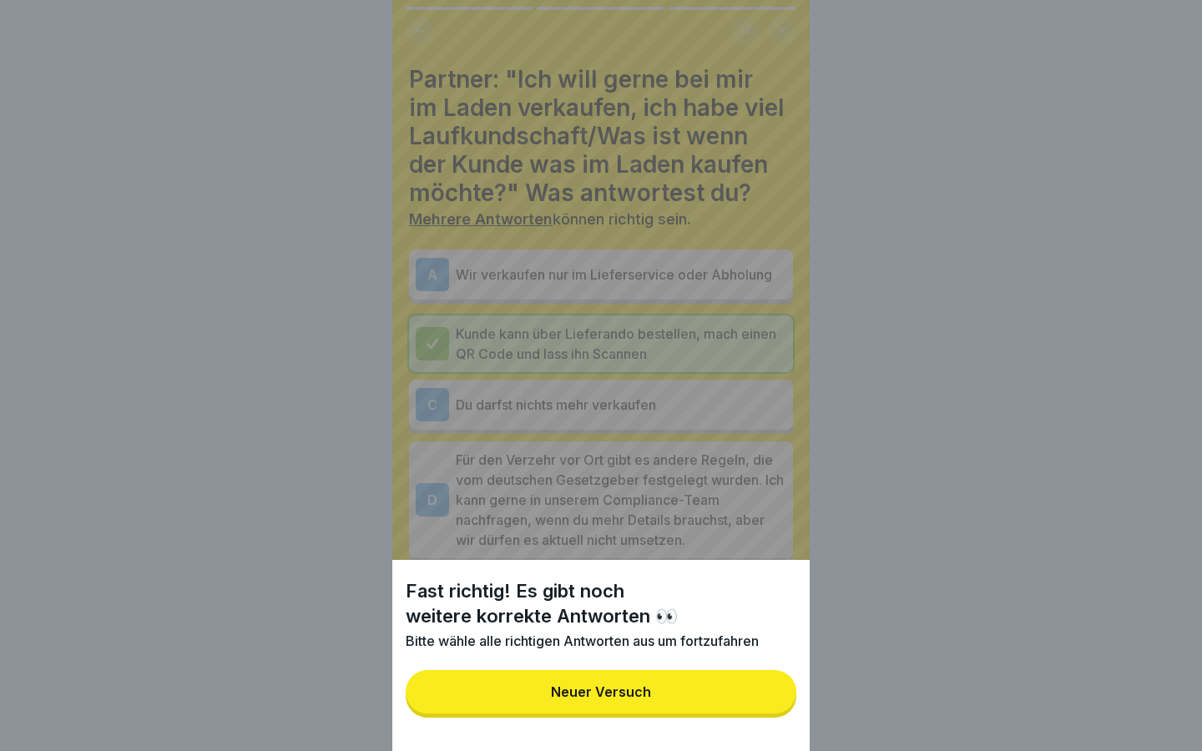
click at [739, 699] on button "Neuer Versuch" at bounding box center [601, 691] width 391 height 43
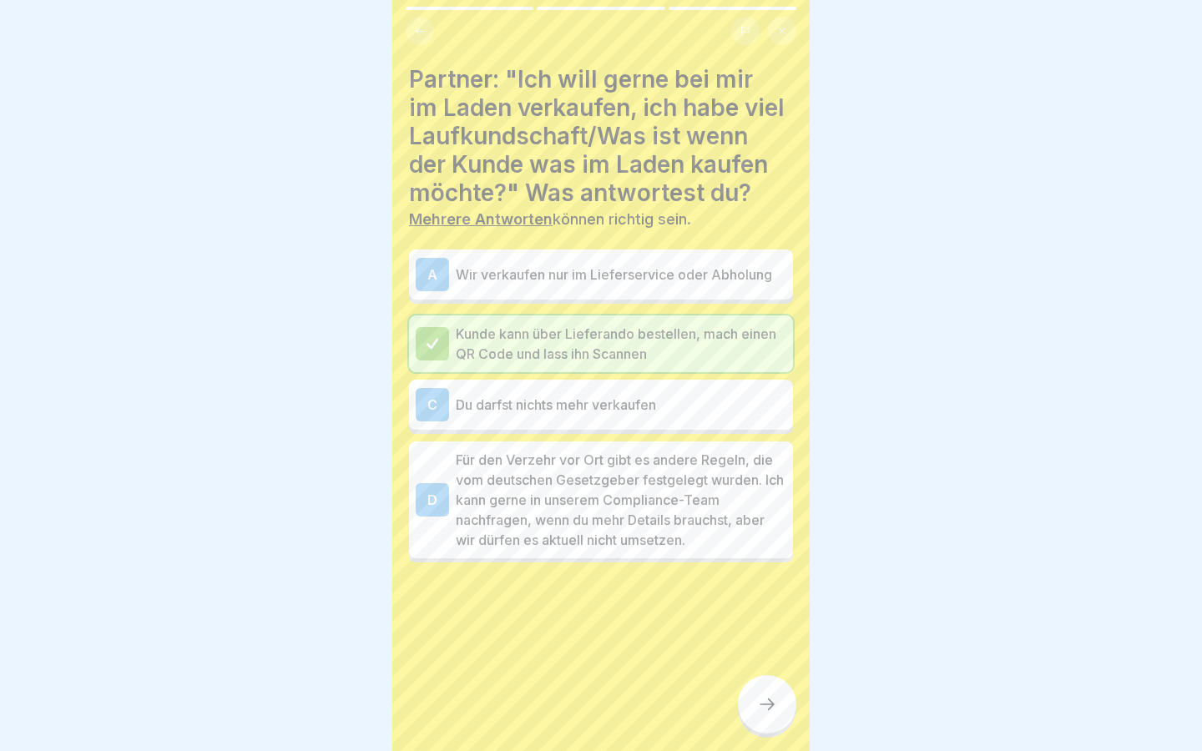
click at [619, 280] on p "Wir verkaufen nur im Lieferservice oder Abholung" at bounding box center [621, 275] width 330 height 20
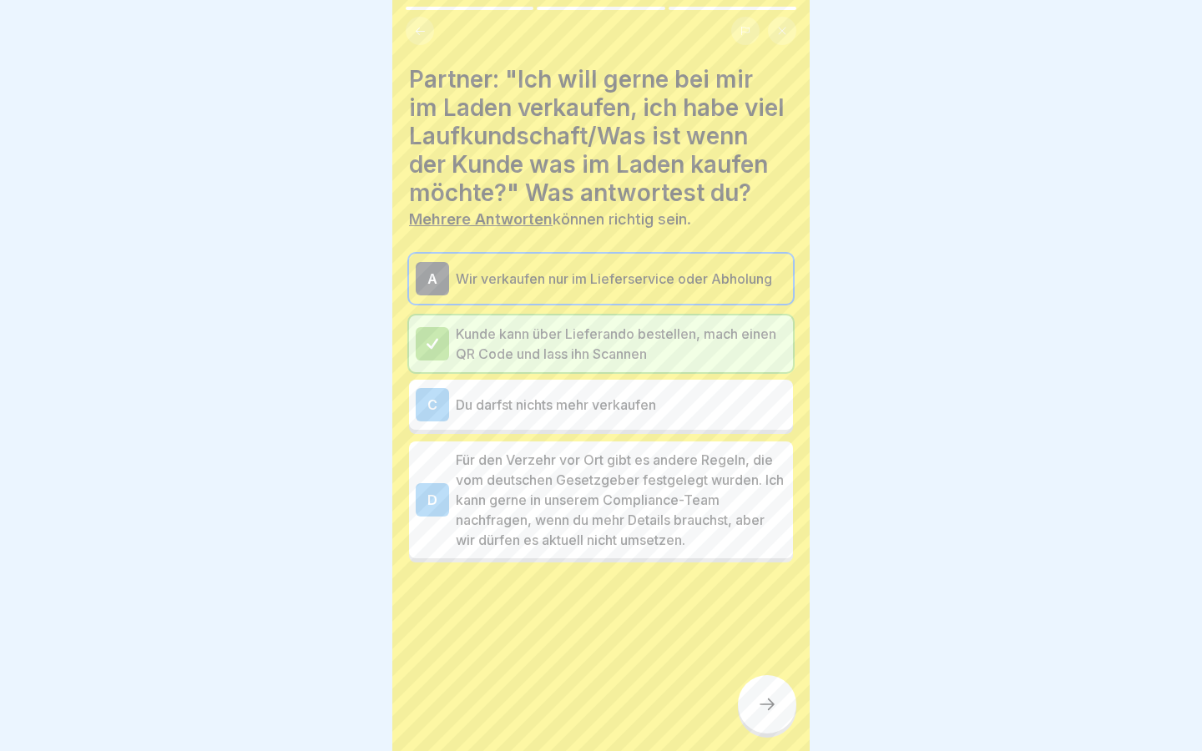
click at [774, 687] on div at bounding box center [767, 704] width 58 height 58
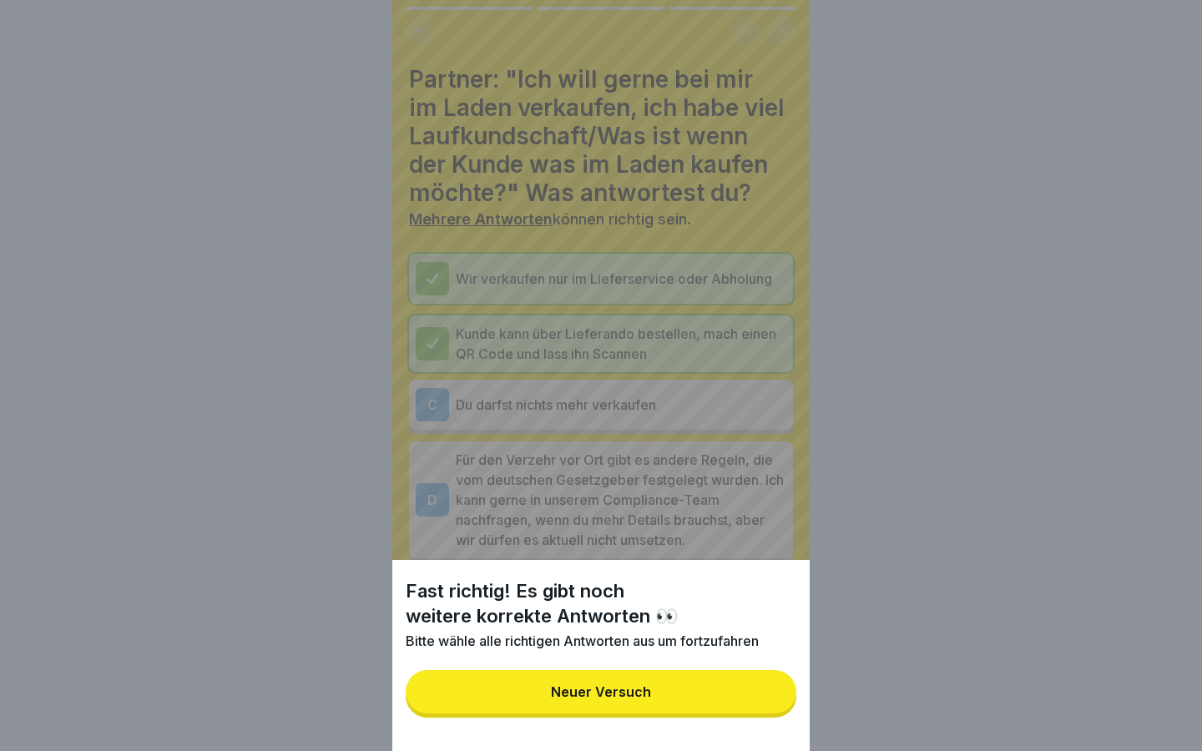
click at [711, 699] on button "Neuer Versuch" at bounding box center [601, 691] width 391 height 43
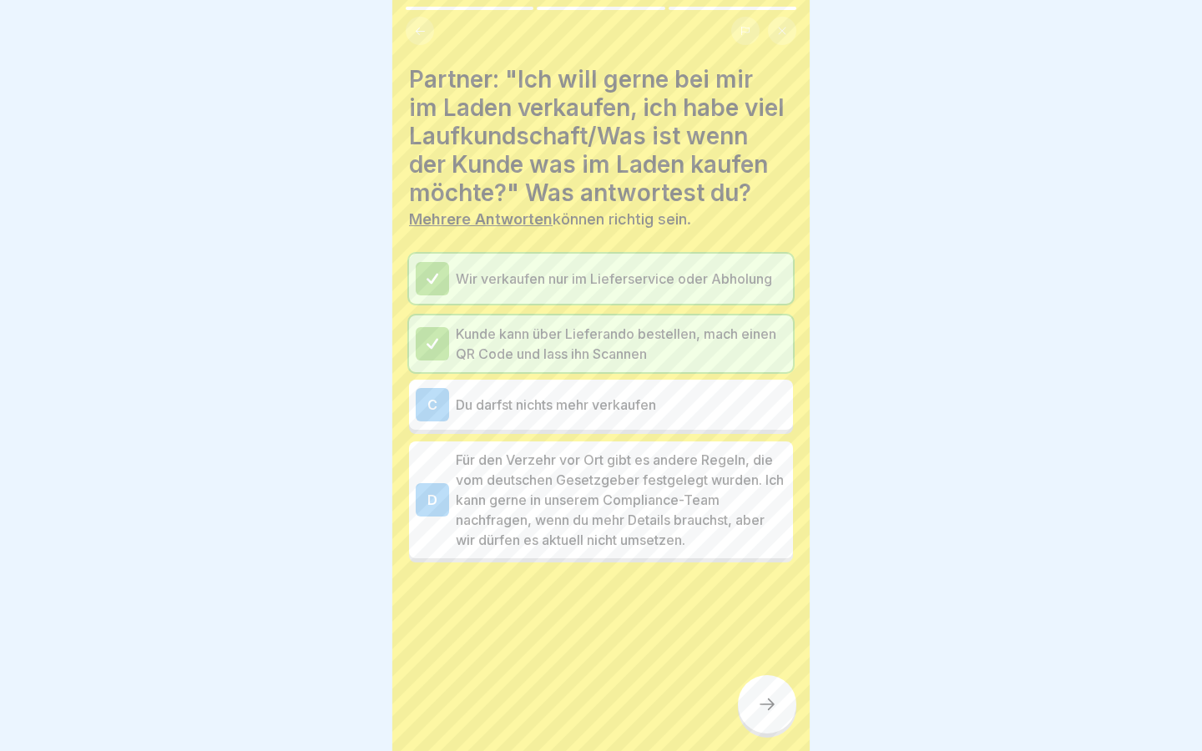
click at [676, 540] on p "Für den Verzehr vor Ort gibt es andere Regeln, die vom deutschen Gesetzgeber fe…" at bounding box center [621, 500] width 330 height 100
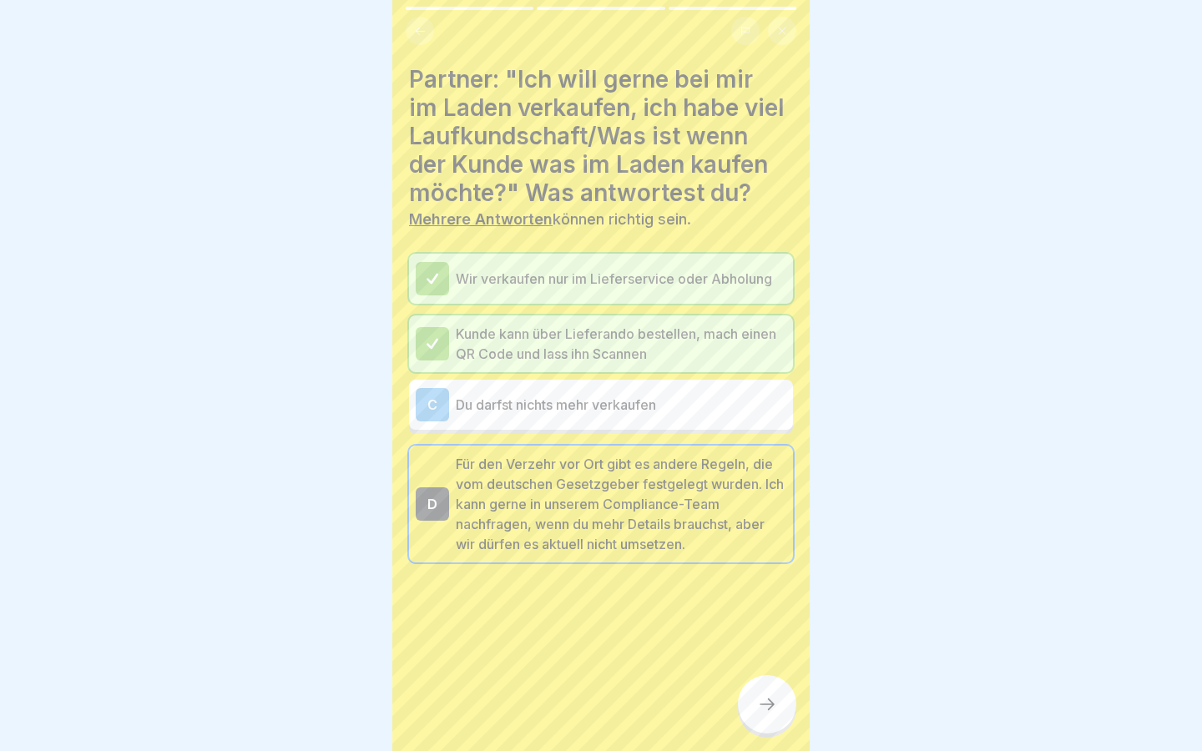
click at [759, 718] on div at bounding box center [767, 704] width 58 height 58
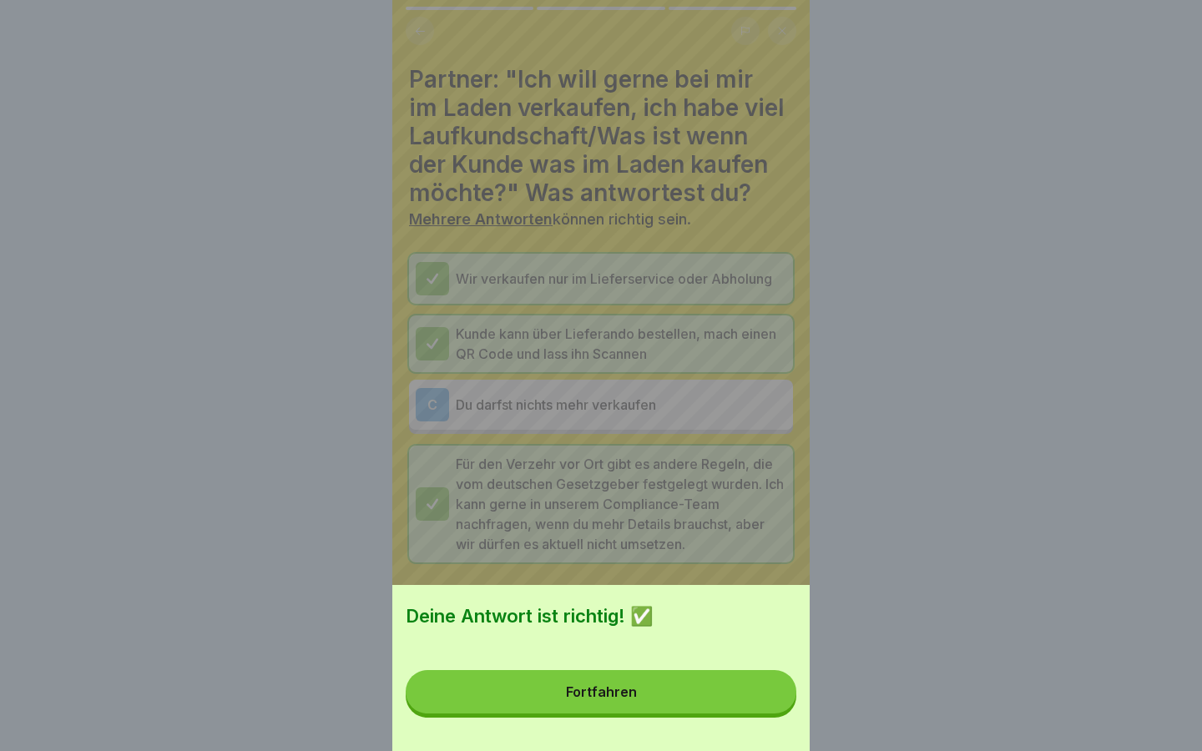
click at [730, 686] on button "Fortfahren" at bounding box center [601, 691] width 391 height 43
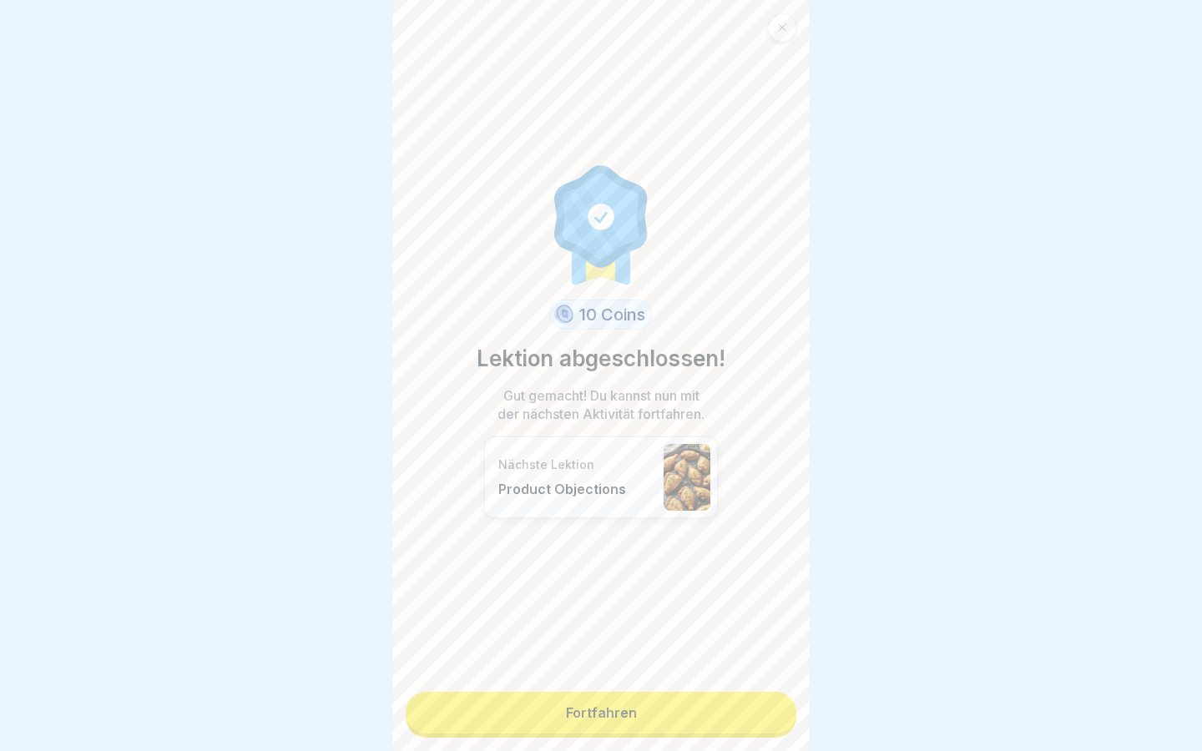
click at [697, 708] on link "Fortfahren" at bounding box center [601, 713] width 391 height 42
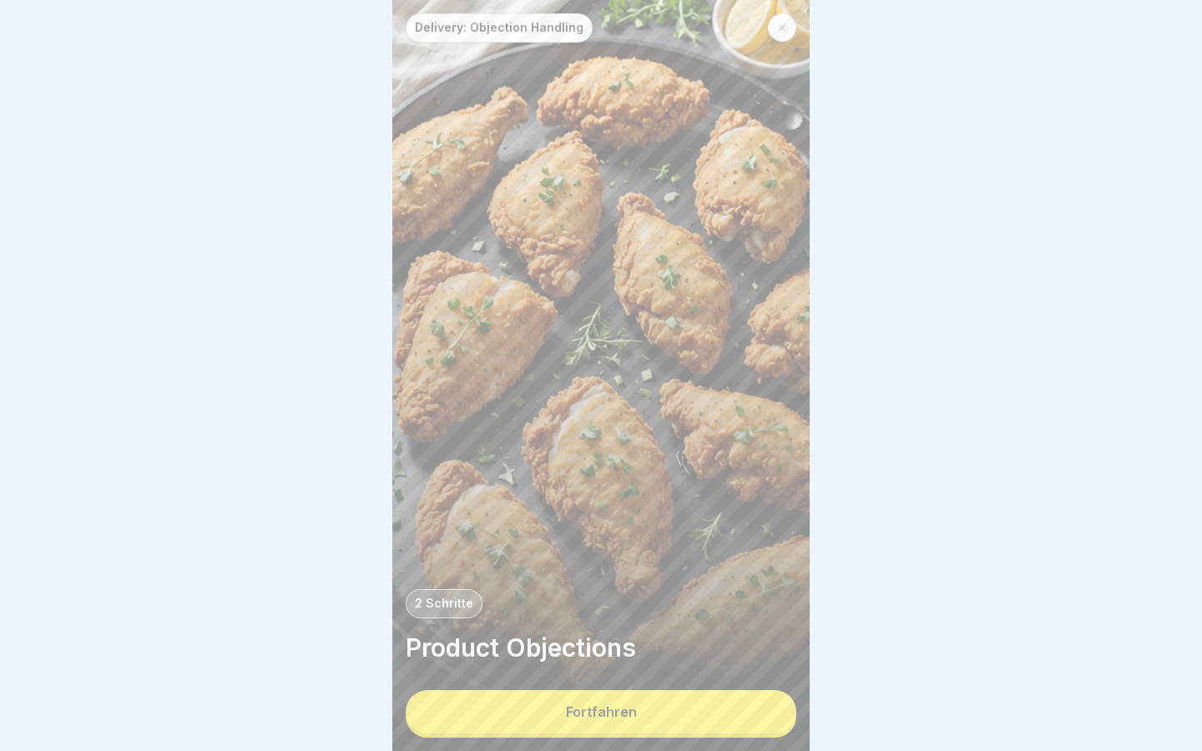
click at [697, 708] on button "Fortfahren" at bounding box center [601, 711] width 391 height 43
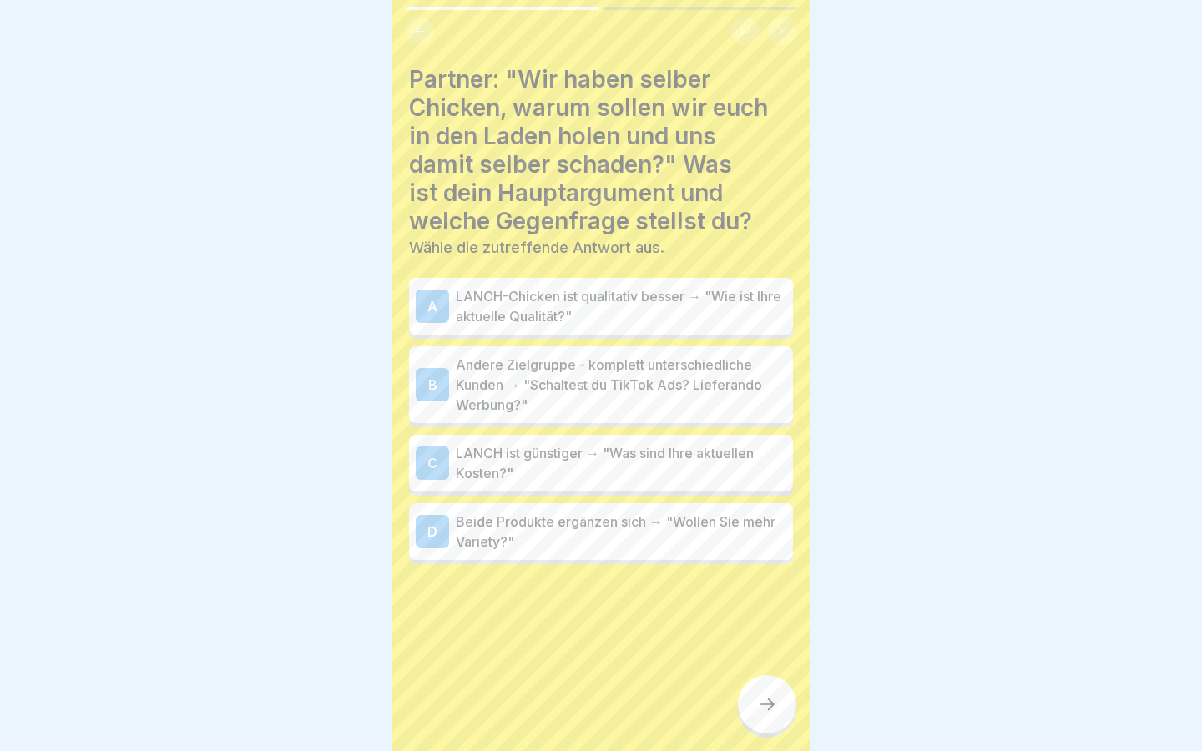
click at [616, 390] on p "Andere Zielgruppe - komplett unterschiedliche Kunden → "Schaltest du TikTok Ads…" at bounding box center [621, 385] width 330 height 60
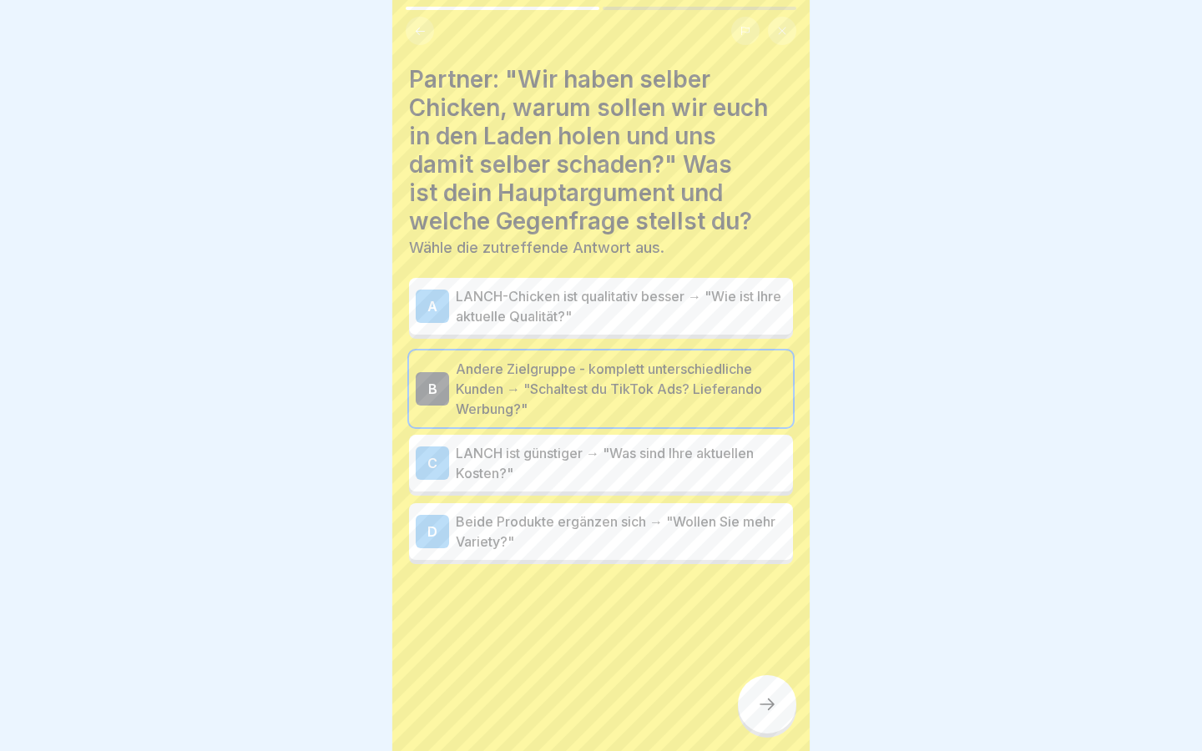
click at [767, 704] on icon at bounding box center [766, 704] width 15 height 12
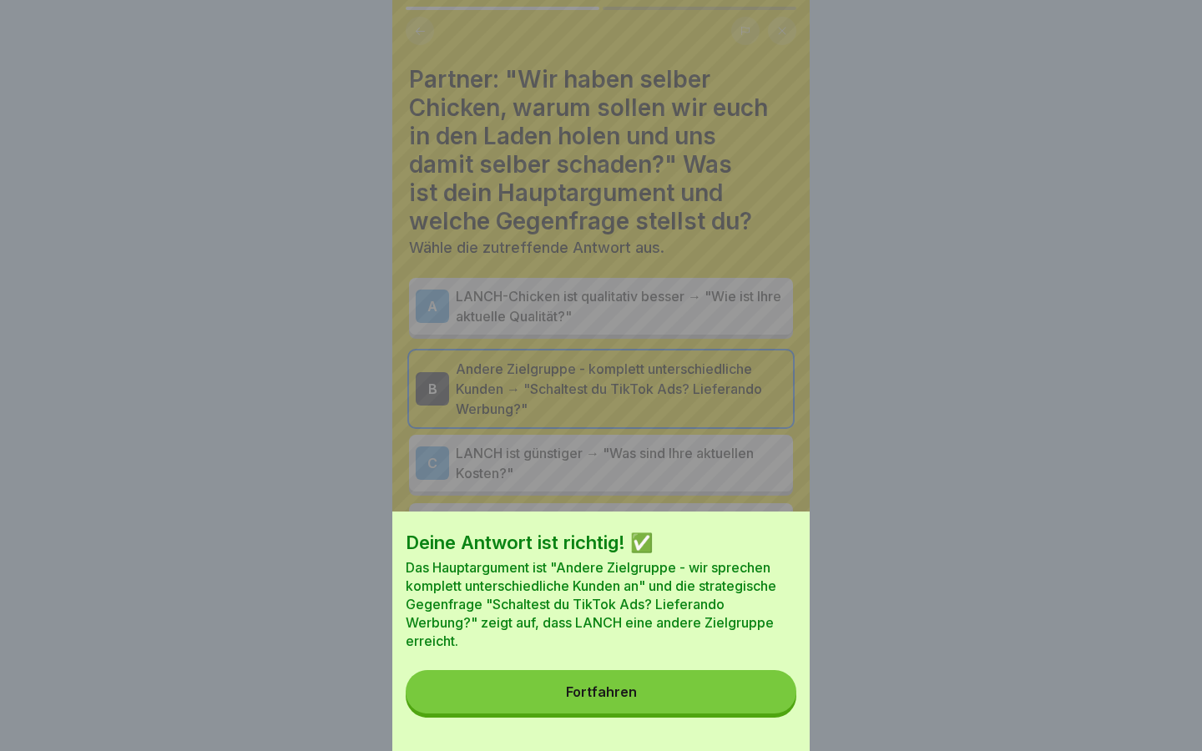
click at [692, 702] on button "Fortfahren" at bounding box center [601, 691] width 391 height 43
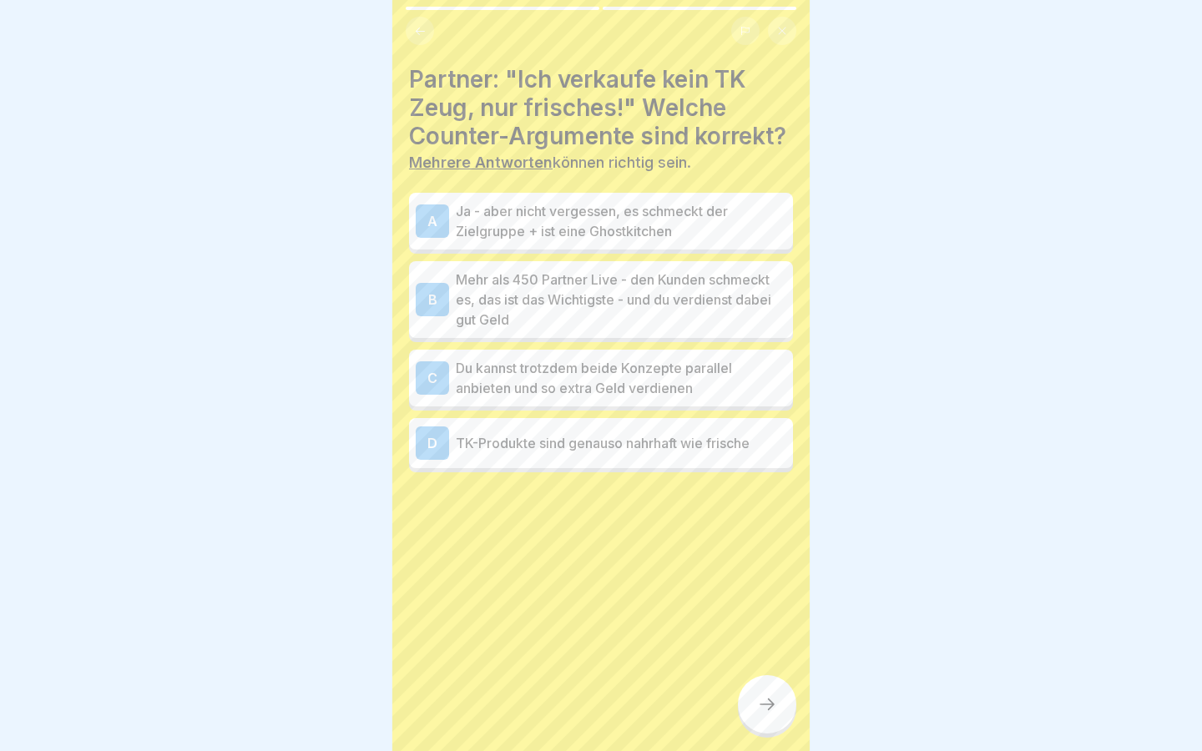
click at [618, 285] on p "Mehr als 450 Partner Live - den Kunden schmeckt es, das ist das Wichtigste - un…" at bounding box center [621, 300] width 330 height 60
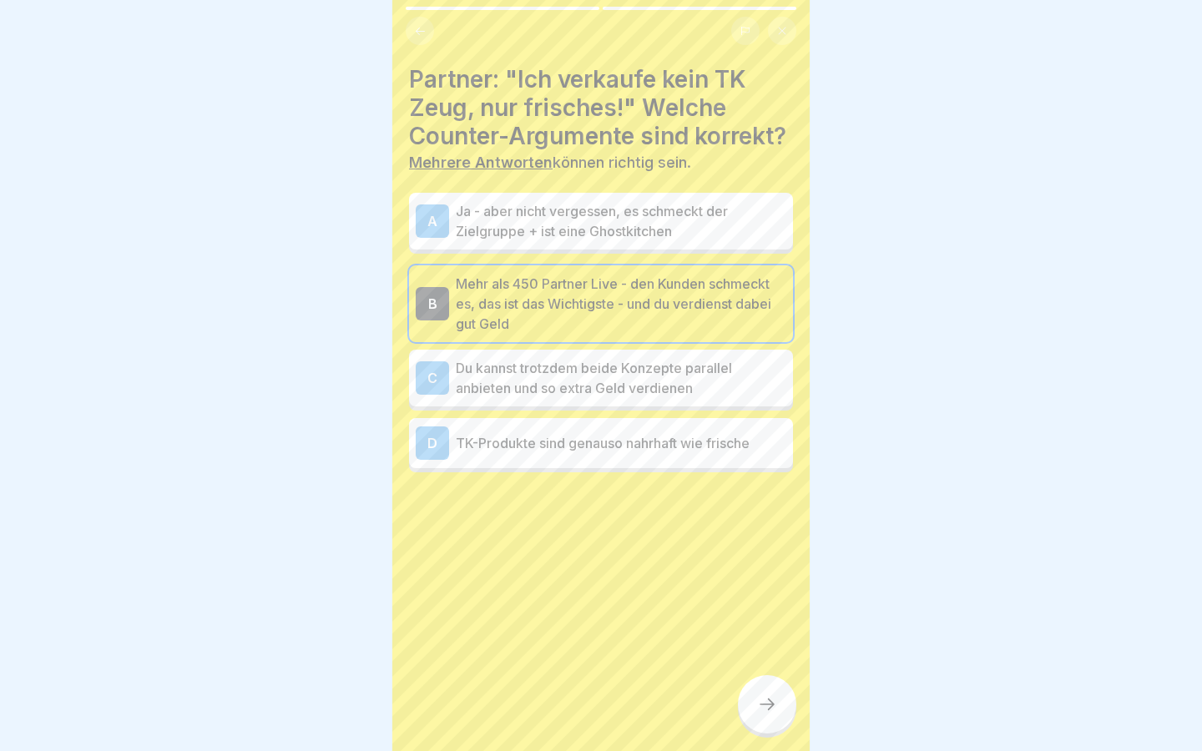
click at [678, 226] on p "Ja - aber nicht vergessen, es schmeckt der Zielgruppe + ist eine Ghostkitchen" at bounding box center [621, 221] width 330 height 40
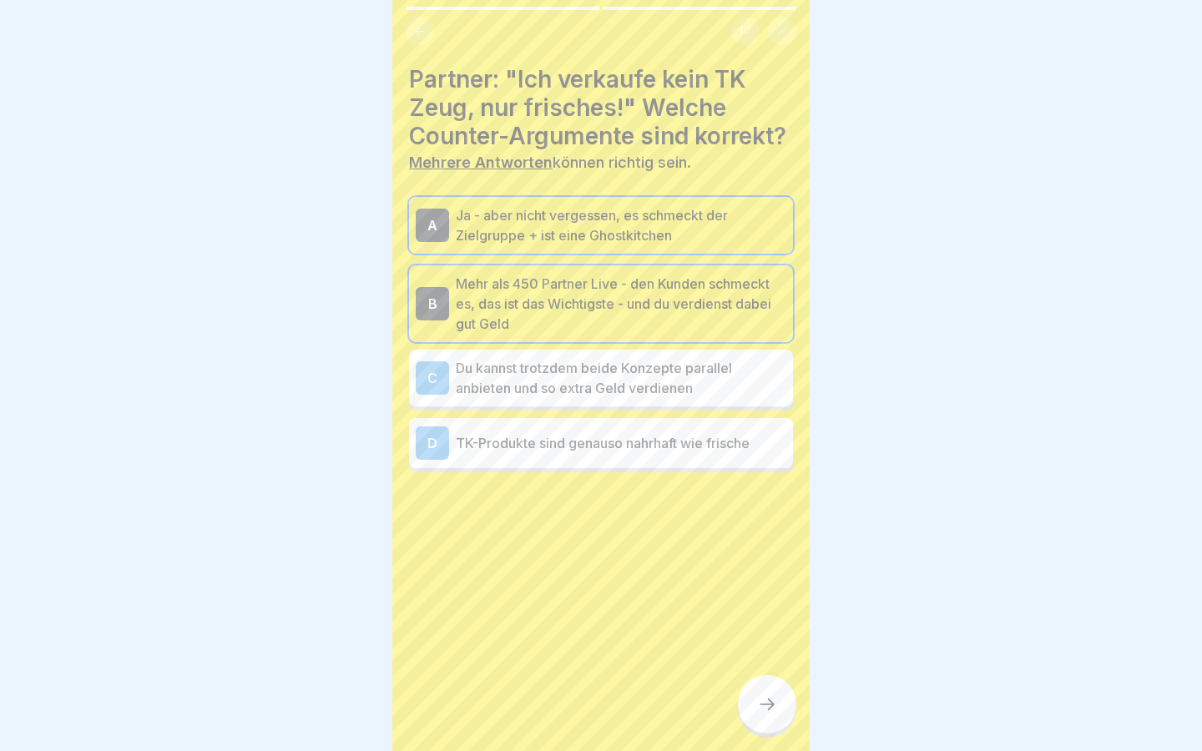
click at [688, 374] on p "Du kannst trotzdem beide Konzepte parallel anbieten und so extra Geld verdienen" at bounding box center [621, 378] width 330 height 40
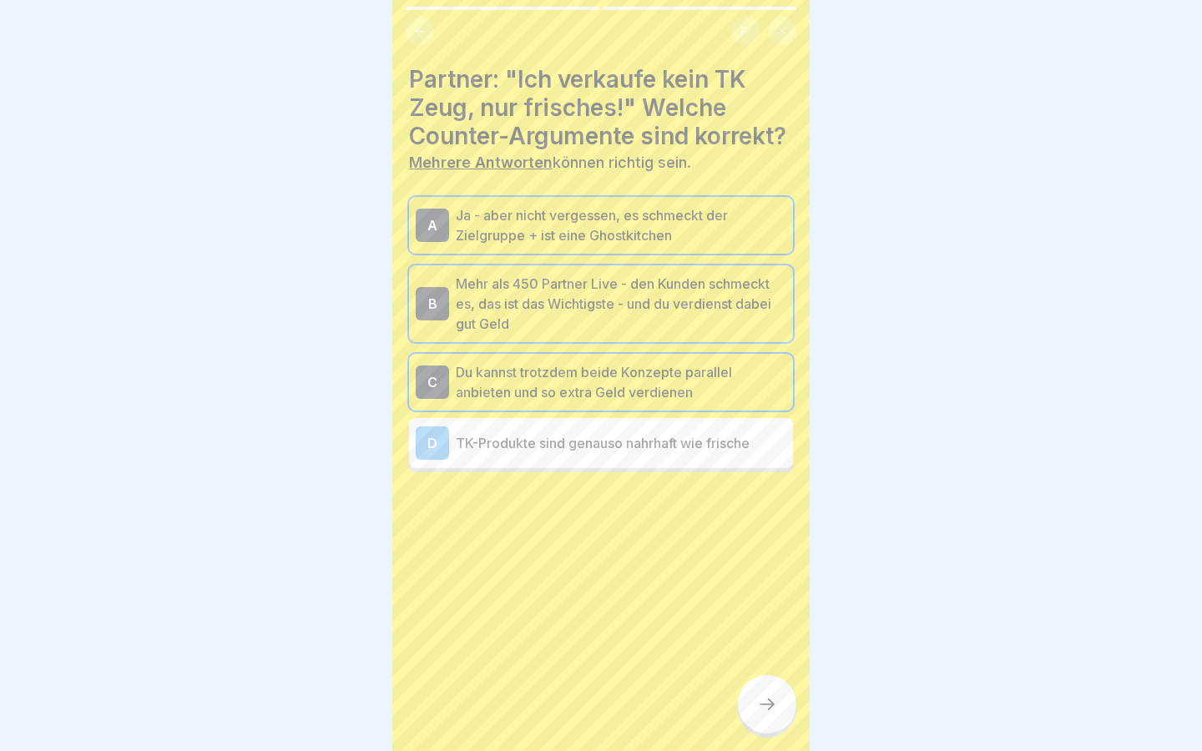
click at [773, 718] on div at bounding box center [767, 704] width 58 height 58
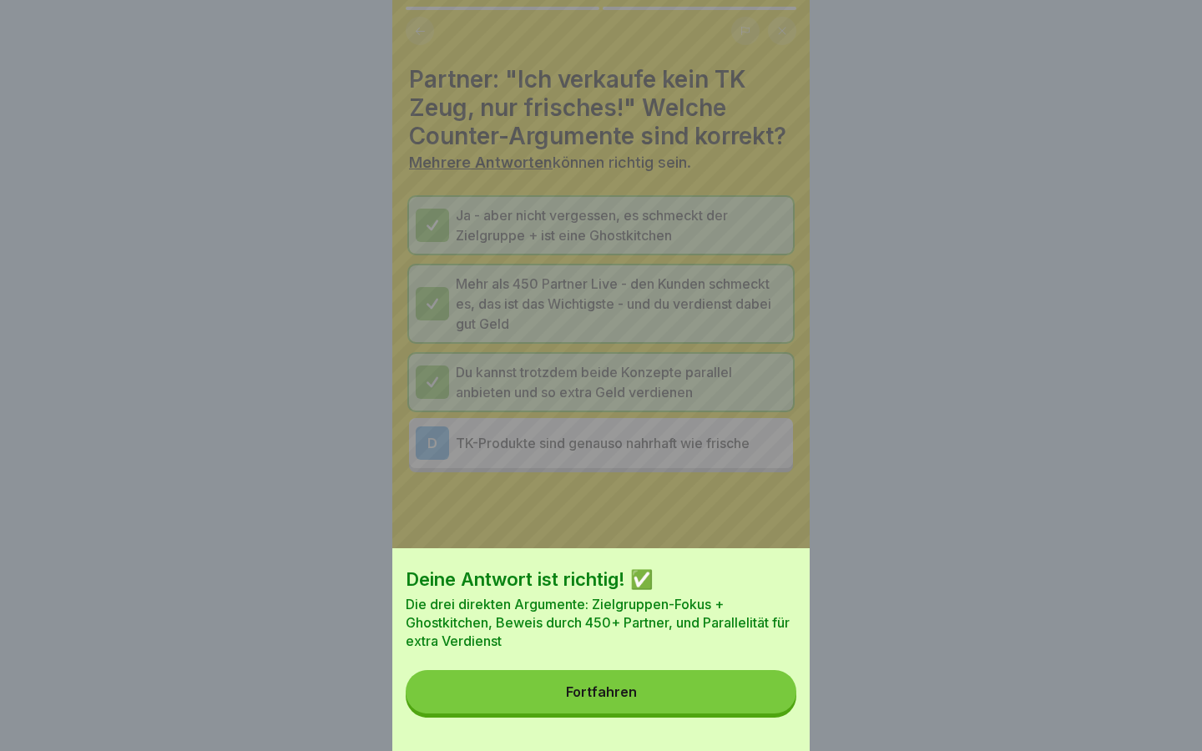
click at [723, 704] on button "Fortfahren" at bounding box center [601, 691] width 391 height 43
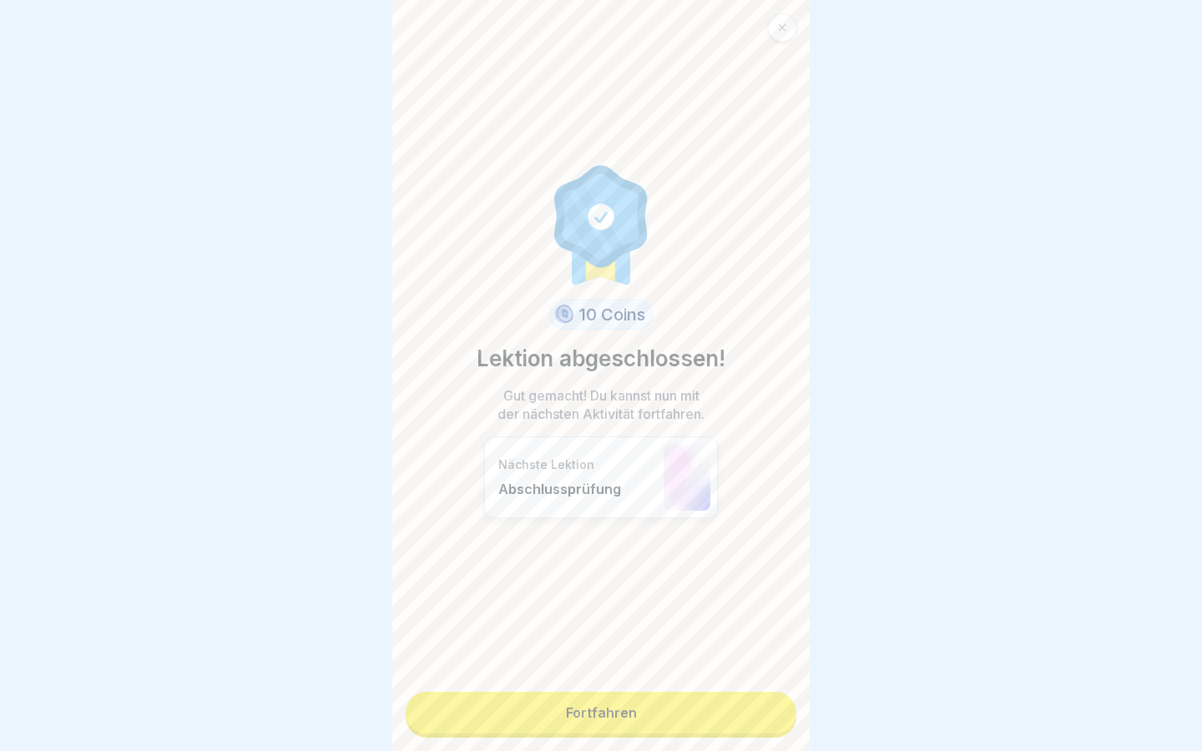
click at [685, 713] on link "Fortfahren" at bounding box center [601, 713] width 391 height 42
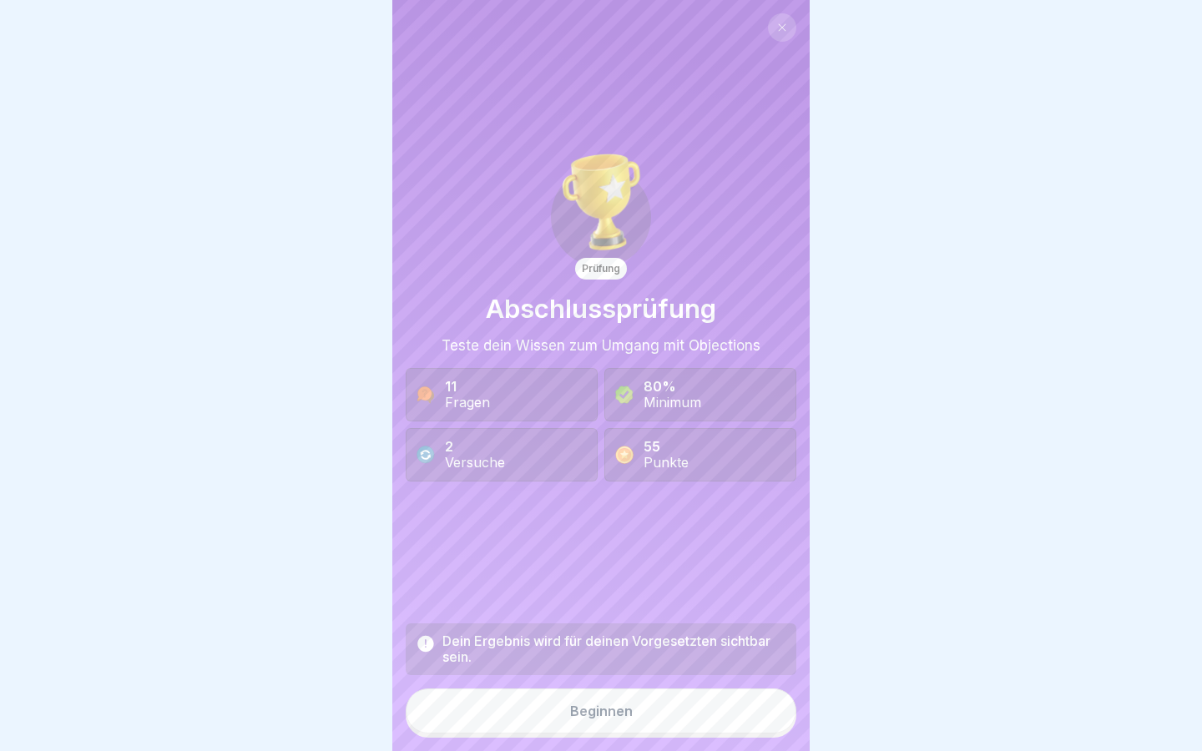
click at [648, 717] on button "Beginnen" at bounding box center [601, 710] width 391 height 45
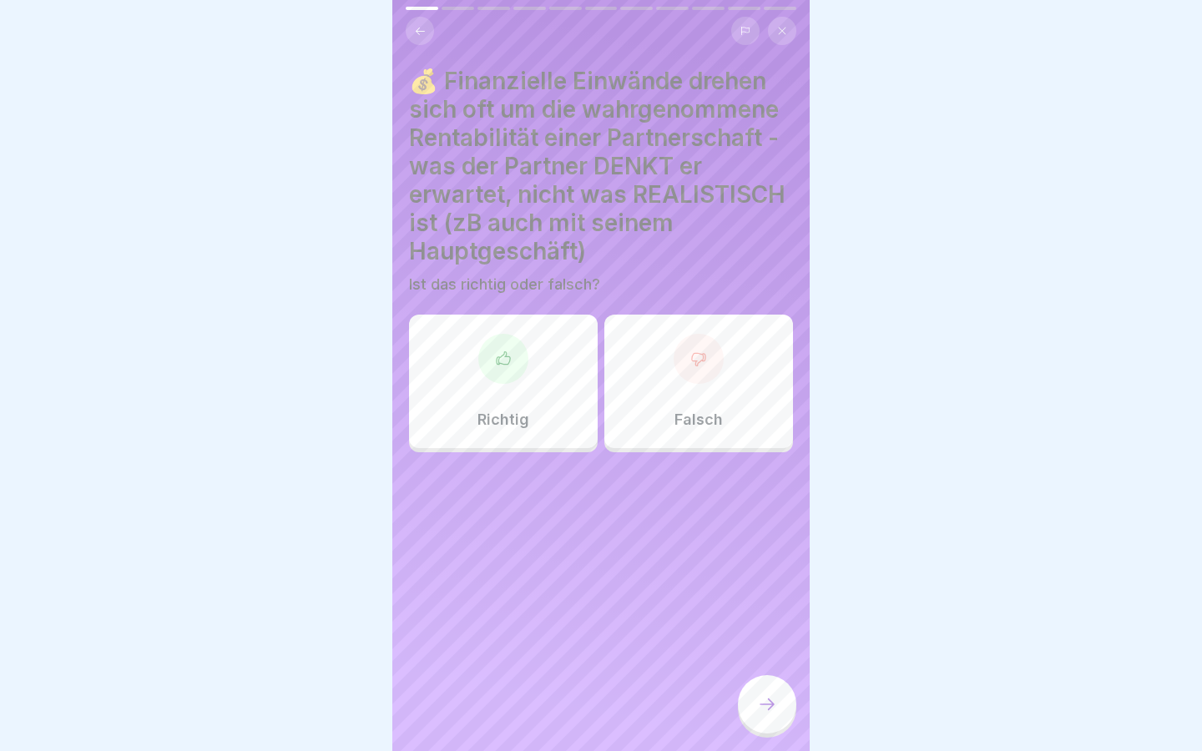
click at [483, 382] on div "Richtig" at bounding box center [503, 382] width 189 height 134
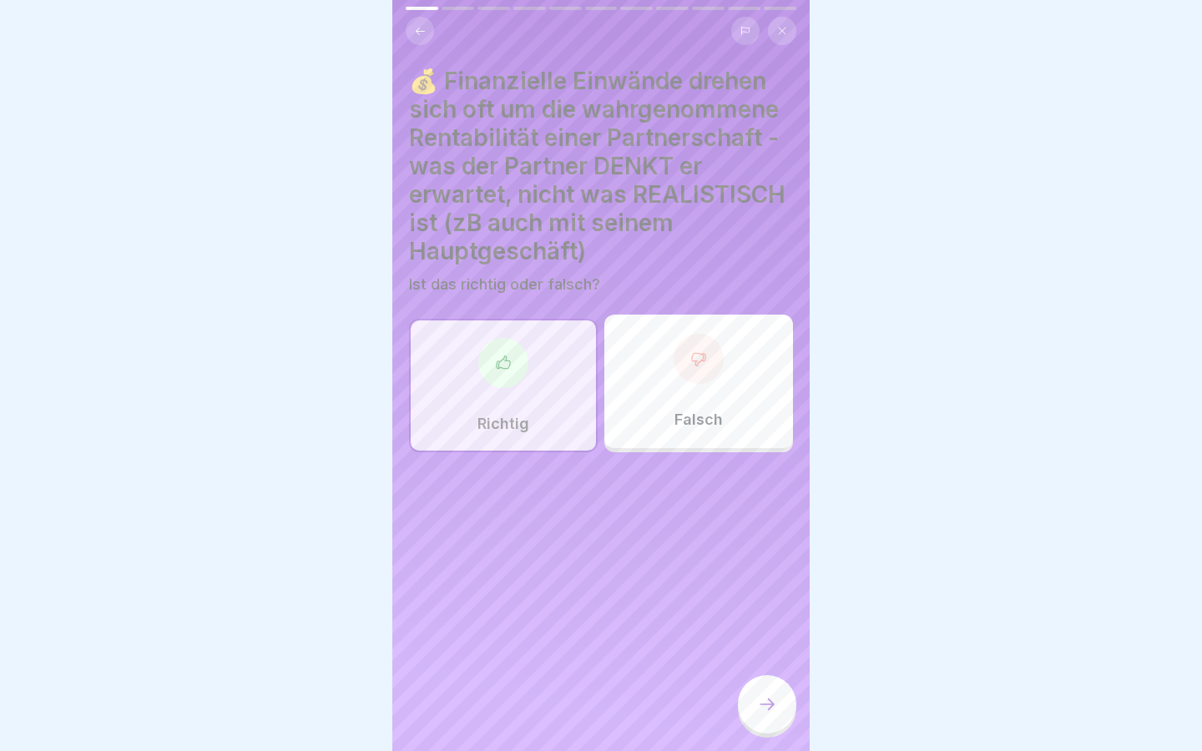
click at [773, 697] on icon at bounding box center [767, 704] width 20 height 20
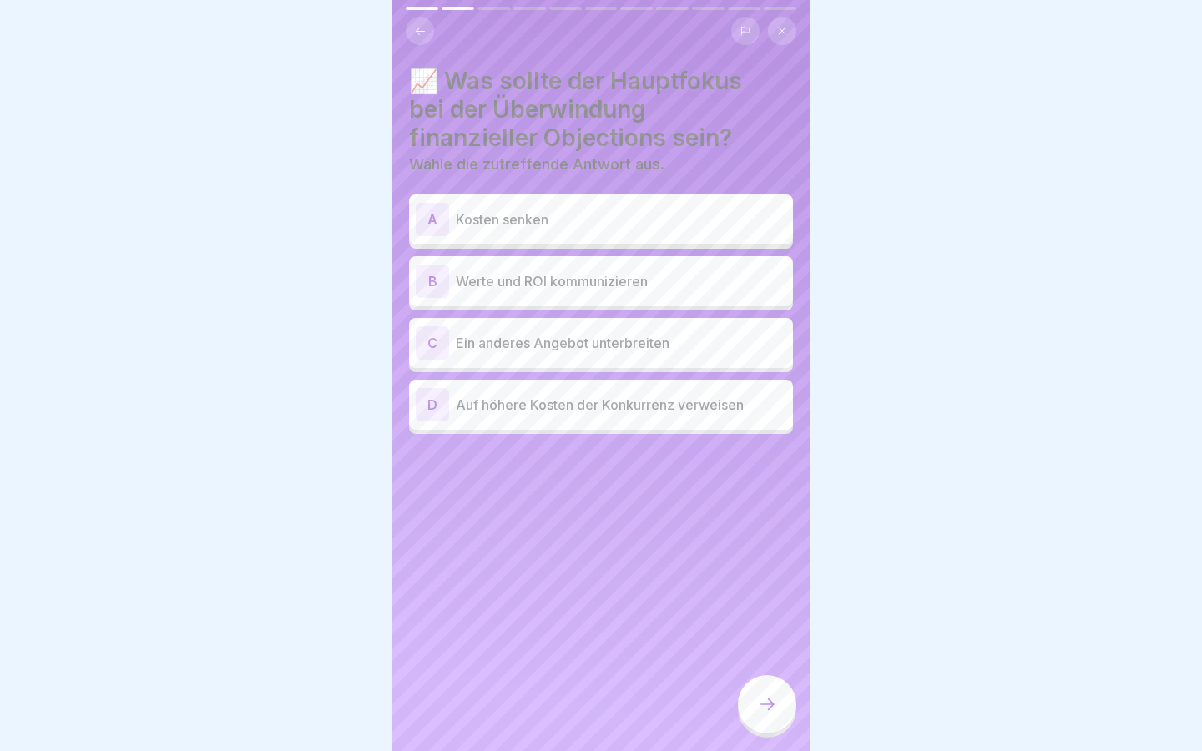
click at [643, 285] on p "Werte und ROI kommunizieren" at bounding box center [621, 281] width 330 height 20
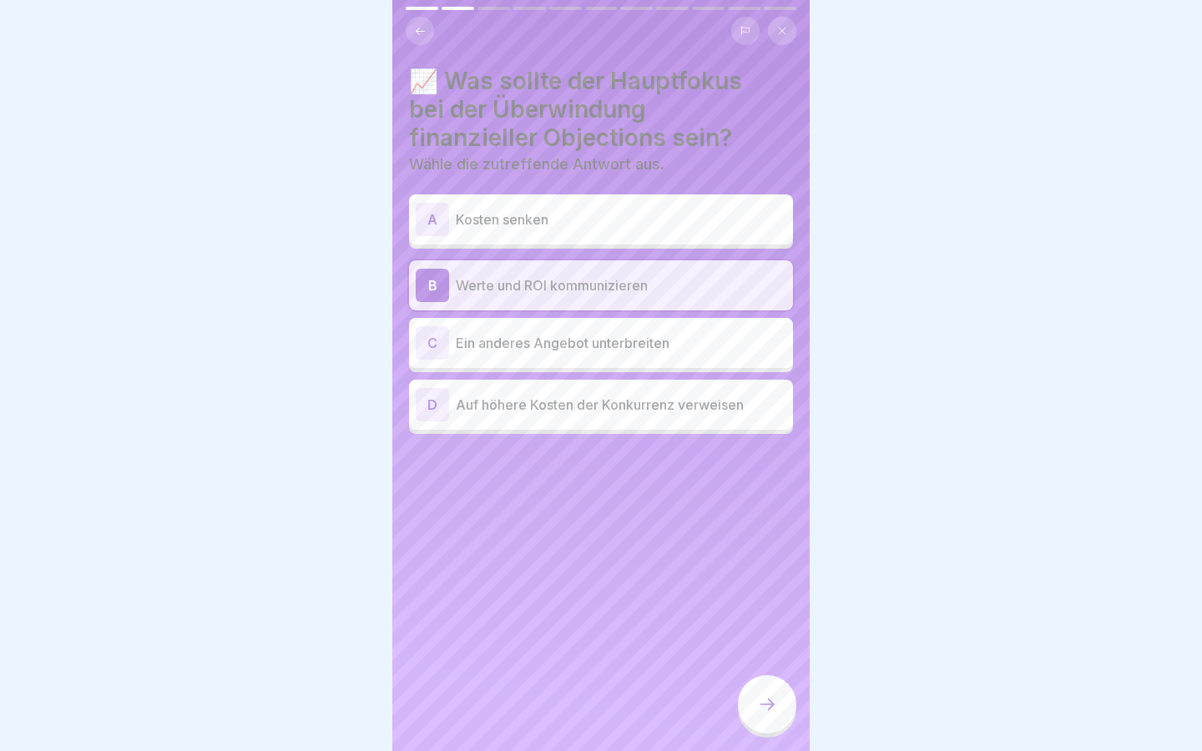
click at [776, 712] on icon at bounding box center [767, 704] width 20 height 20
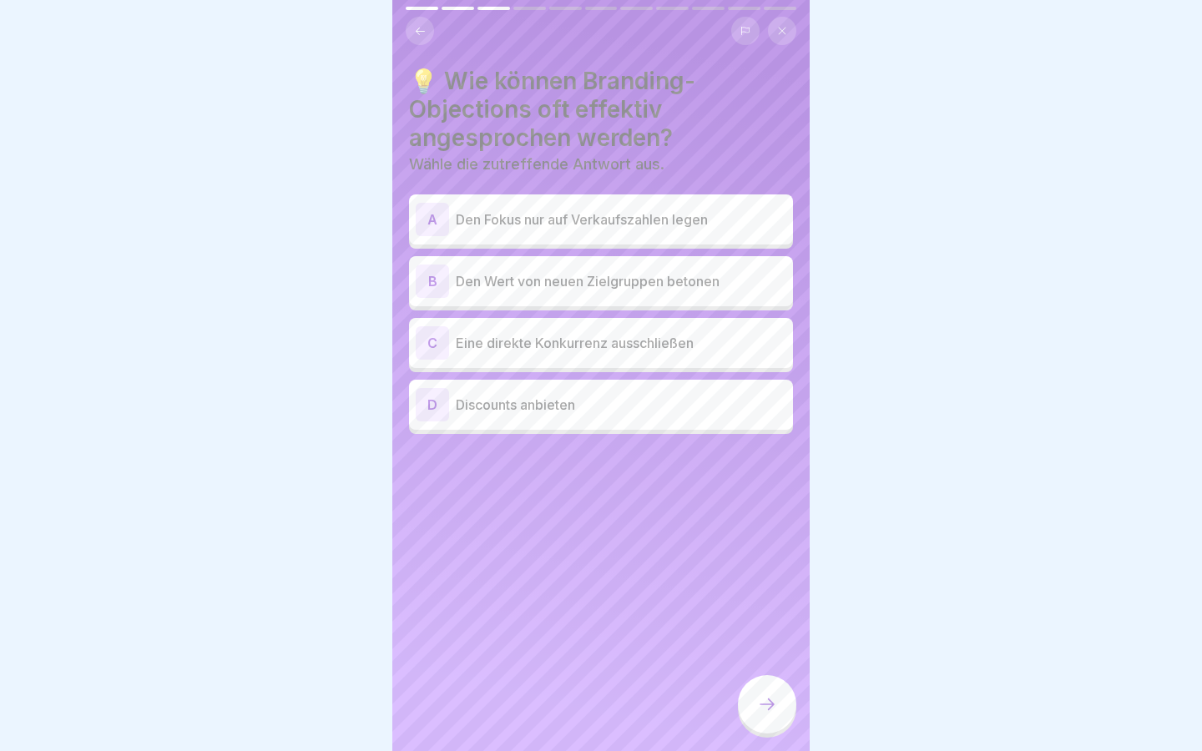
click at [666, 280] on p "Den Wert von neuen Zielgruppen betonen" at bounding box center [621, 281] width 330 height 20
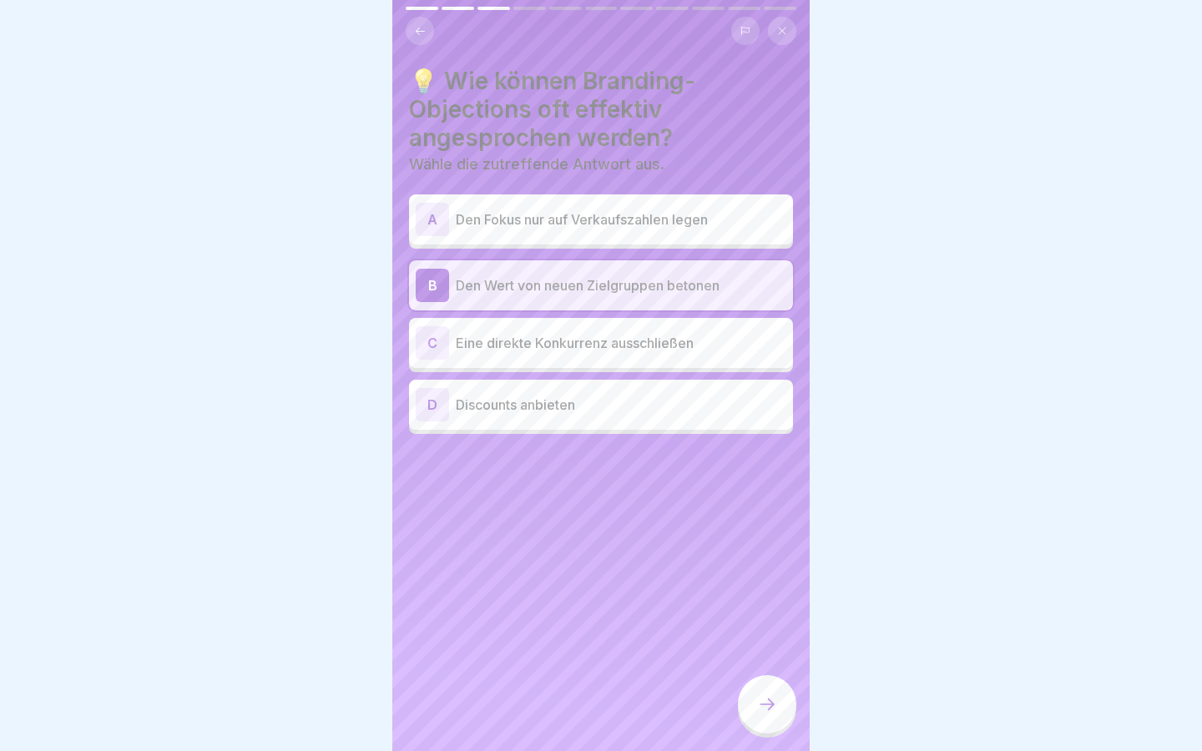
click at [736, 698] on div "💡 Wie können Branding-Objections oft effektiv angesprochen werden? Wähle die zu…" at bounding box center [600, 375] width 417 height 751
click at [762, 714] on div at bounding box center [767, 704] width 58 height 58
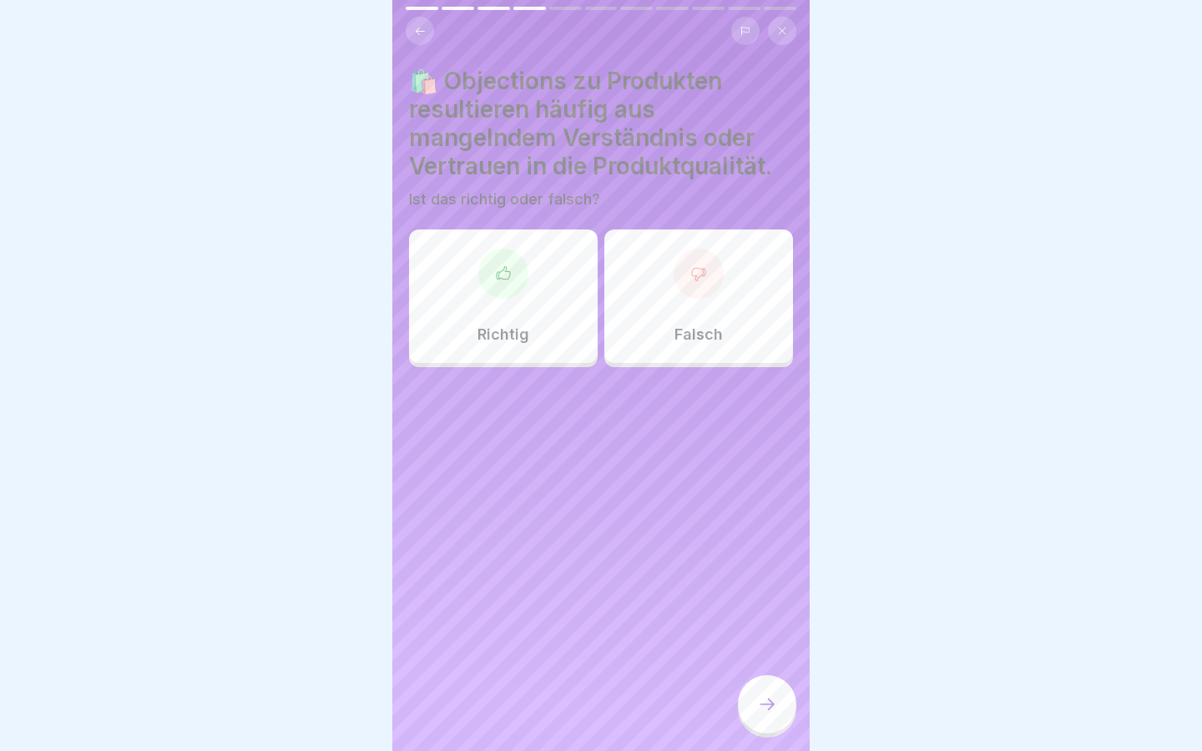
click at [485, 320] on div "Richtig" at bounding box center [503, 296] width 189 height 134
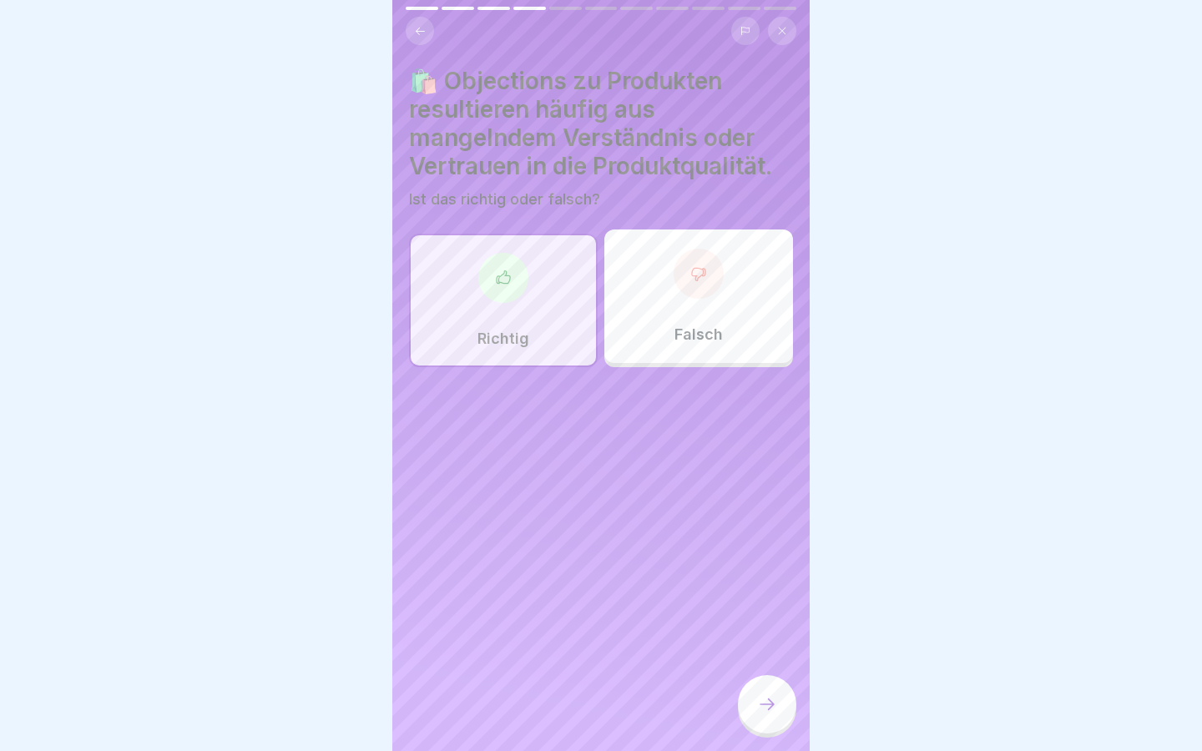
click at [760, 689] on div at bounding box center [767, 704] width 58 height 58
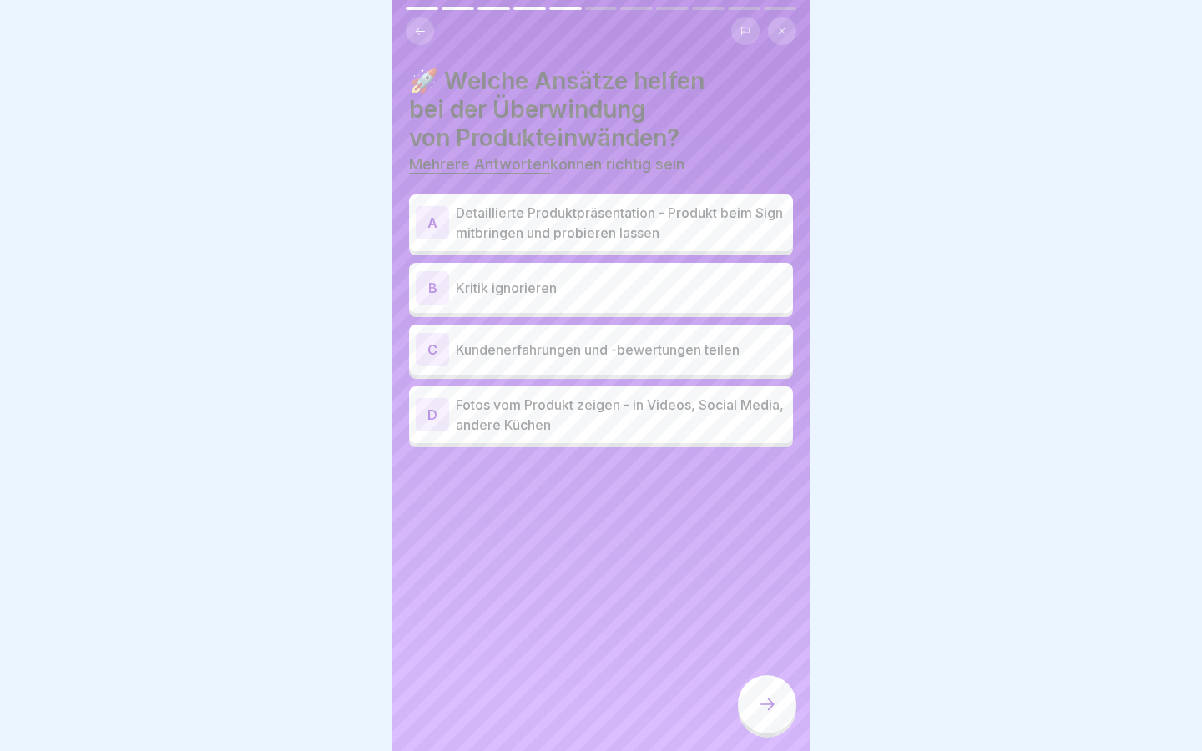
click at [698, 214] on p "Detaillierte Produktpräsentation - Produkt beim Sign mitbringen und probieren l…" at bounding box center [621, 223] width 330 height 40
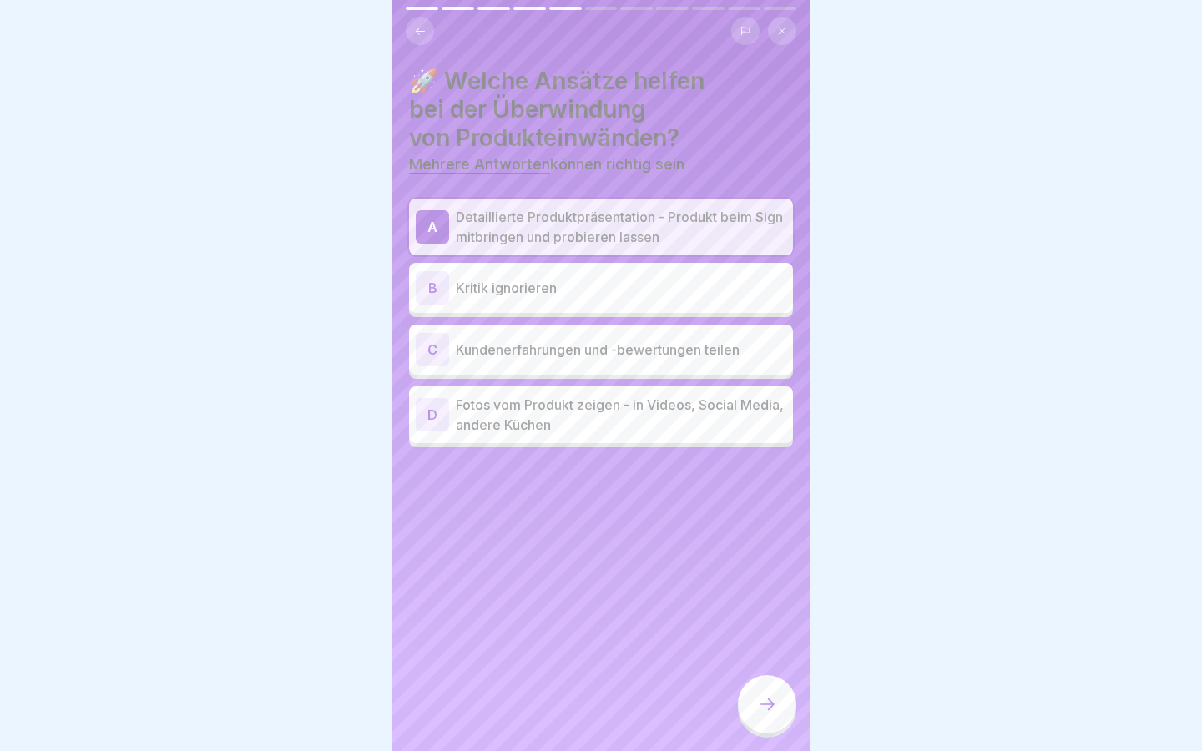
click at [627, 349] on p "Kundenerfahrungen und -bewertungen teilen" at bounding box center [621, 350] width 330 height 20
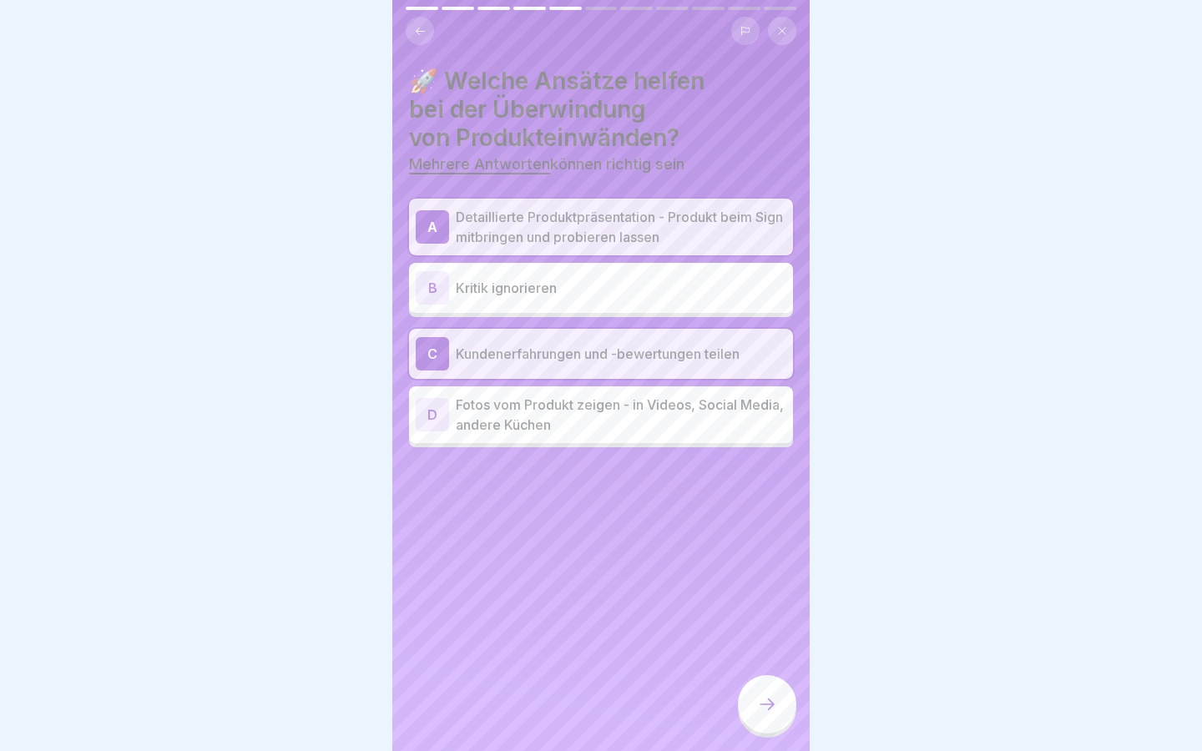
click at [618, 436] on div "D Fotos vom Produkt zeigen - in Videos, Social Media, andere Küchen" at bounding box center [601, 414] width 384 height 57
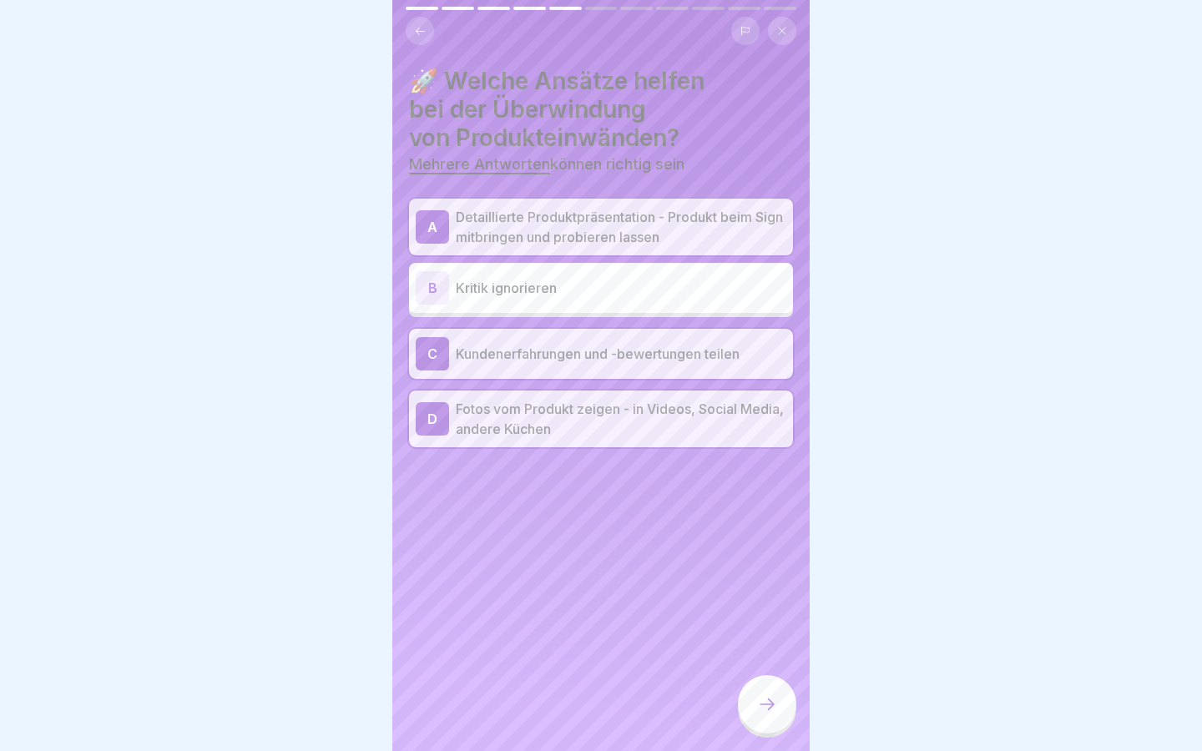
click at [744, 713] on div at bounding box center [767, 704] width 58 height 58
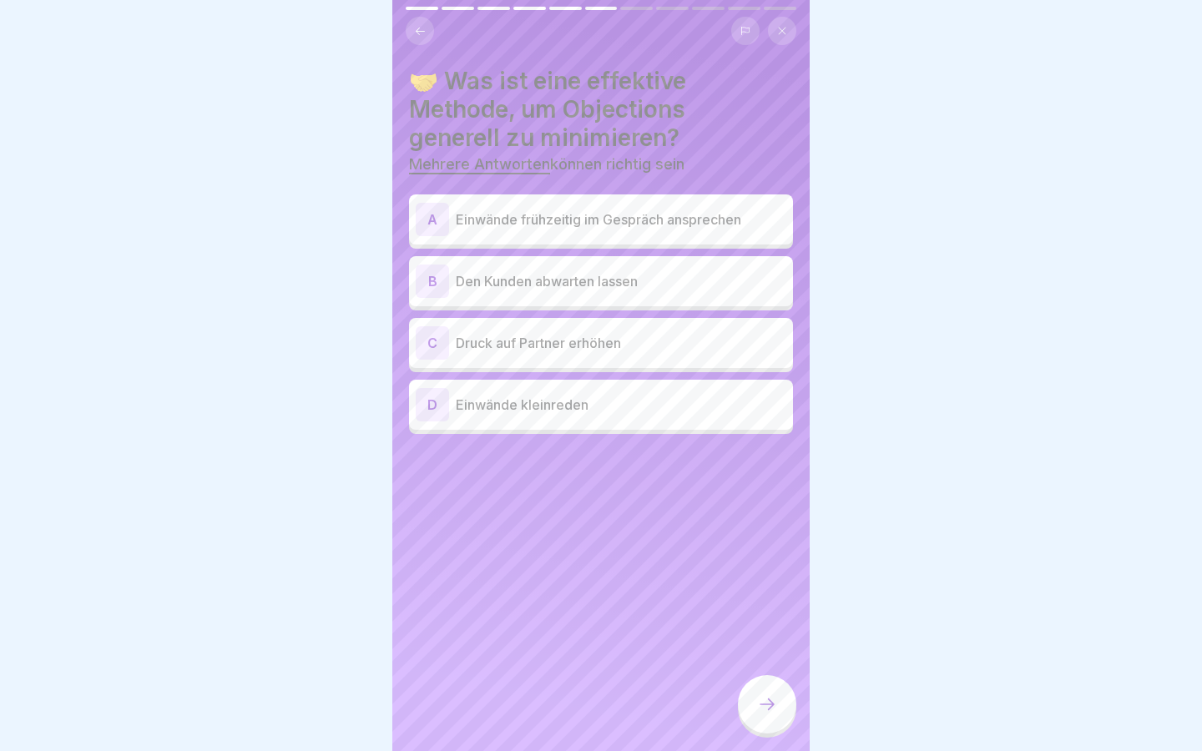
click at [668, 209] on p "Einwände frühzeitig im Gespräch ansprechen" at bounding box center [621, 219] width 330 height 20
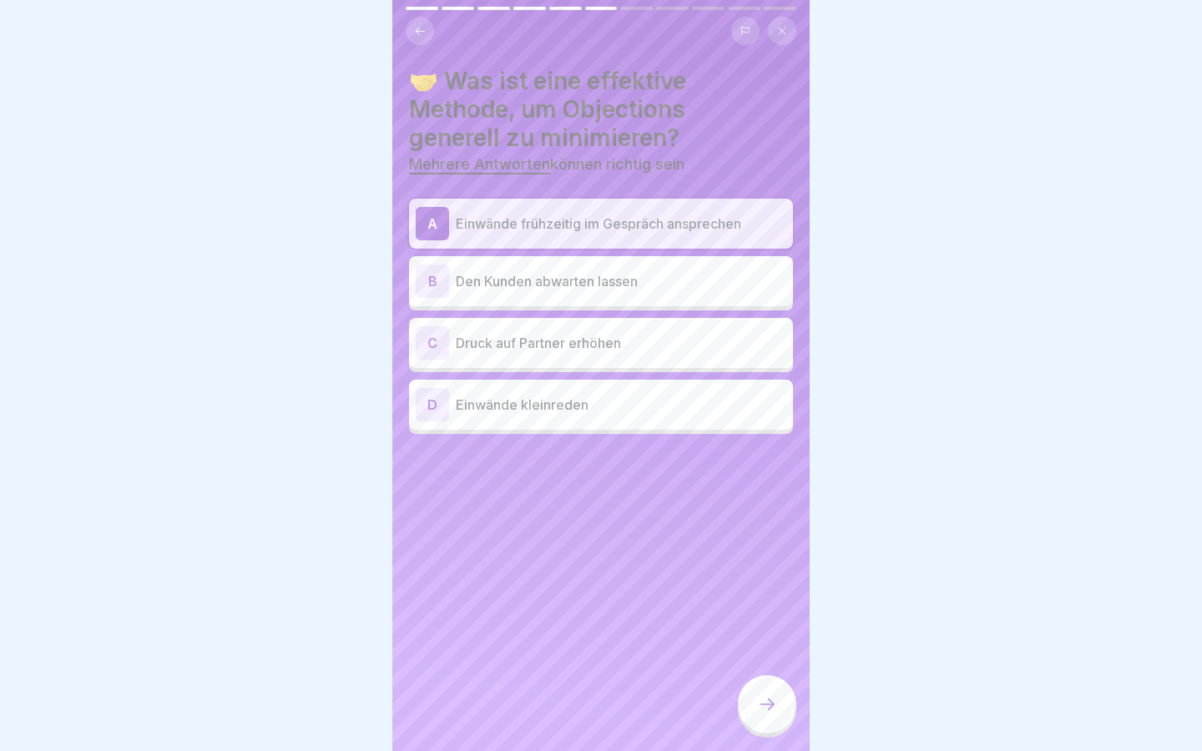
click at [648, 292] on div "B Den Kunden abwarten lassen" at bounding box center [601, 281] width 371 height 33
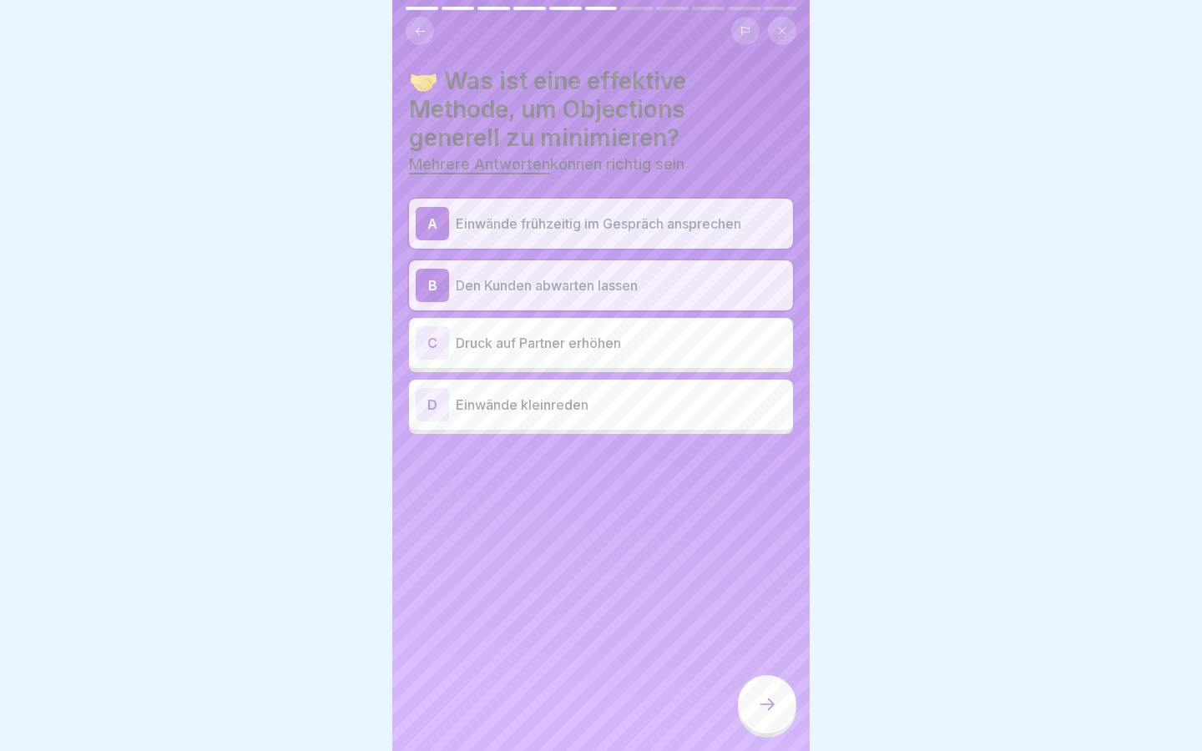
click at [773, 707] on icon at bounding box center [767, 704] width 20 height 20
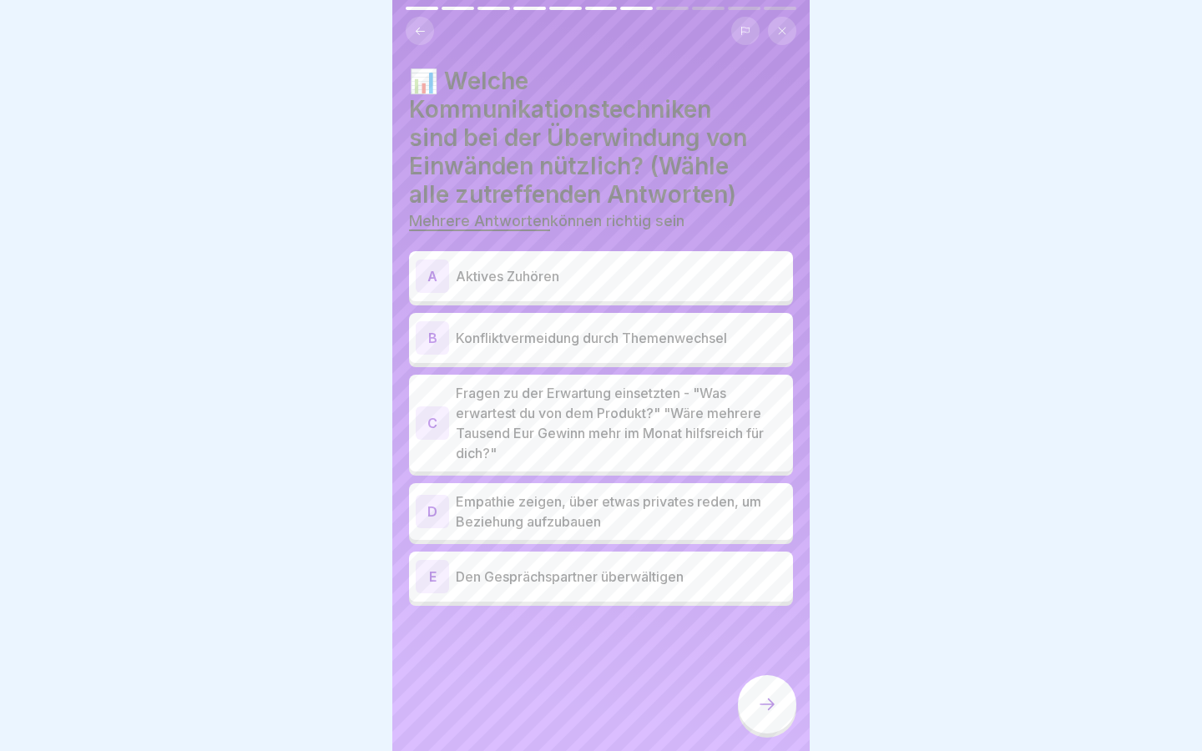
click at [590, 271] on p "Aktives Zuhören" at bounding box center [621, 276] width 330 height 20
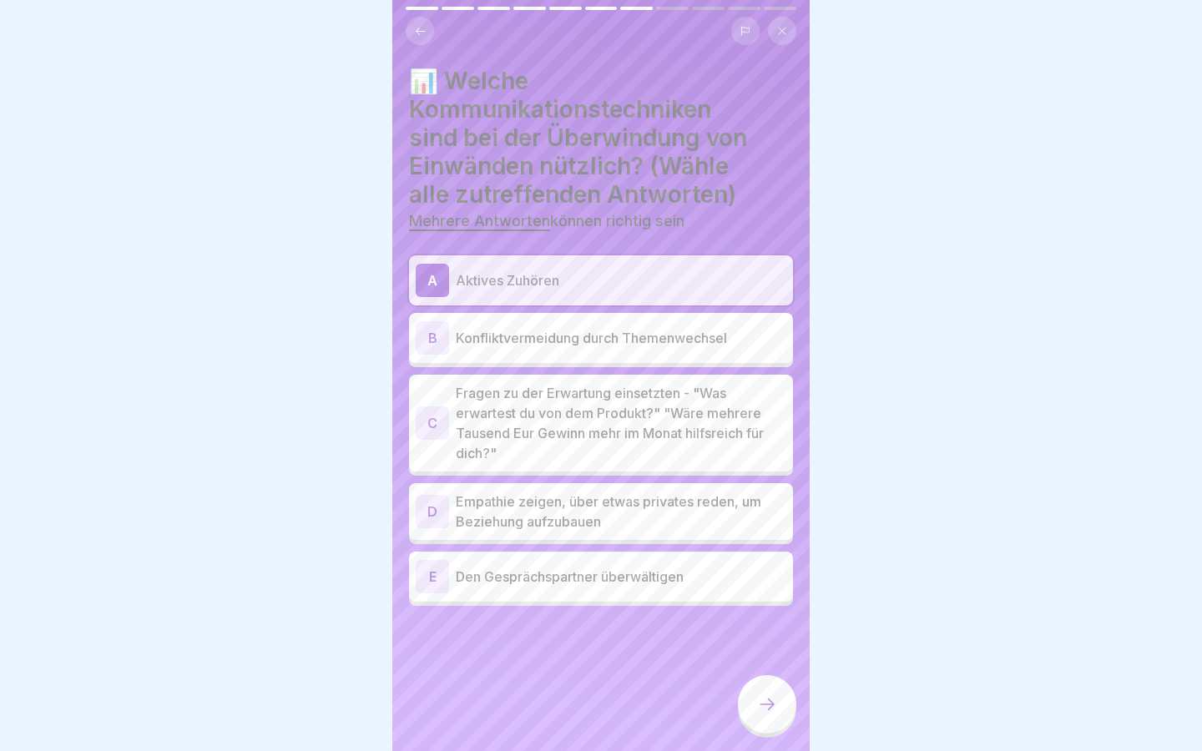
click at [614, 434] on p "Fragen zu der Erwartung einsetzten - "Was erwartest du von dem Produkt?" "Wäre …" at bounding box center [621, 423] width 330 height 80
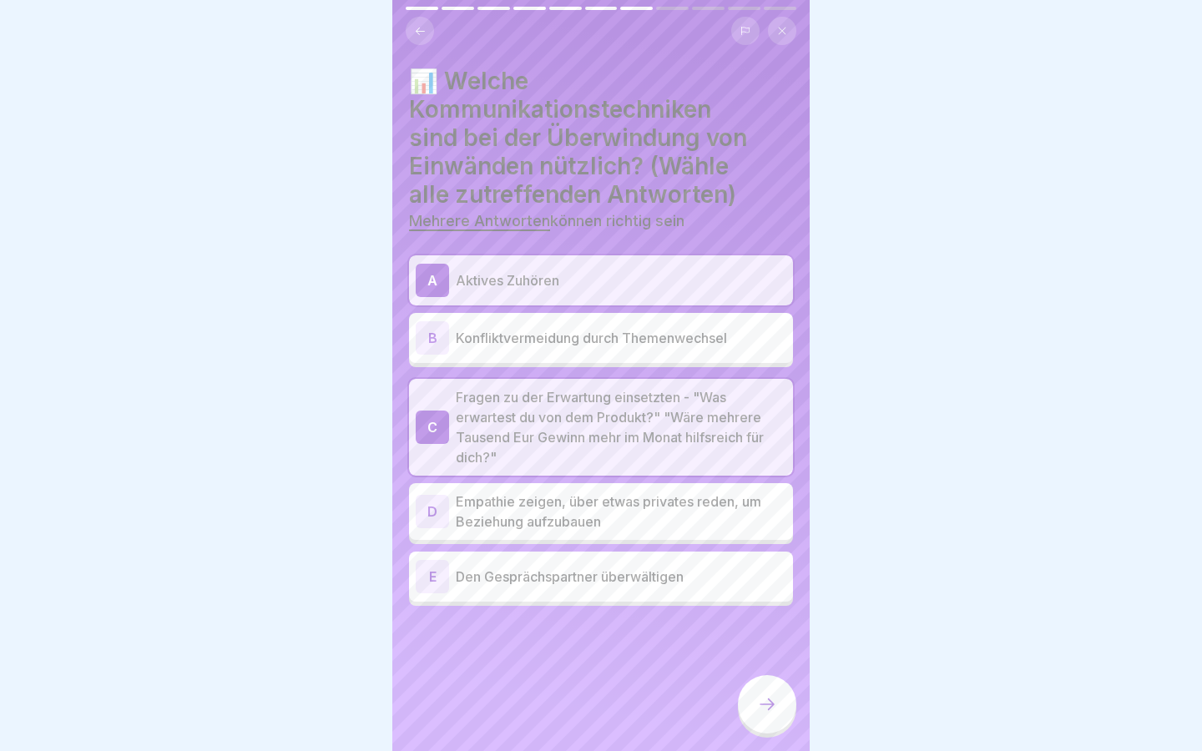
click at [780, 688] on div at bounding box center [767, 704] width 58 height 58
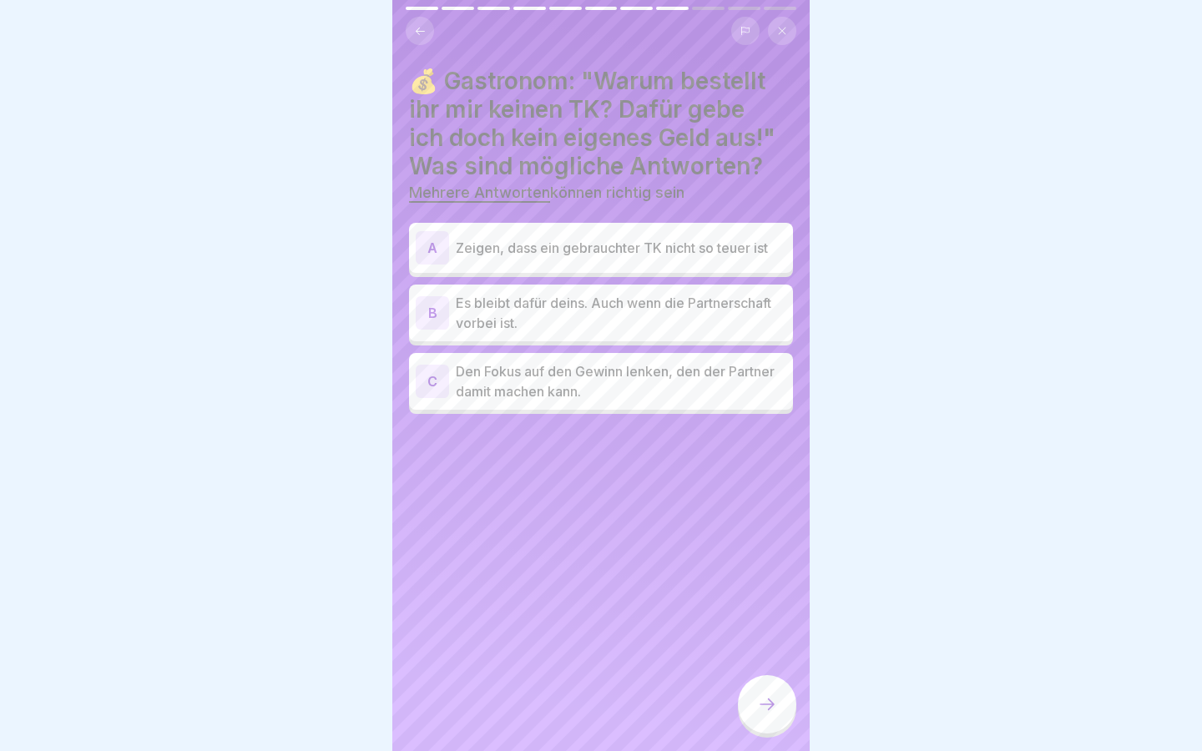
click at [670, 260] on div "A Zeigen, dass ein gebrauchter TK nicht so teuer ist" at bounding box center [601, 247] width 371 height 33
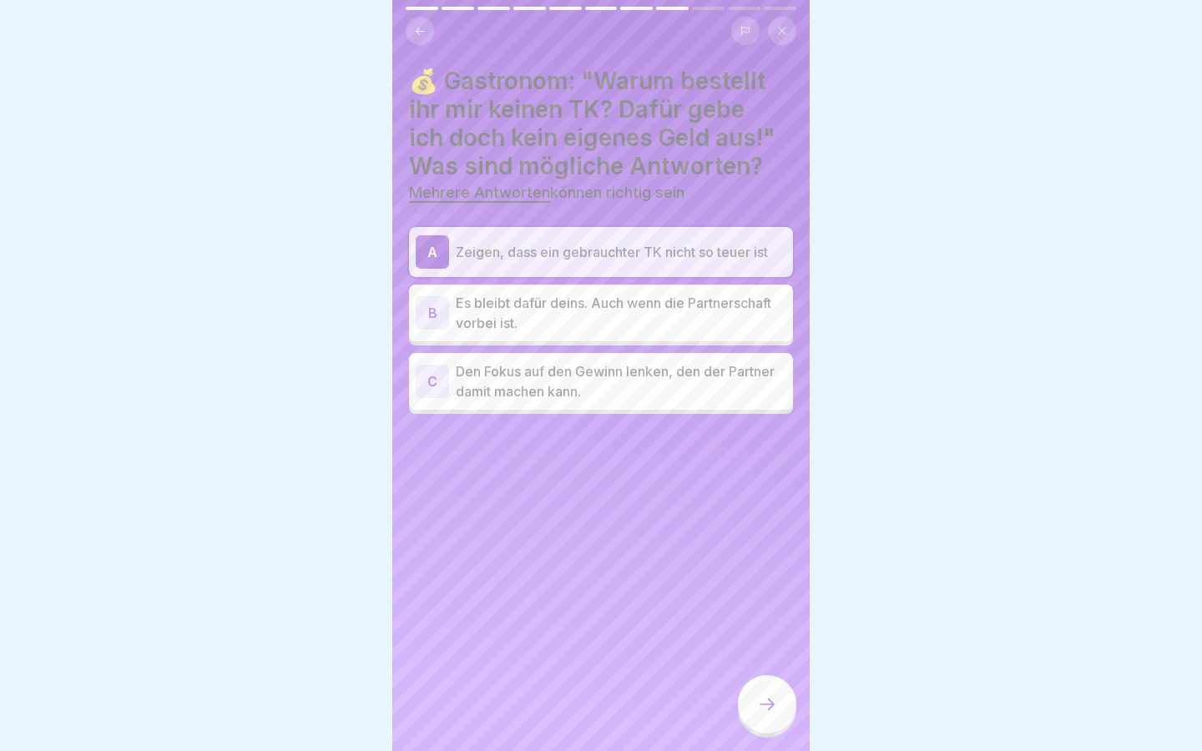
click at [658, 317] on p "Es bleibt dafür deins. Auch wenn die Partnerschaft vorbei ist." at bounding box center [621, 313] width 330 height 40
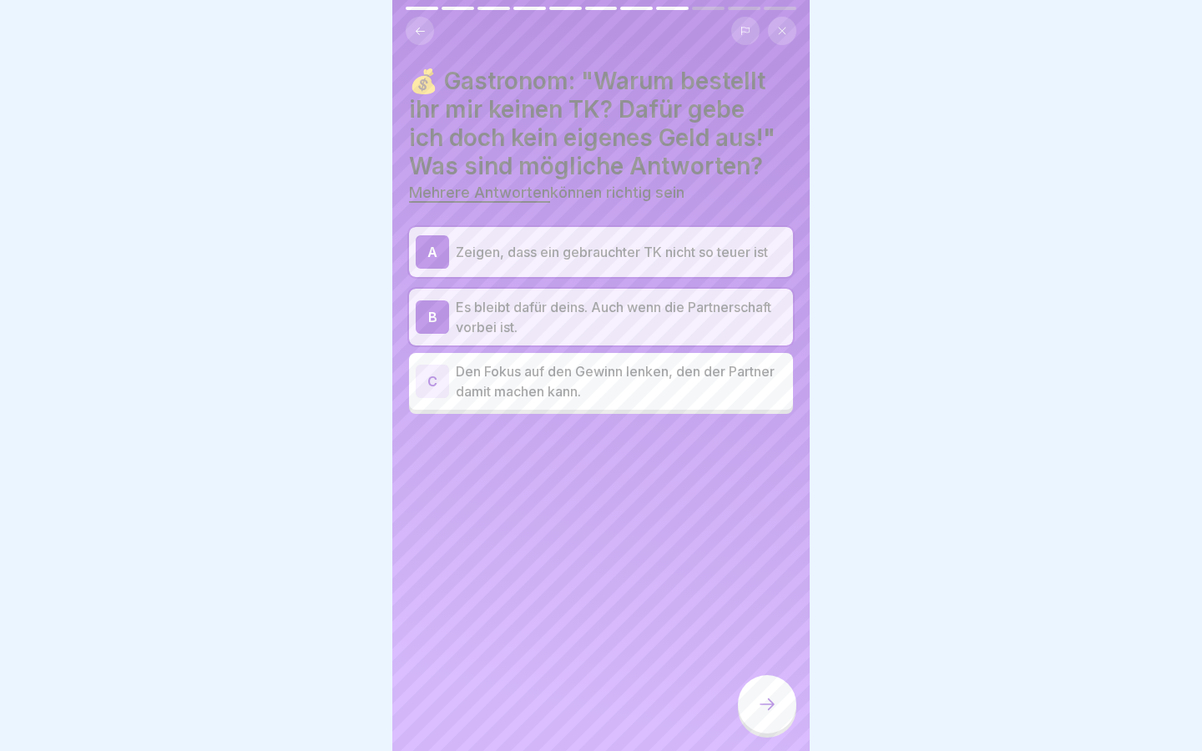
click at [700, 388] on p "Den Fokus auf den Gewinn lenken, den der Partner damit machen kann." at bounding box center [621, 381] width 330 height 40
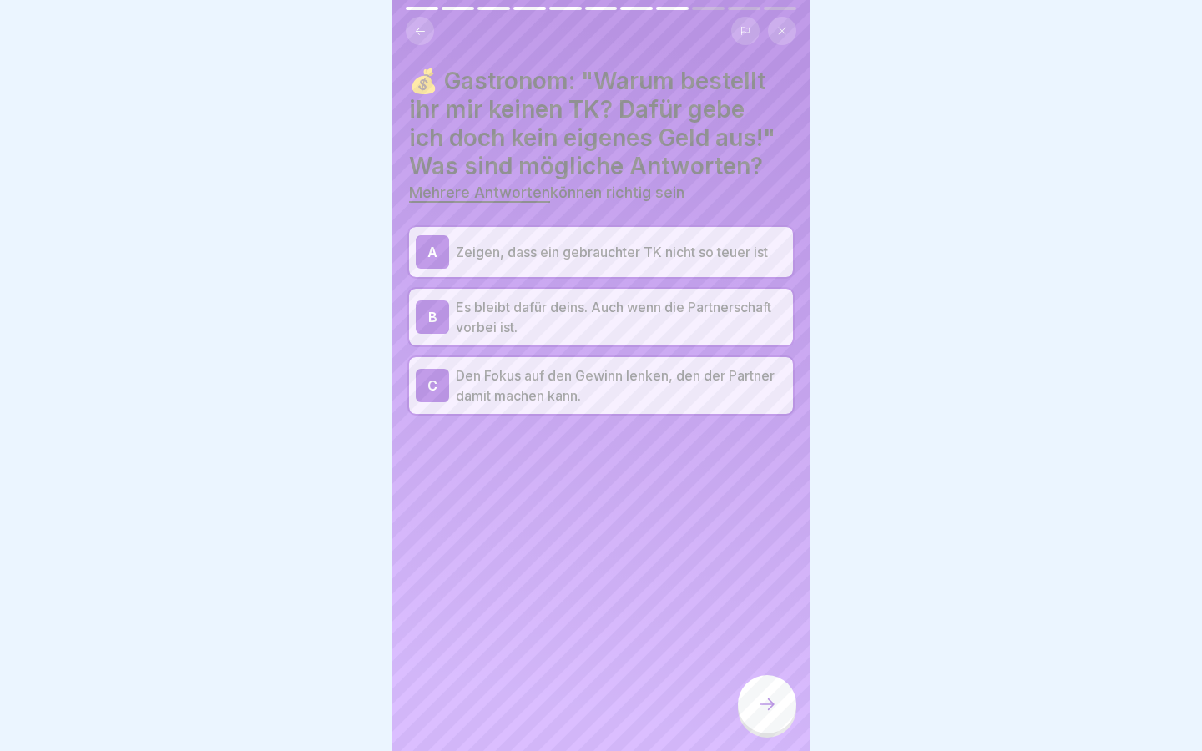
click at [762, 708] on icon at bounding box center [767, 704] width 20 height 20
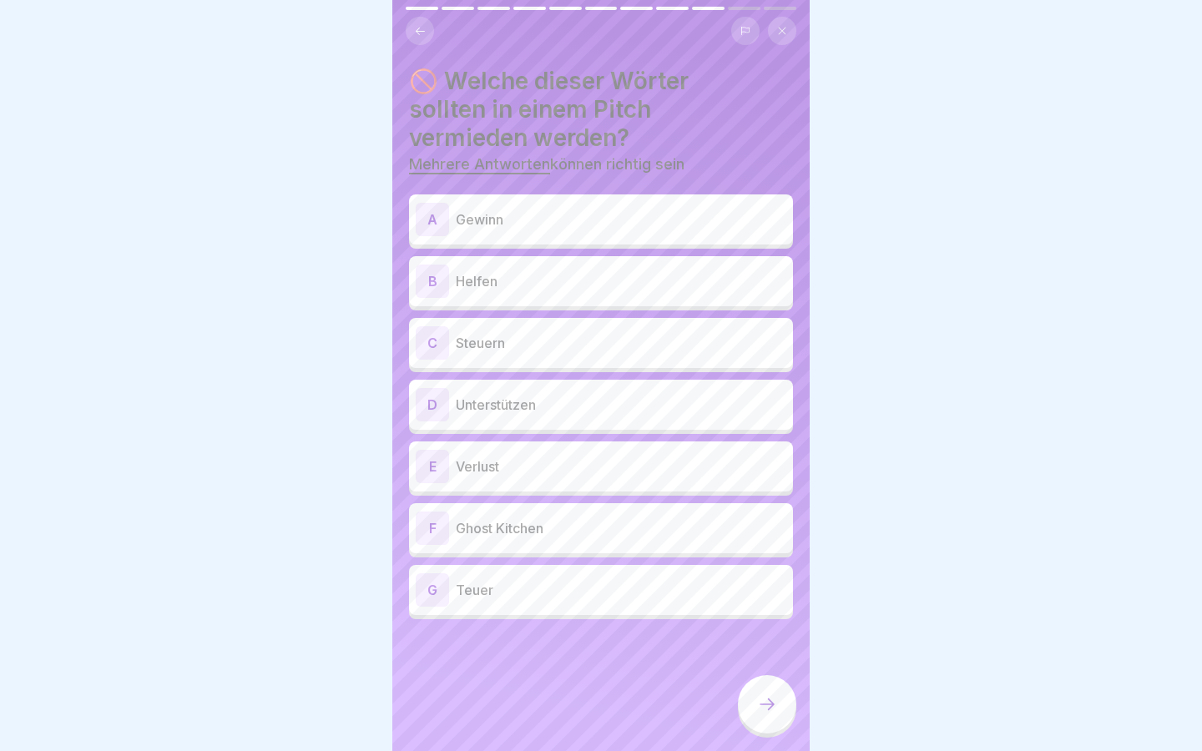
click at [583, 450] on div "E Verlust" at bounding box center [601, 466] width 371 height 33
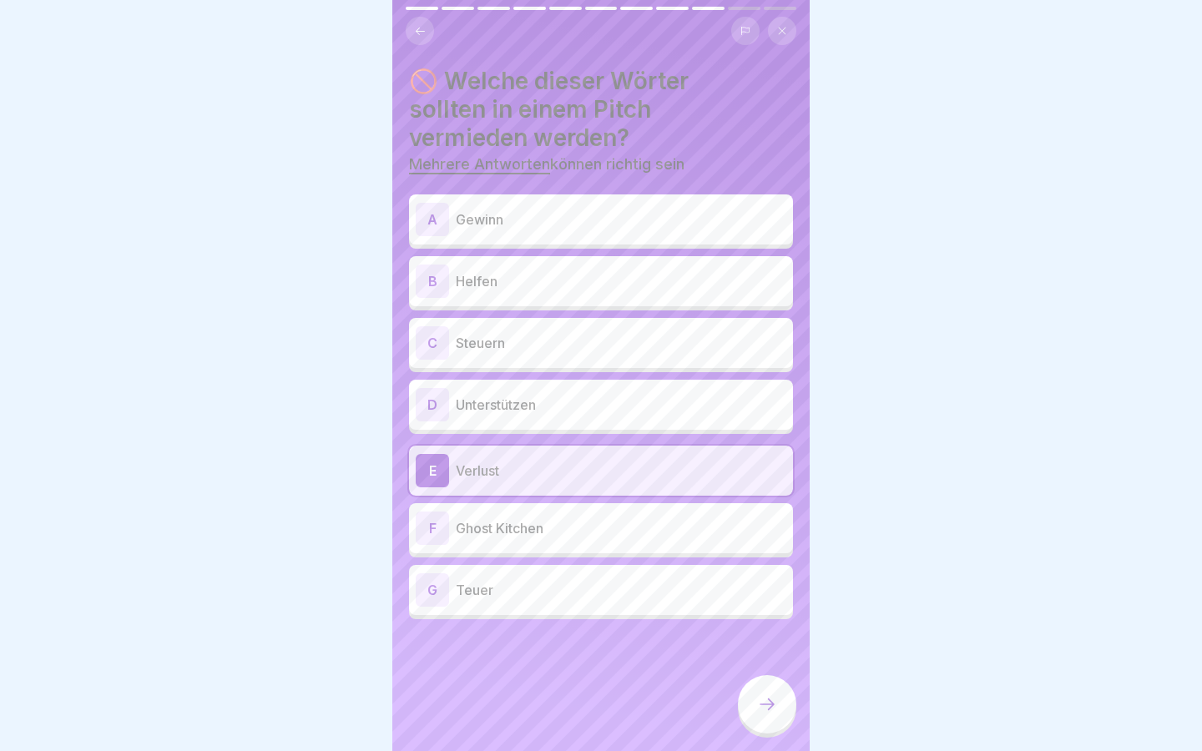
click at [576, 580] on p "Teuer" at bounding box center [621, 590] width 330 height 20
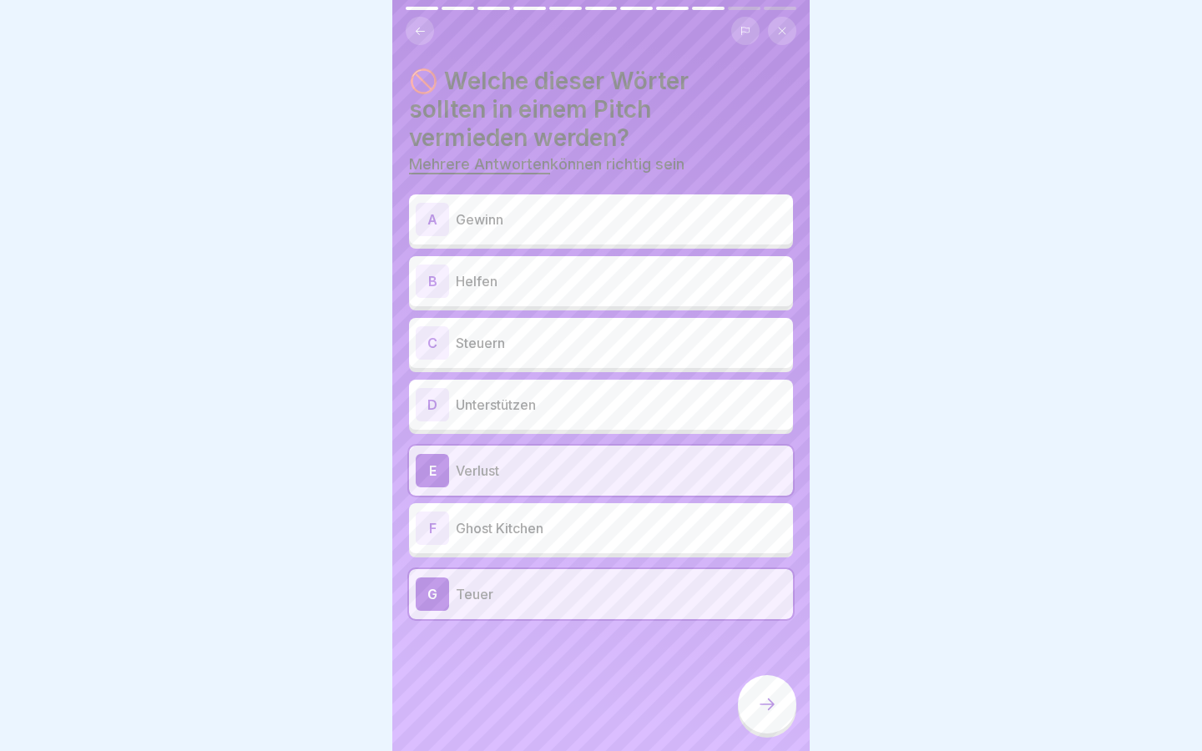
click at [764, 709] on icon at bounding box center [767, 704] width 20 height 20
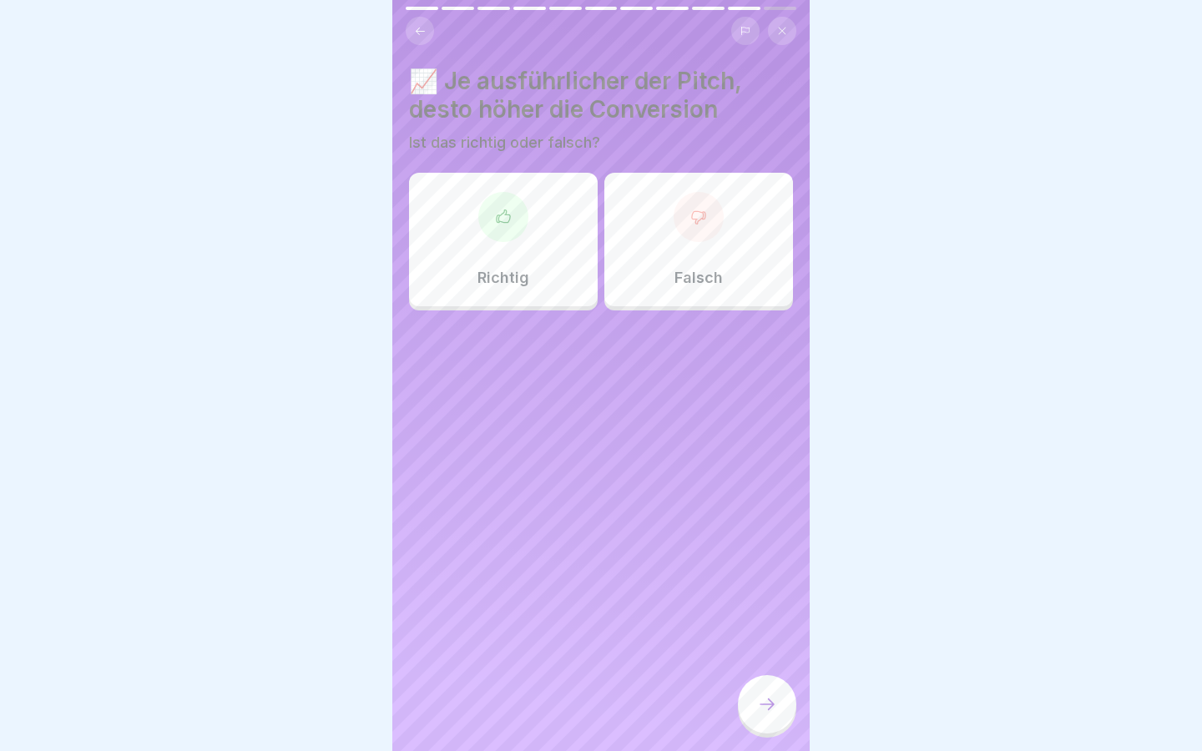
click at [536, 227] on div "Richtig" at bounding box center [503, 240] width 189 height 134
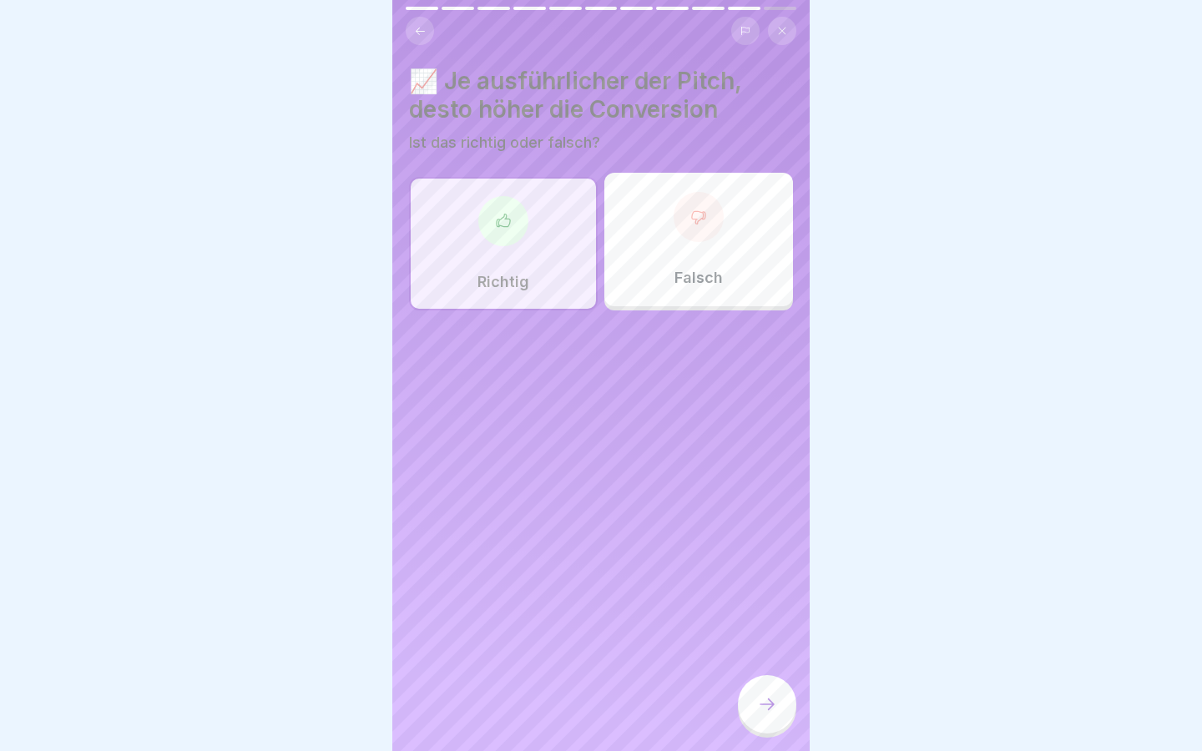
click at [776, 713] on icon at bounding box center [767, 704] width 20 height 20
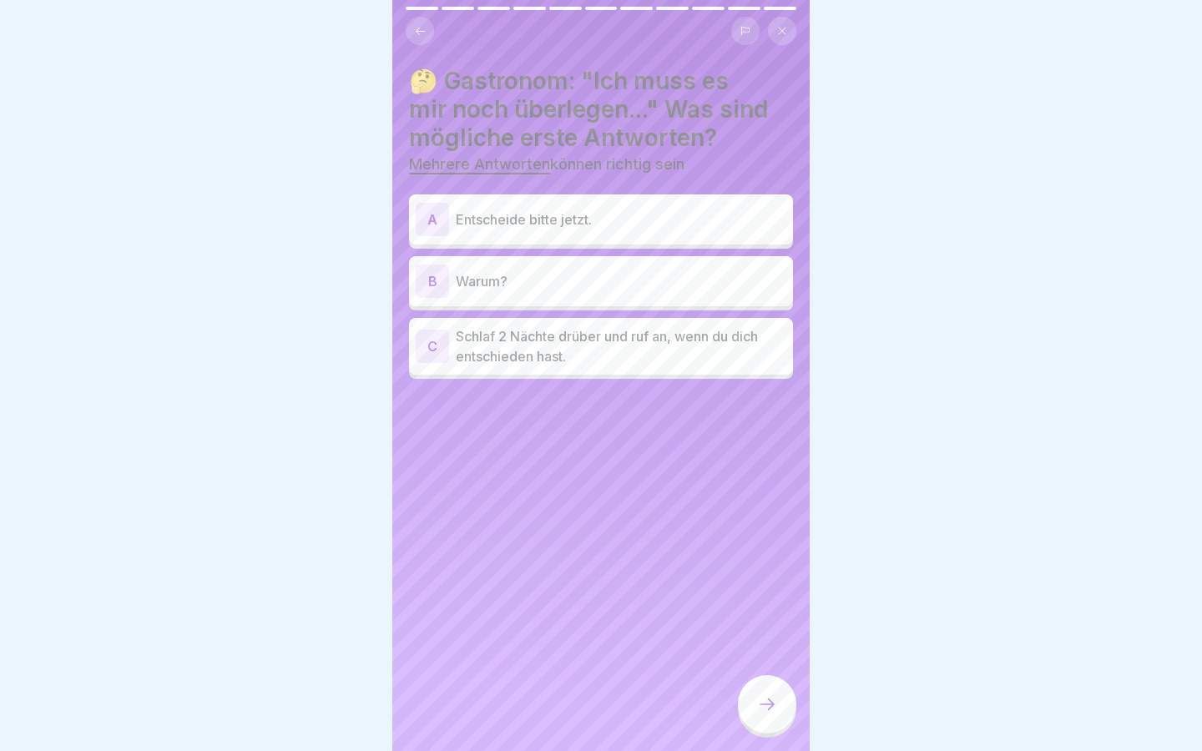
click at [627, 282] on p "Warum?" at bounding box center [621, 281] width 330 height 20
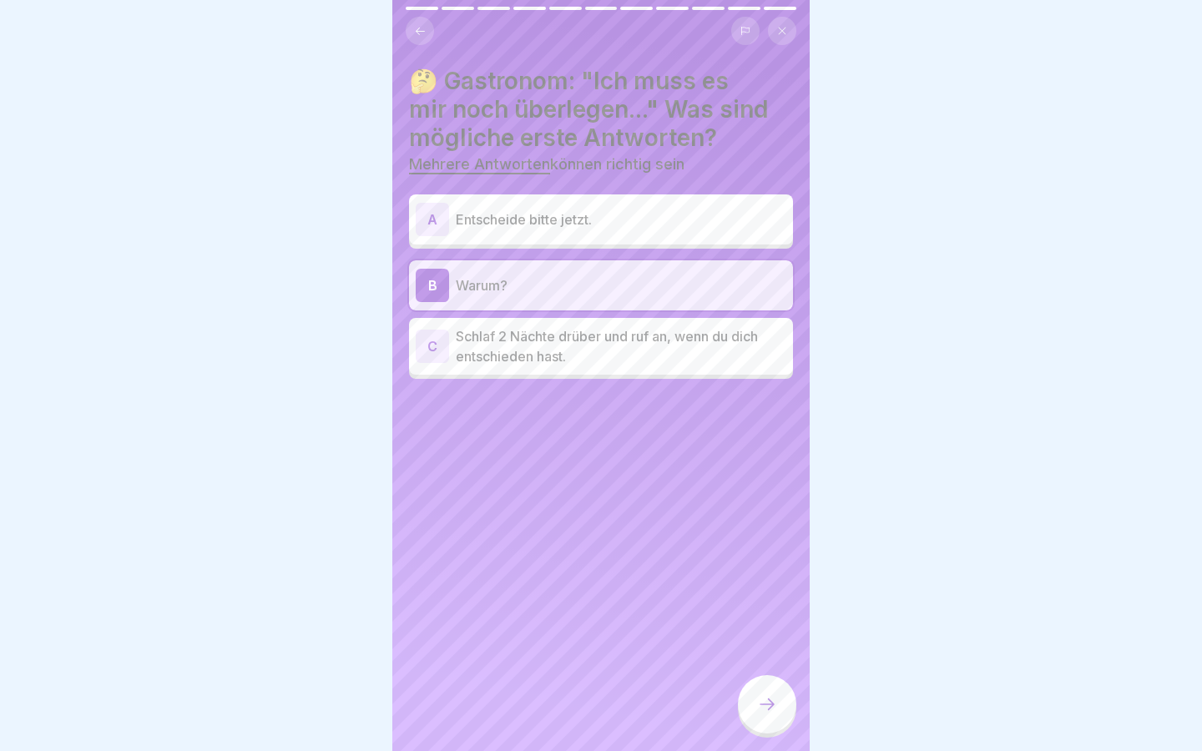
click at [625, 338] on p "Schlaf 2 Nächte drüber und ruf an, wenn du dich entschieden hast." at bounding box center [621, 346] width 330 height 40
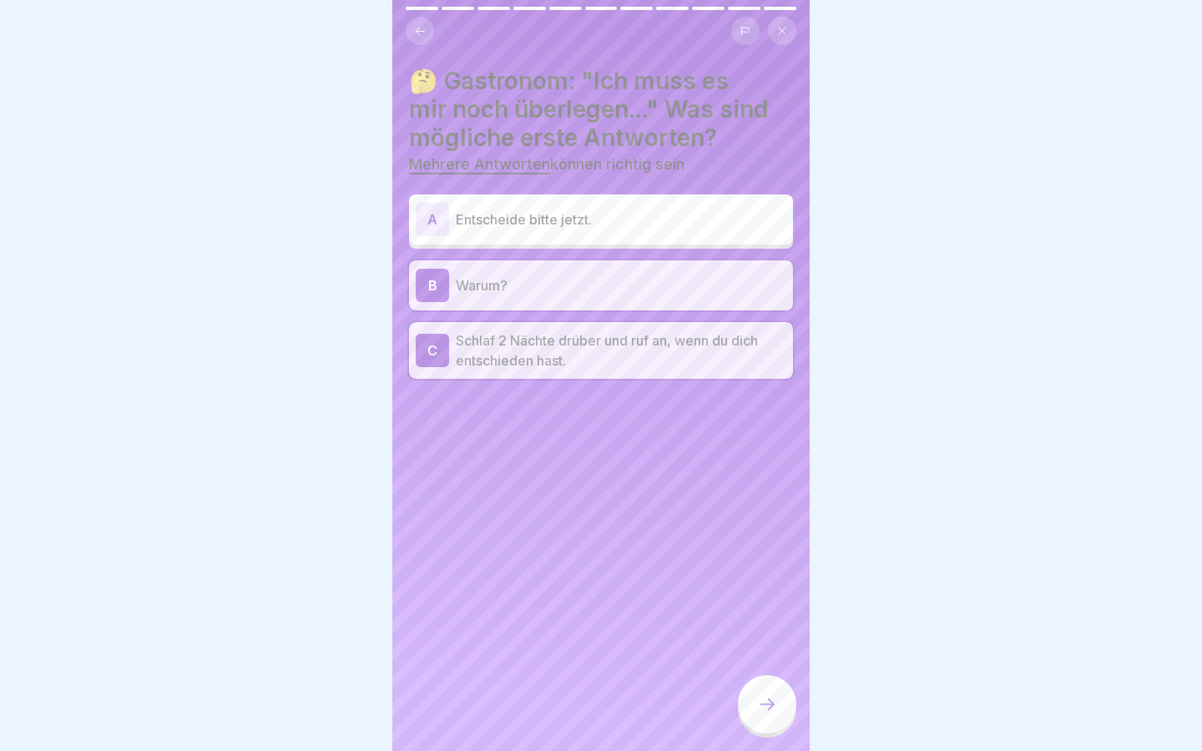
click at [785, 697] on div at bounding box center [767, 704] width 58 height 58
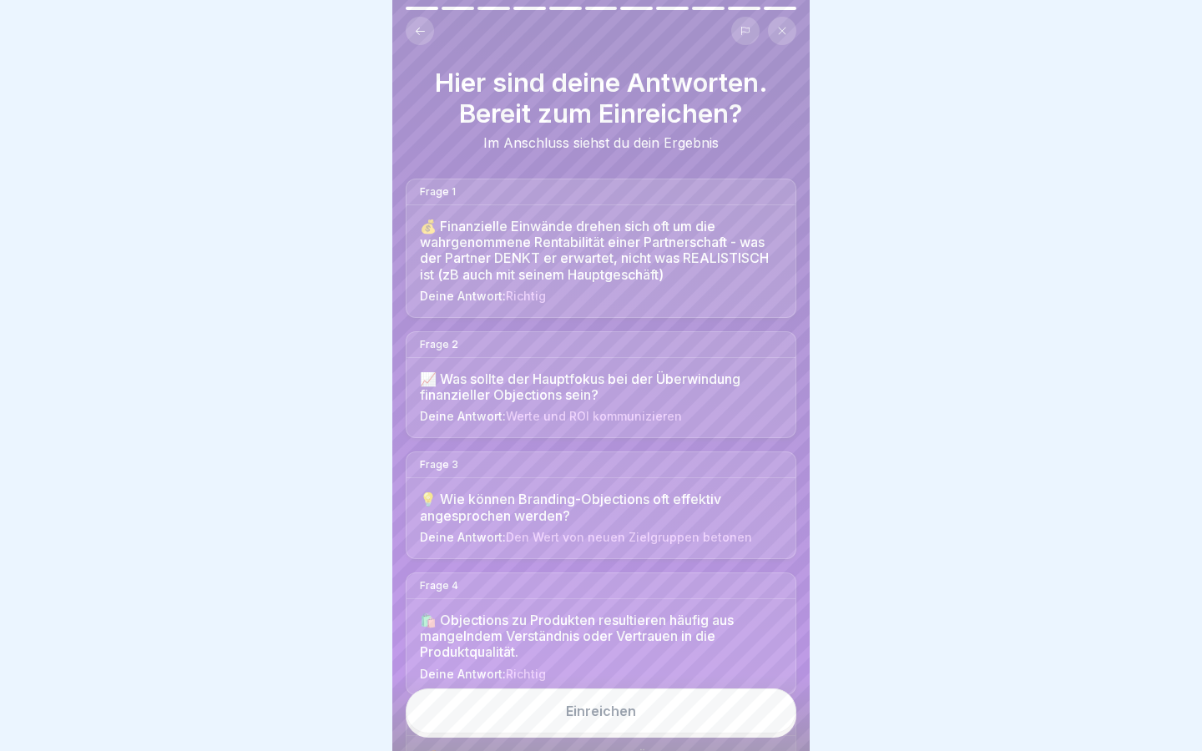
click at [650, 705] on button "Einreichen" at bounding box center [601, 710] width 391 height 45
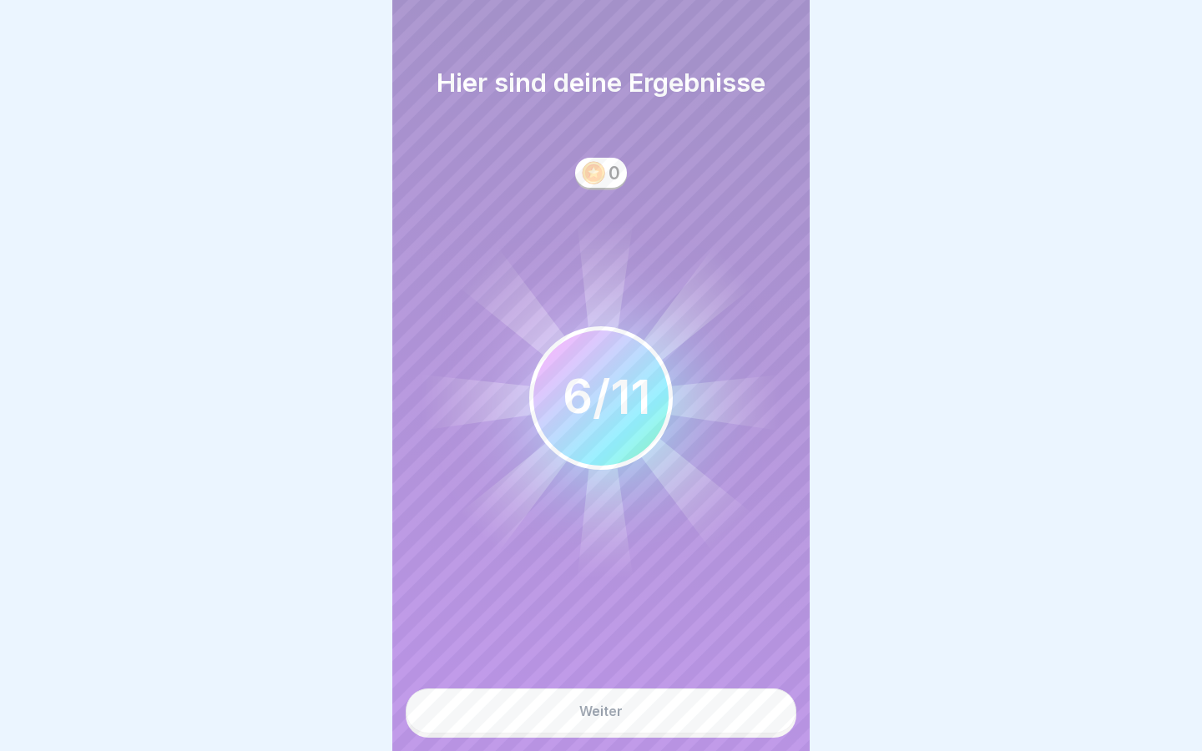
click at [654, 703] on button "Weiter" at bounding box center [601, 710] width 391 height 45
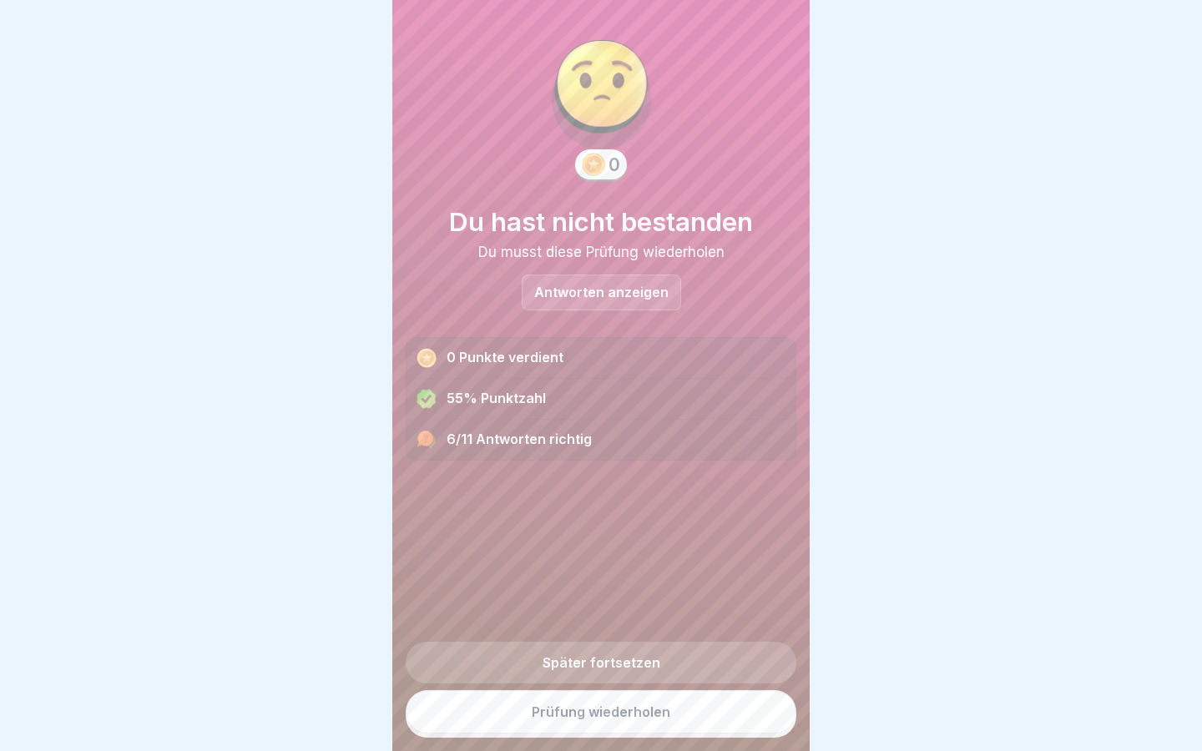
click at [729, 653] on link "Später fortsetzen" at bounding box center [601, 663] width 391 height 42
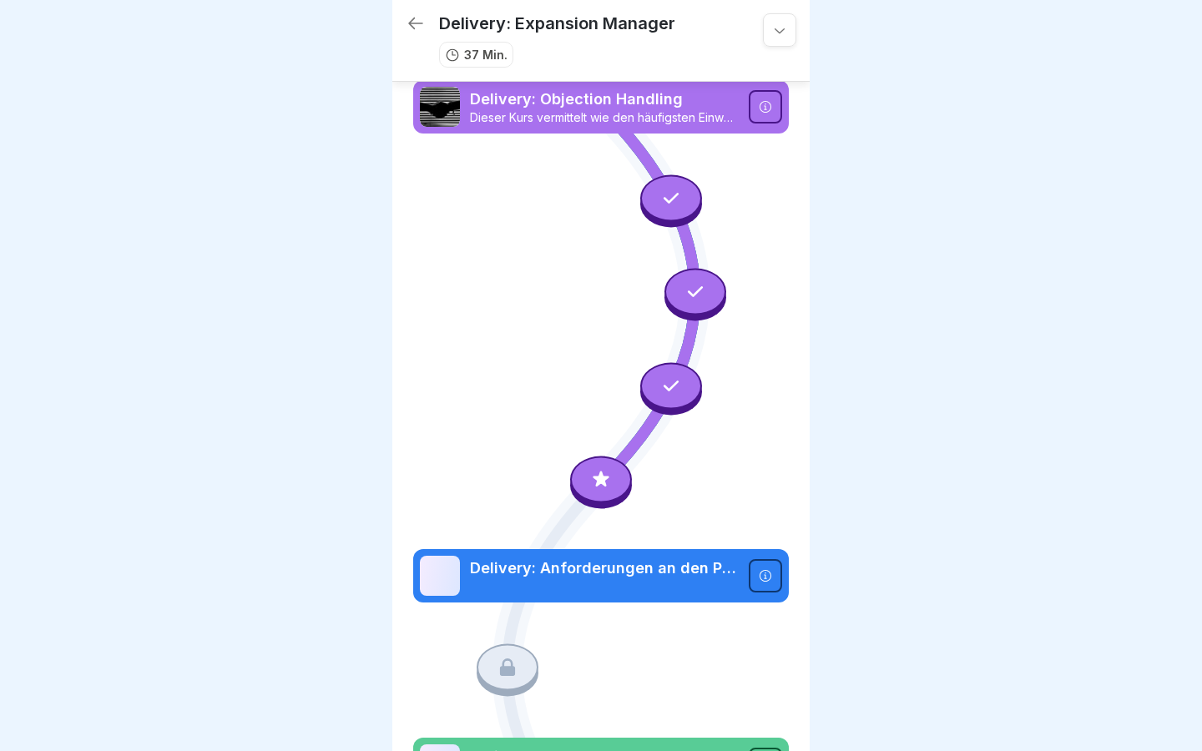
scroll to position [107, 0]
